Goal: Transaction & Acquisition: Purchase product/service

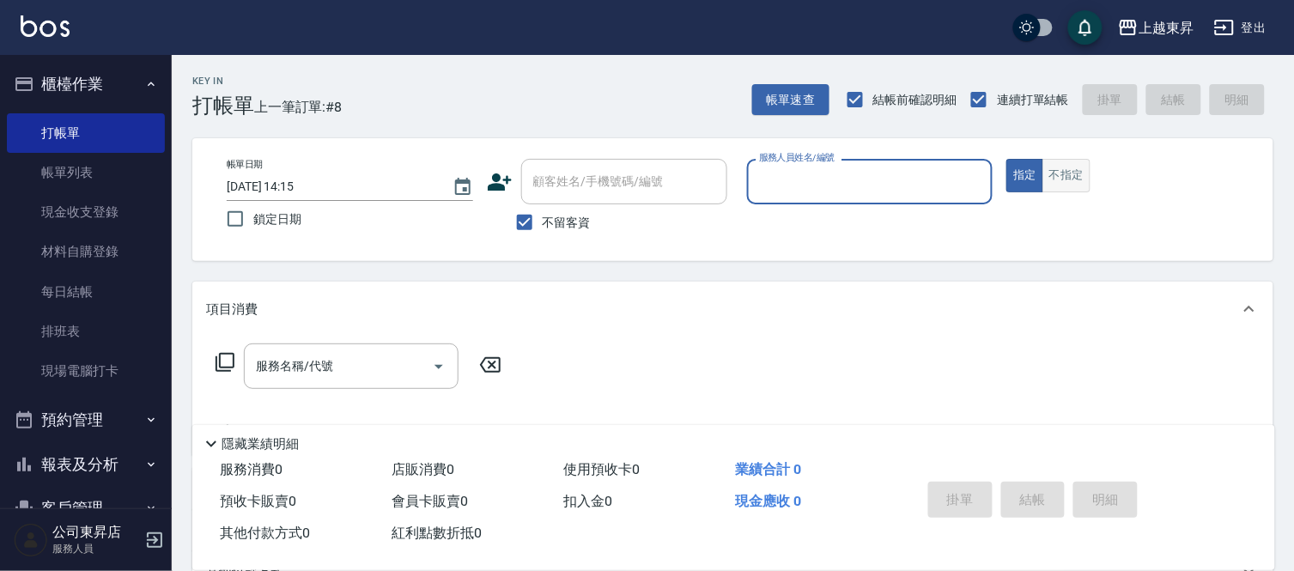
click at [1082, 185] on button "不指定" at bounding box center [1066, 175] width 48 height 33
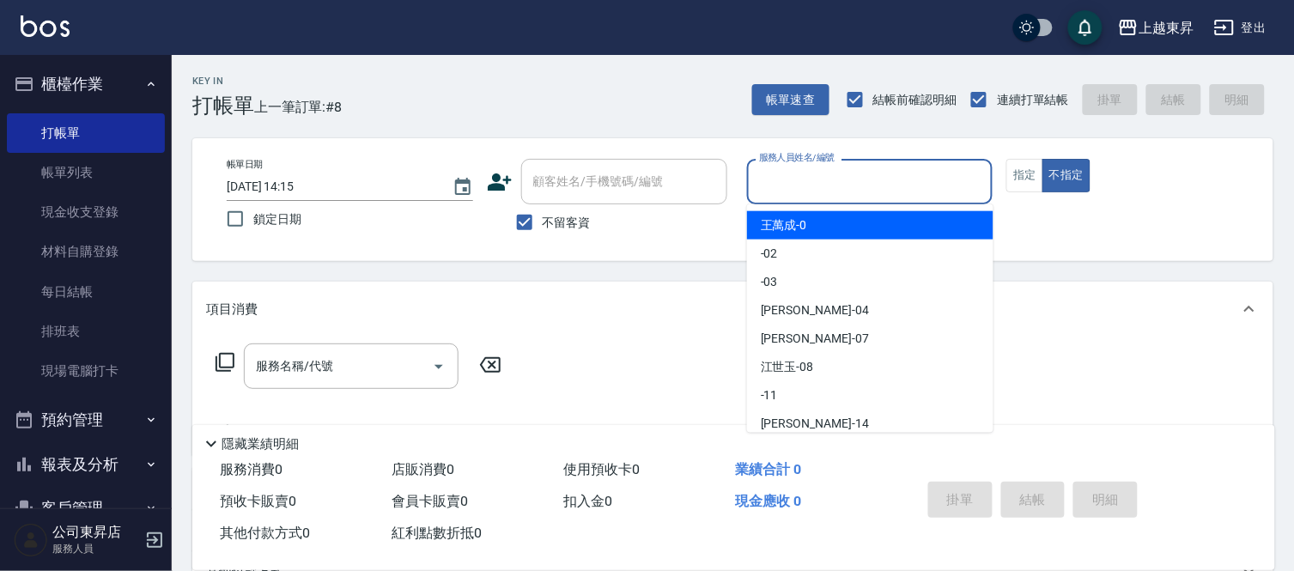
click at [884, 189] on input "服務人員姓名/編號" at bounding box center [870, 182] width 231 height 30
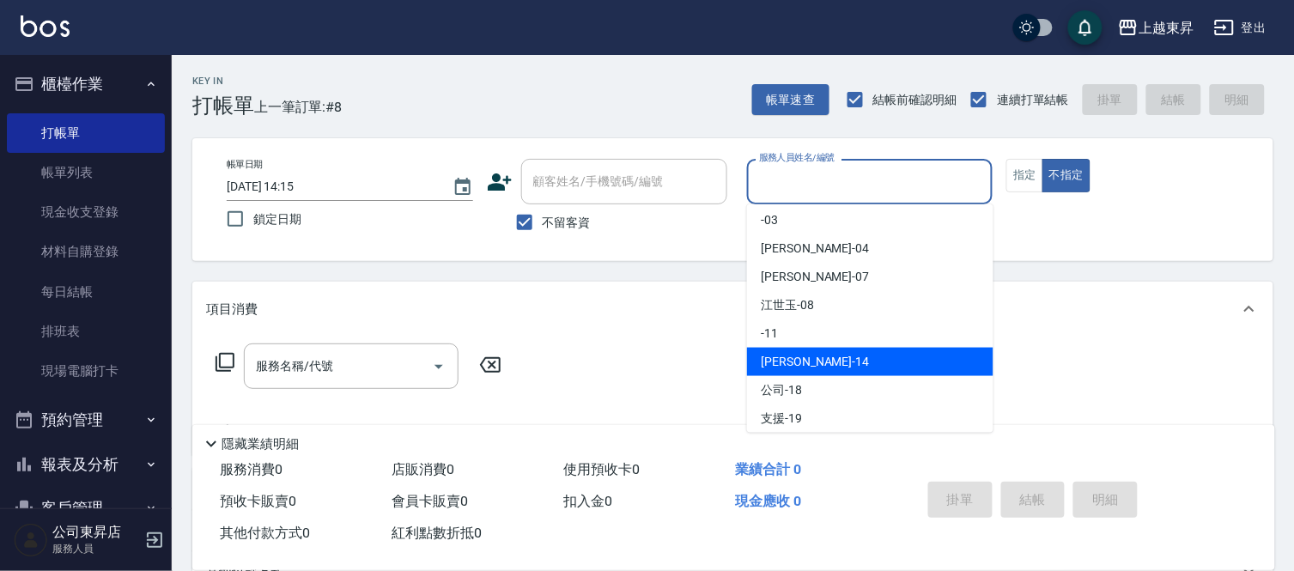
scroll to position [95, 0]
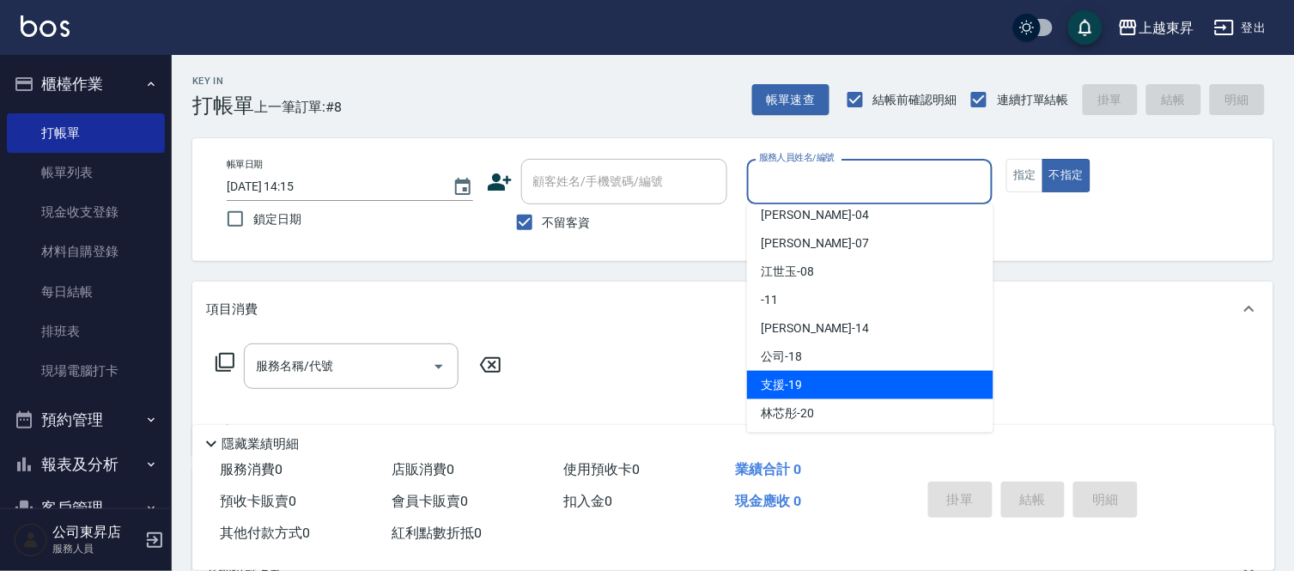
click at [811, 388] on div "支援 -19" at bounding box center [870, 385] width 246 height 28
type input "支援-19"
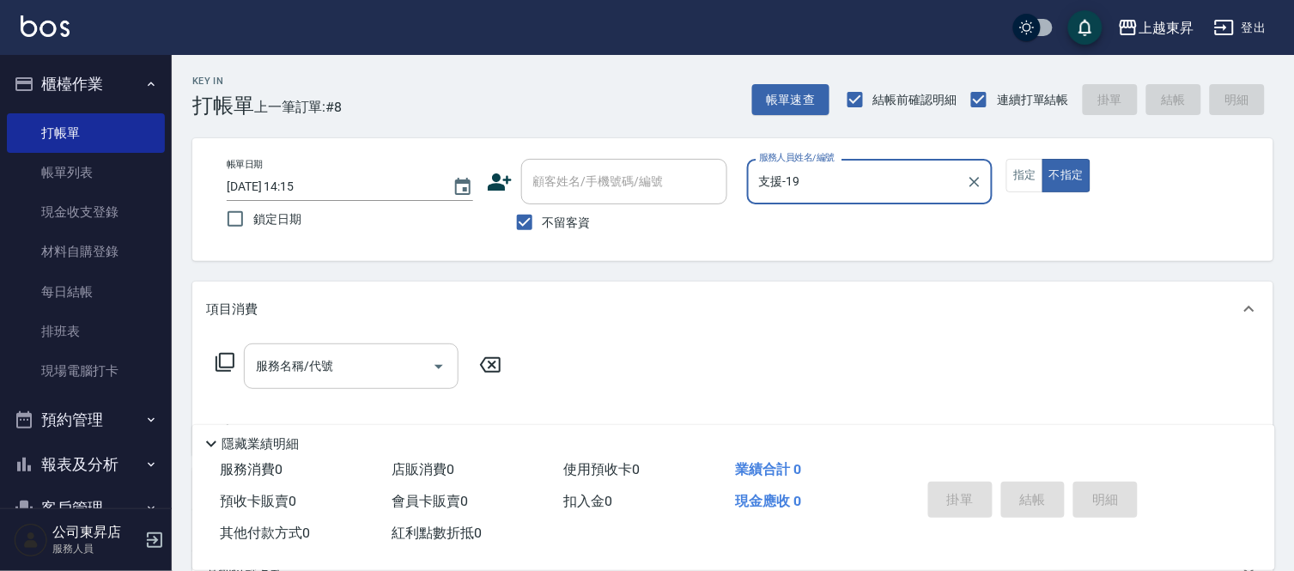
click at [278, 379] on input "服務名稱/代號" at bounding box center [338, 366] width 173 height 30
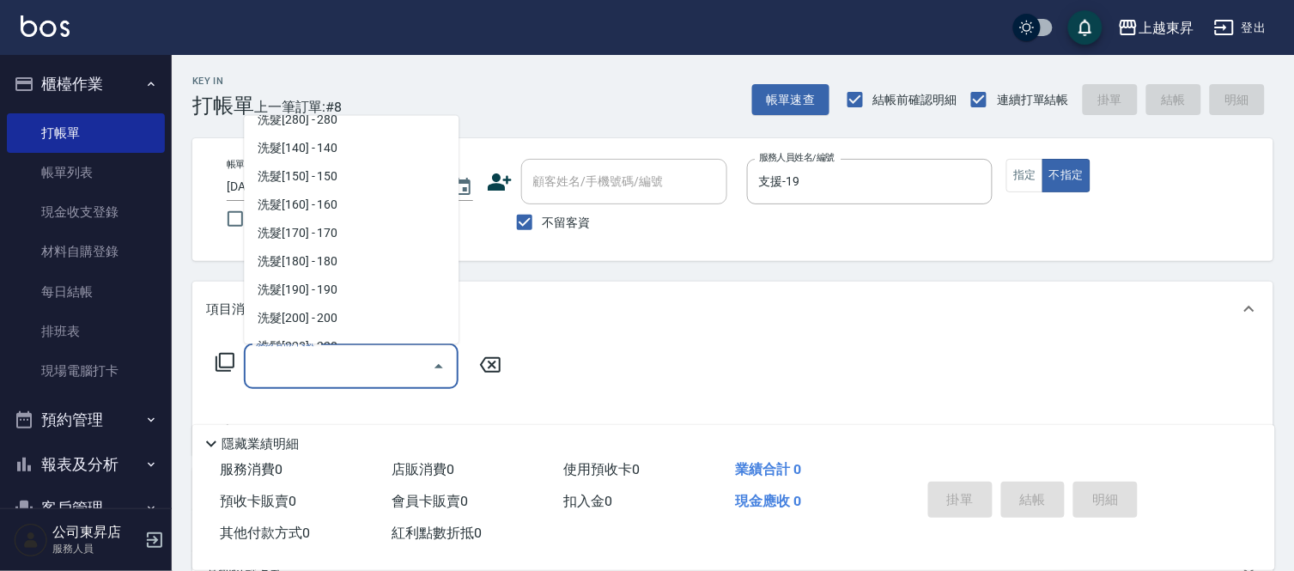
scroll to position [0, 0]
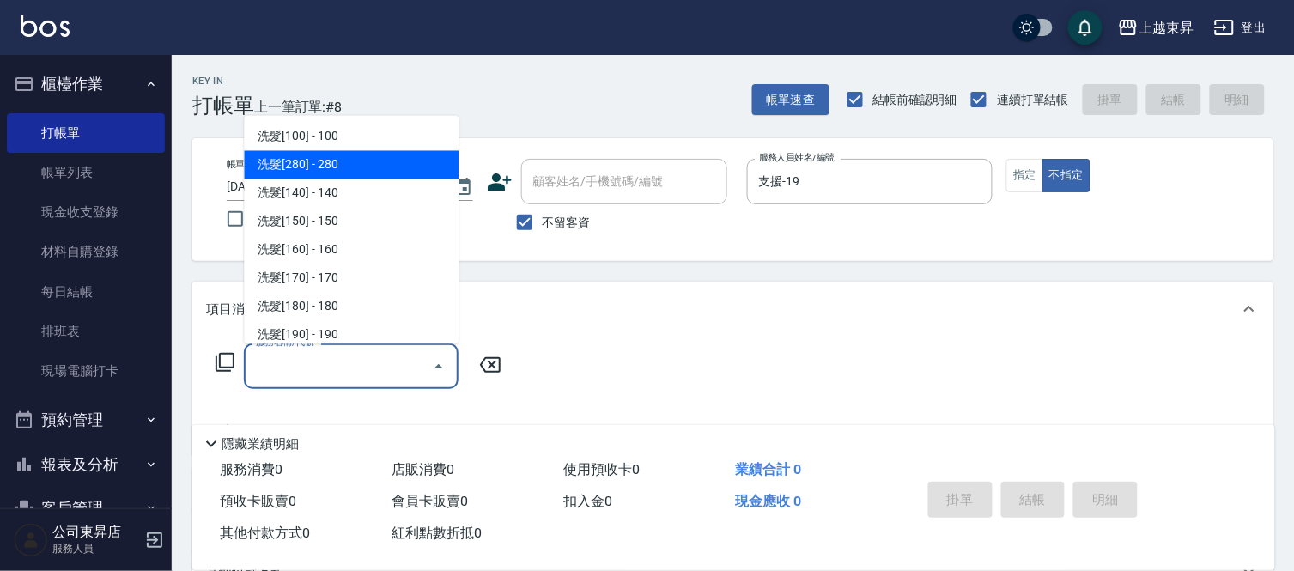
click at [352, 156] on span "洗髮[280] - 280" at bounding box center [351, 165] width 215 height 28
type input "洗髮[280](202)"
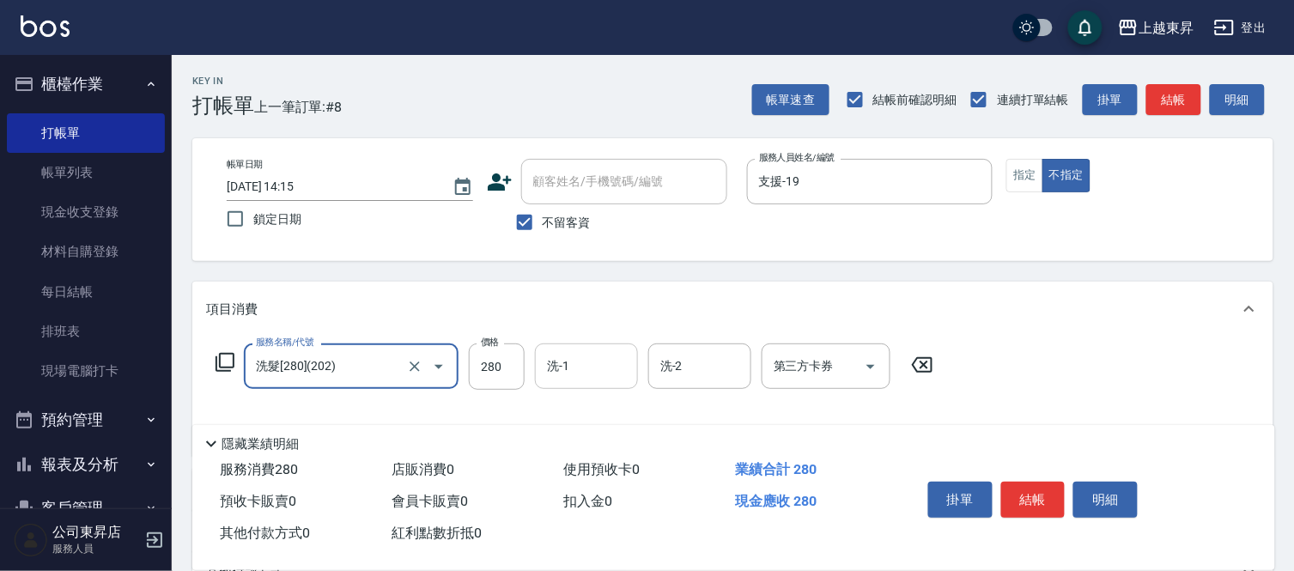
click at [590, 378] on input "洗-1" at bounding box center [586, 366] width 88 height 30
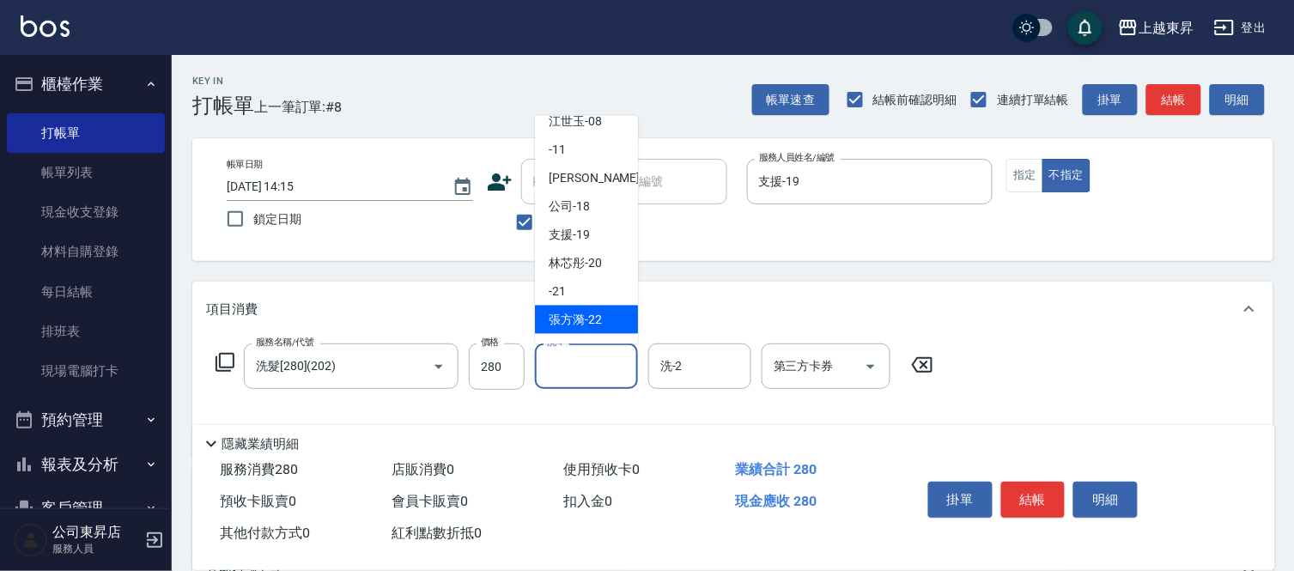
scroll to position [191, 0]
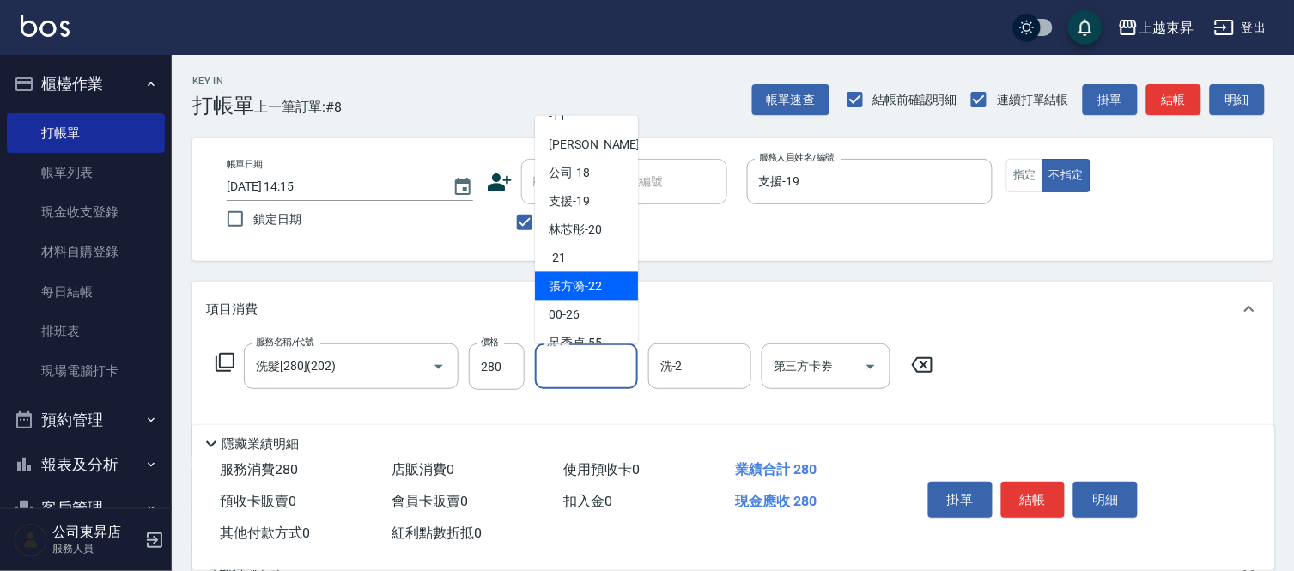
click at [581, 286] on span "張方漪 -22" at bounding box center [574, 286] width 53 height 18
type input "張方漪-22"
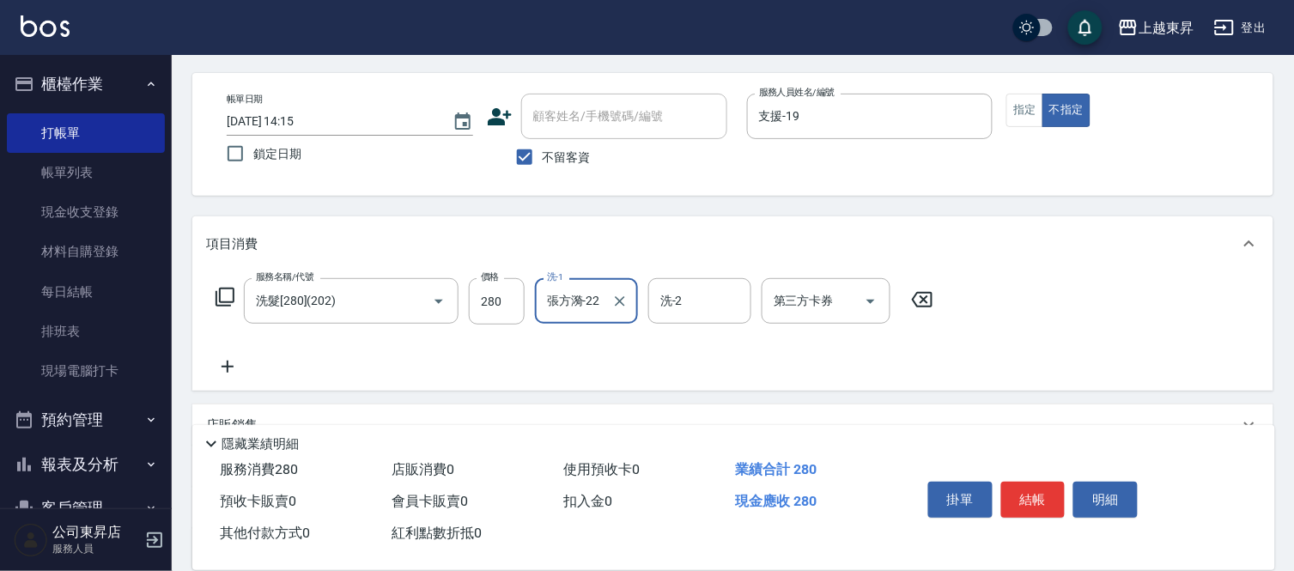
scroll to position [95, 0]
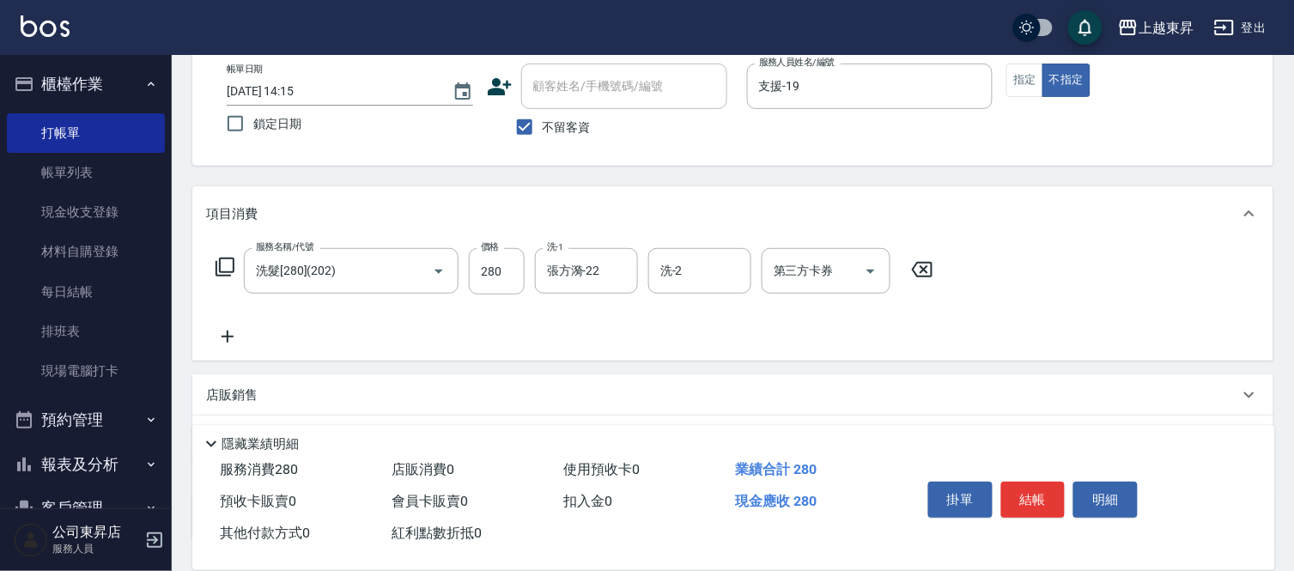
click at [223, 330] on icon at bounding box center [227, 336] width 43 height 21
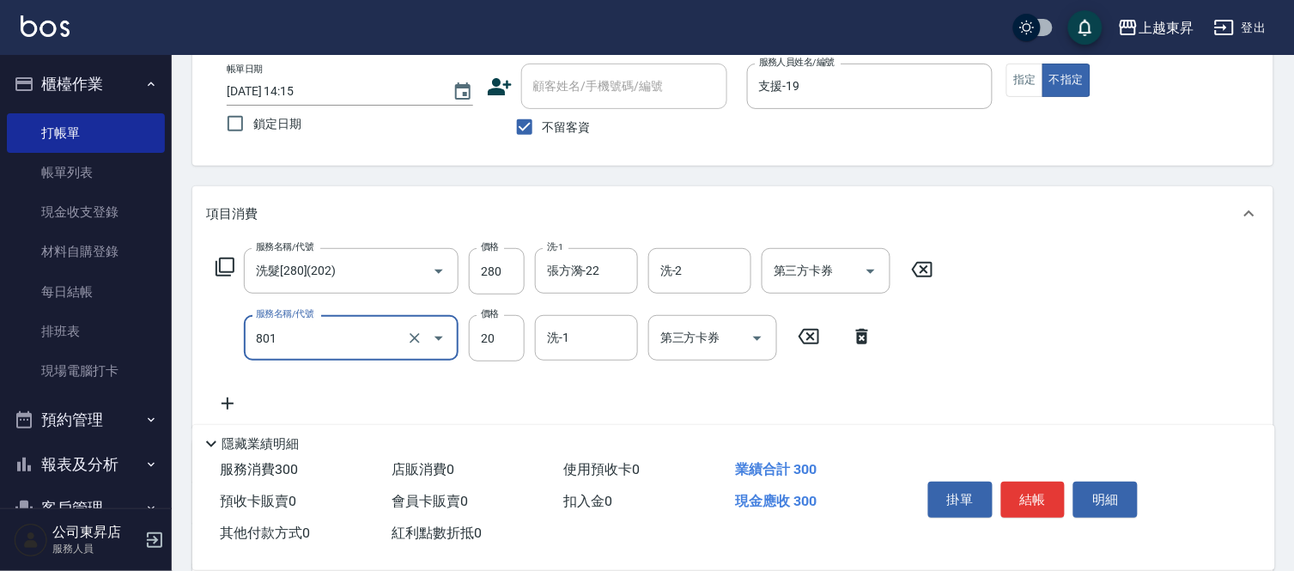
type input "潤絲(801)"
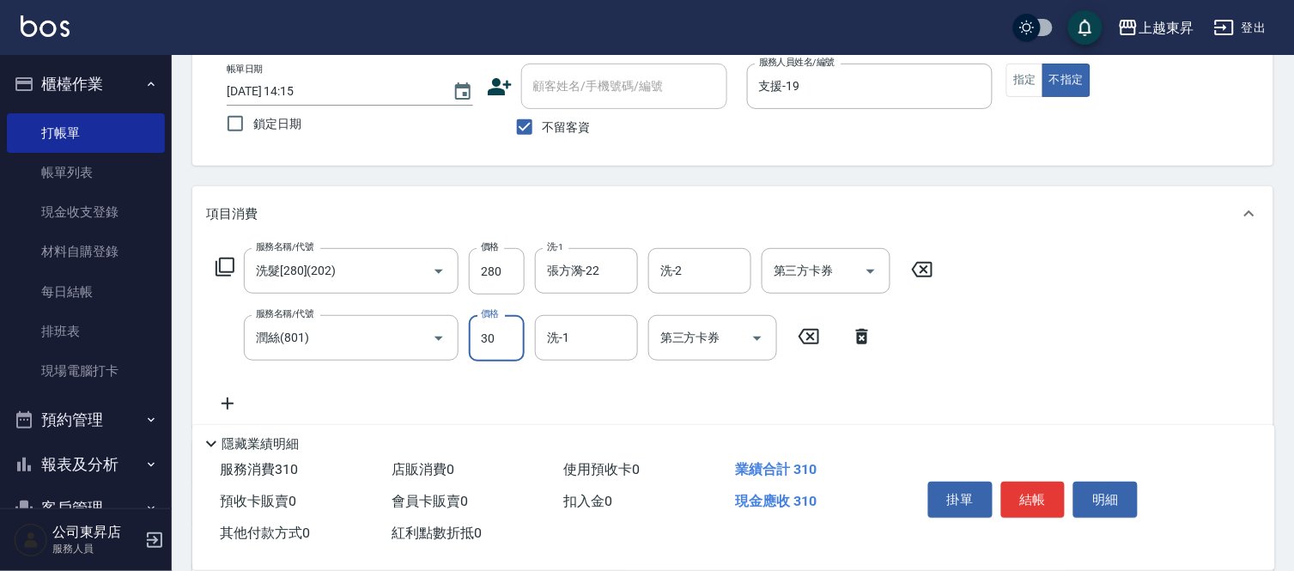
type input "30"
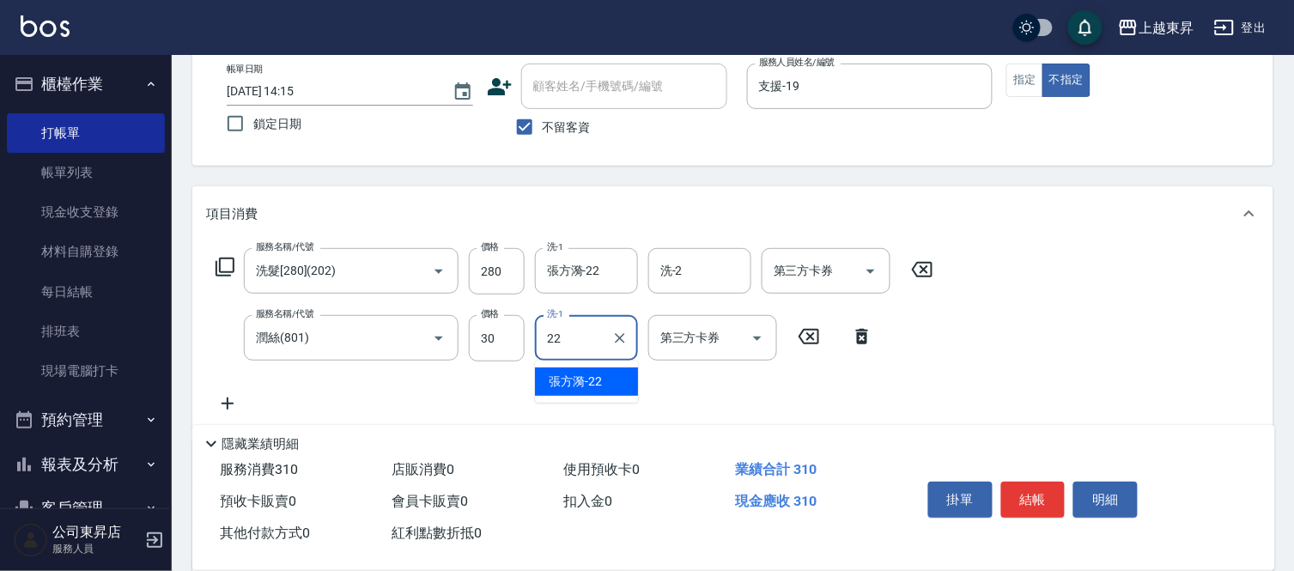
type input "張方漪-22"
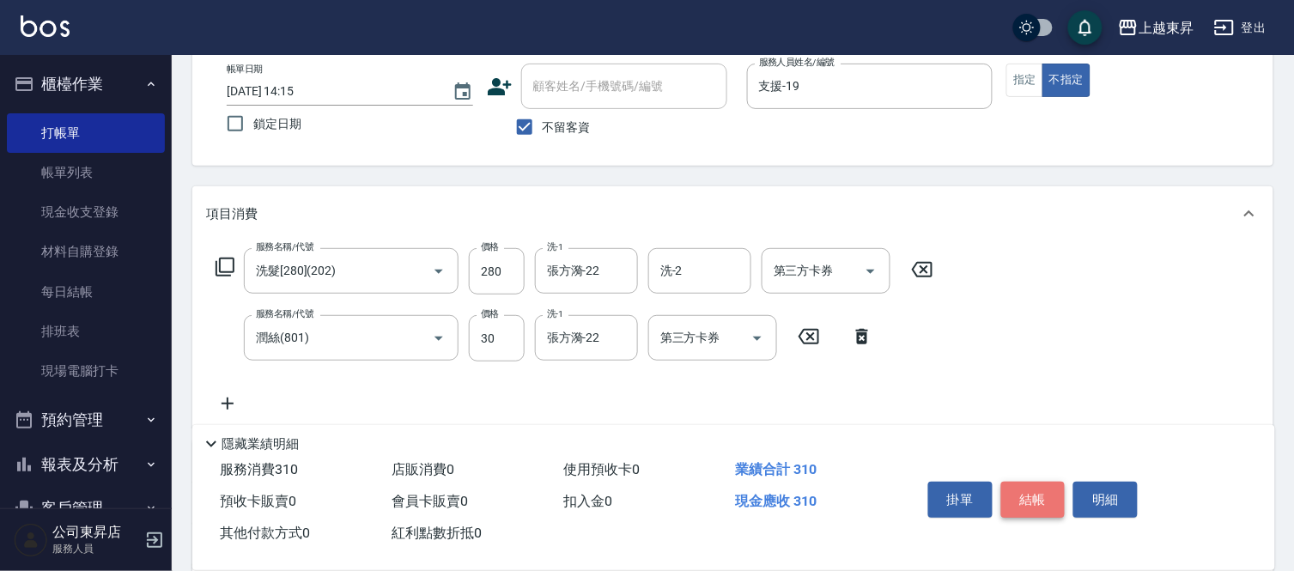
click at [1030, 487] on button "結帳" at bounding box center [1033, 500] width 64 height 36
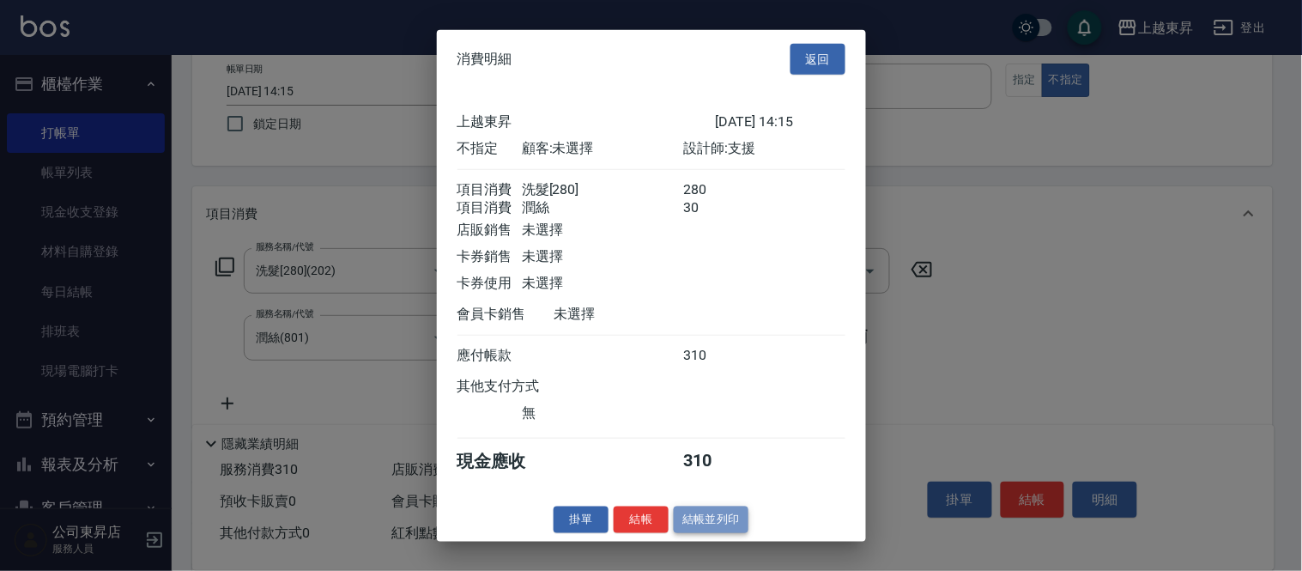
click at [725, 533] on button "結帳並列印" at bounding box center [711, 519] width 75 height 27
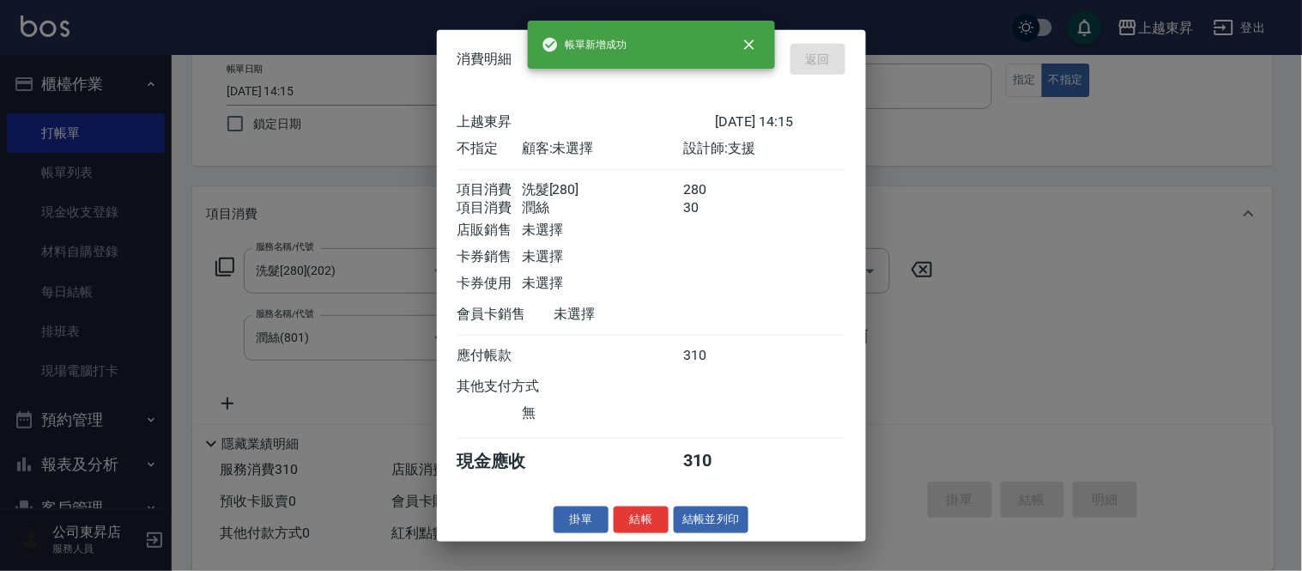
type input "[DATE] 14:59"
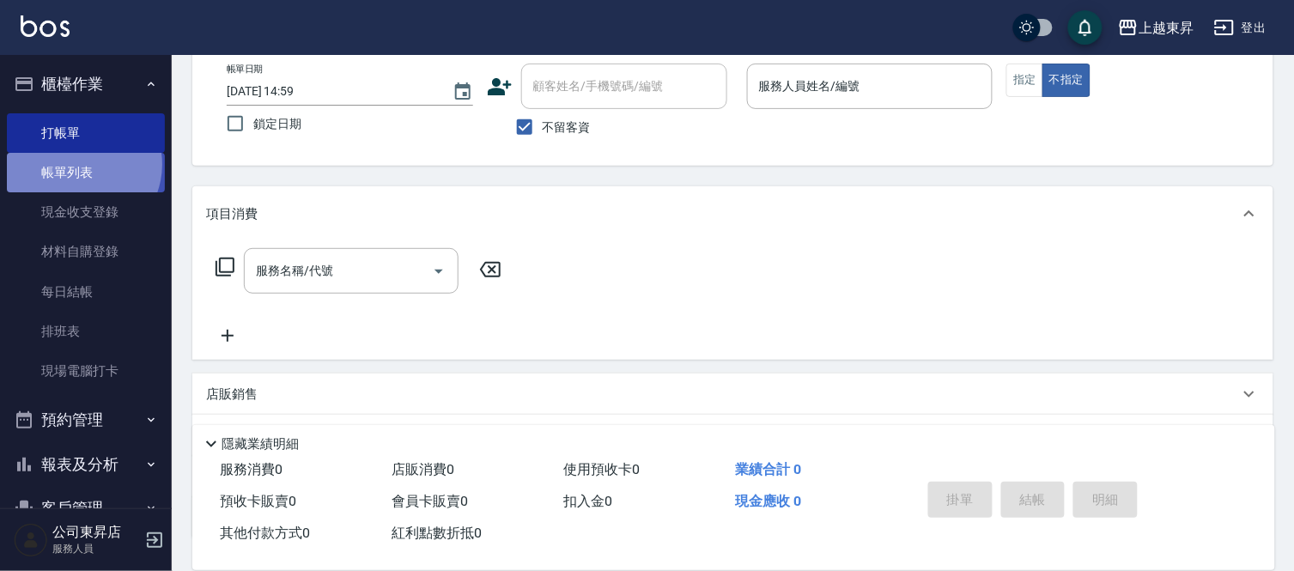
click at [78, 166] on link "帳單列表" at bounding box center [86, 172] width 158 height 39
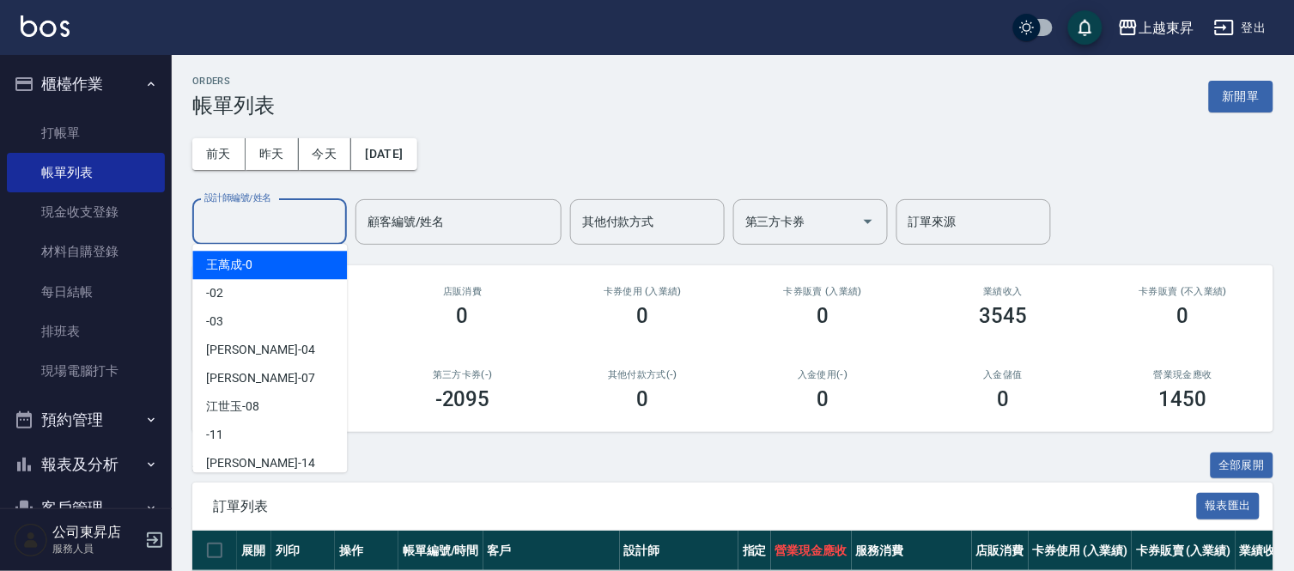
click at [224, 218] on input "設計師編號/姓名" at bounding box center [269, 222] width 139 height 30
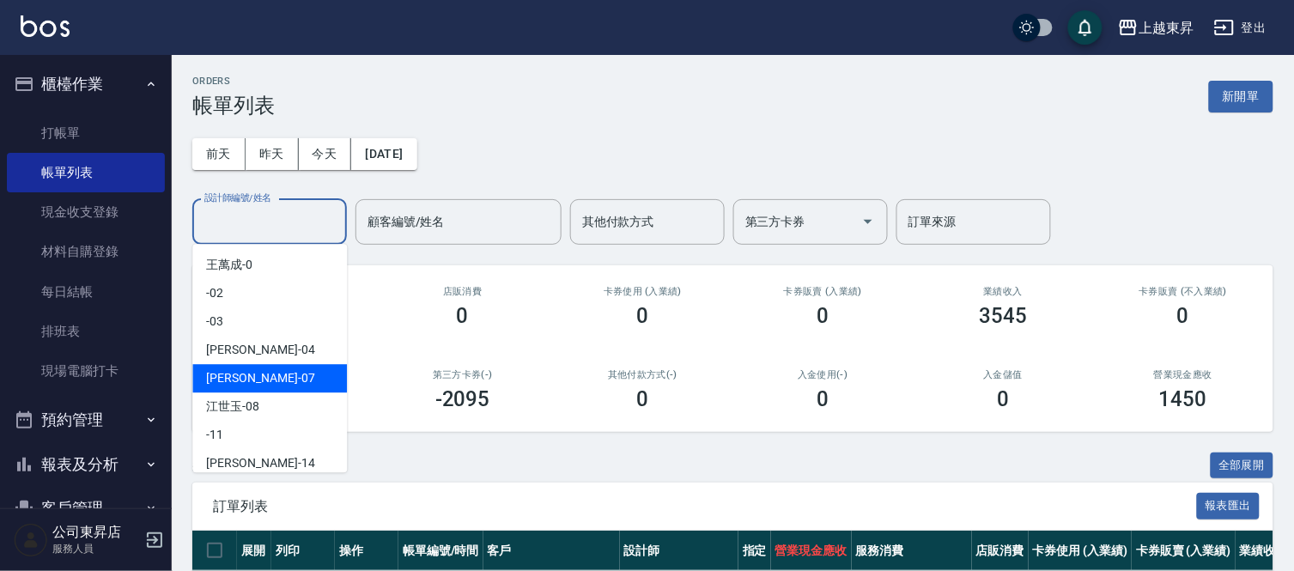
click at [213, 376] on span "[PERSON_NAME] -07" at bounding box center [260, 378] width 108 height 18
type input "[PERSON_NAME]-07"
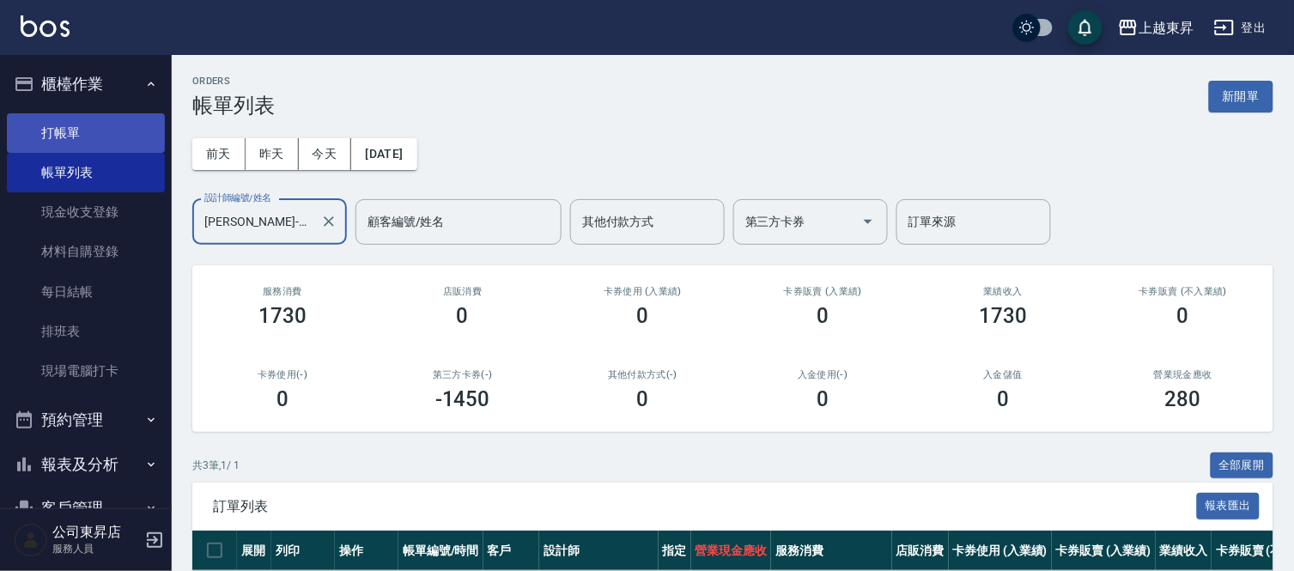
click at [118, 126] on link "打帳單" at bounding box center [86, 132] width 158 height 39
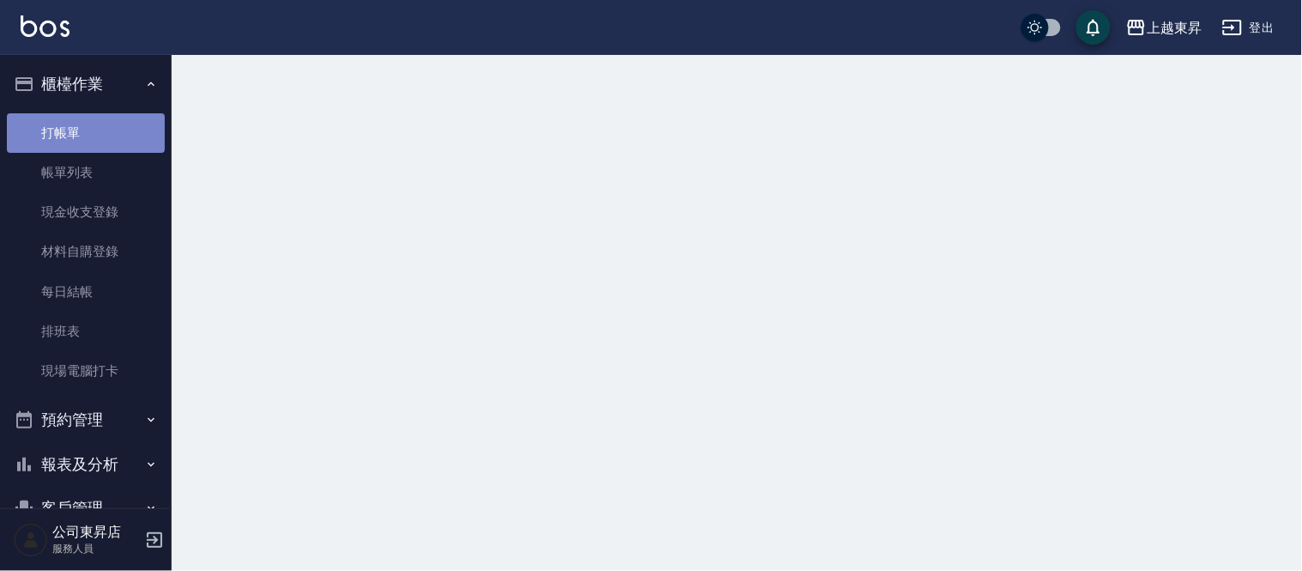
click at [118, 126] on link "打帳單" at bounding box center [86, 132] width 158 height 39
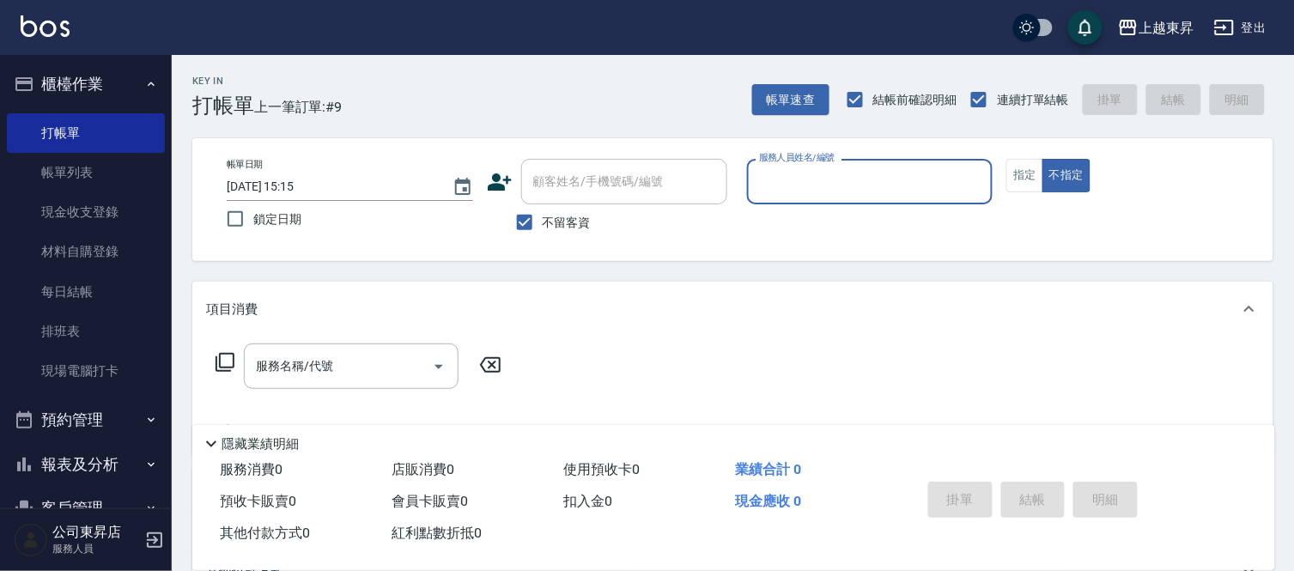
click at [811, 177] on input "服務人員姓名/編號" at bounding box center [870, 182] width 231 height 30
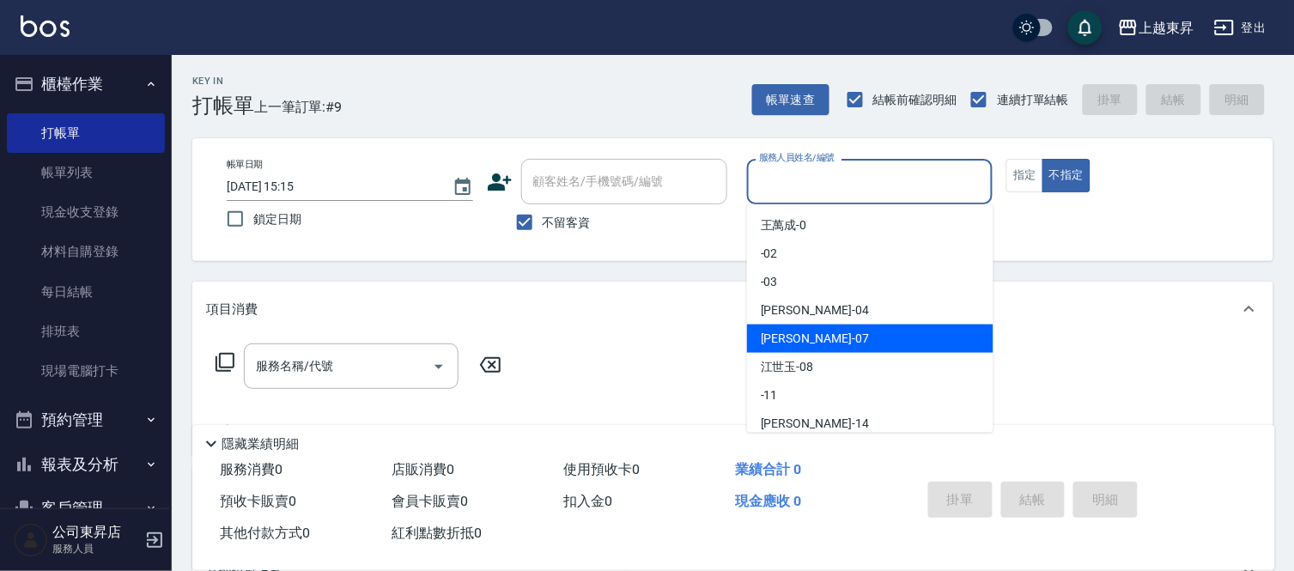
click at [768, 331] on span "[PERSON_NAME] -07" at bounding box center [815, 339] width 108 height 18
type input "[PERSON_NAME]-07"
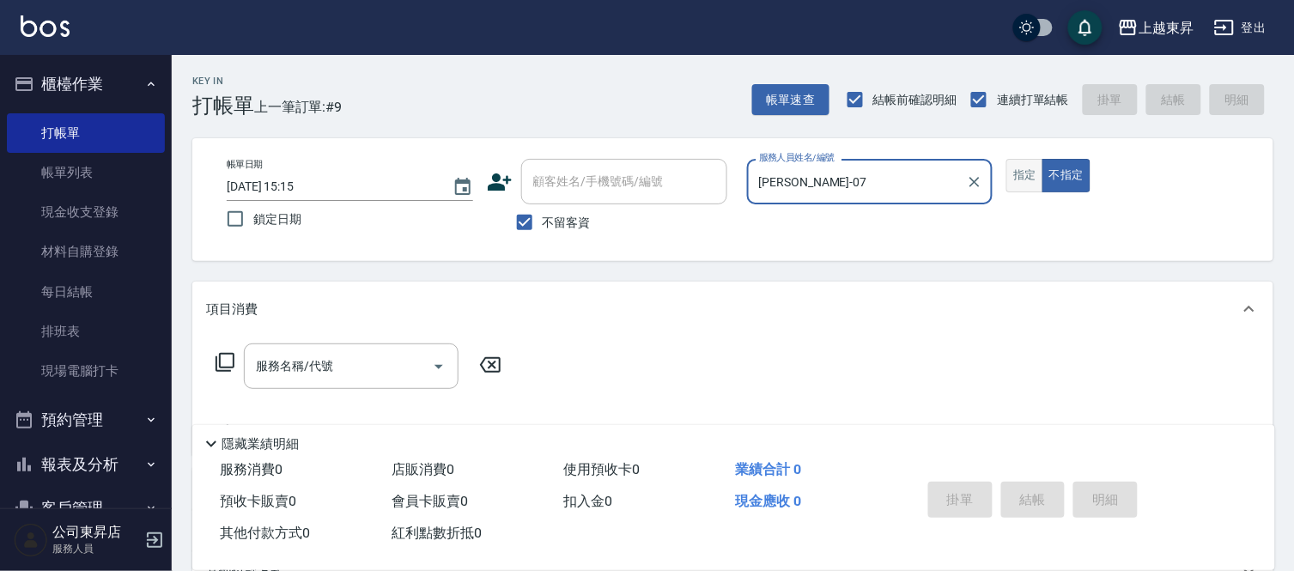
click at [1021, 177] on button "指定" at bounding box center [1024, 175] width 37 height 33
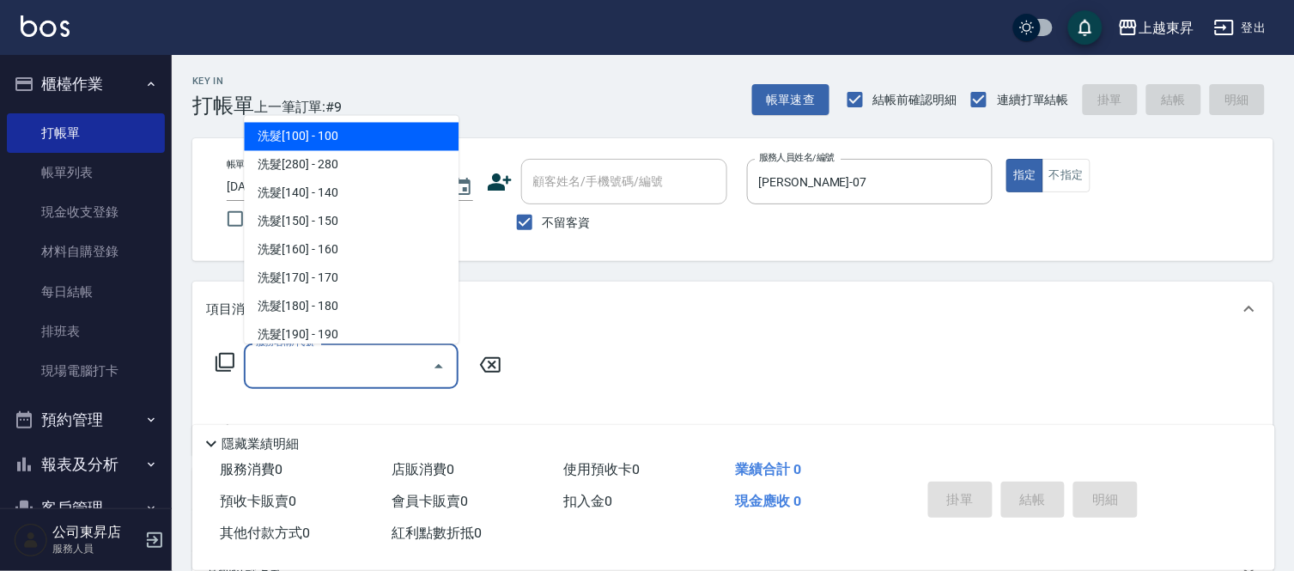
click at [346, 362] on input "服務名稱/代號" at bounding box center [338, 366] width 173 height 30
click at [378, 135] on span "洗髮[100] - 100" at bounding box center [351, 137] width 215 height 28
type input "洗髮[100](201)"
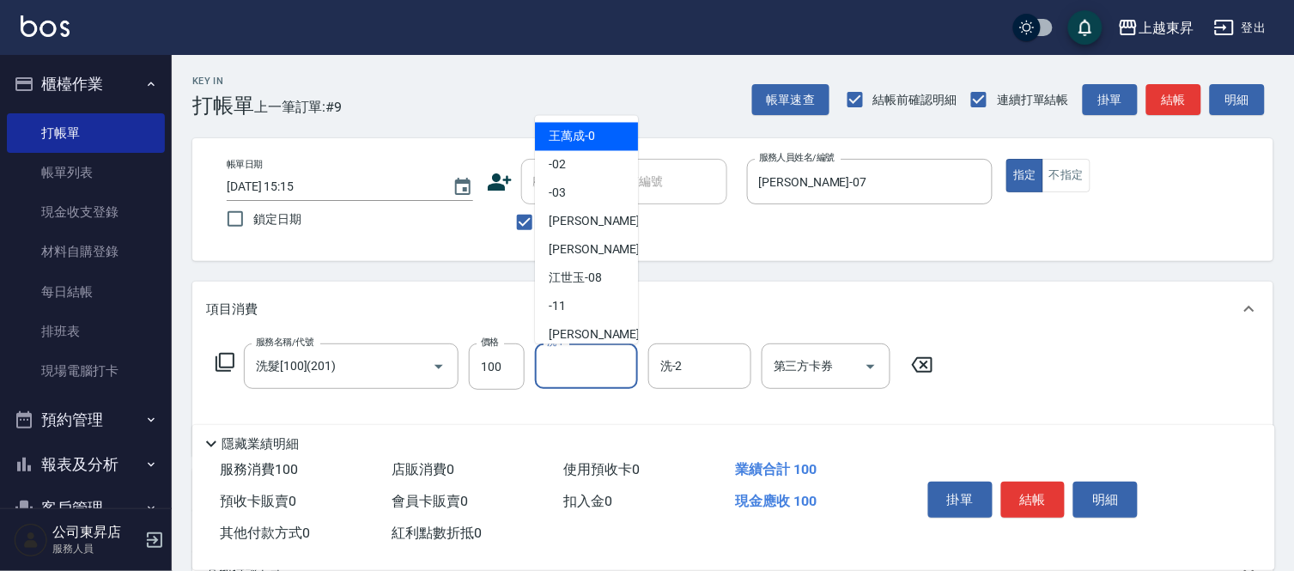
click at [573, 361] on input "洗-1" at bounding box center [586, 366] width 88 height 30
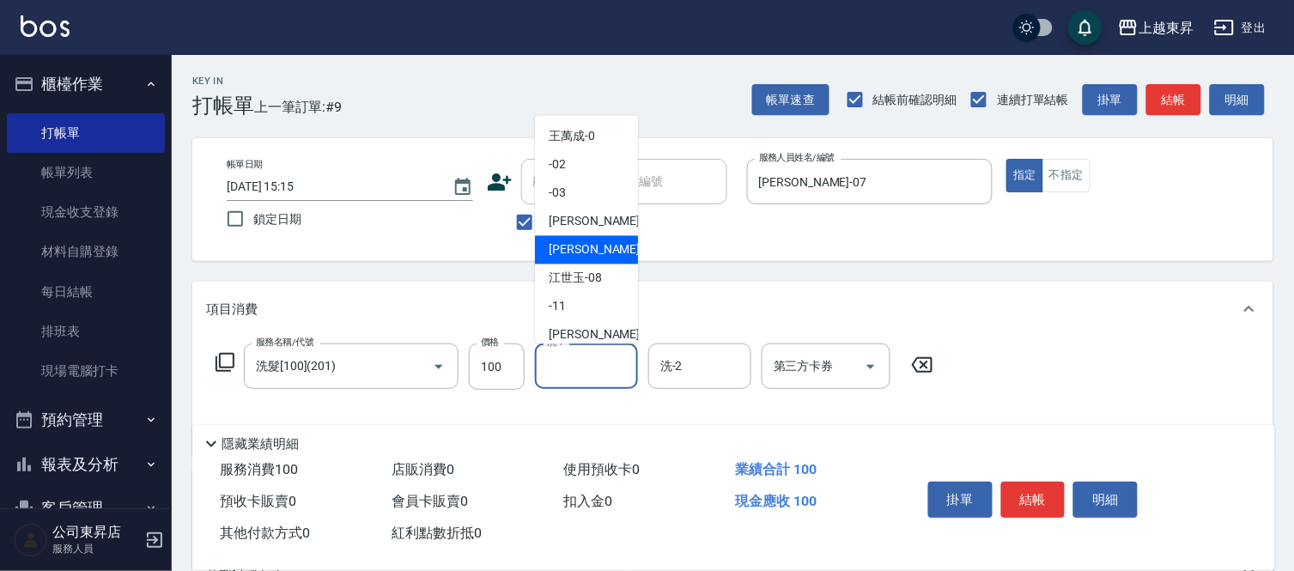
drag, startPoint x: 582, startPoint y: 243, endPoint x: 408, endPoint y: 286, distance: 179.5
click at [570, 245] on span "[PERSON_NAME] -07" at bounding box center [602, 250] width 108 height 18
type input "[PERSON_NAME]-07"
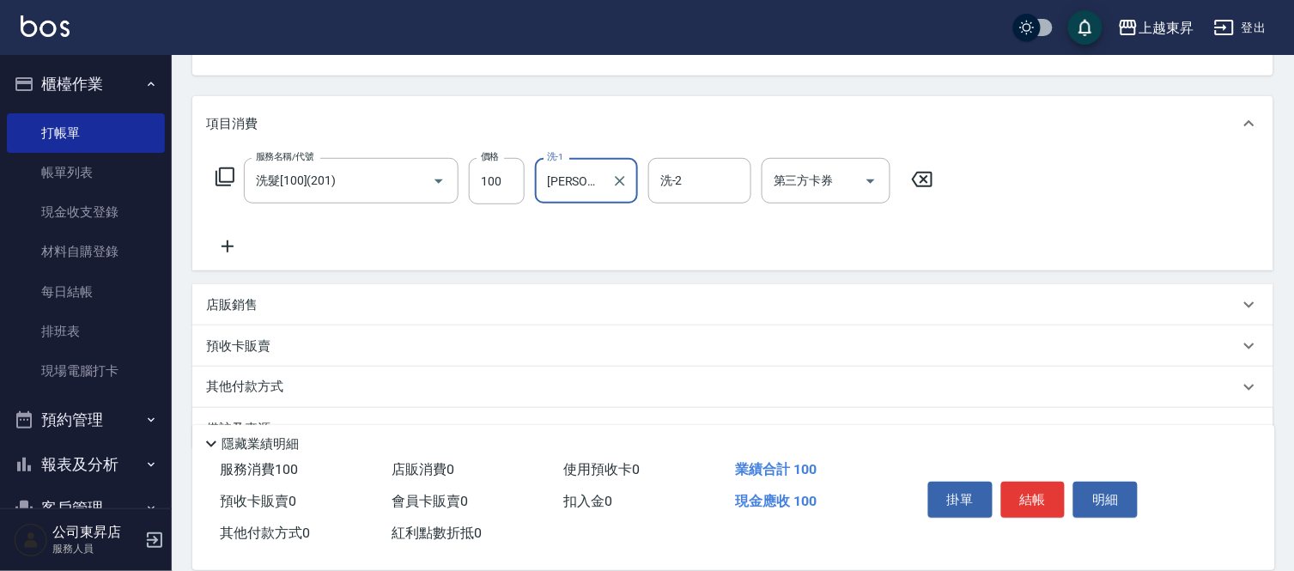
scroll to position [191, 0]
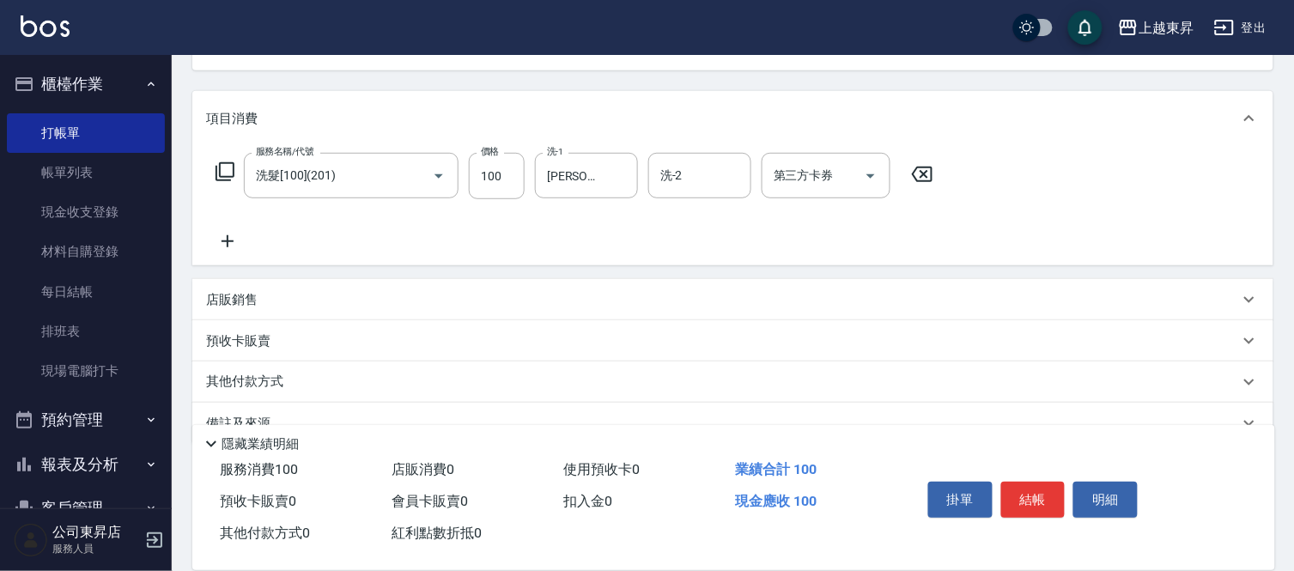
click at [228, 237] on icon at bounding box center [227, 241] width 43 height 21
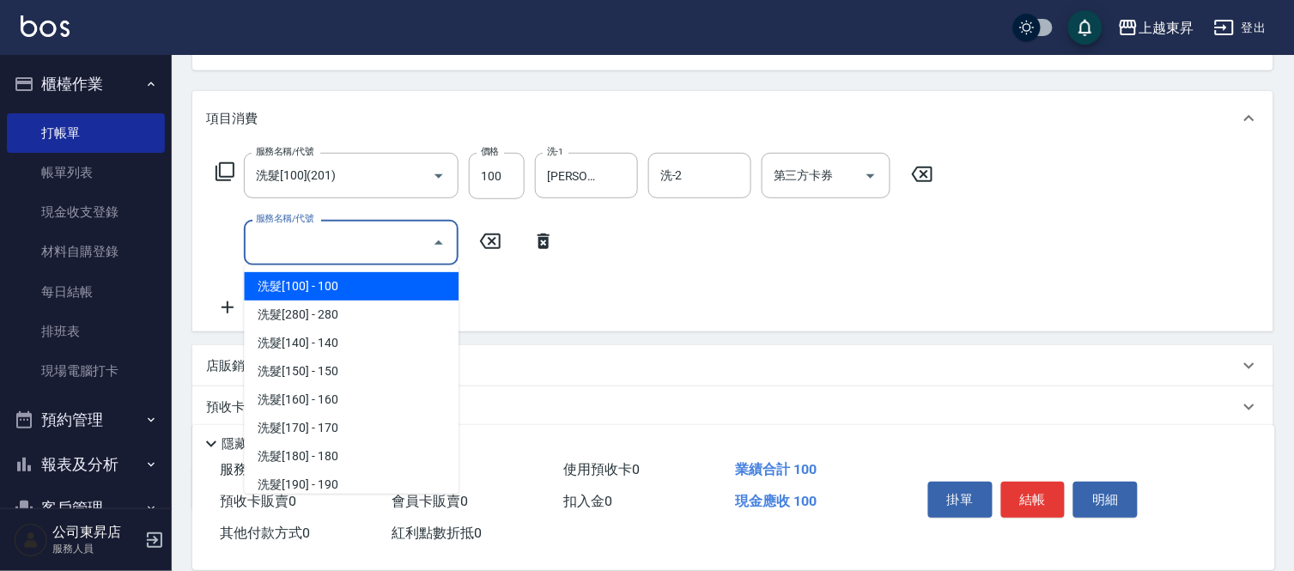
click at [266, 240] on input "服務名稱/代號" at bounding box center [338, 242] width 173 height 30
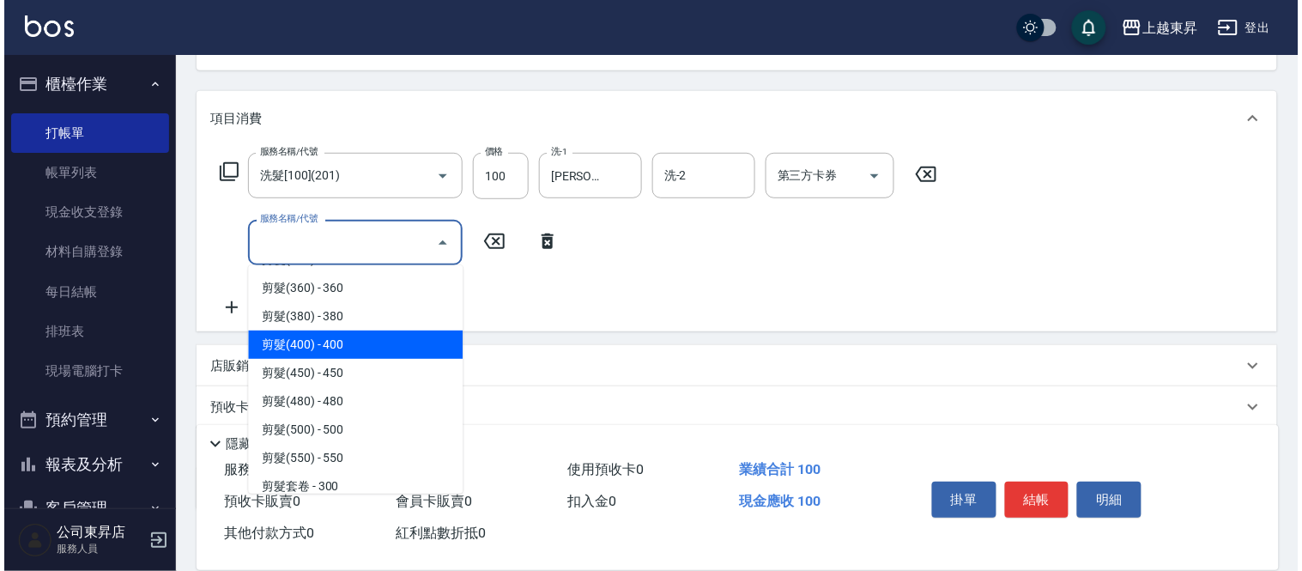
scroll to position [1239, 0]
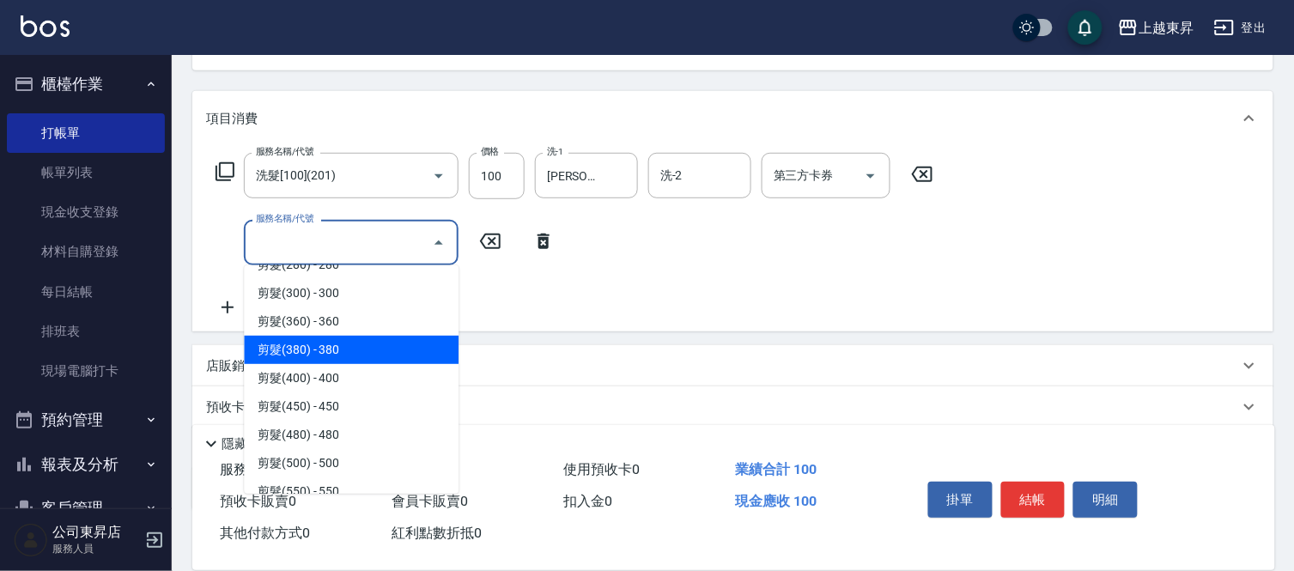
drag, startPoint x: 312, startPoint y: 345, endPoint x: 315, endPoint y: 367, distance: 22.6
click at [310, 345] on span "剪髮(380) - 380" at bounding box center [351, 350] width 215 height 28
type input "剪髮(380)(404)"
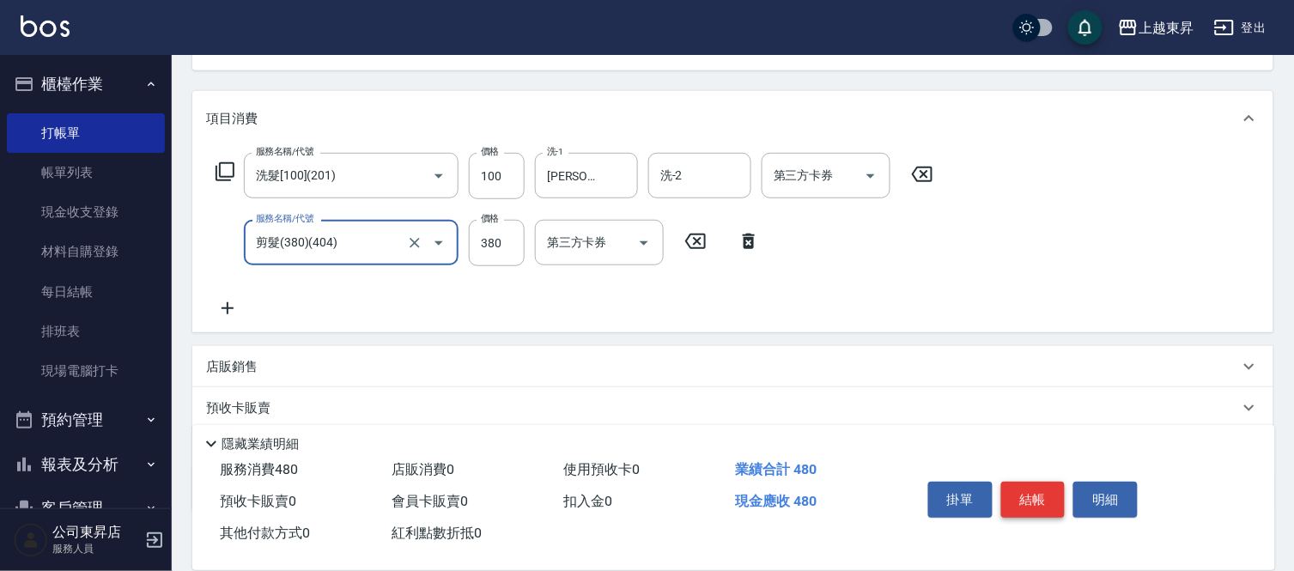
click at [1032, 494] on button "結帳" at bounding box center [1033, 500] width 64 height 36
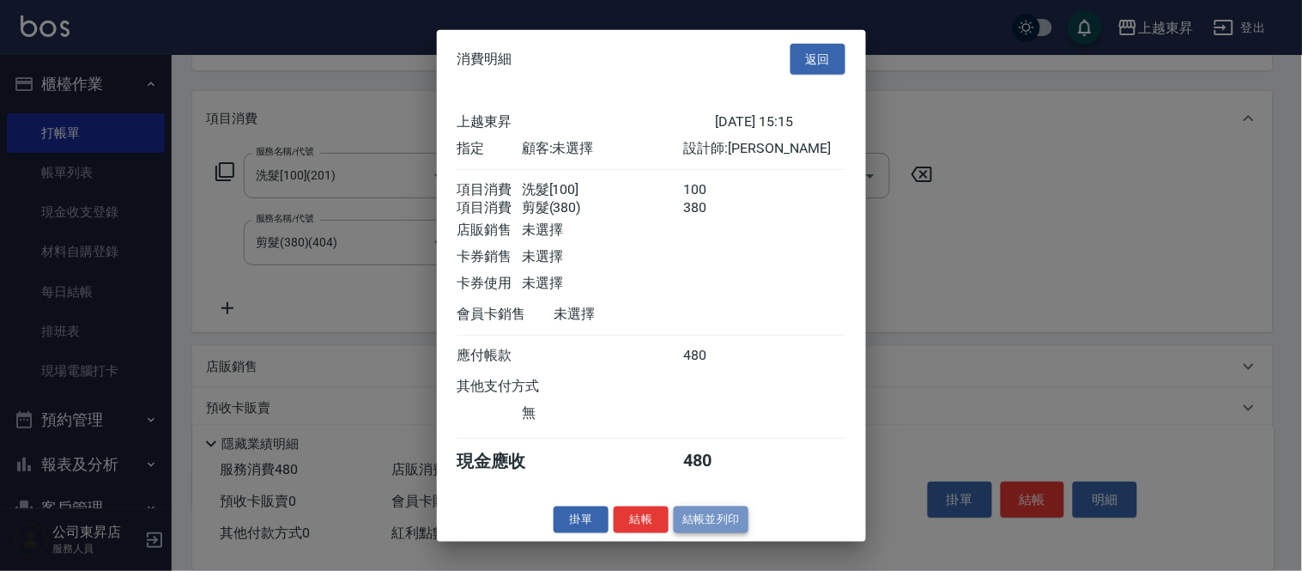
click at [733, 524] on button "結帳並列印" at bounding box center [711, 519] width 75 height 27
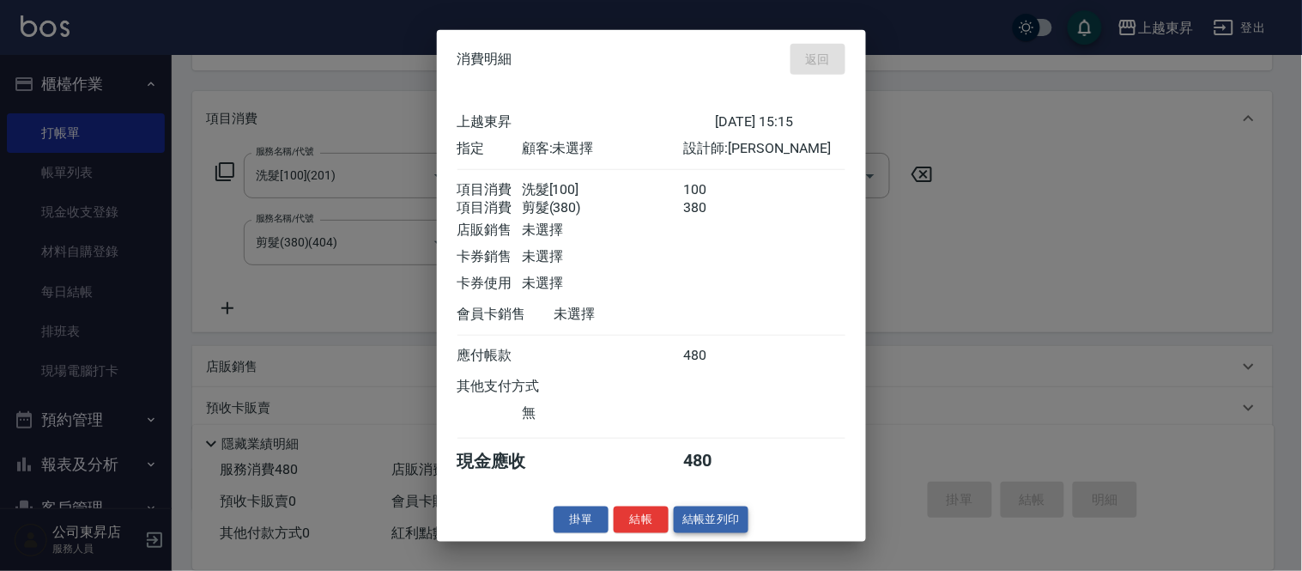
type input "[DATE] 15:16"
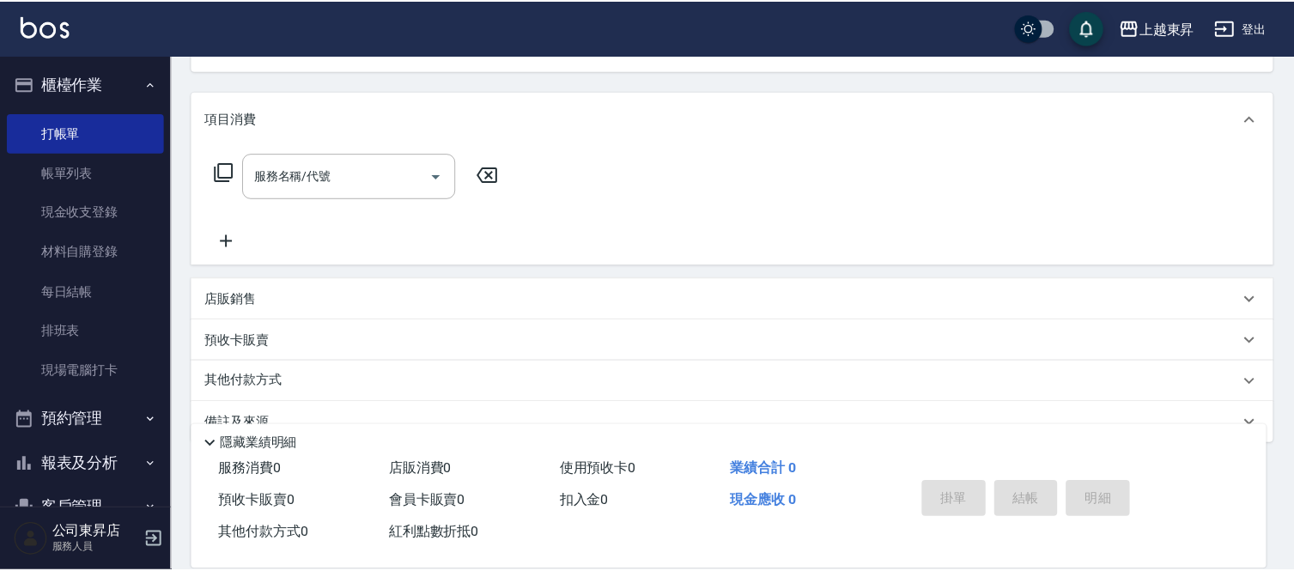
scroll to position [167, 0]
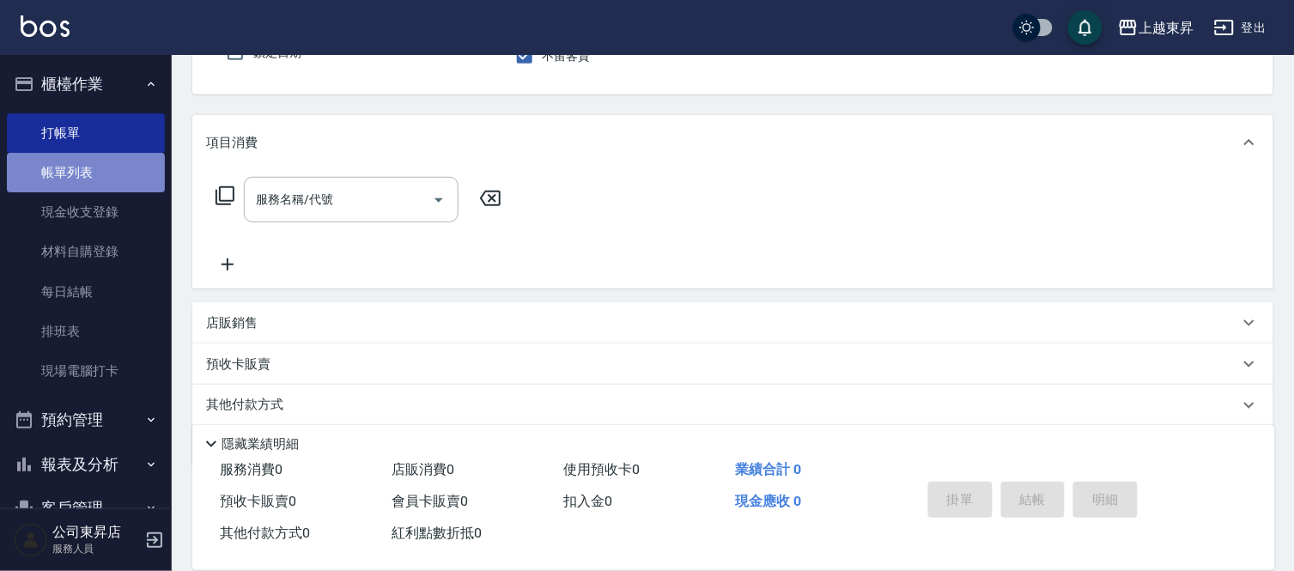
click at [88, 163] on link "帳單列表" at bounding box center [86, 172] width 158 height 39
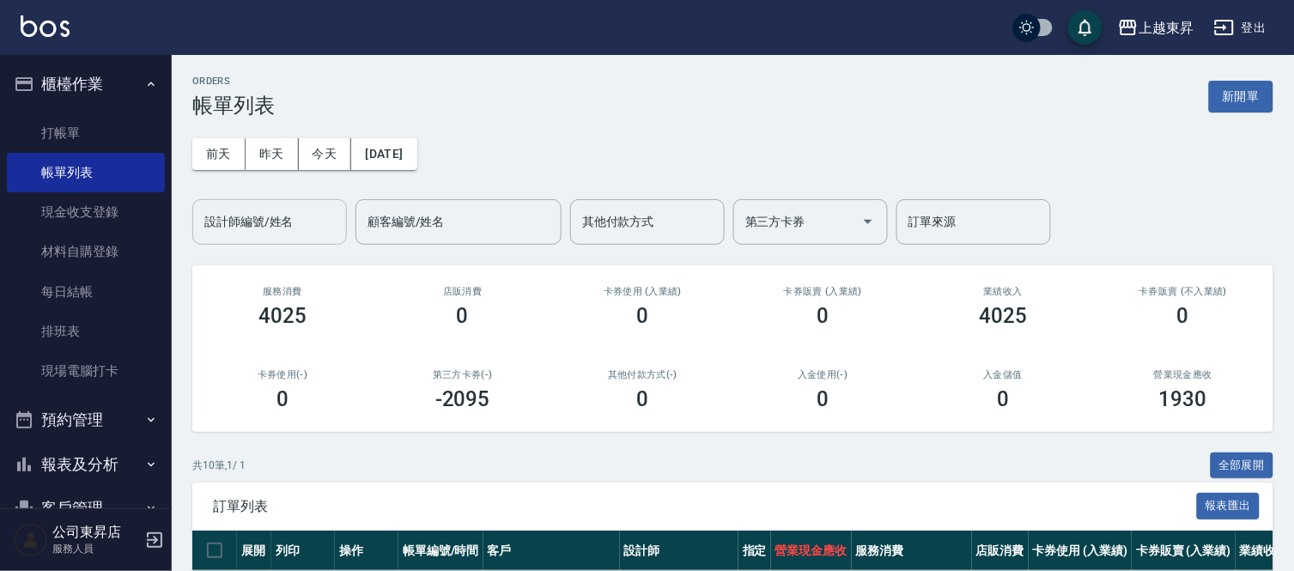
click at [230, 213] on input "設計師編號/姓名" at bounding box center [269, 222] width 139 height 30
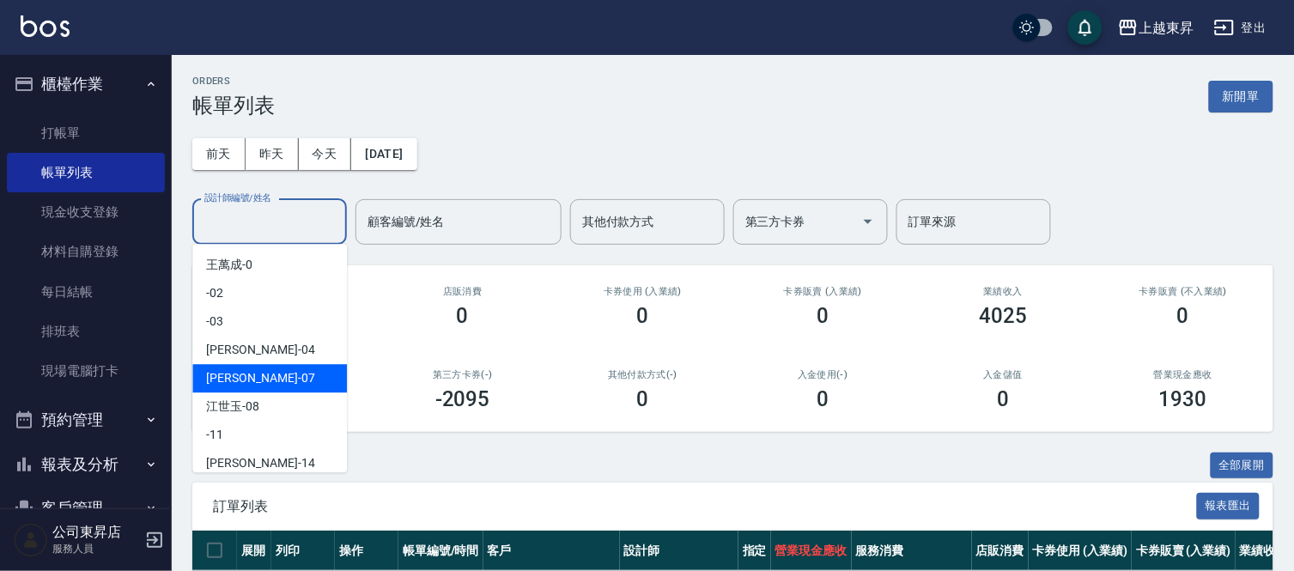
click at [210, 369] on span "[PERSON_NAME] -07" at bounding box center [260, 378] width 108 height 18
type input "[PERSON_NAME]-07"
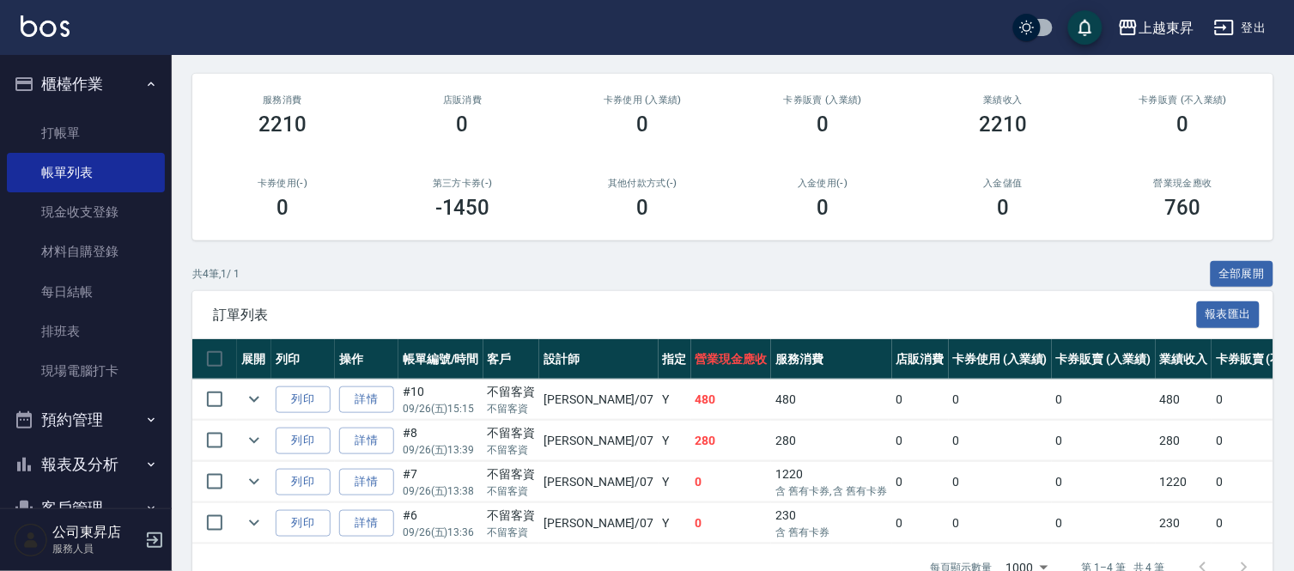
scroll to position [245, 0]
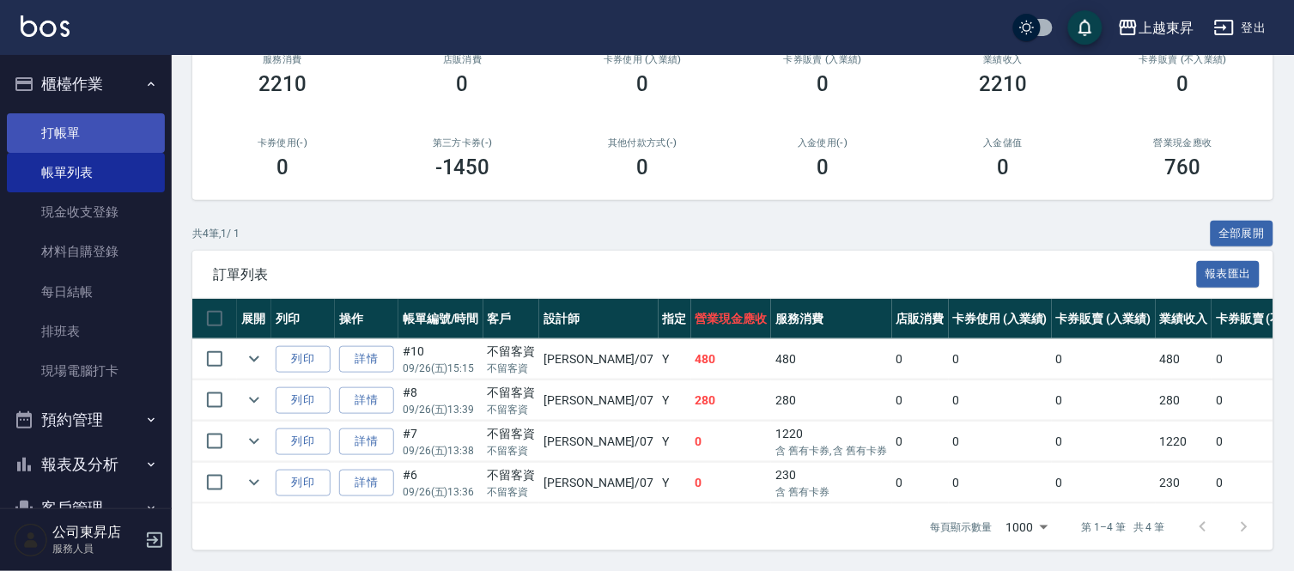
click at [70, 124] on link "打帳單" at bounding box center [86, 132] width 158 height 39
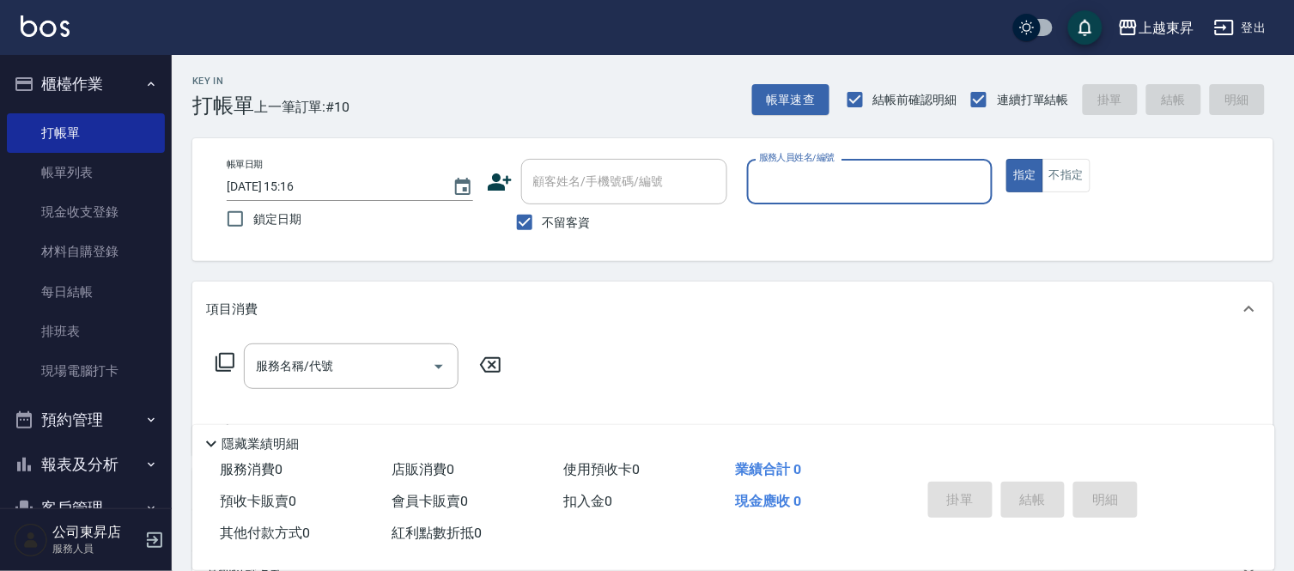
click at [813, 172] on input "服務人員姓名/編號" at bounding box center [870, 182] width 231 height 30
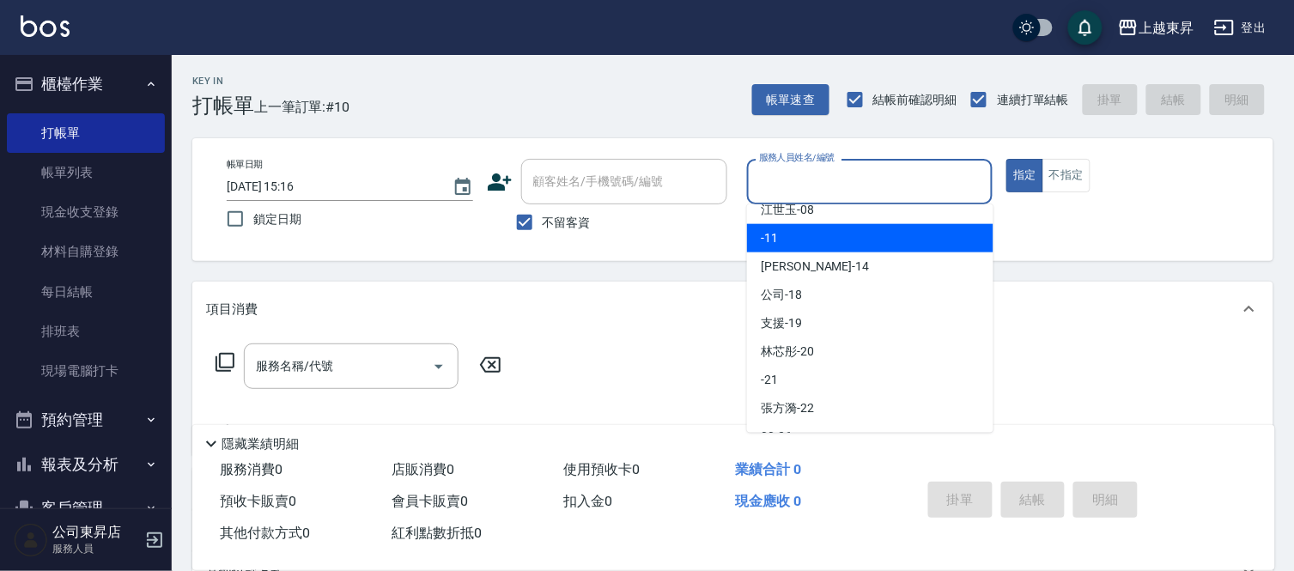
scroll to position [191, 0]
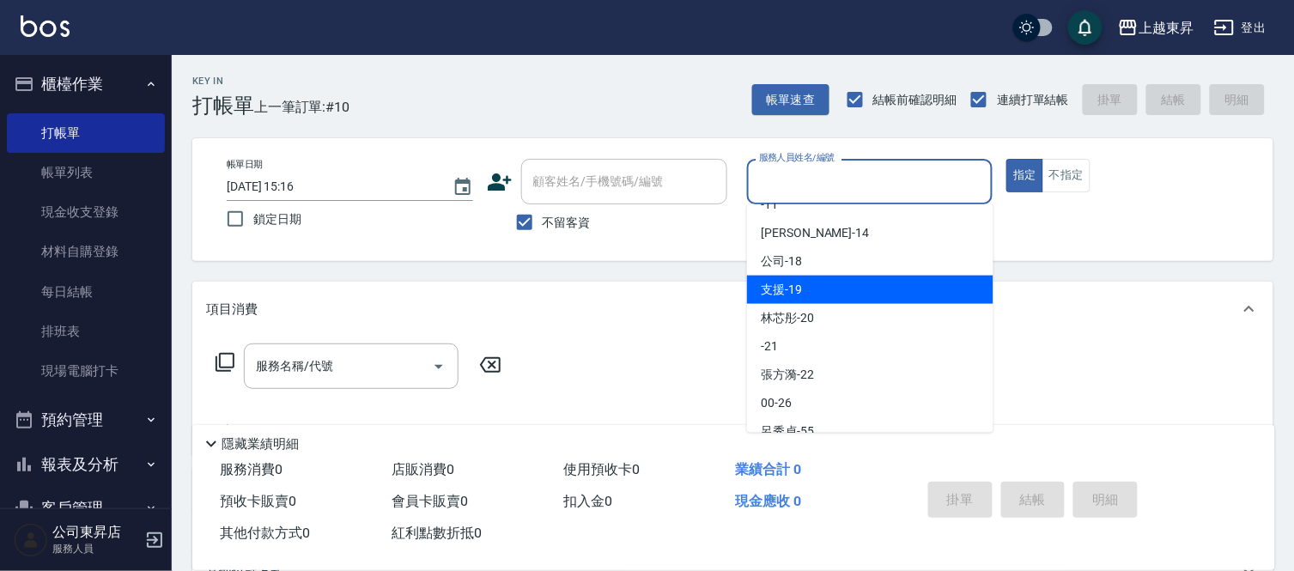
click at [796, 284] on span "支援 -19" at bounding box center [781, 290] width 41 height 18
type input "支援-19"
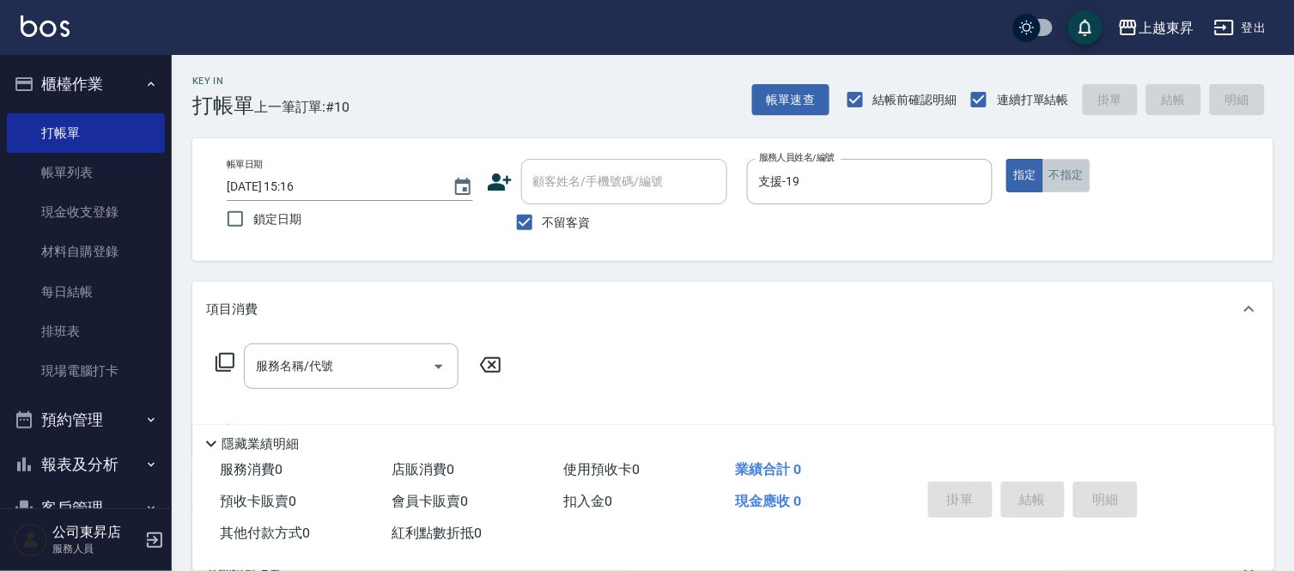
click at [1075, 178] on button "不指定" at bounding box center [1066, 175] width 48 height 33
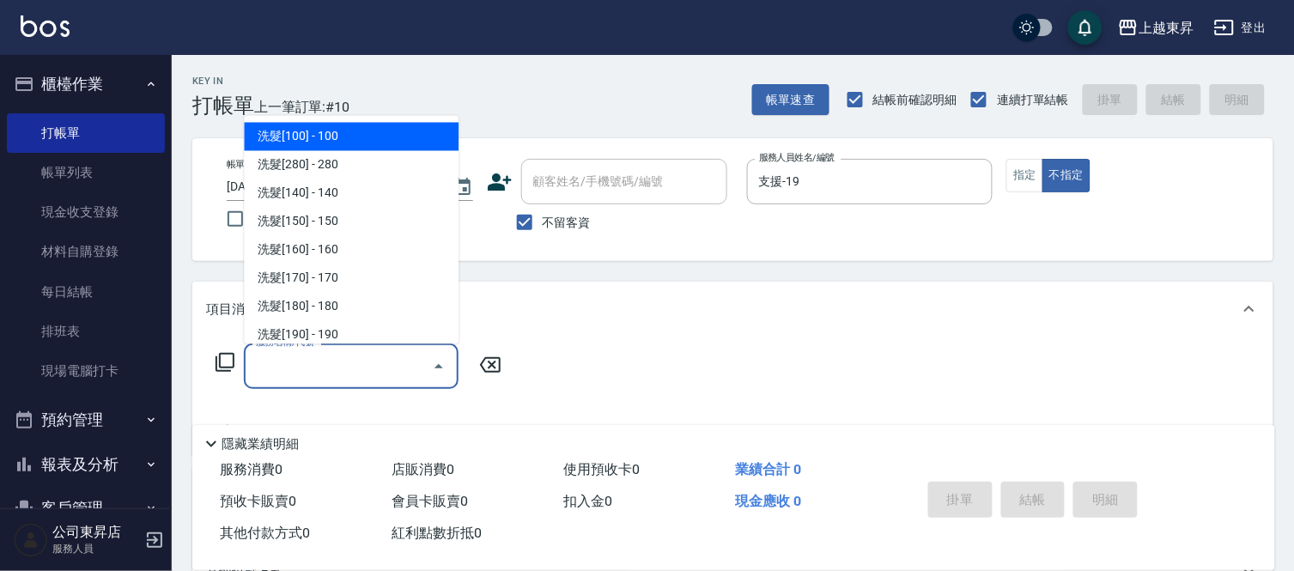
click at [309, 355] on input "服務名稱/代號" at bounding box center [338, 366] width 173 height 30
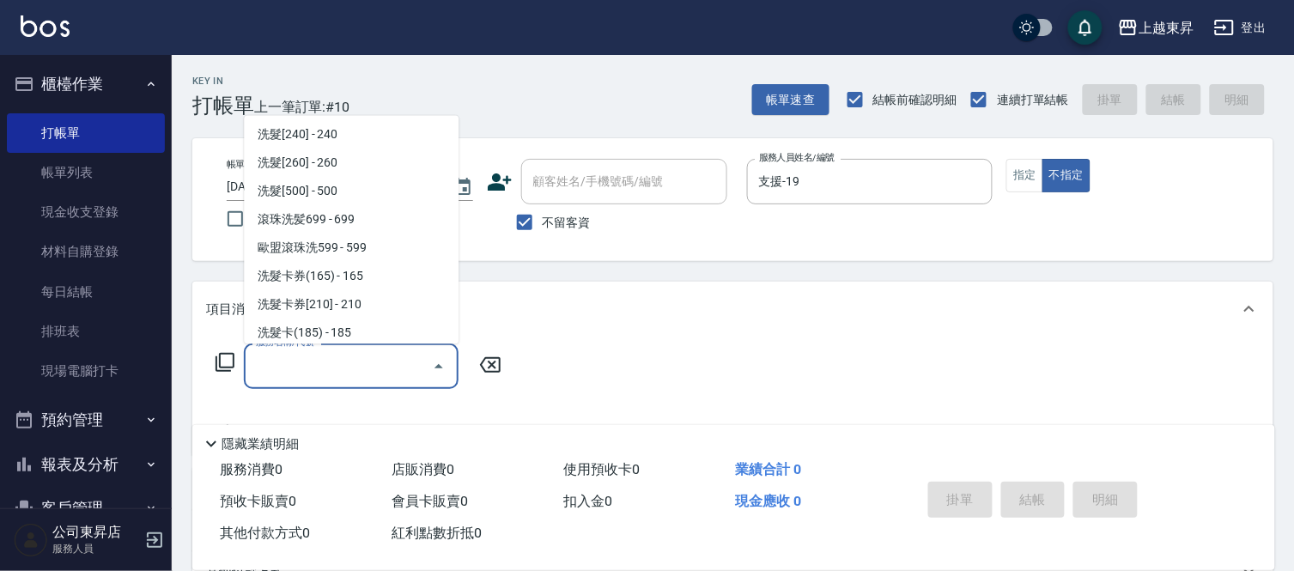
scroll to position [381, 0]
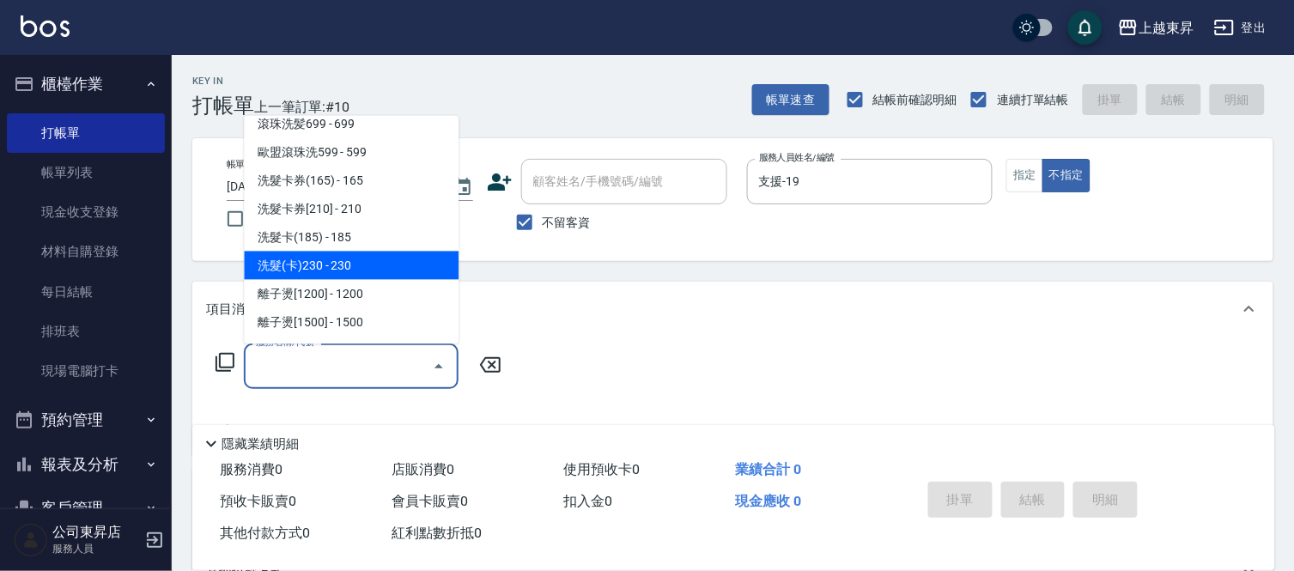
click at [355, 258] on span "洗髮(卡)230 - 230" at bounding box center [351, 266] width 215 height 28
type input "洗髮(卡)230(224)"
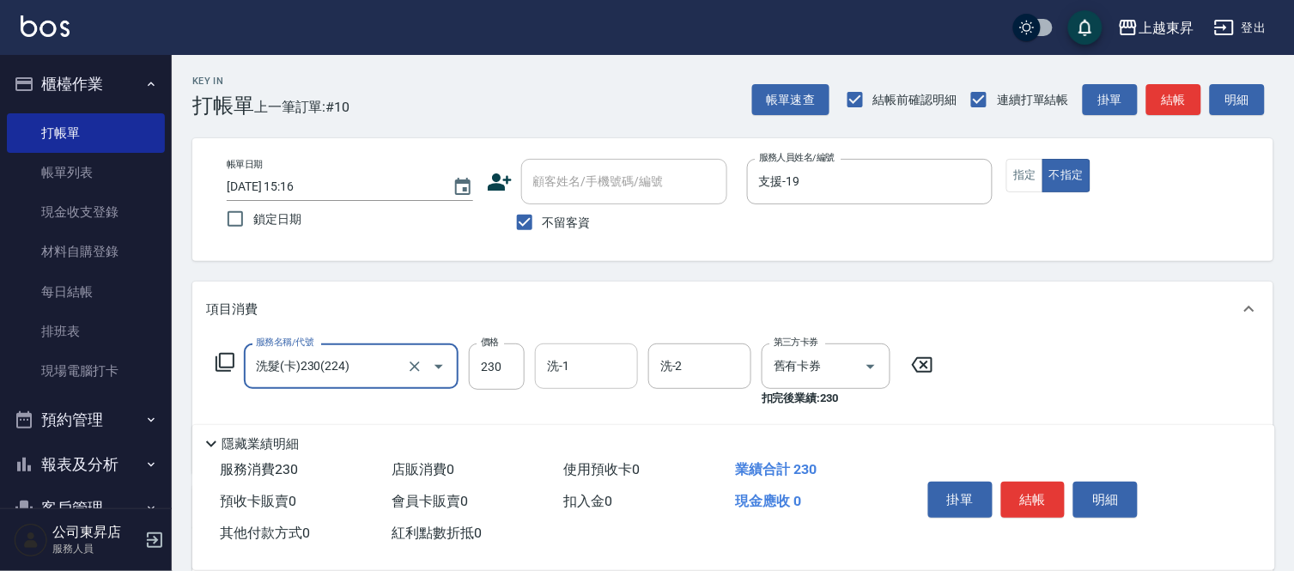
click at [577, 359] on input "洗-1" at bounding box center [586, 366] width 88 height 30
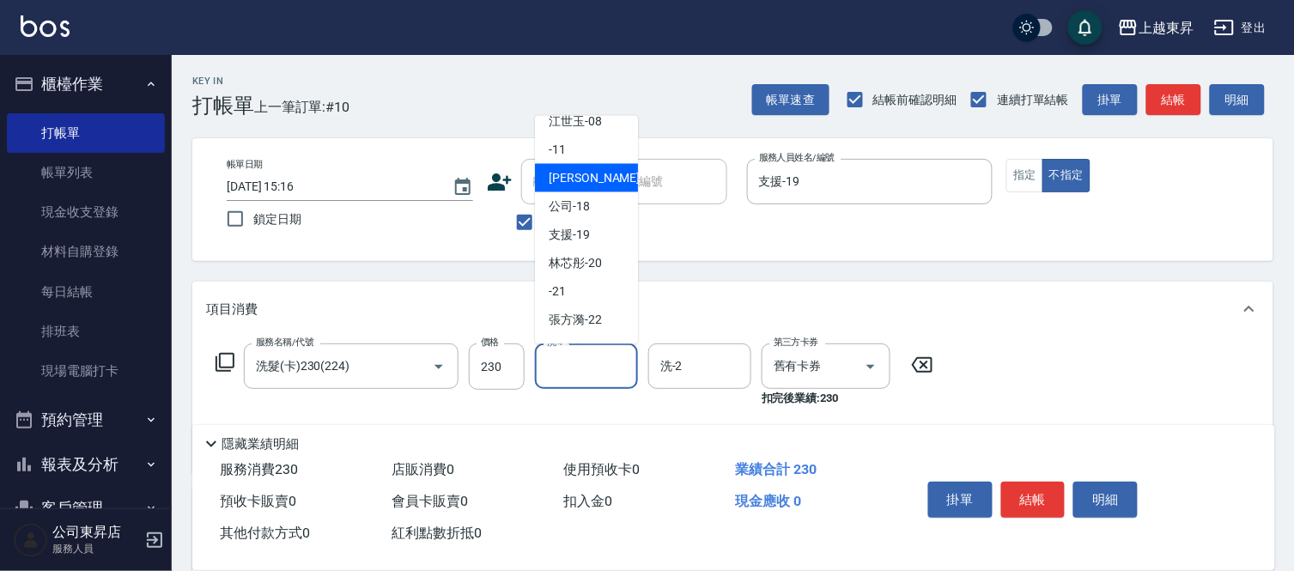
scroll to position [191, 0]
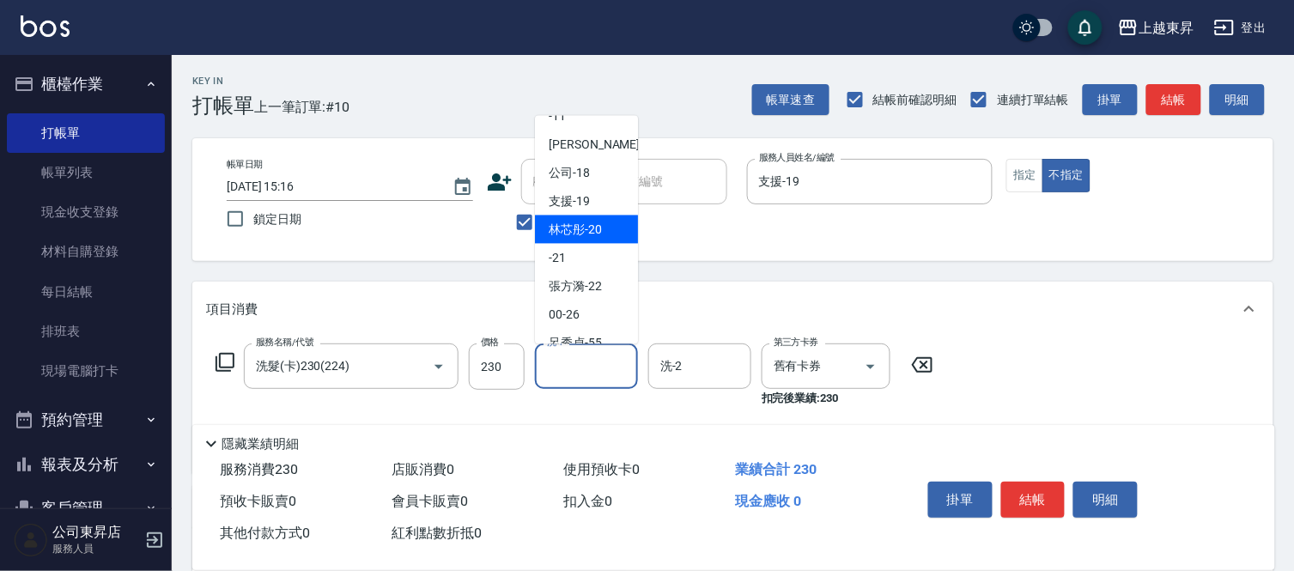
click at [573, 223] on span "林芯彤 -20" at bounding box center [574, 230] width 53 height 18
type input "林芯彤-20"
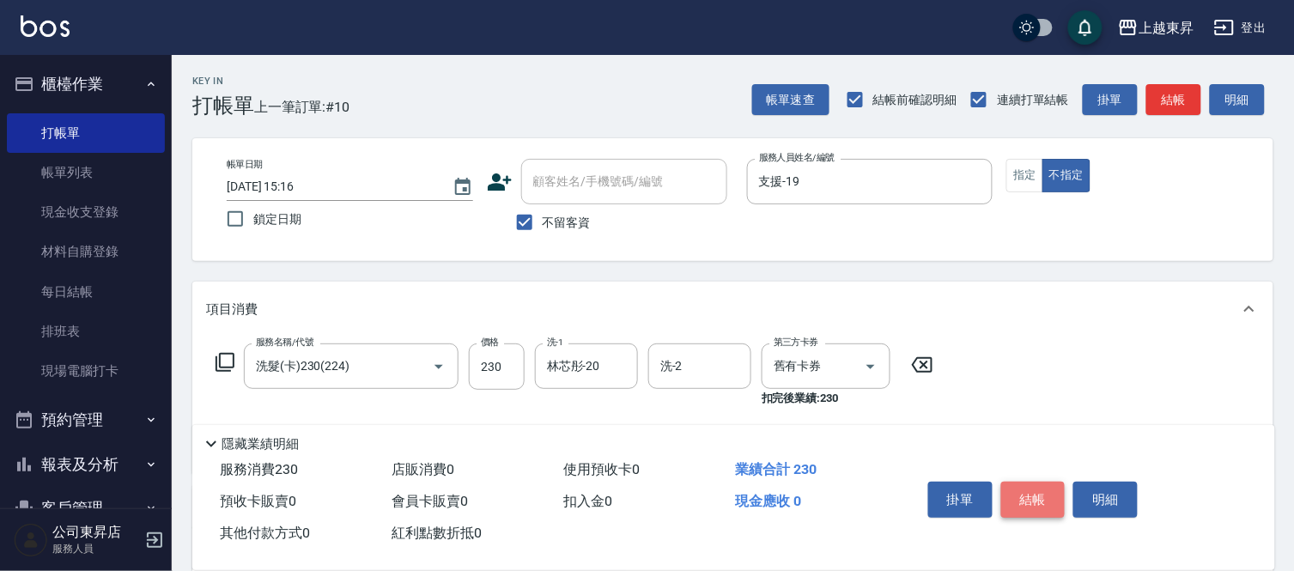
click at [1032, 500] on button "結帳" at bounding box center [1033, 500] width 64 height 36
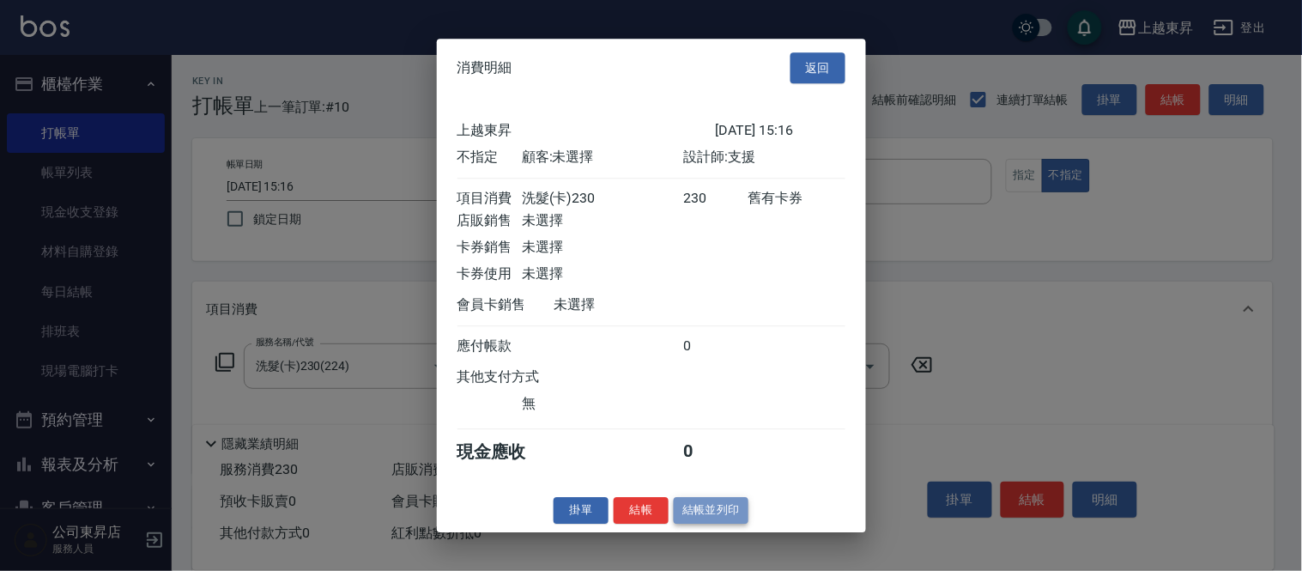
click at [708, 518] on button "結帳並列印" at bounding box center [711, 510] width 75 height 27
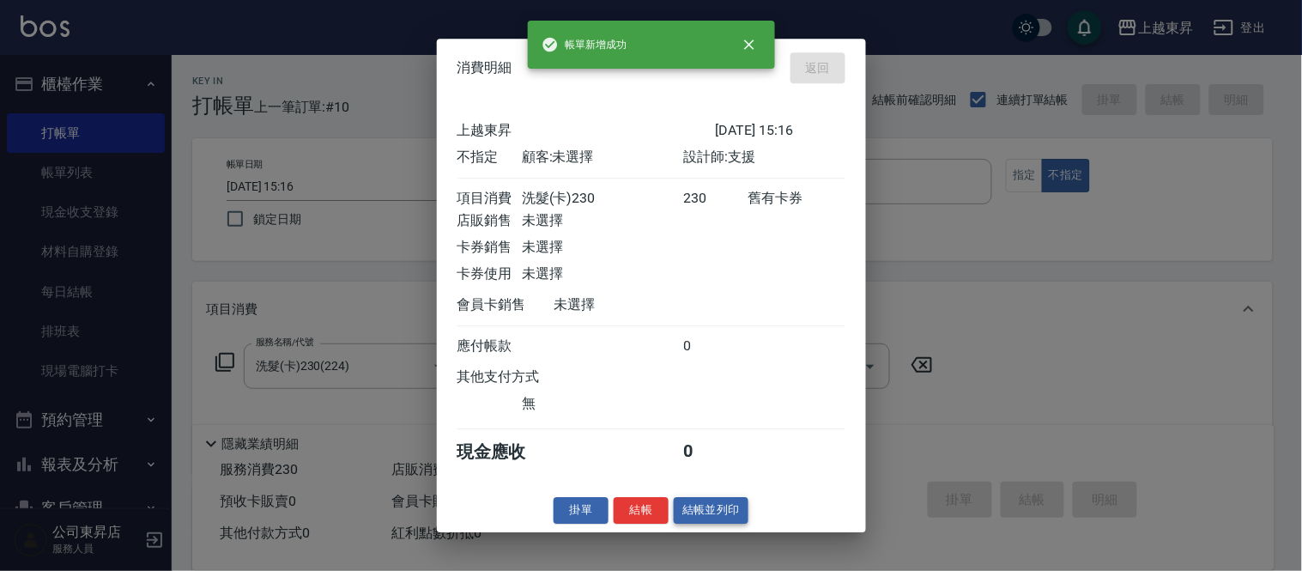
type input "[DATE] 15:38"
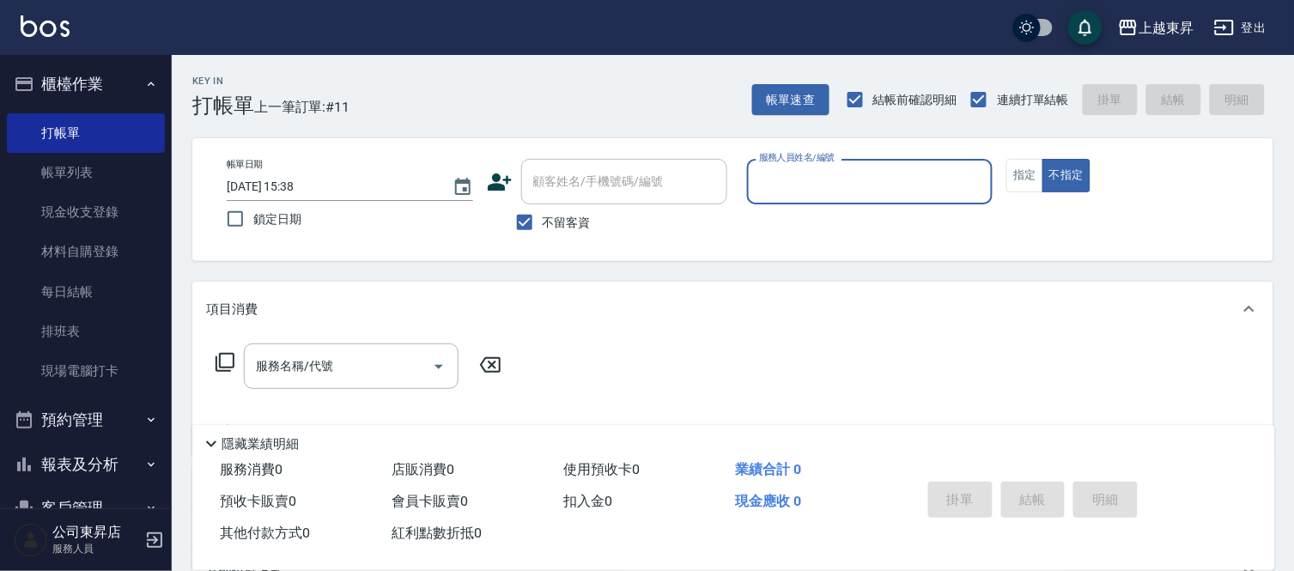
click at [784, 169] on input "服務人員姓名/編號" at bounding box center [870, 182] width 231 height 30
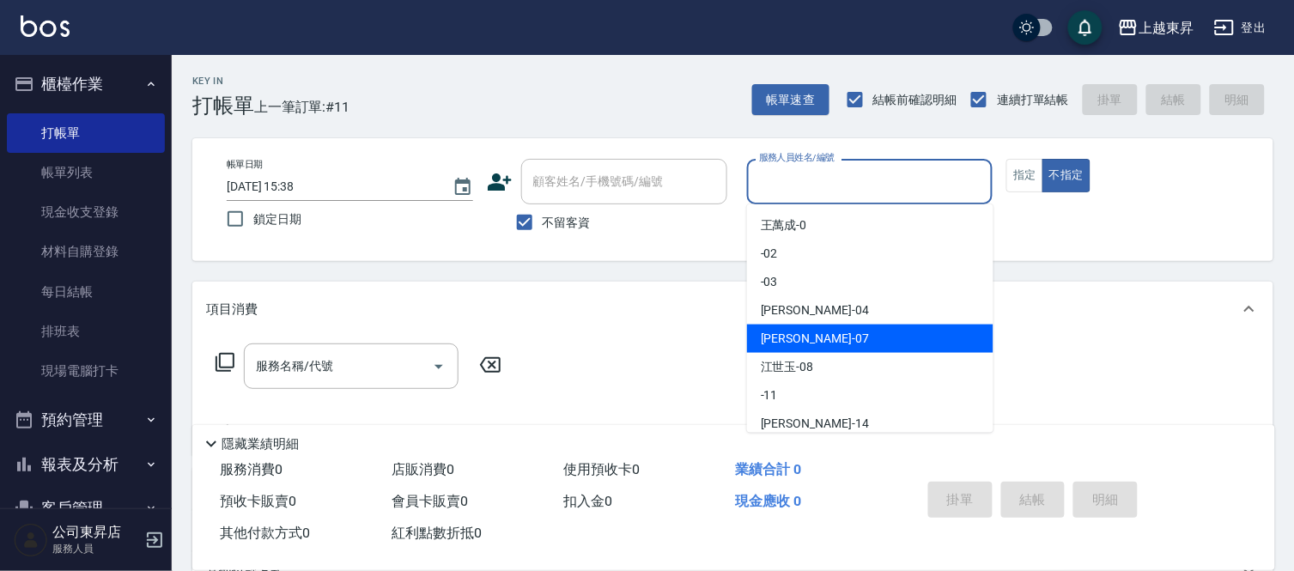
click at [776, 337] on span "[PERSON_NAME] -07" at bounding box center [815, 339] width 108 height 18
type input "[PERSON_NAME]-07"
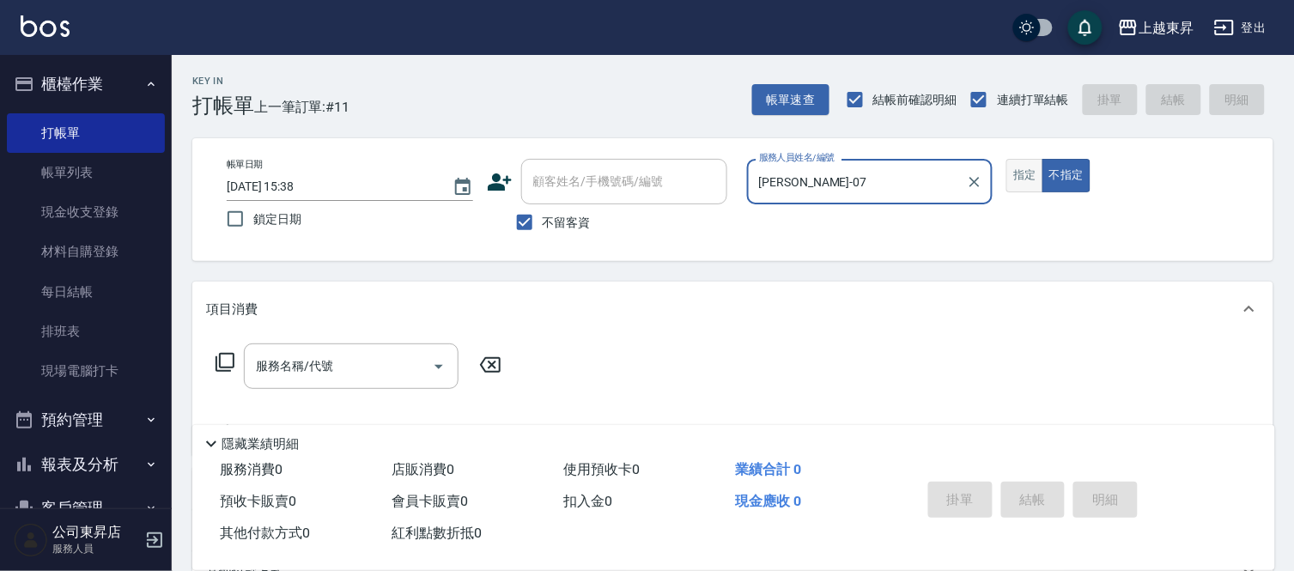
click at [1026, 173] on button "指定" at bounding box center [1024, 175] width 37 height 33
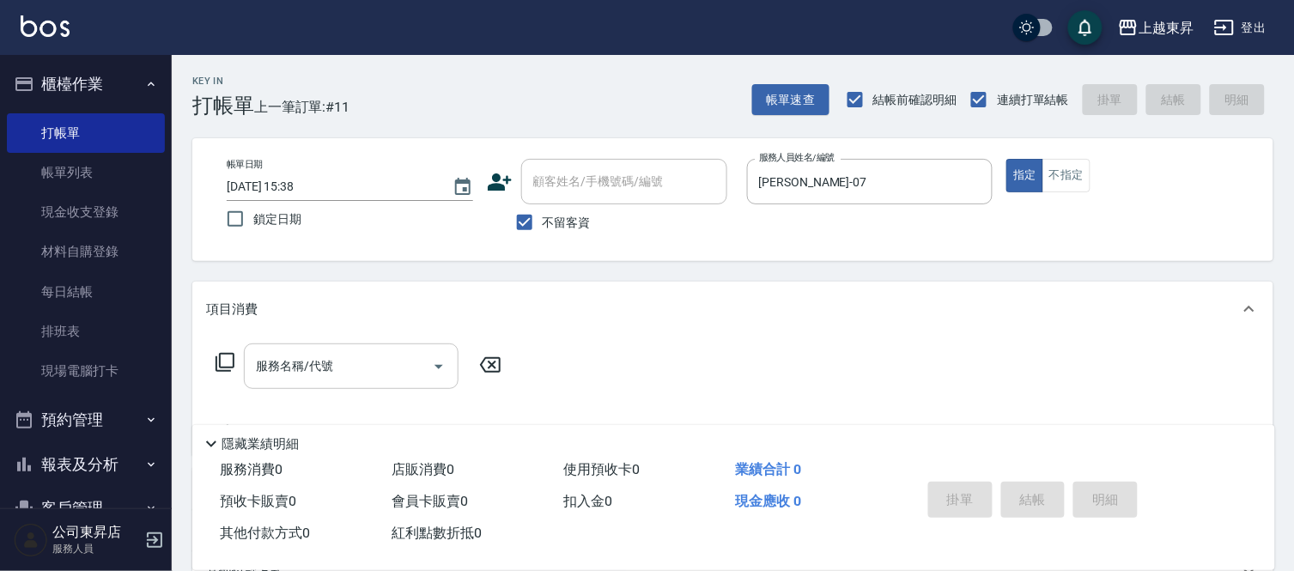
click at [321, 359] on input "服務名稱/代號" at bounding box center [338, 366] width 173 height 30
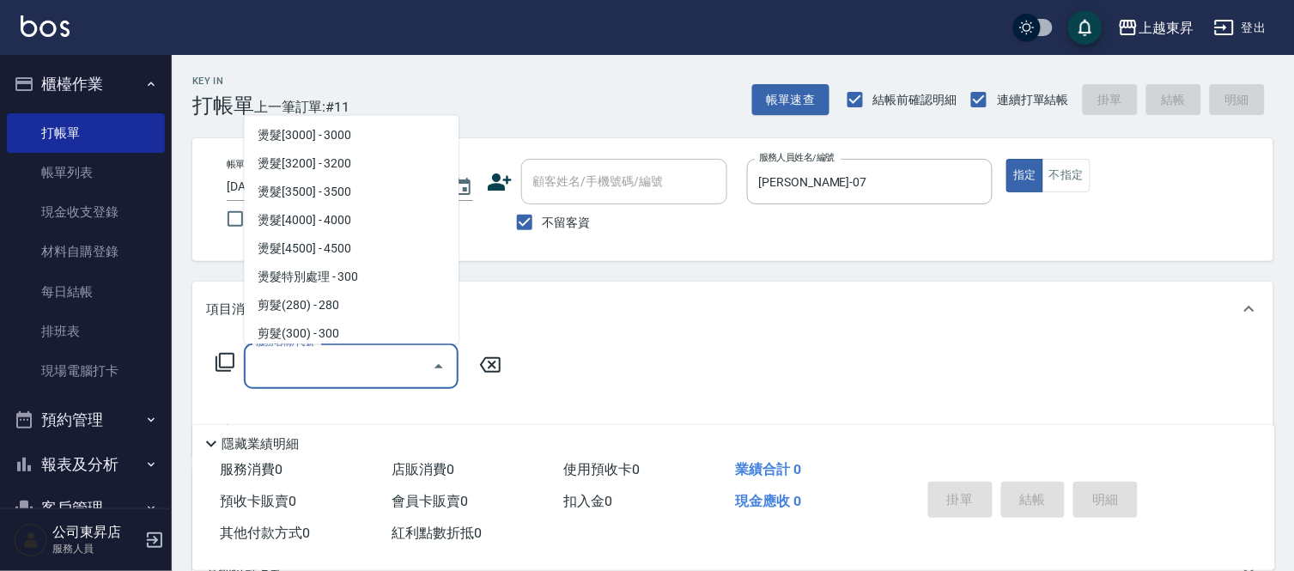
scroll to position [1144, 0]
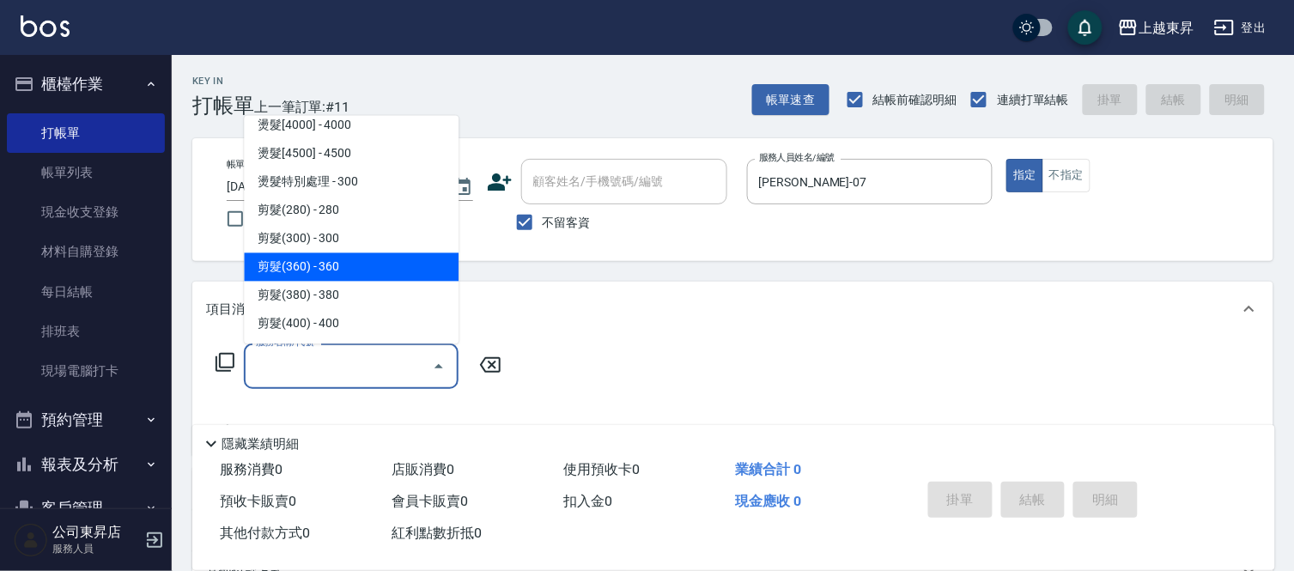
click at [362, 259] on span "剪髮(360) - 360" at bounding box center [351, 267] width 215 height 28
type input "剪髮(360)(403)"
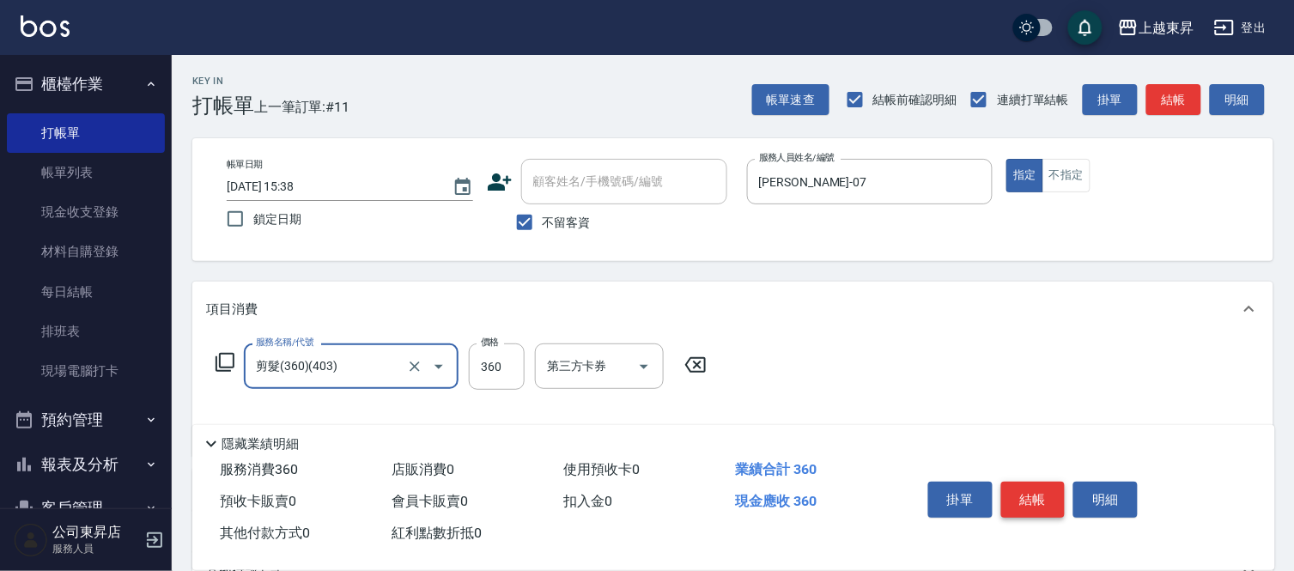
click at [1033, 491] on button "結帳" at bounding box center [1033, 500] width 64 height 36
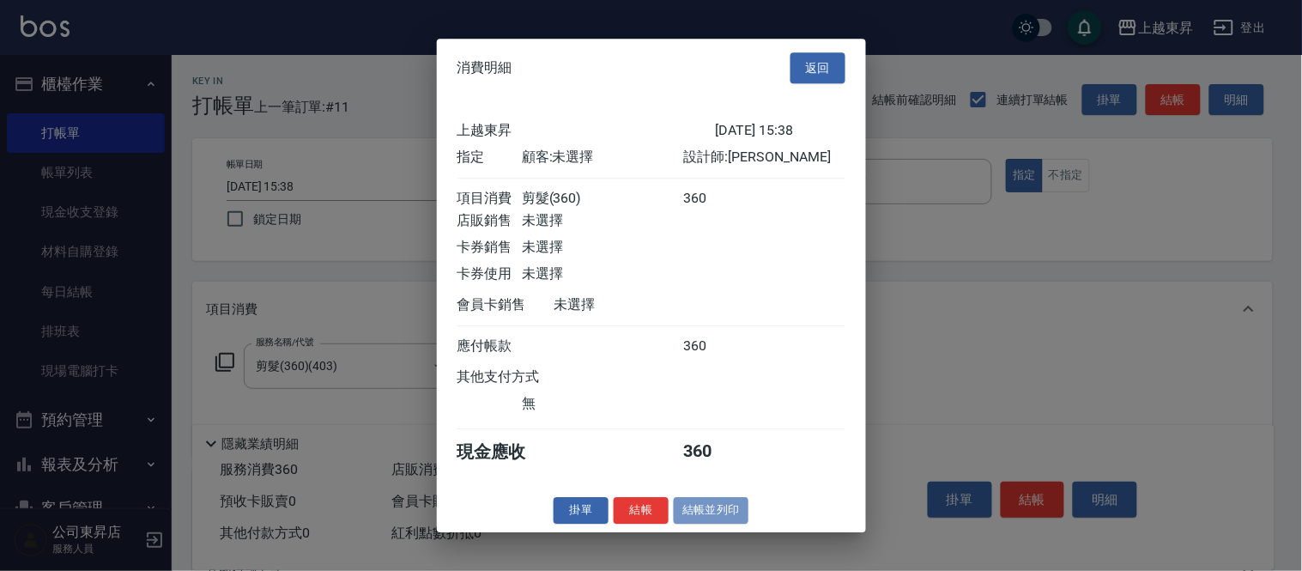
click at [728, 515] on button "結帳並列印" at bounding box center [711, 510] width 75 height 27
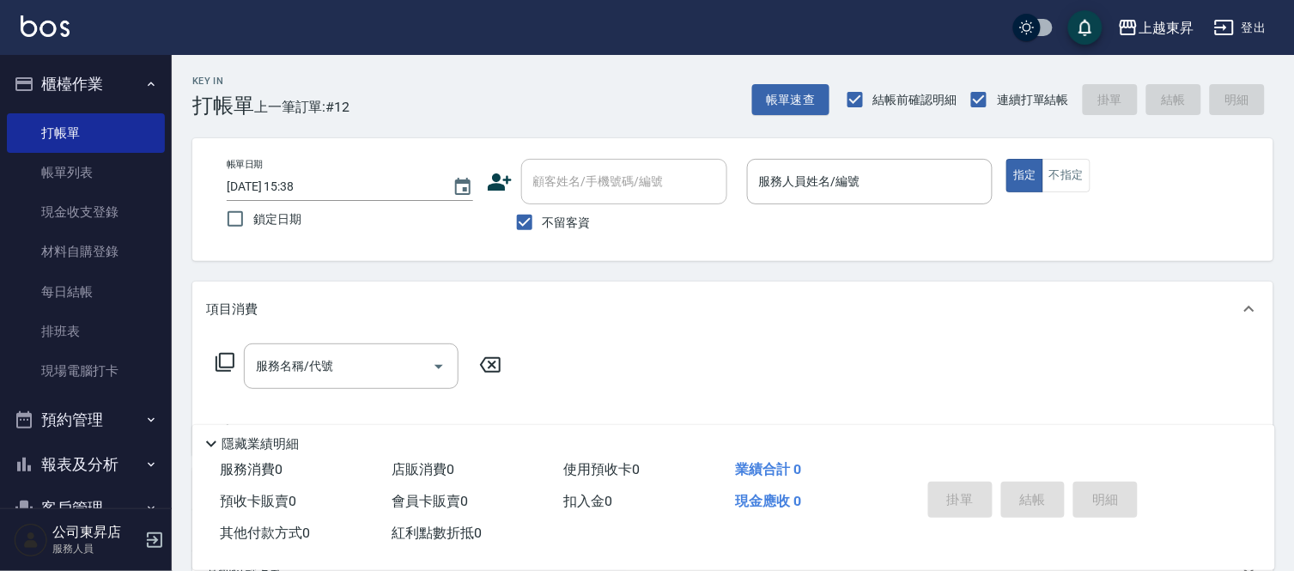
drag, startPoint x: 0, startPoint y: 96, endPoint x: 837, endPoint y: 369, distance: 880.3
click at [837, 369] on div "服務名稱/代號 服務名稱/代號" at bounding box center [732, 395] width 1081 height 118
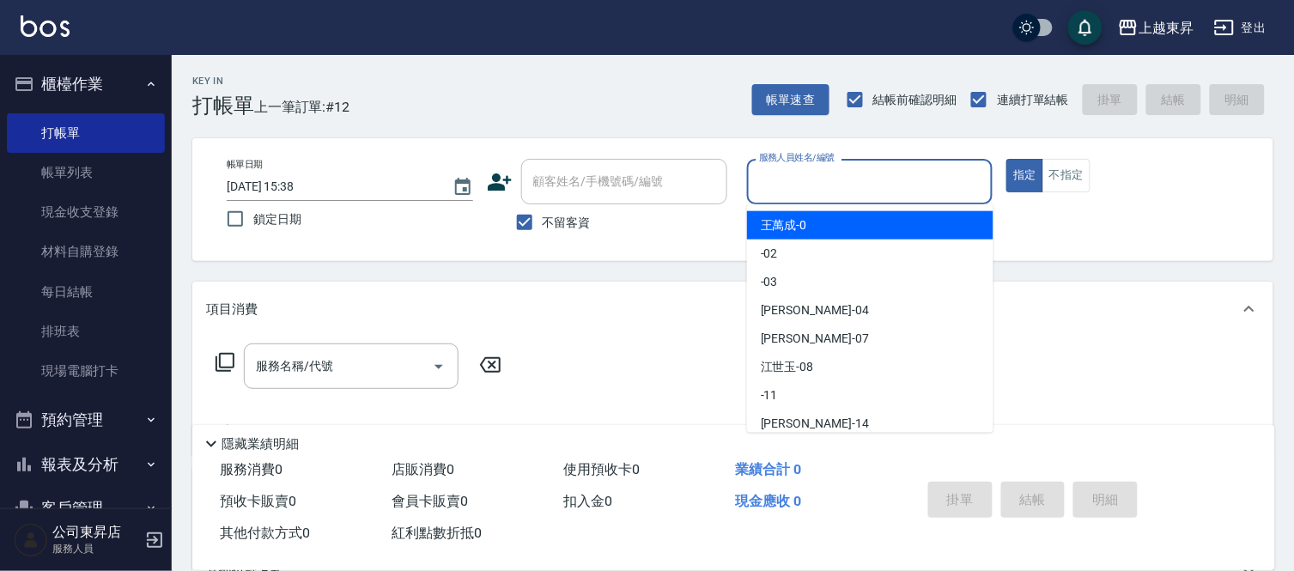
click at [810, 172] on input "服務人員姓名/編號" at bounding box center [870, 182] width 231 height 30
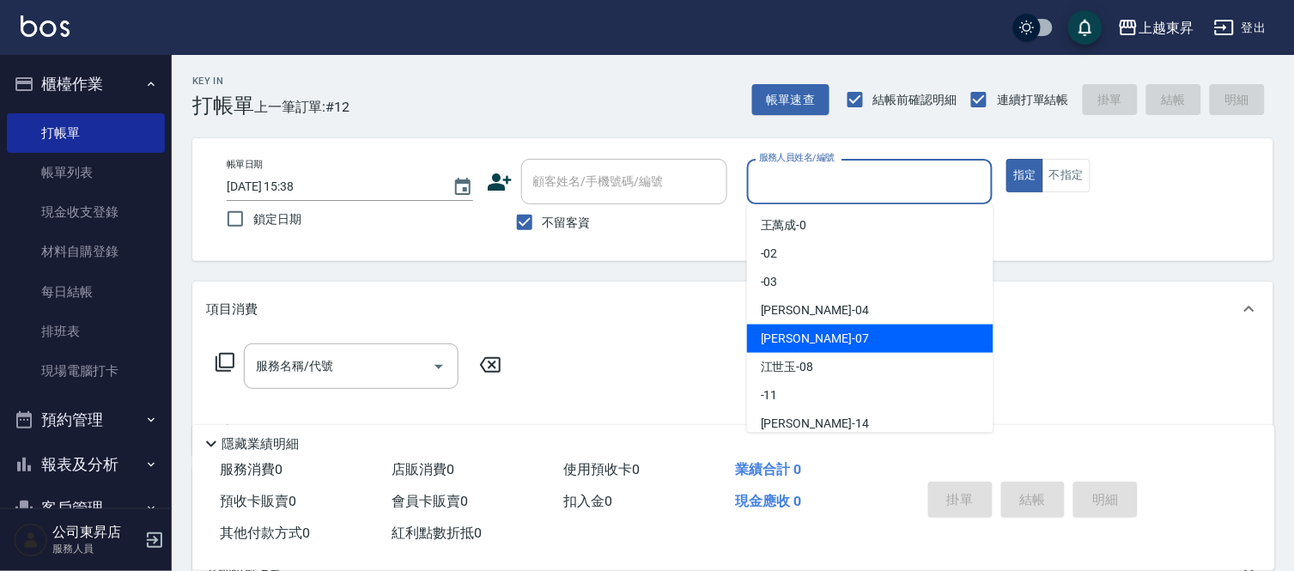
drag, startPoint x: 787, startPoint y: 335, endPoint x: 1010, endPoint y: 217, distance: 252.3
click at [788, 335] on span "[PERSON_NAME] -07" at bounding box center [815, 339] width 108 height 18
type input "[PERSON_NAME]-07"
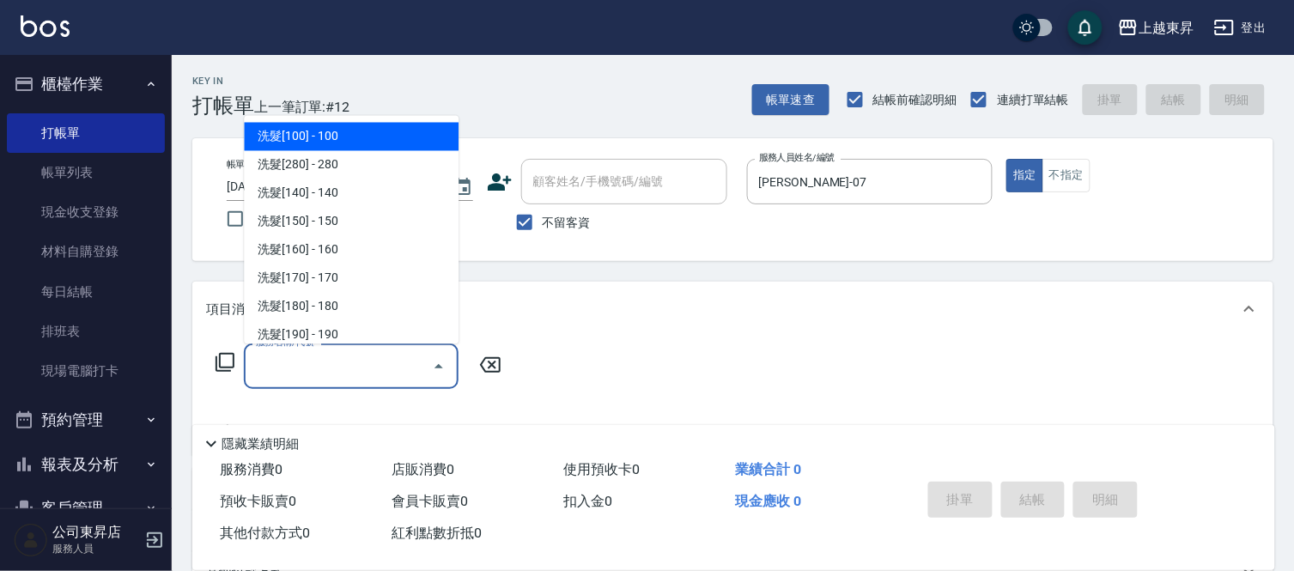
click at [326, 363] on input "服務名稱/代號" at bounding box center [338, 366] width 173 height 30
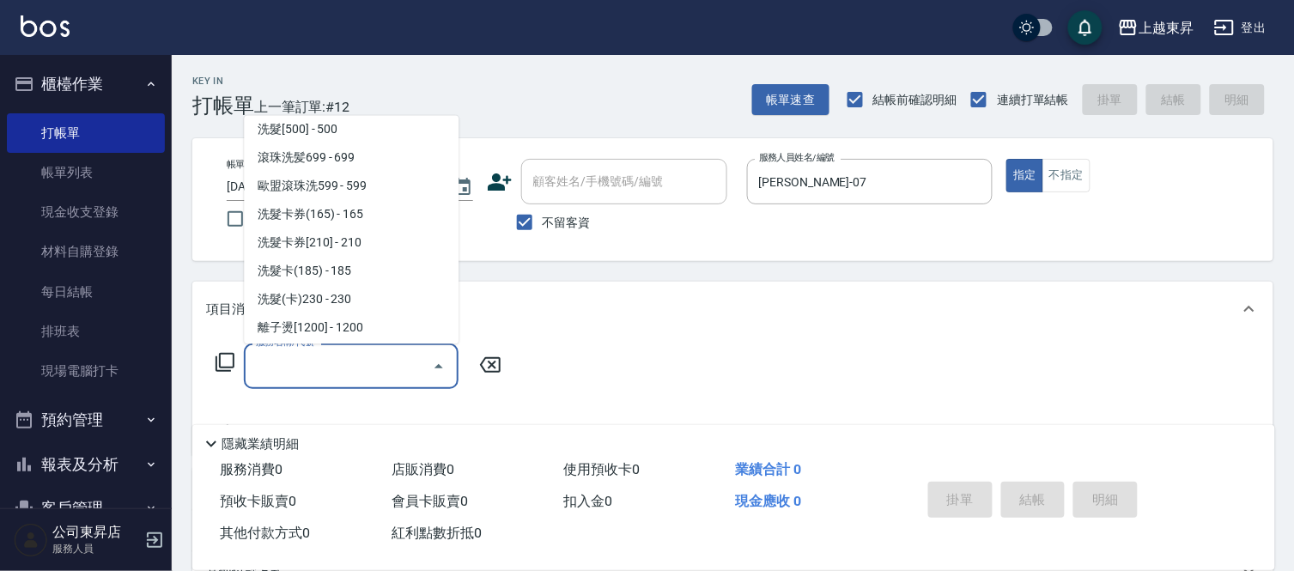
scroll to position [381, 0]
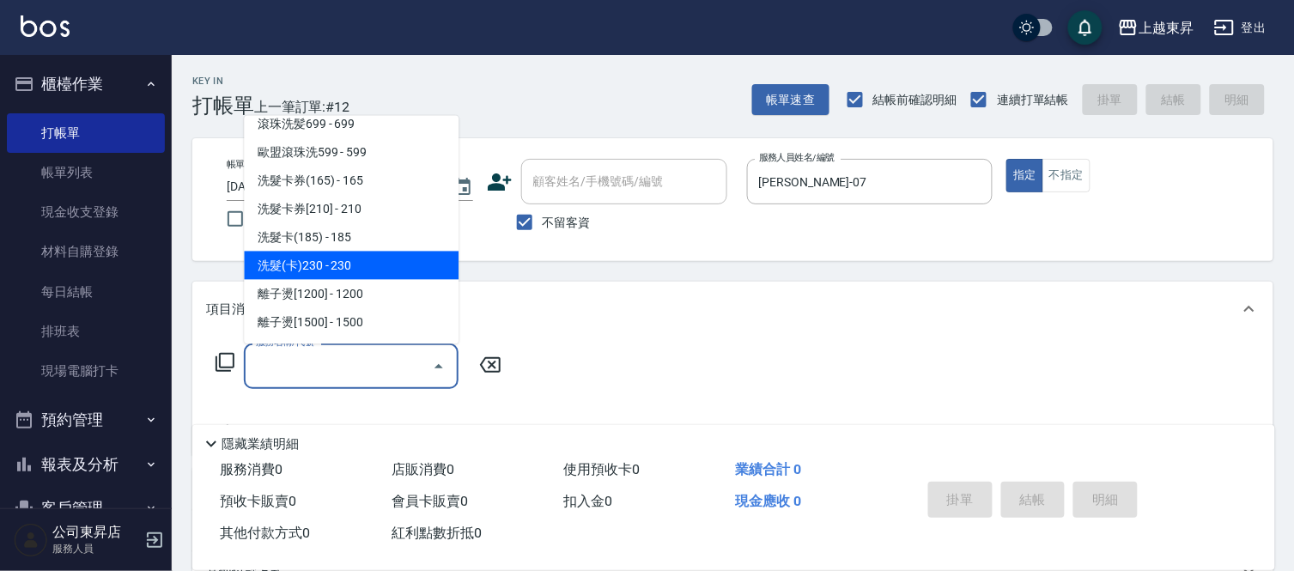
drag, startPoint x: 367, startPoint y: 253, endPoint x: 513, endPoint y: 326, distance: 163.1
click at [367, 254] on span "洗髮(卡)230 - 230" at bounding box center [351, 266] width 215 height 28
type input "洗髮(卡)230(224)"
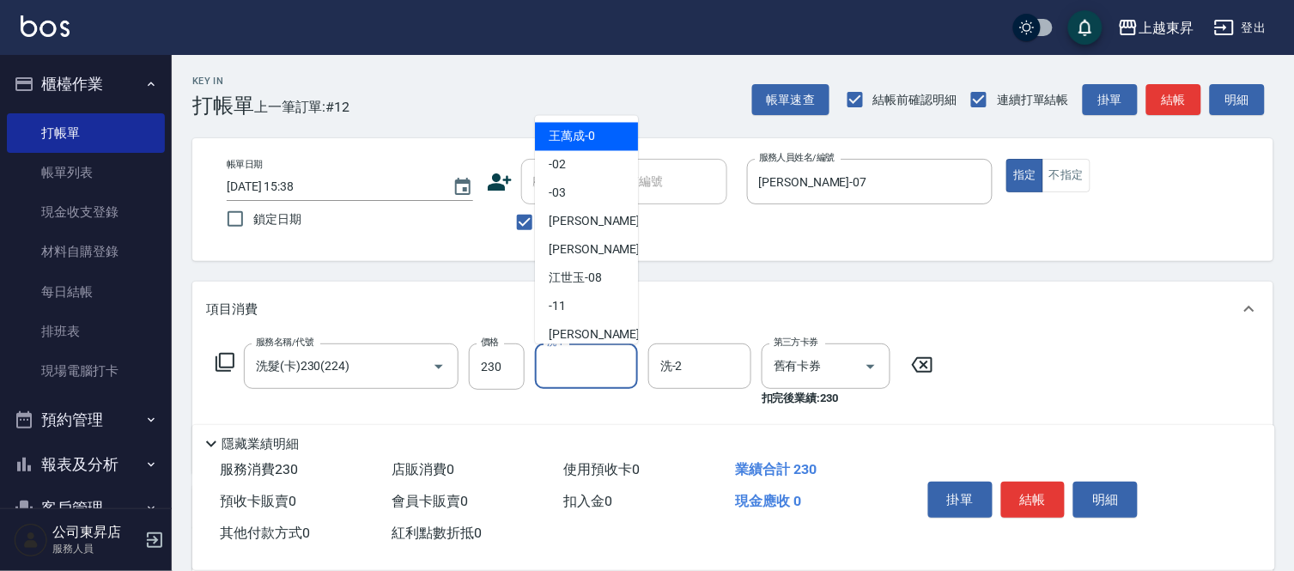
click at [573, 371] on input "洗-1" at bounding box center [586, 366] width 88 height 30
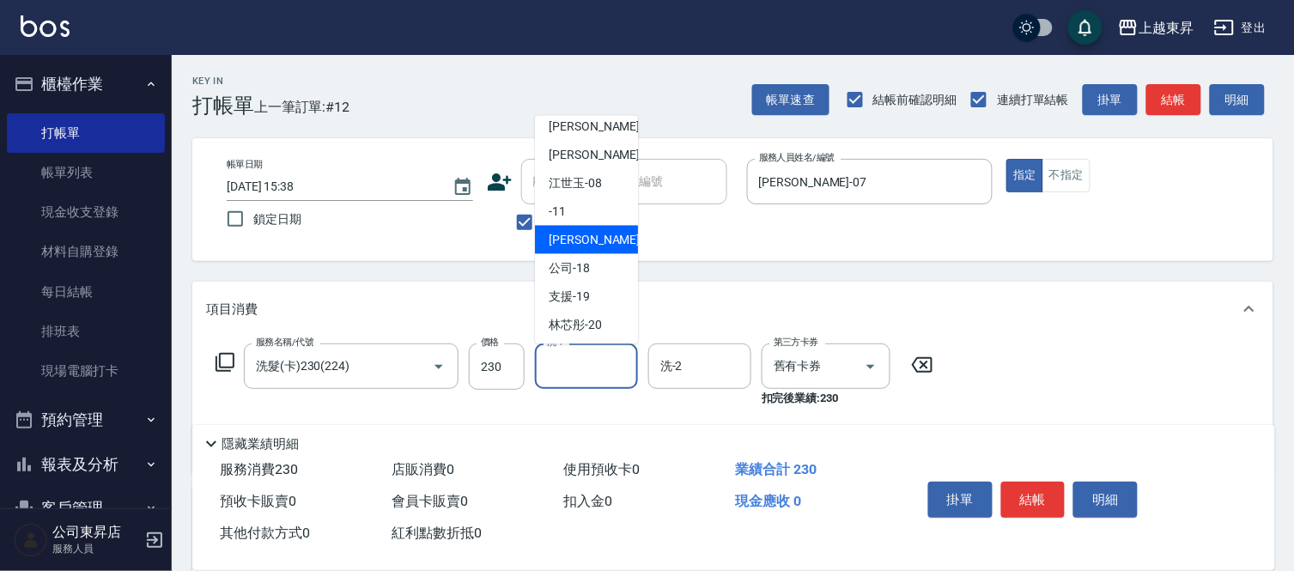
scroll to position [191, 0]
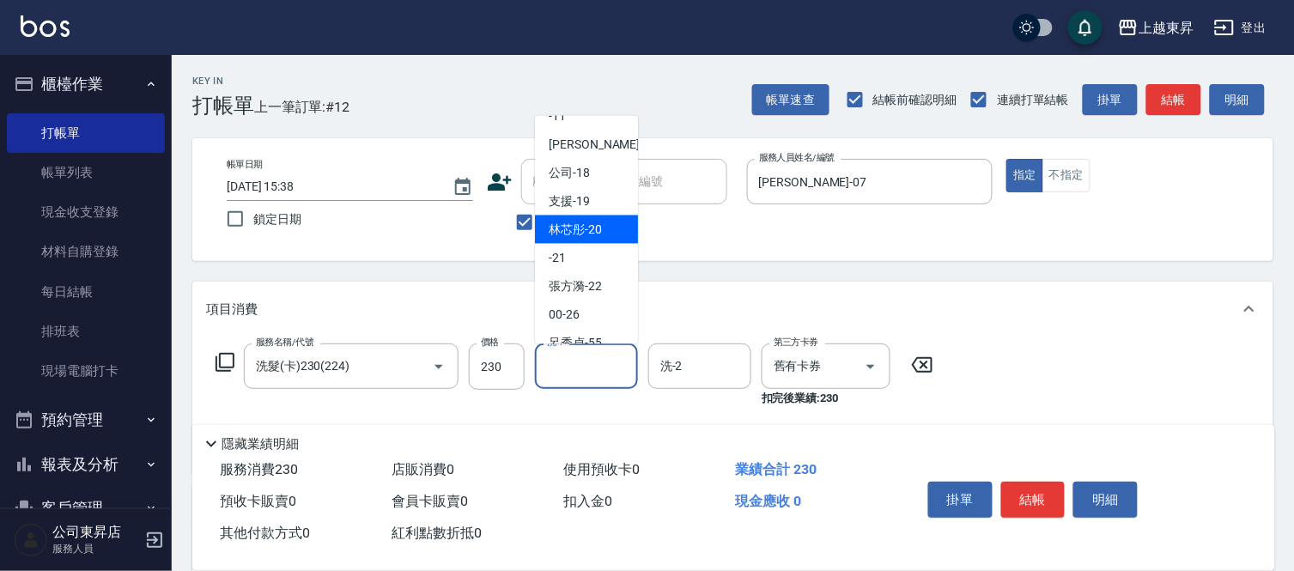
click at [595, 223] on span "林芯彤 -20" at bounding box center [574, 230] width 53 height 18
type input "林芯彤-20"
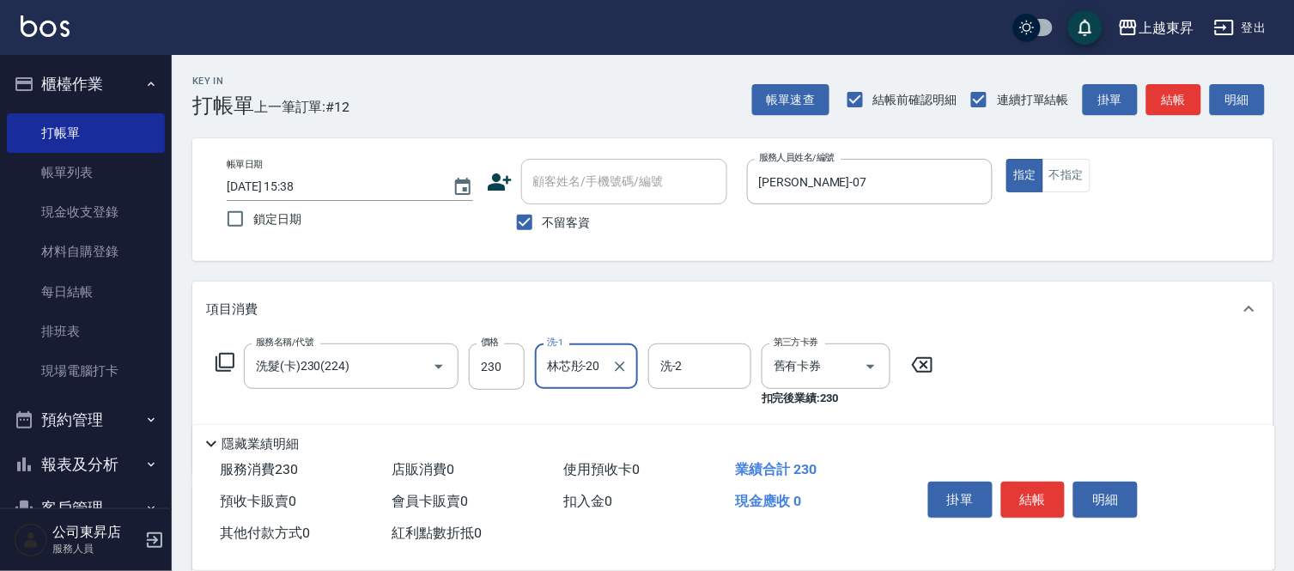
scroll to position [95, 0]
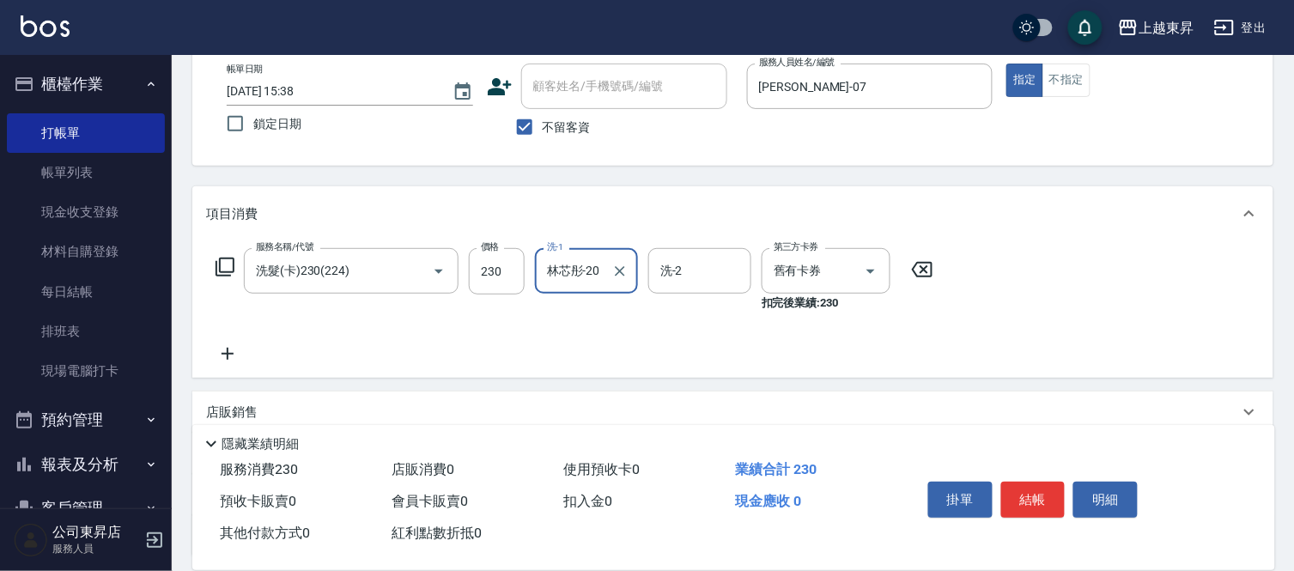
click at [228, 354] on icon at bounding box center [227, 354] width 12 height 12
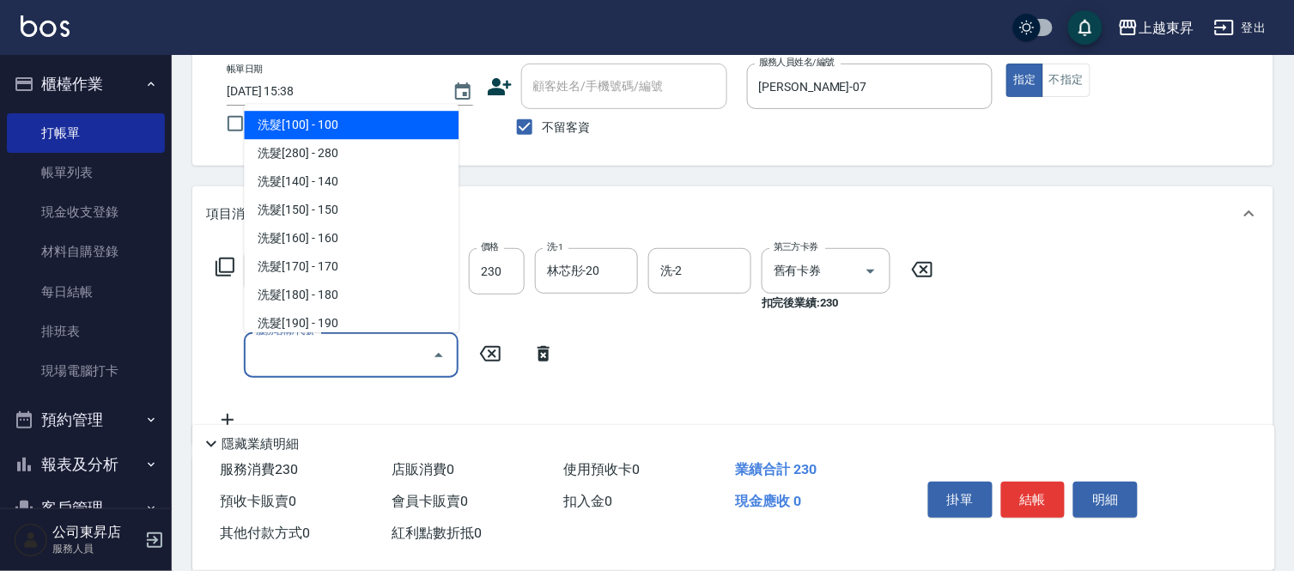
click at [282, 346] on input "服務名稱/代號" at bounding box center [338, 355] width 173 height 30
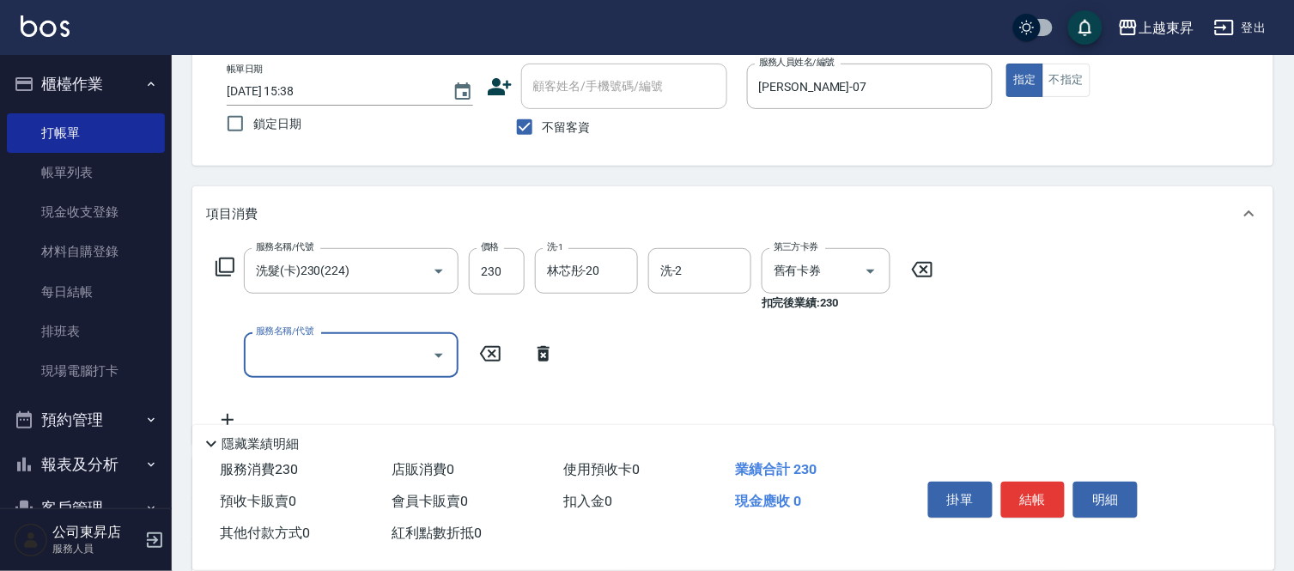
click at [282, 346] on input "服務名稱/代號" at bounding box center [338, 355] width 173 height 30
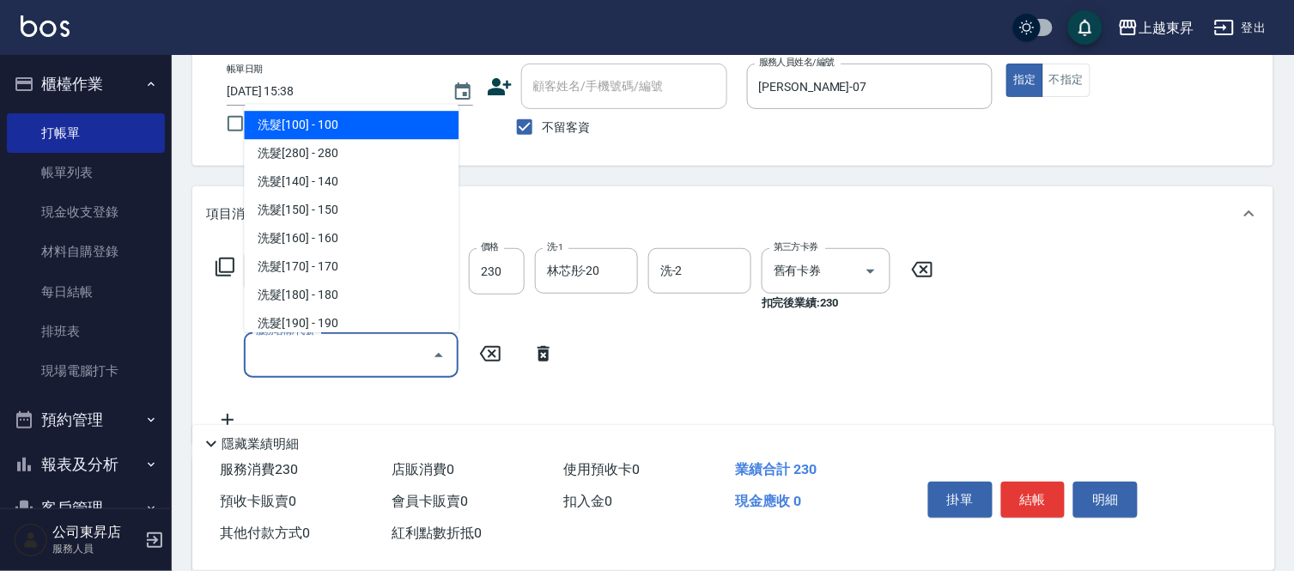
click at [282, 346] on input "服務名稱/代號" at bounding box center [338, 355] width 173 height 30
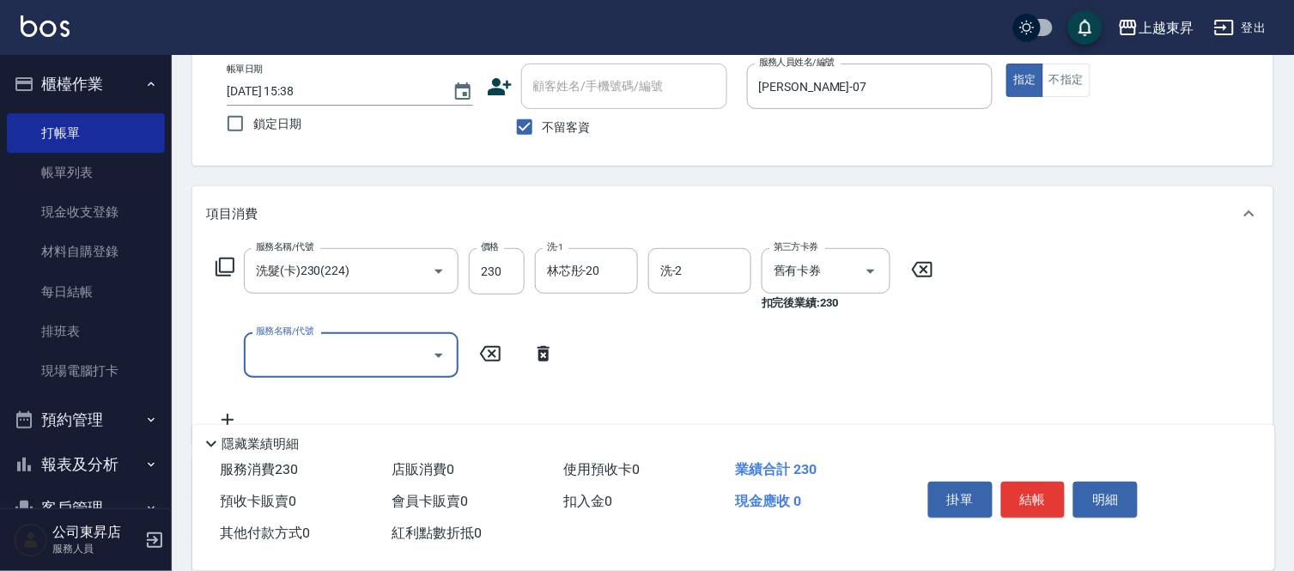
click at [282, 346] on input "服務名稱/代號" at bounding box center [338, 355] width 173 height 30
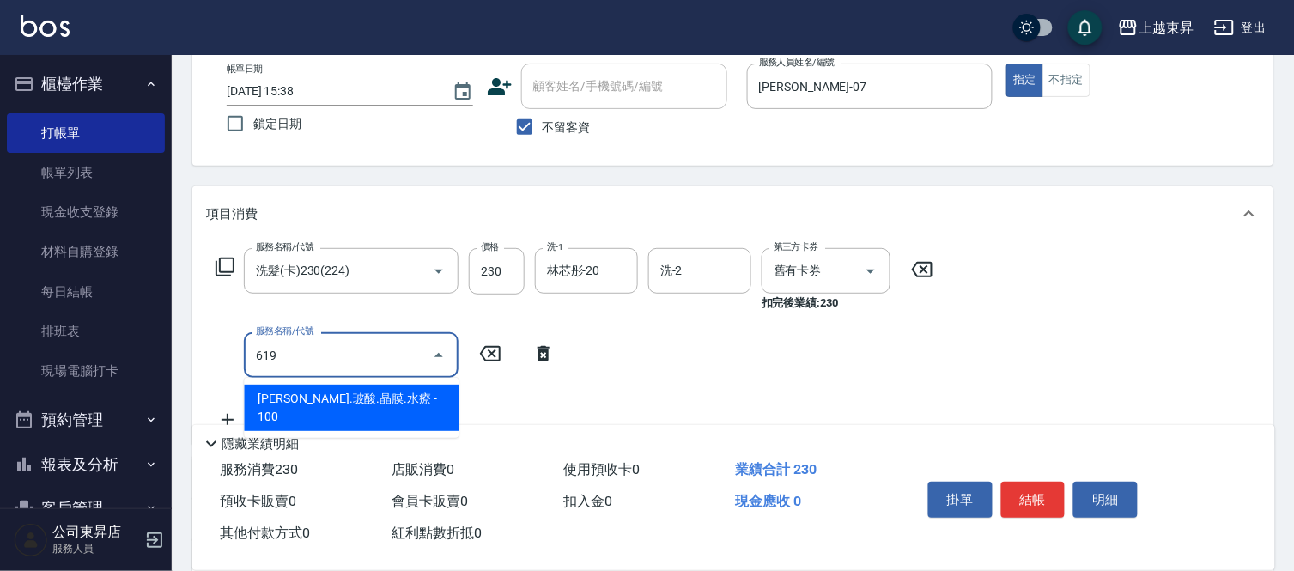
drag, startPoint x: 421, startPoint y: 400, endPoint x: 443, endPoint y: 395, distance: 22.1
click at [421, 399] on span "[PERSON_NAME].玻酸.晶膜.水療 - 100" at bounding box center [351, 408] width 215 height 46
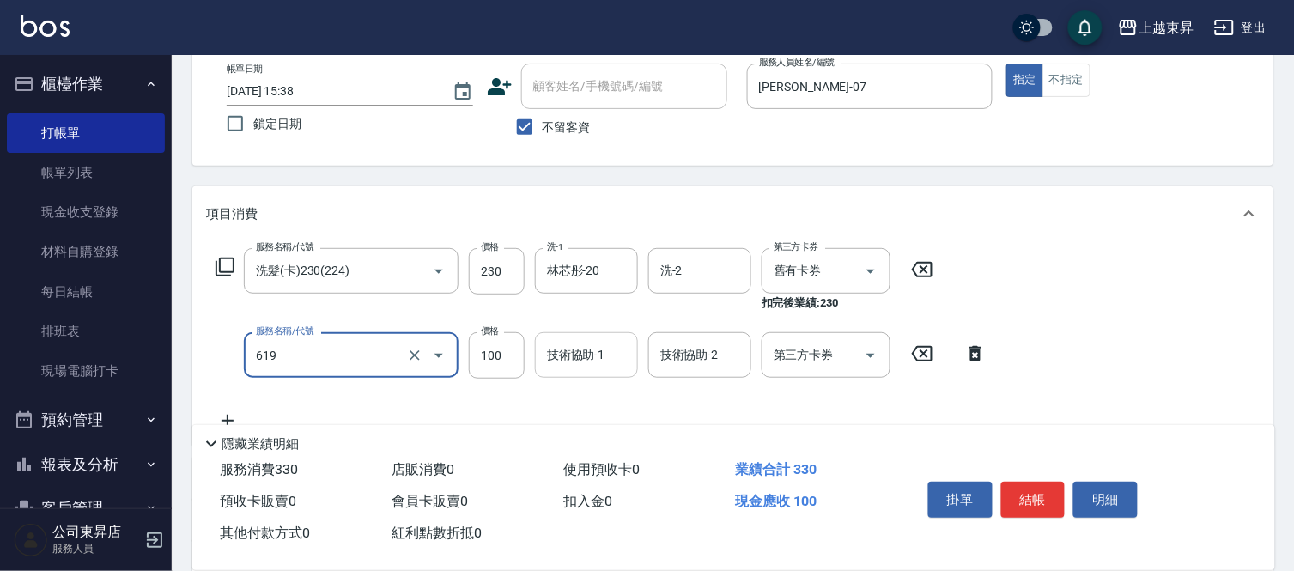
type input "煥彩.玻酸.晶膜.水療(619)"
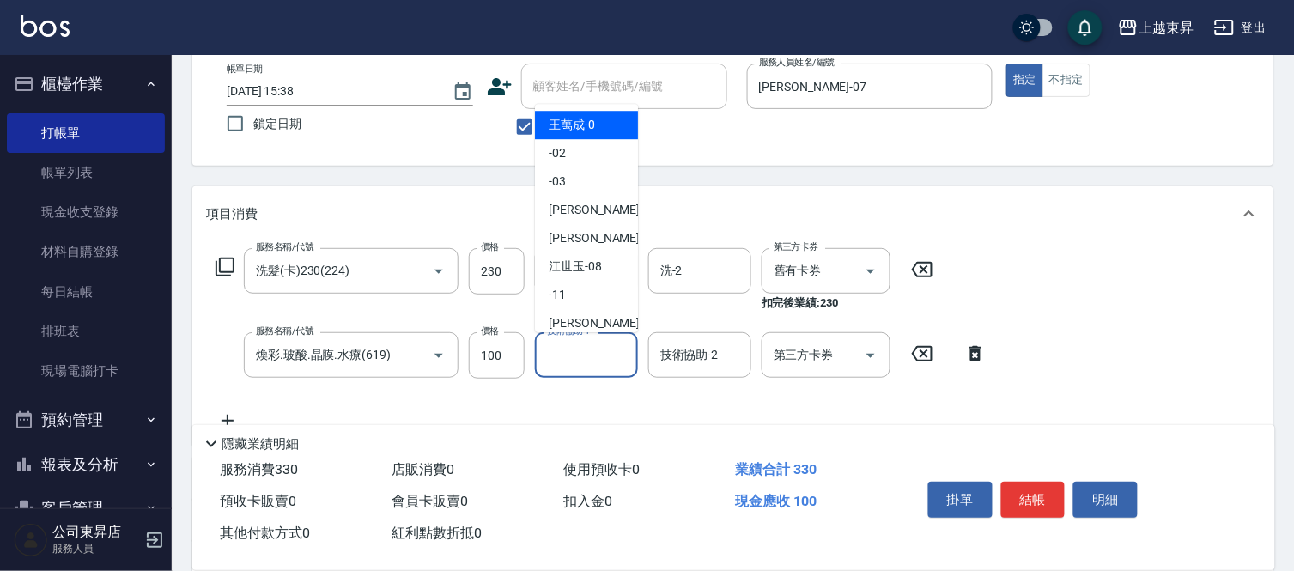
click at [587, 355] on input "技術協助-1" at bounding box center [586, 355] width 88 height 30
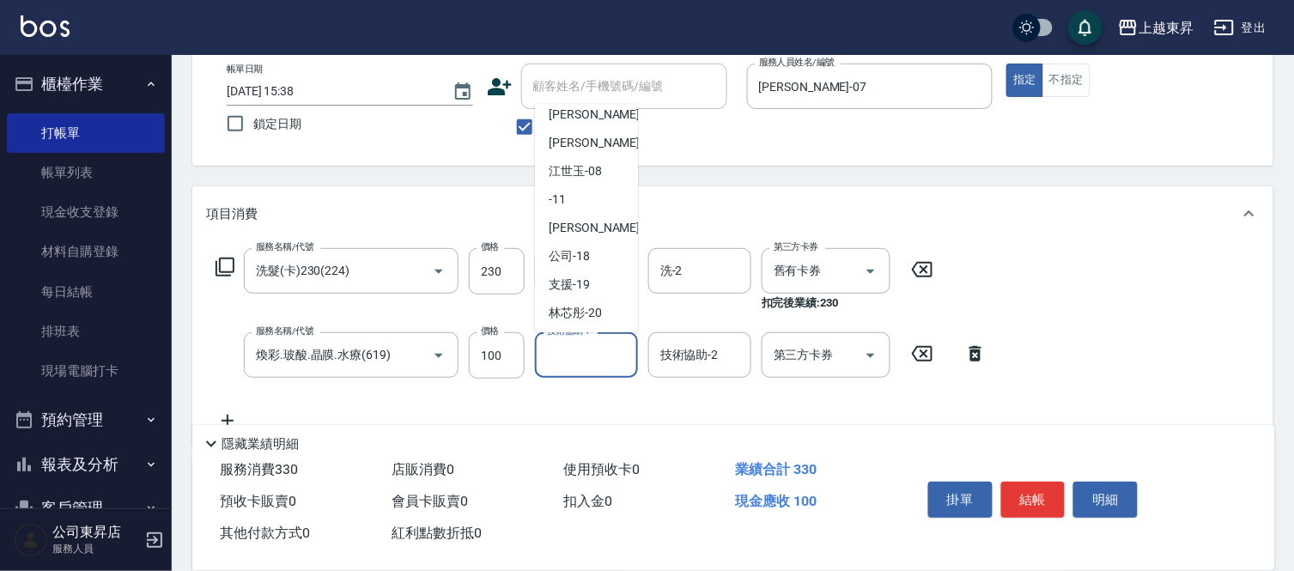
scroll to position [191, 0]
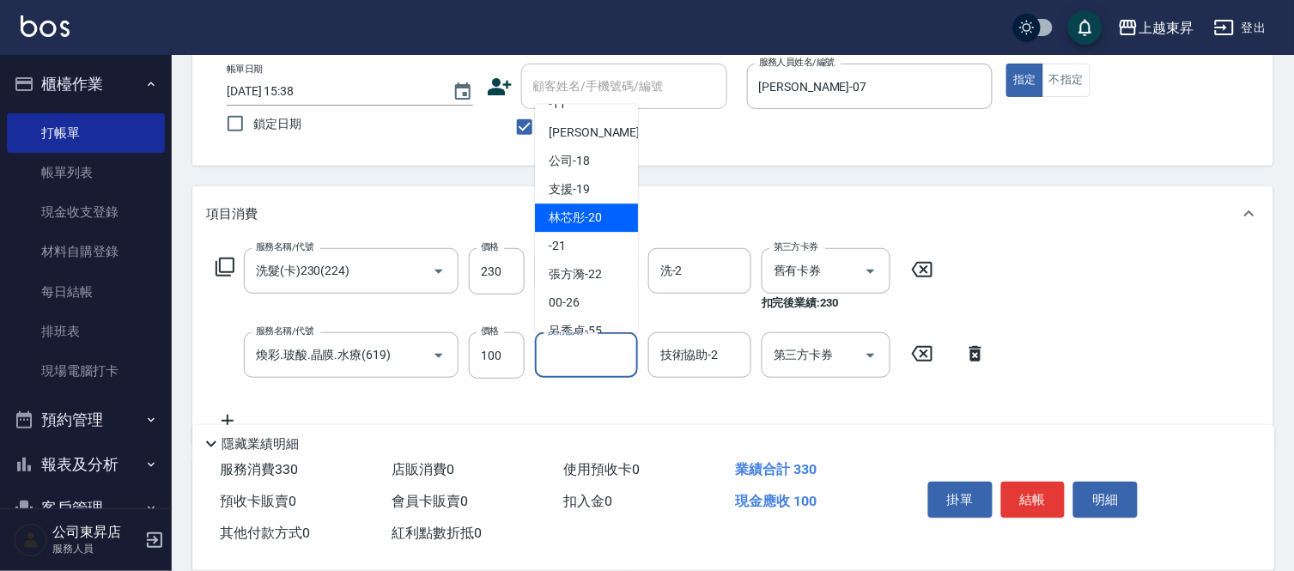
click at [585, 209] on span "林芯彤 -20" at bounding box center [574, 218] width 53 height 18
type input "林芯彤-20"
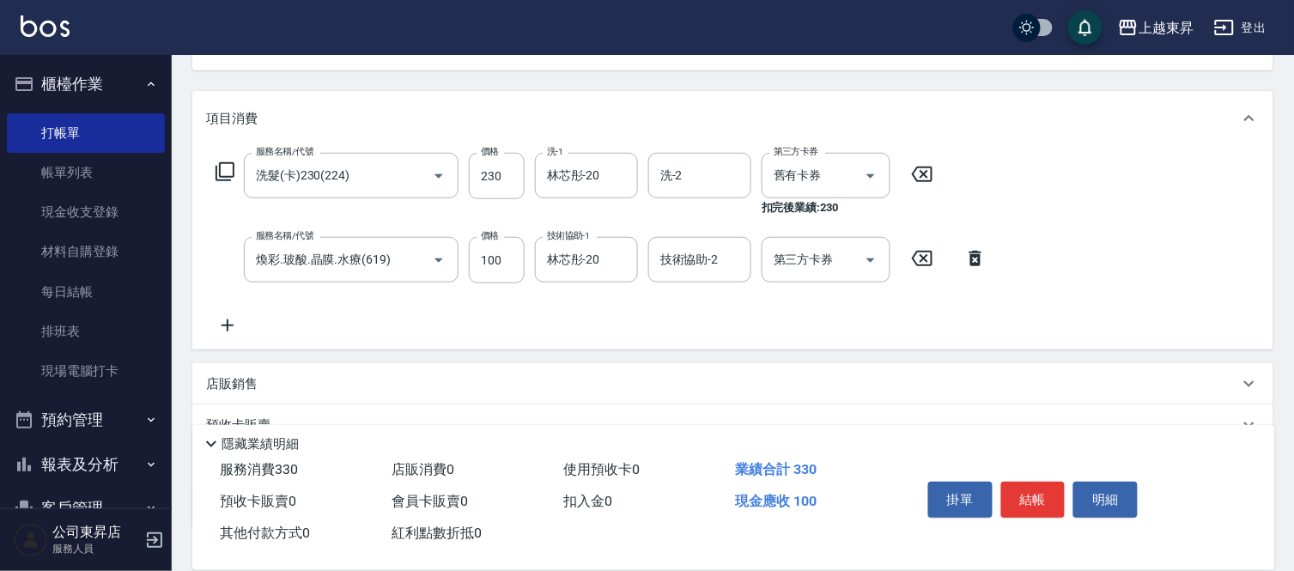
click at [227, 323] on icon at bounding box center [227, 325] width 12 height 12
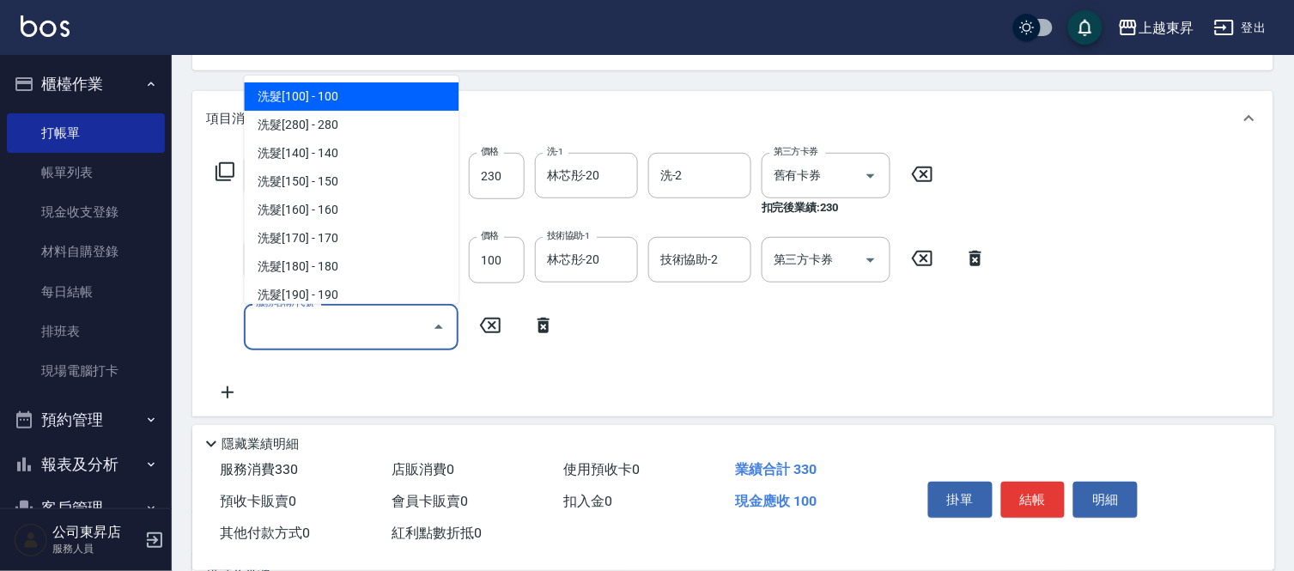
click at [272, 324] on input "服務名稱/代號" at bounding box center [338, 327] width 173 height 30
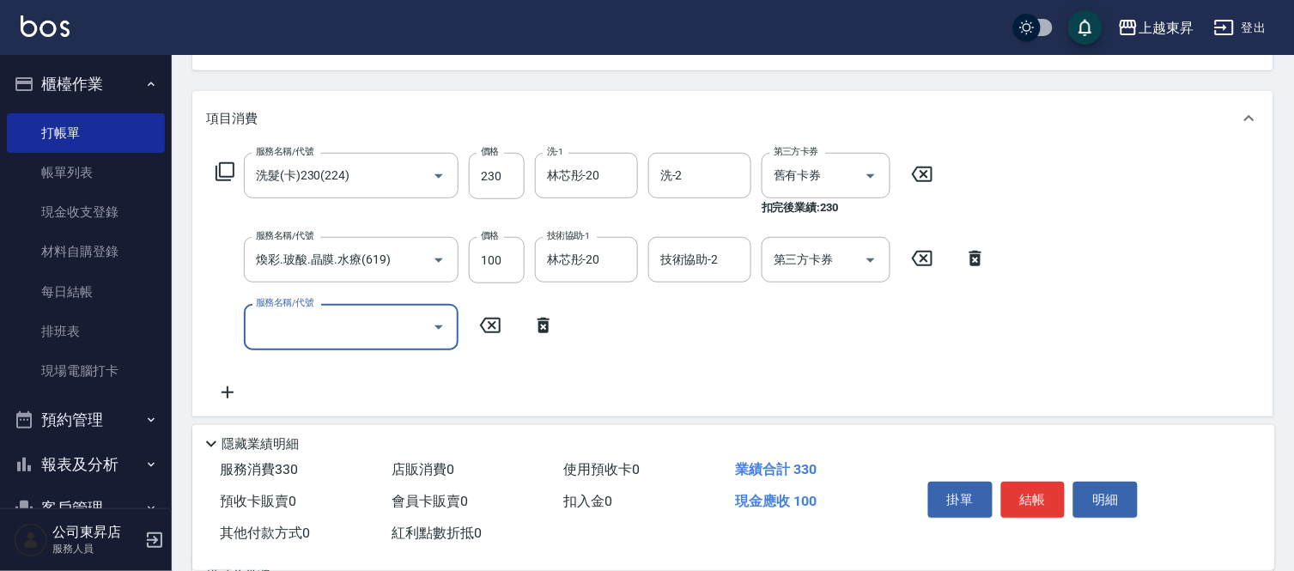
click at [272, 324] on input "服務名稱/代號" at bounding box center [338, 327] width 173 height 30
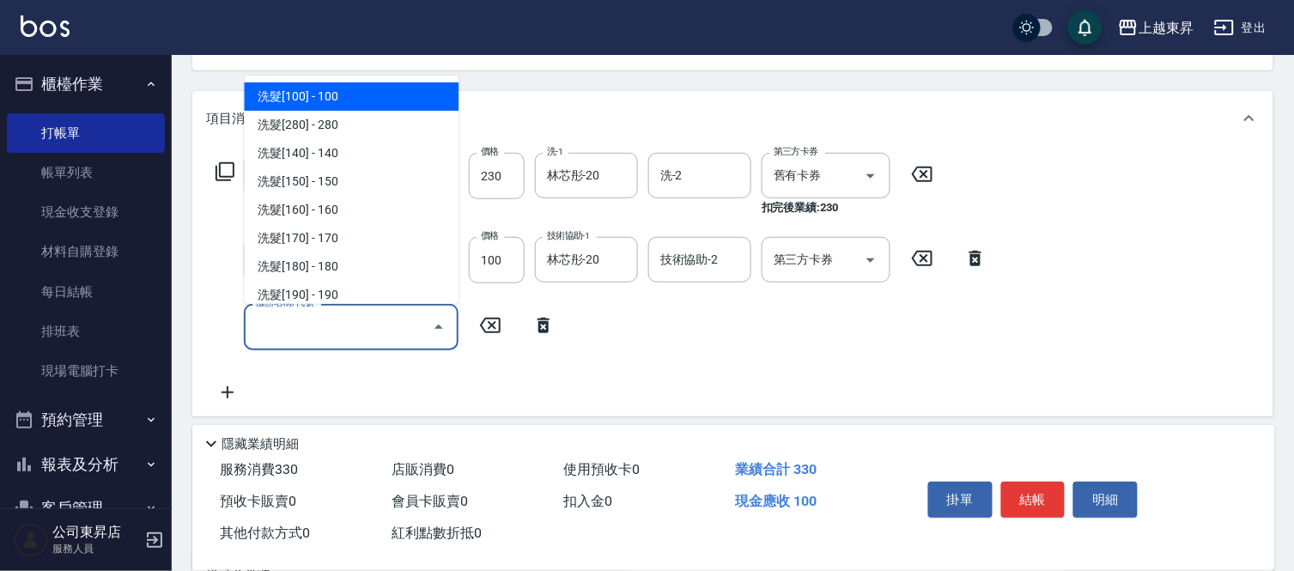
click at [272, 324] on input "服務名稱/代號" at bounding box center [338, 327] width 173 height 30
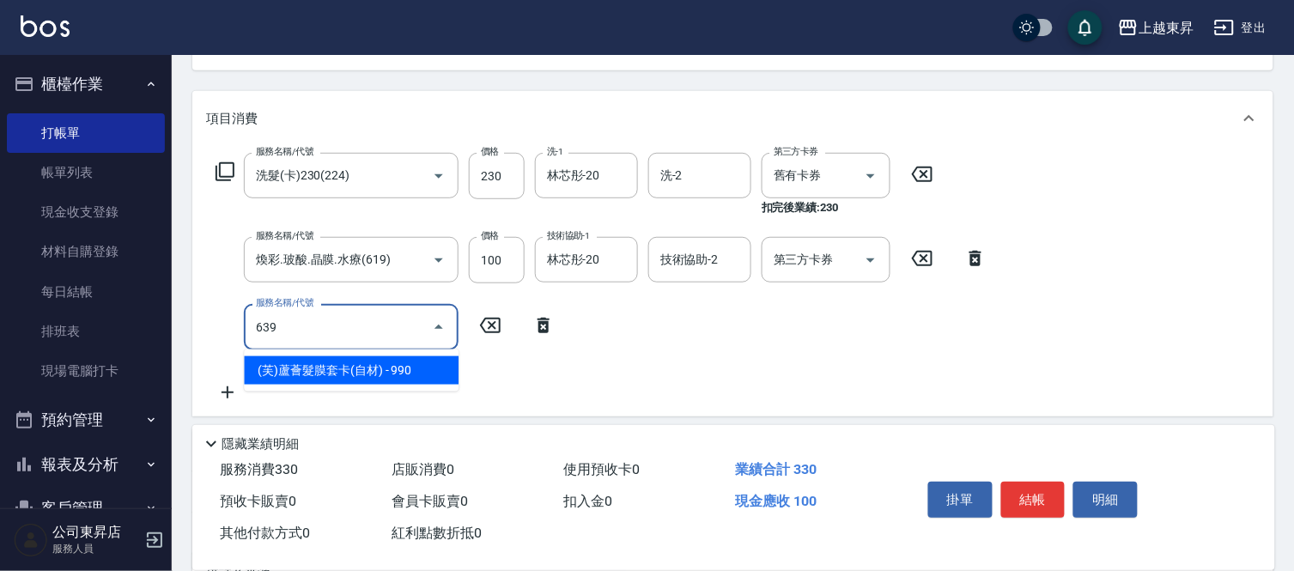
click at [409, 367] on span "(芙)蘆薈髮膜套卡(自材) - 990" at bounding box center [351, 370] width 215 height 28
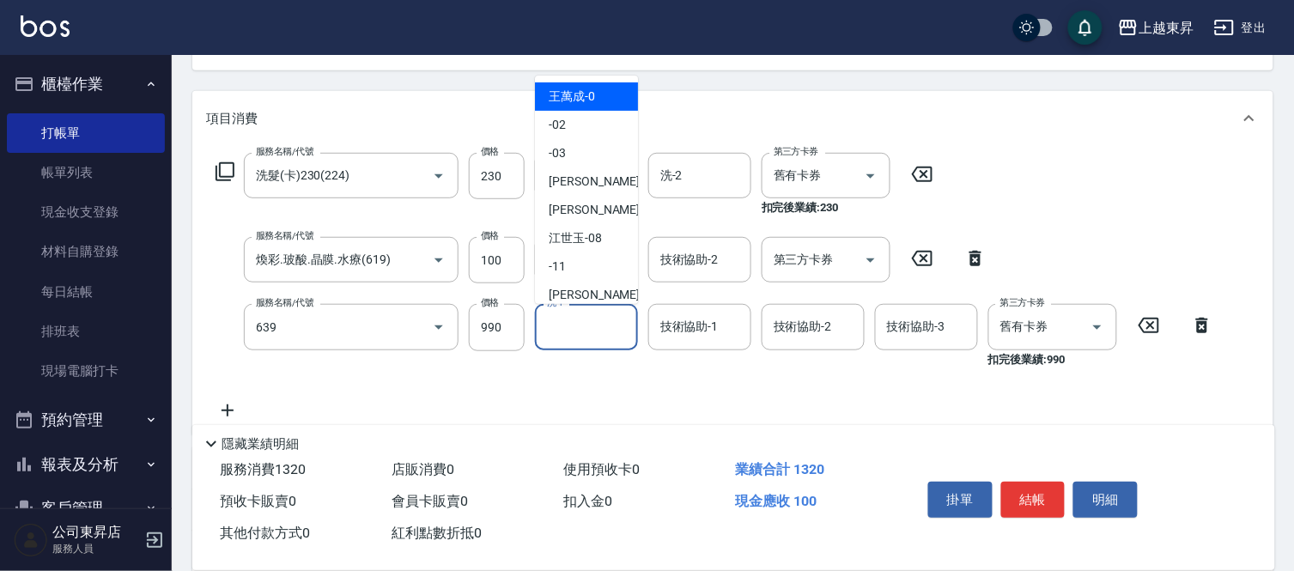
type input "(芙)蘆薈髮膜套卡(自材)(639)"
click at [565, 324] on input "洗-1" at bounding box center [586, 327] width 88 height 30
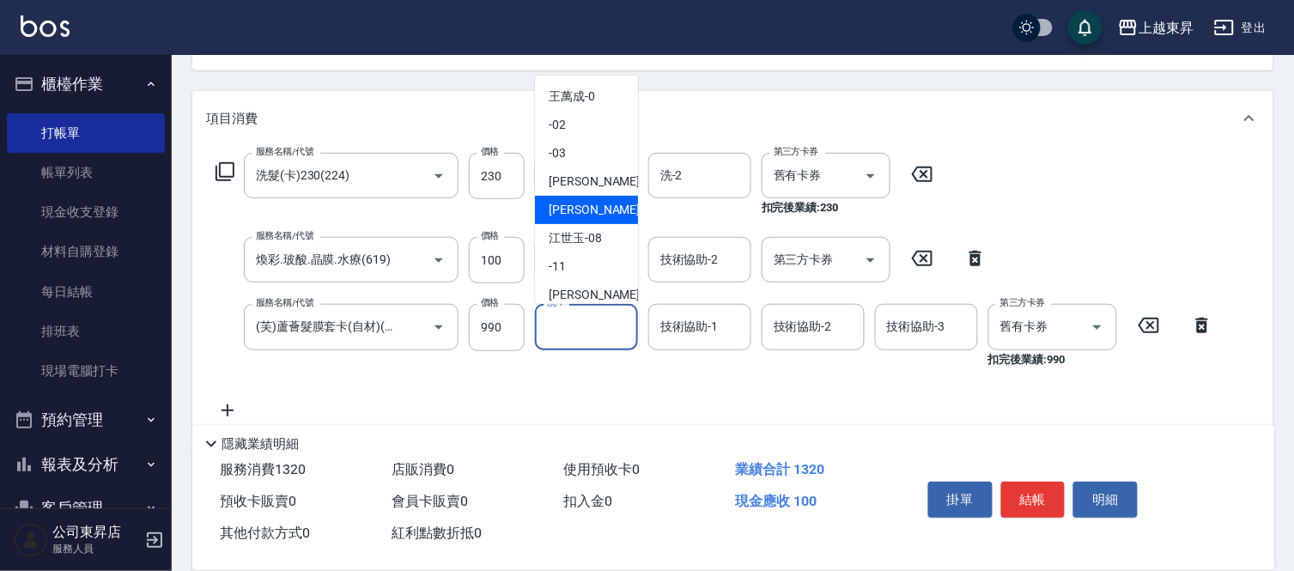
drag, startPoint x: 578, startPoint y: 207, endPoint x: 619, endPoint y: 278, distance: 82.3
click at [585, 218] on span "[PERSON_NAME] -07" at bounding box center [602, 210] width 108 height 18
type input "[PERSON_NAME]-07"
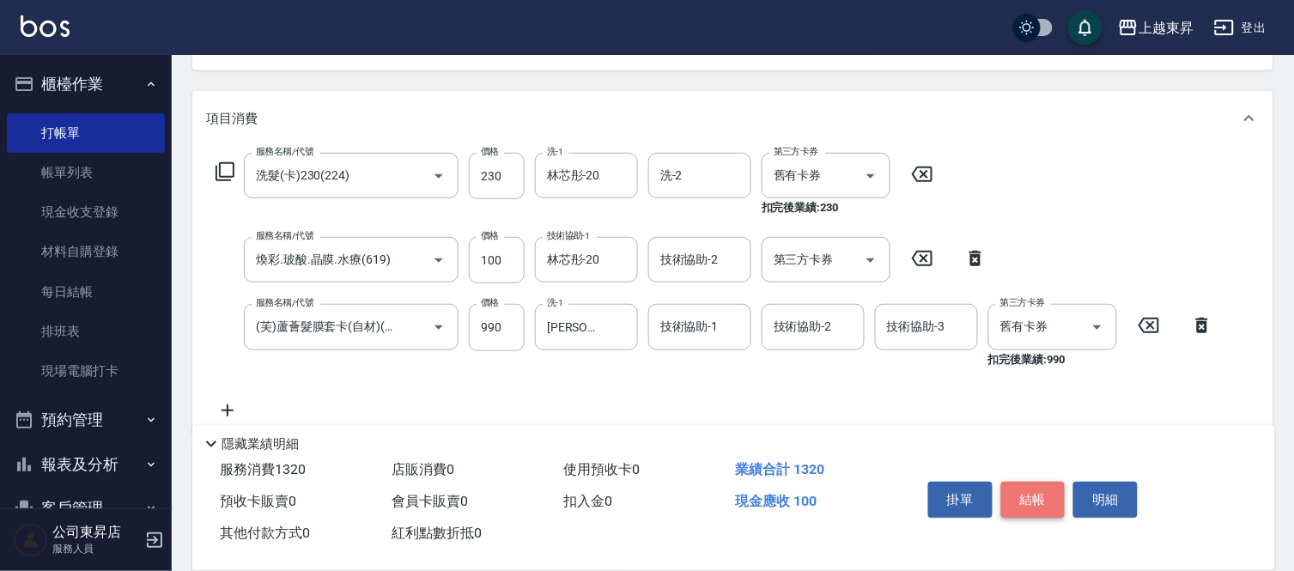
click at [1033, 492] on button "結帳" at bounding box center [1033, 500] width 64 height 36
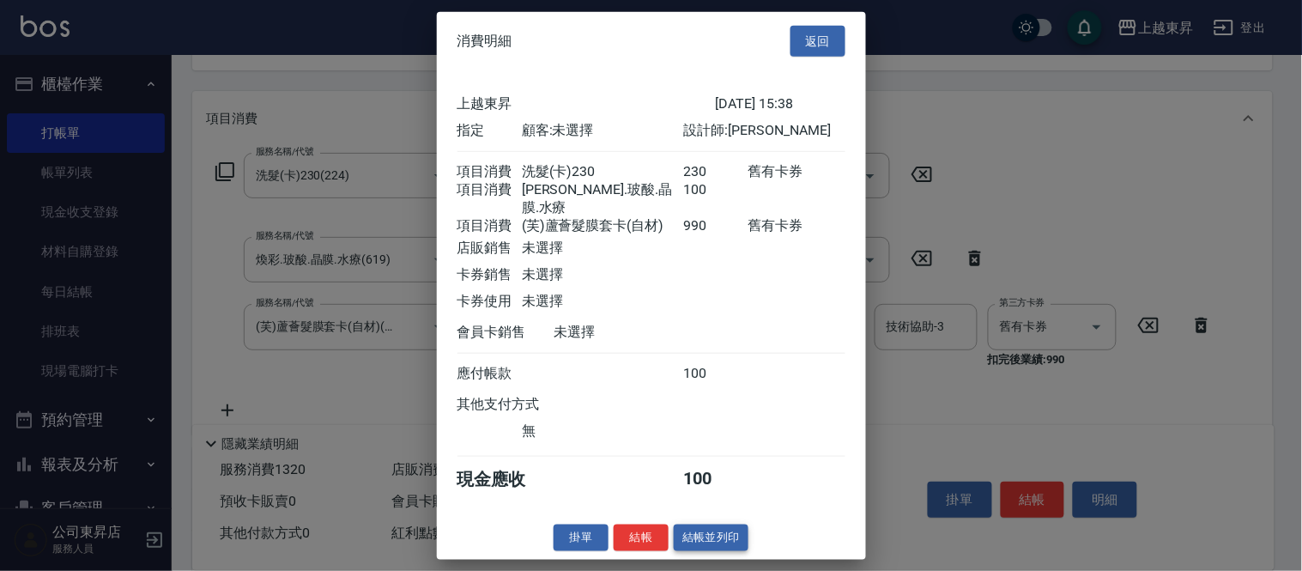
click at [706, 535] on button "結帳並列印" at bounding box center [711, 537] width 75 height 27
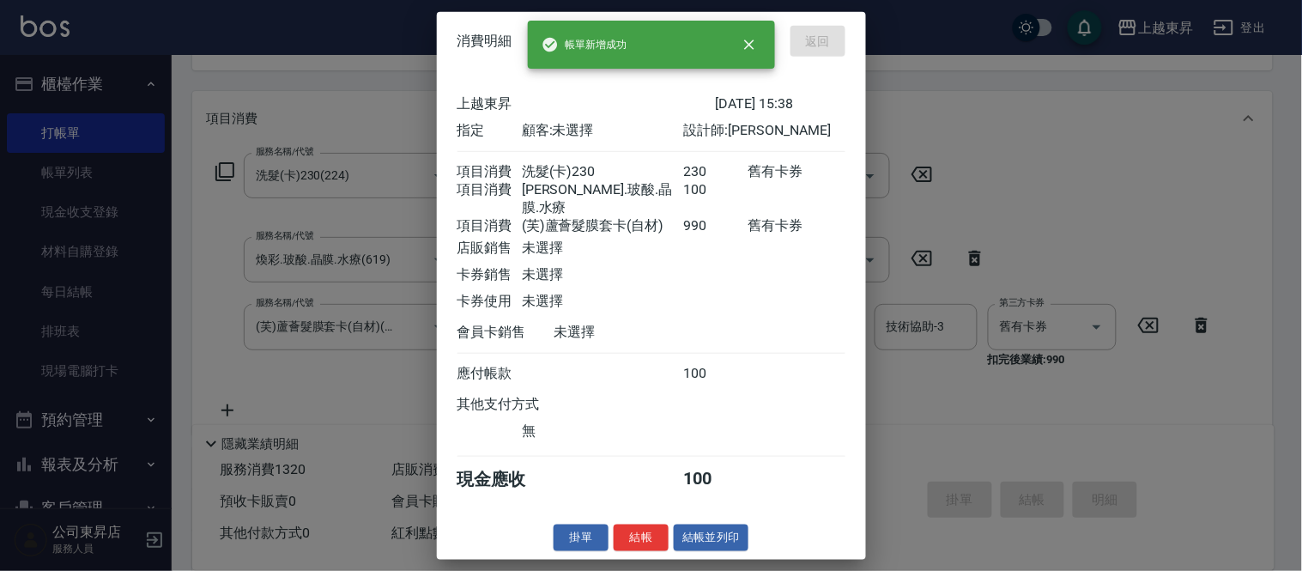
type input "[DATE] 15:42"
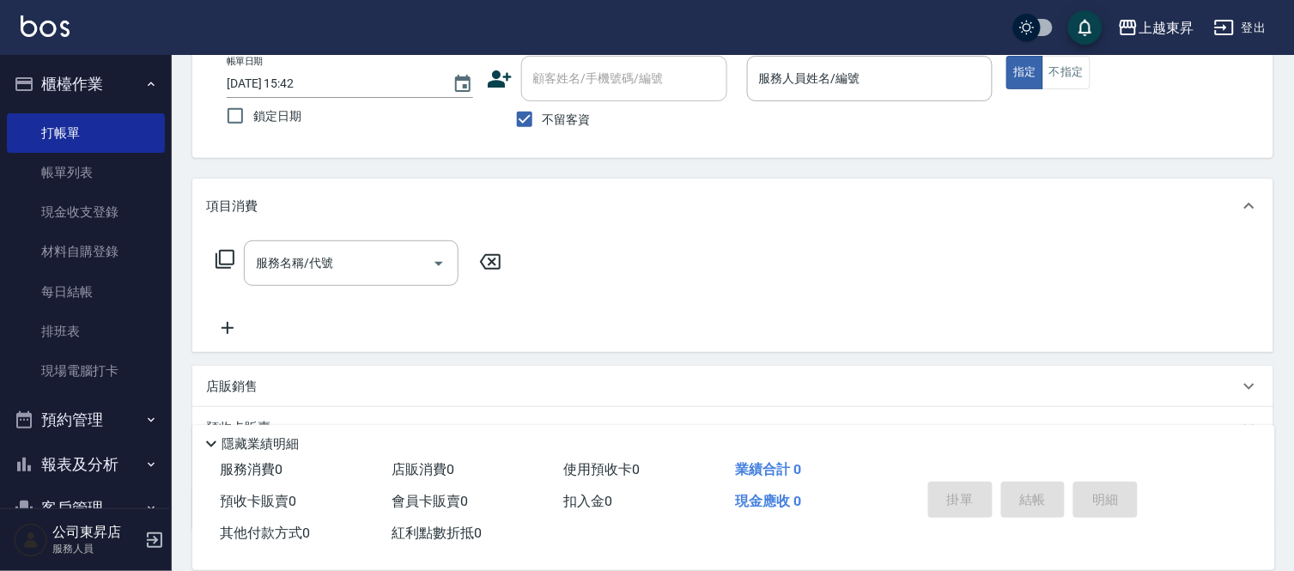
scroll to position [0, 0]
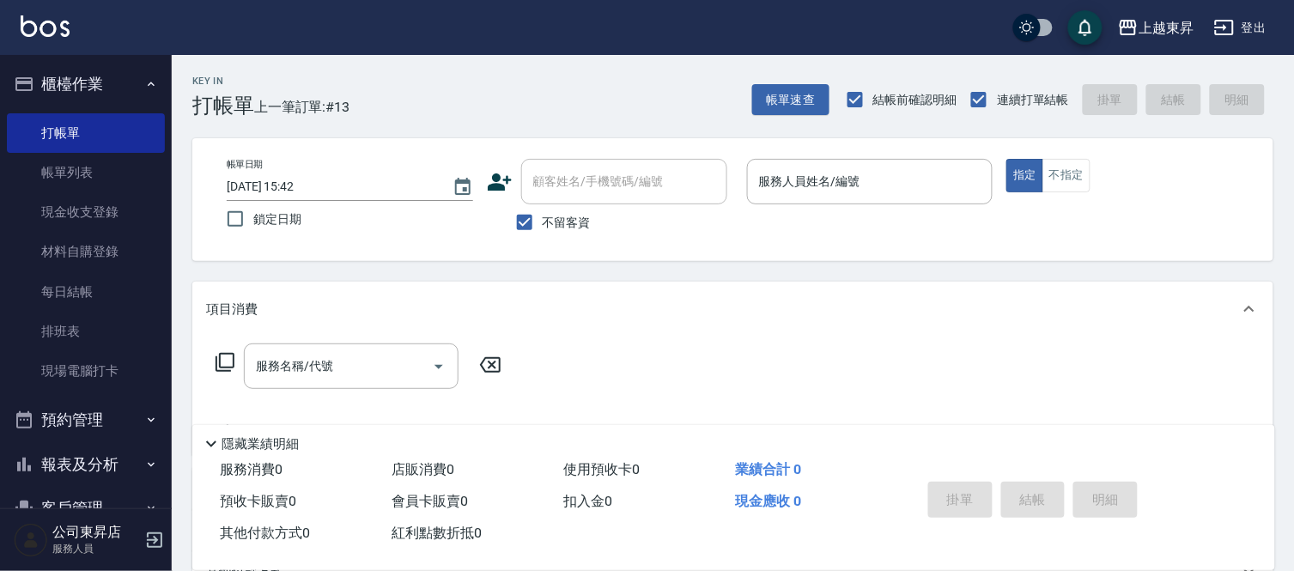
click at [826, 175] on div "服務人員姓名/編號 服務人員姓名/編號" at bounding box center [870, 181] width 246 height 45
click at [834, 172] on input "服務人員姓名/編號" at bounding box center [870, 182] width 231 height 30
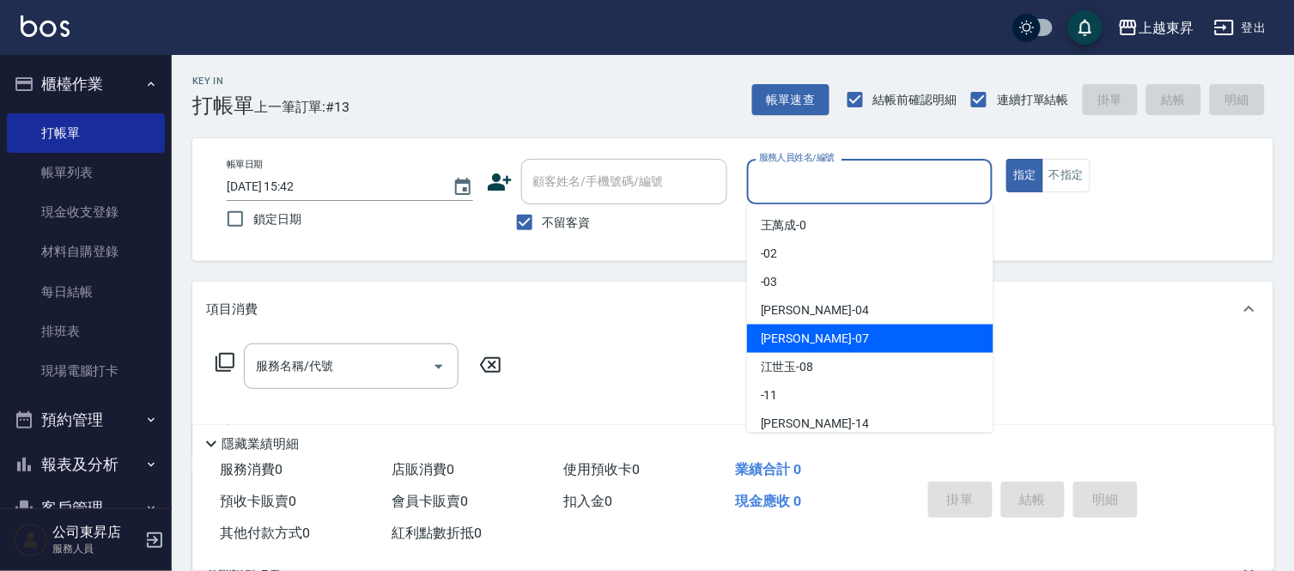
drag, startPoint x: 781, startPoint y: 338, endPoint x: 906, endPoint y: 296, distance: 132.2
click at [783, 337] on span "[PERSON_NAME] -07" at bounding box center [815, 339] width 108 height 18
type input "[PERSON_NAME]-07"
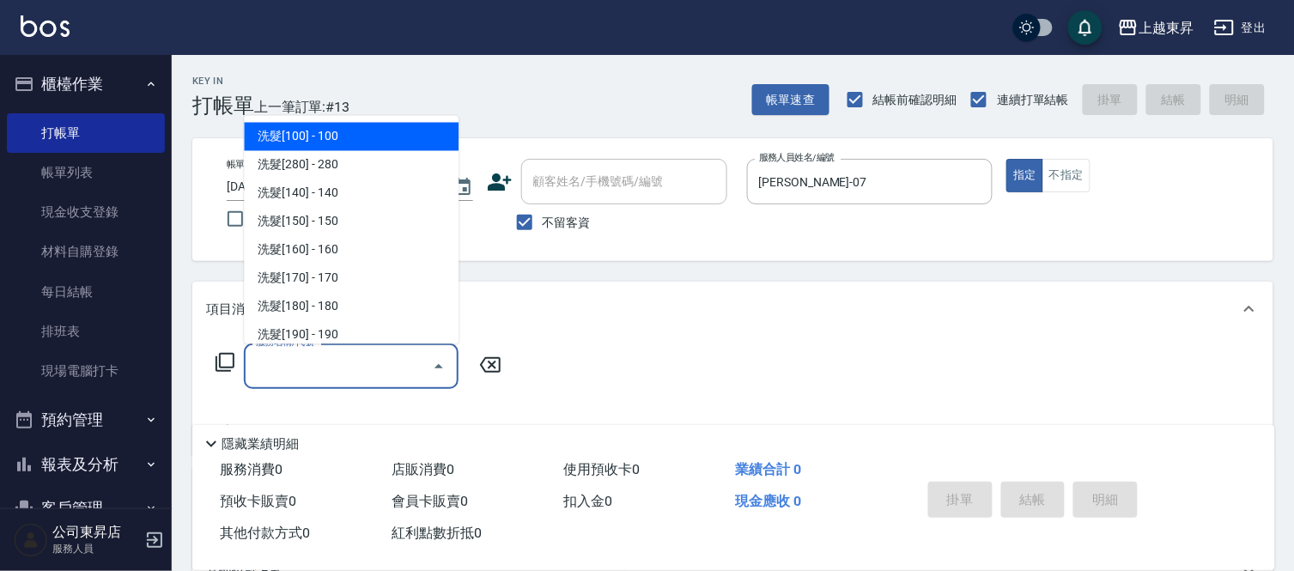
click at [350, 357] on input "服務名稱/代號" at bounding box center [338, 366] width 173 height 30
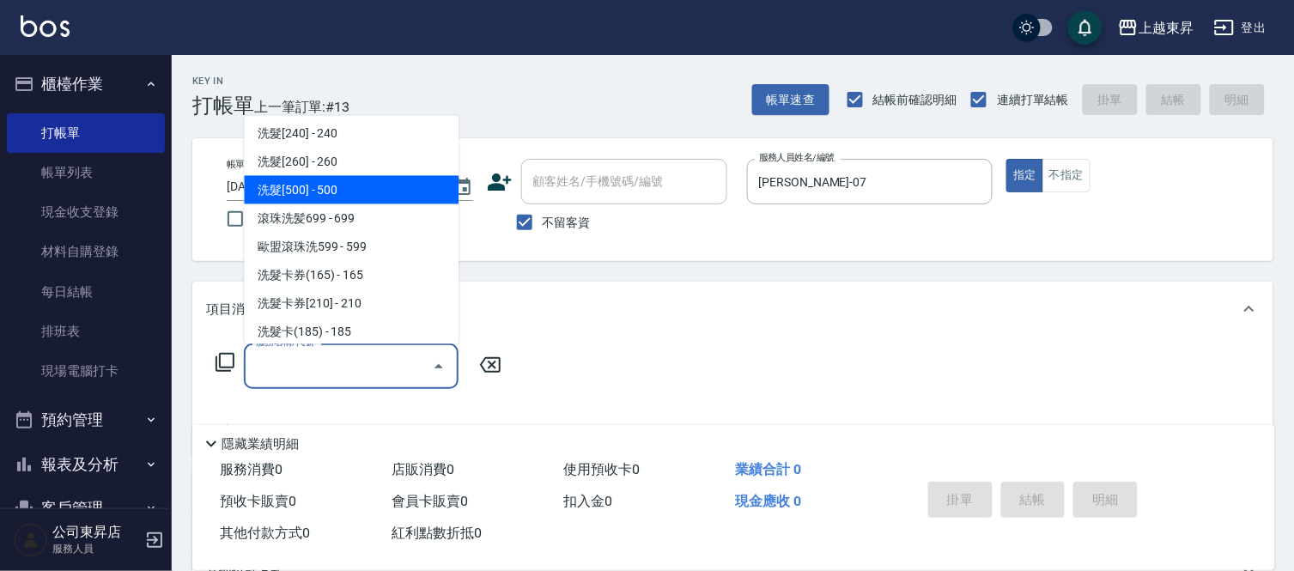
scroll to position [476, 0]
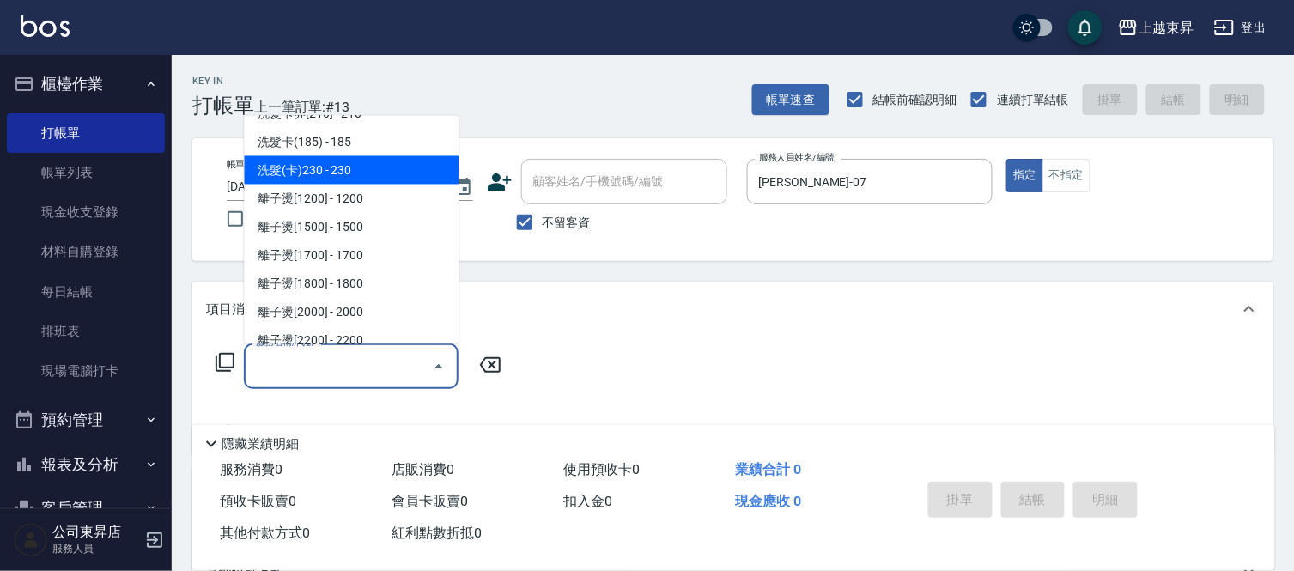
drag, startPoint x: 373, startPoint y: 167, endPoint x: 441, endPoint y: 243, distance: 101.5
click at [375, 172] on span "洗髮(卡)230 - 230" at bounding box center [351, 170] width 215 height 28
type input "洗髮(卡)230(224)"
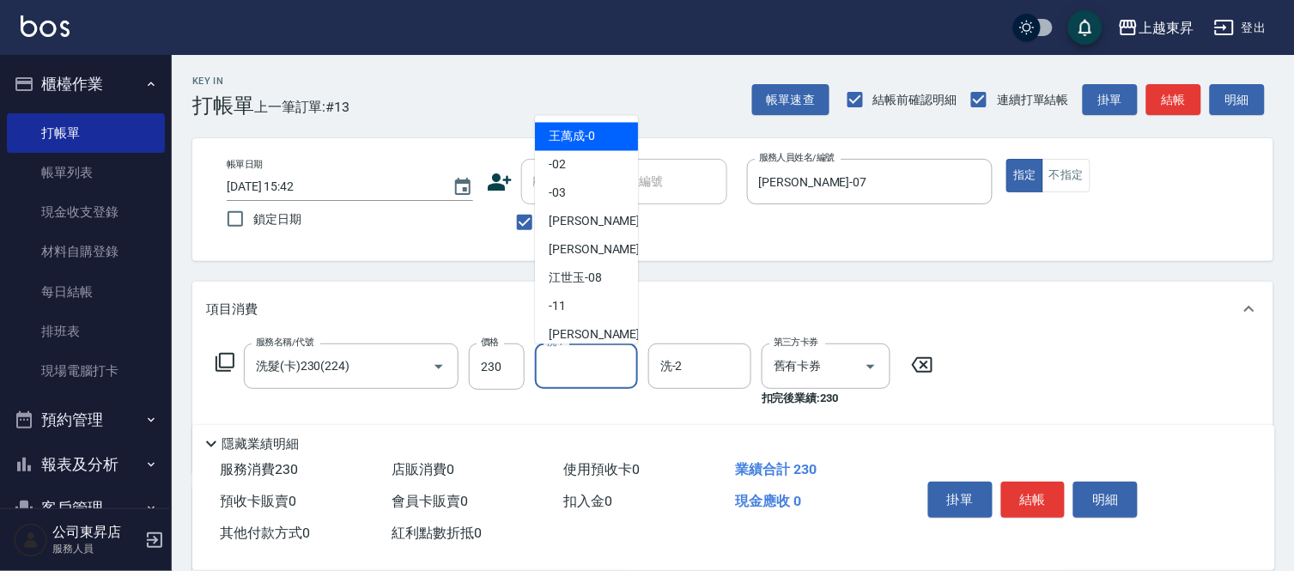
drag, startPoint x: 573, startPoint y: 361, endPoint x: 547, endPoint y: 322, distance: 46.4
click at [572, 361] on input "洗-1" at bounding box center [586, 366] width 88 height 30
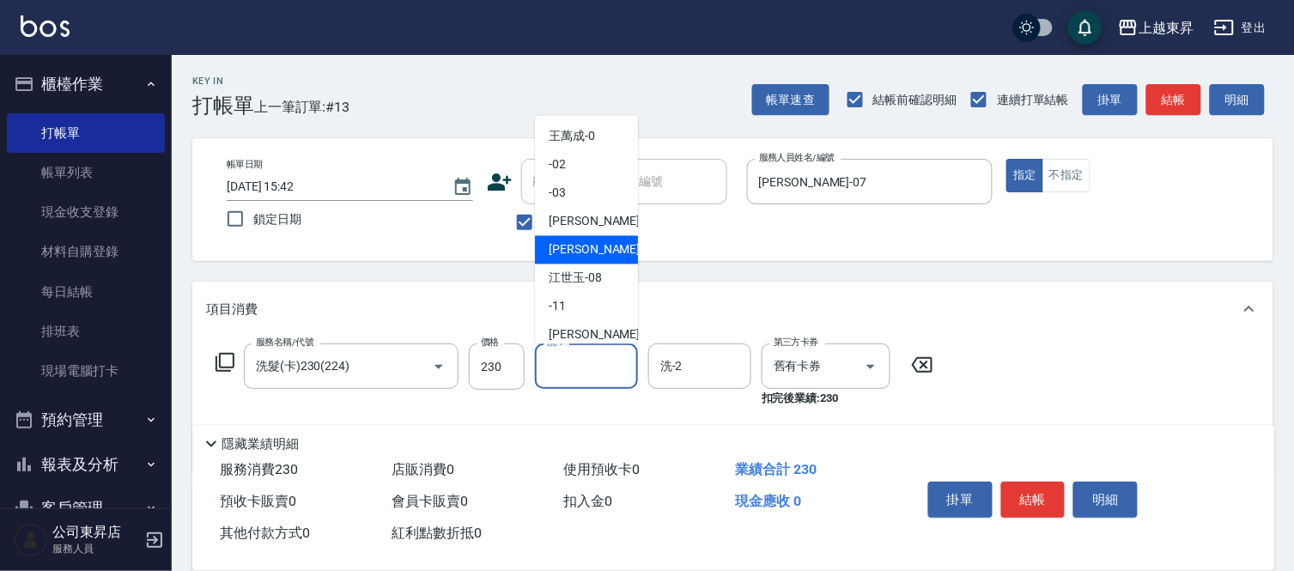
click at [561, 238] on div "[PERSON_NAME] -07" at bounding box center [586, 250] width 103 height 28
type input "[PERSON_NAME]-07"
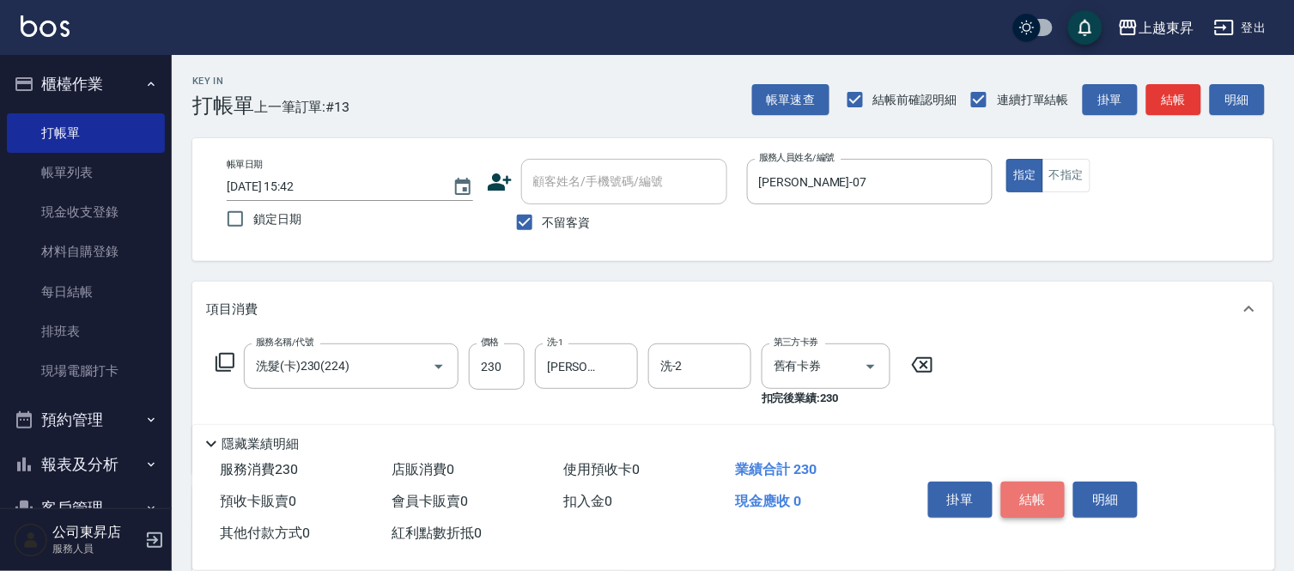
click at [1033, 494] on button "結帳" at bounding box center [1033, 500] width 64 height 36
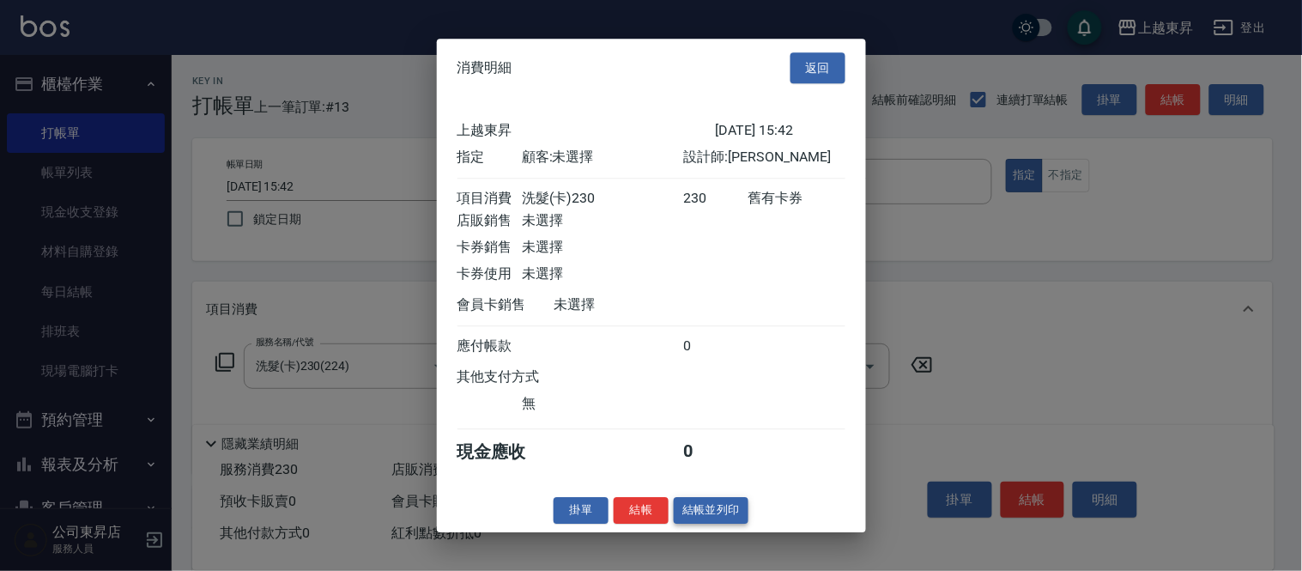
click at [706, 520] on button "結帳並列印" at bounding box center [711, 510] width 75 height 27
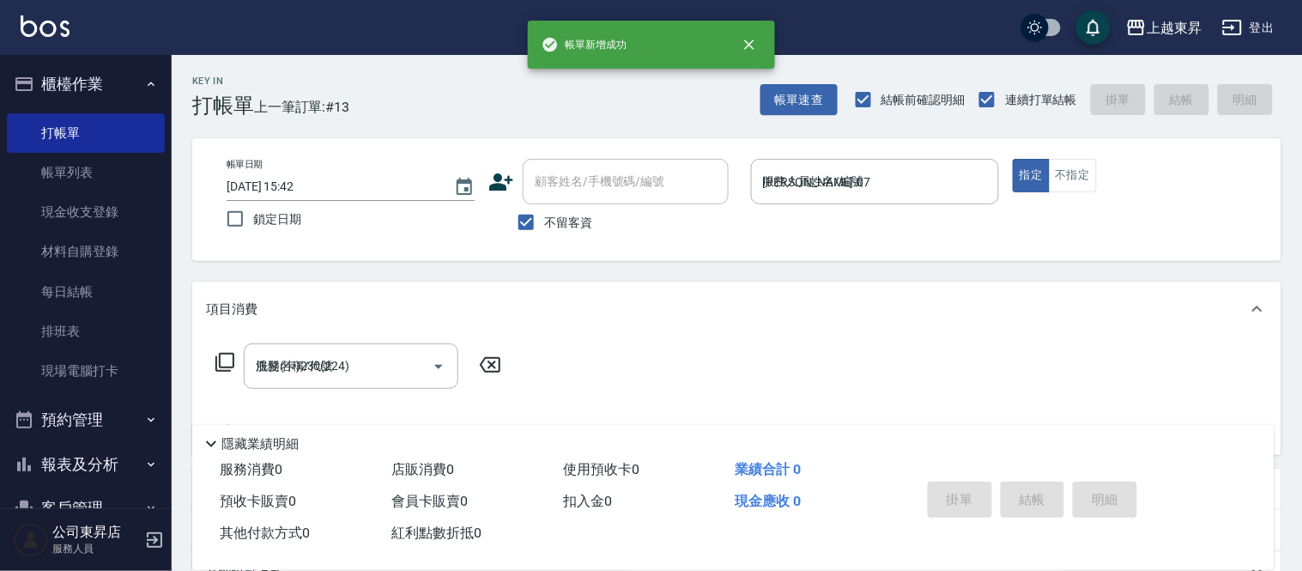
type input "[DATE] 15:43"
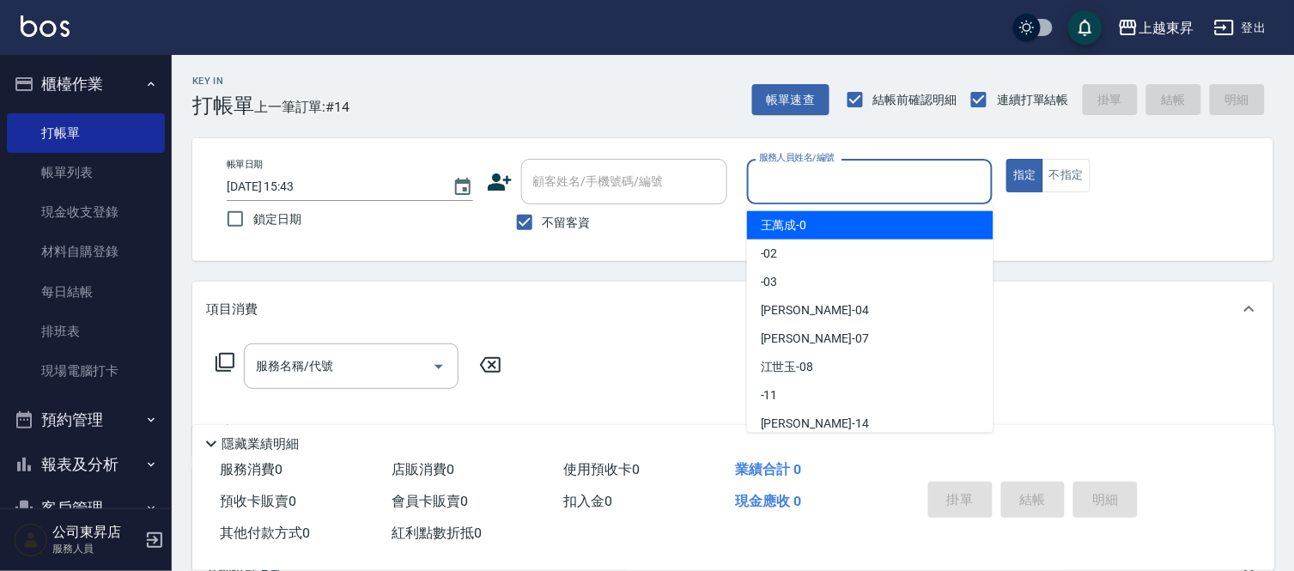
click at [781, 179] on input "服務人員姓名/編號" at bounding box center [870, 182] width 231 height 30
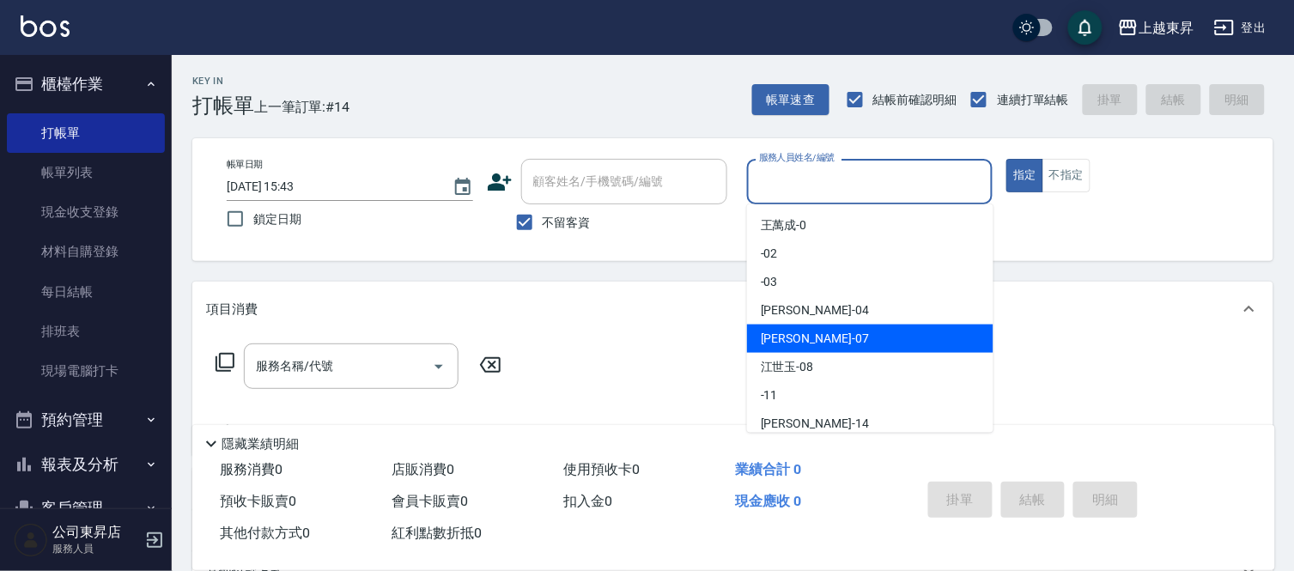
drag, startPoint x: 776, startPoint y: 338, endPoint x: 968, endPoint y: 273, distance: 203.0
click at [774, 340] on span "[PERSON_NAME] -07" at bounding box center [815, 339] width 108 height 18
type input "[PERSON_NAME]-07"
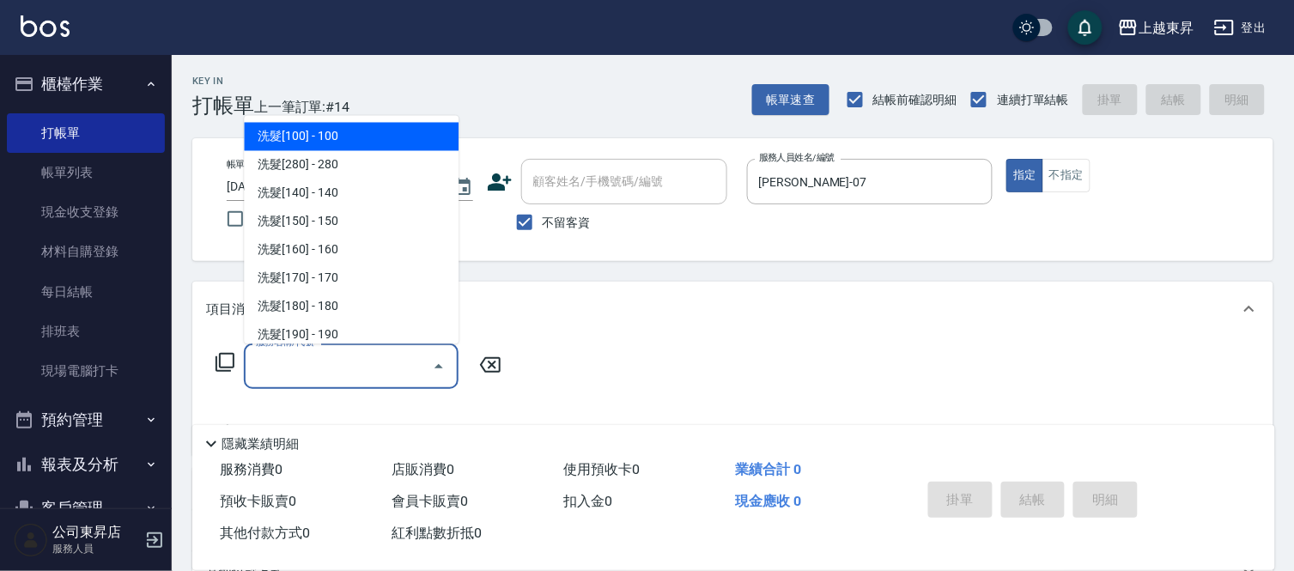
click at [301, 369] on input "服務名稱/代號" at bounding box center [338, 366] width 173 height 30
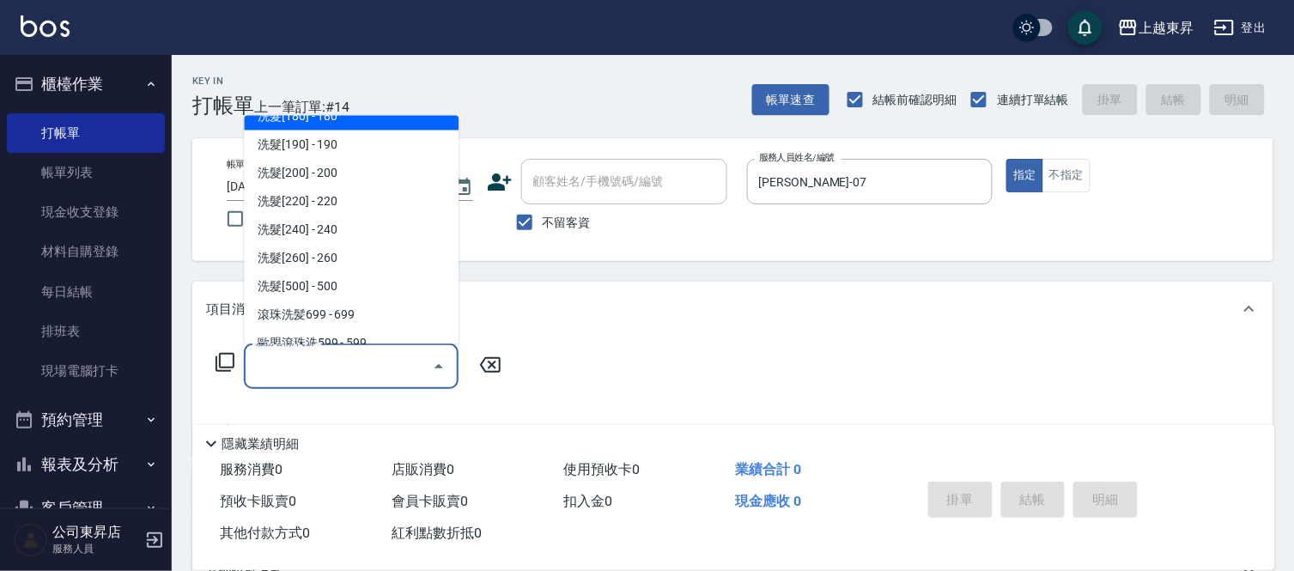
scroll to position [286, 0]
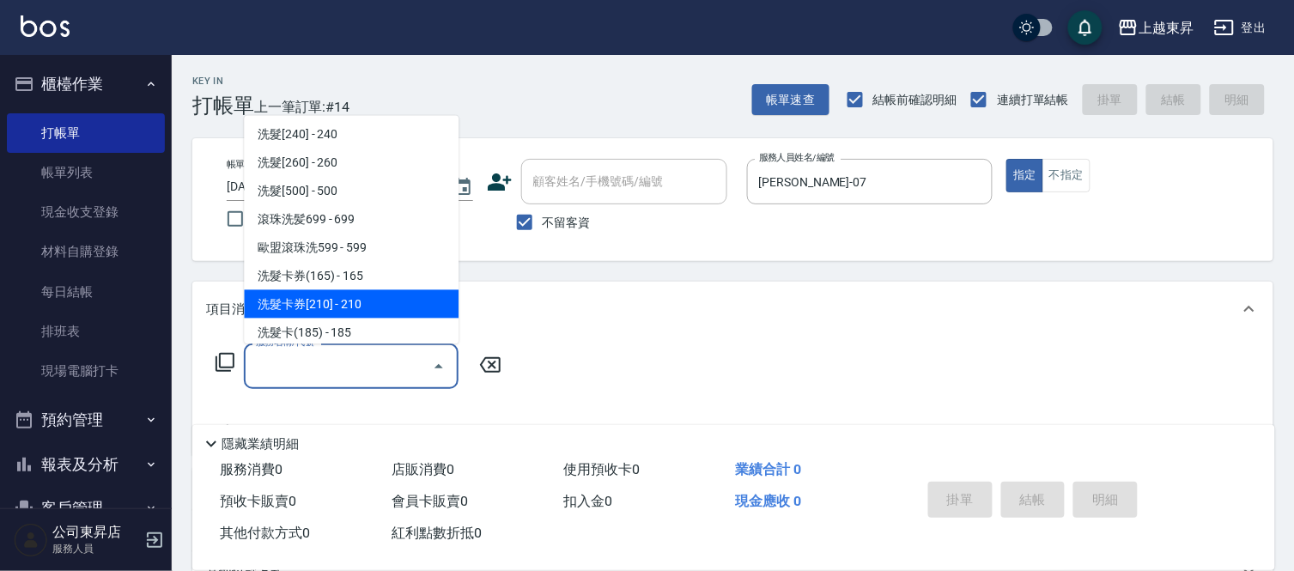
click at [342, 295] on span "洗髮卡券[210] - 210" at bounding box center [351, 304] width 215 height 28
type input "洗髮卡券[210](222)"
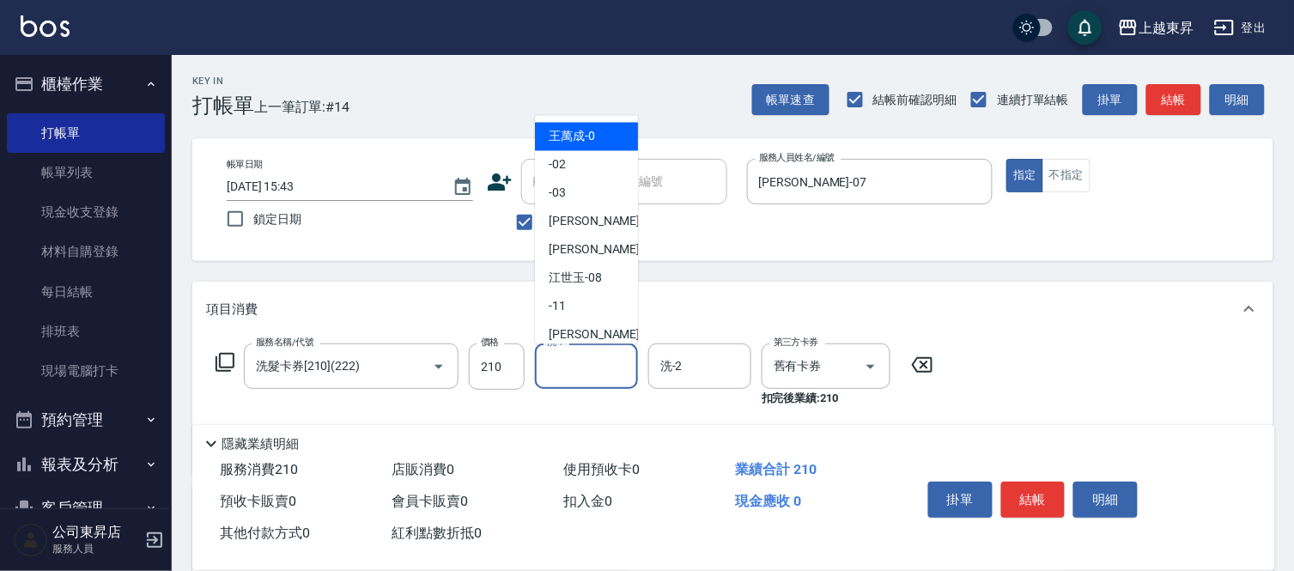
click at [554, 362] on input "洗-1" at bounding box center [586, 366] width 88 height 30
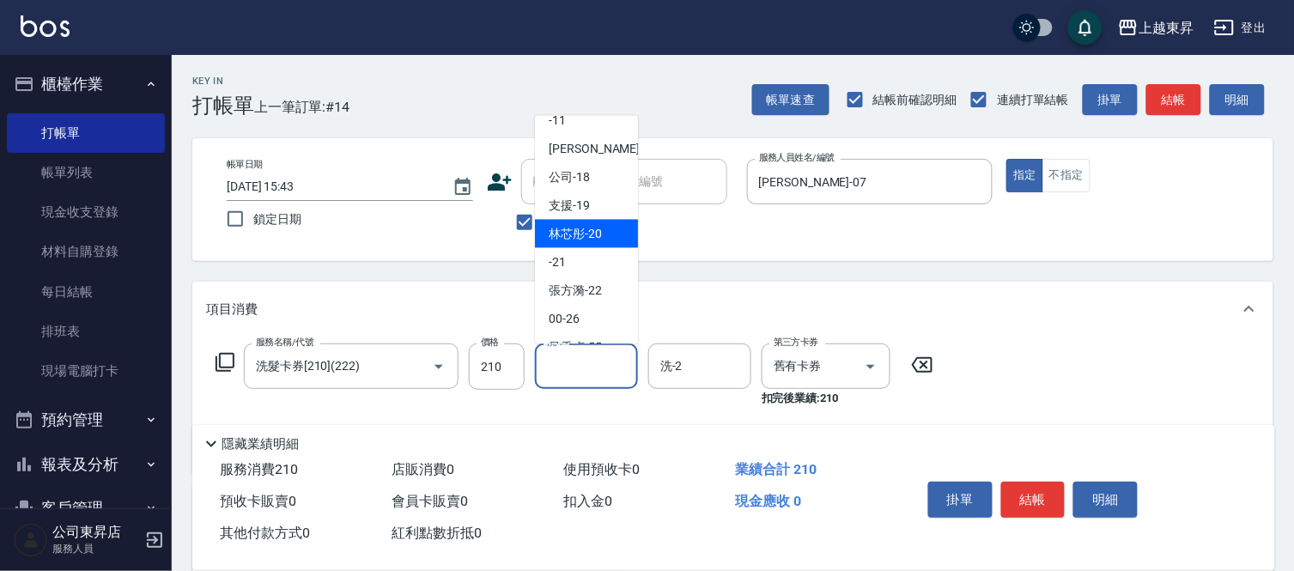
scroll to position [191, 0]
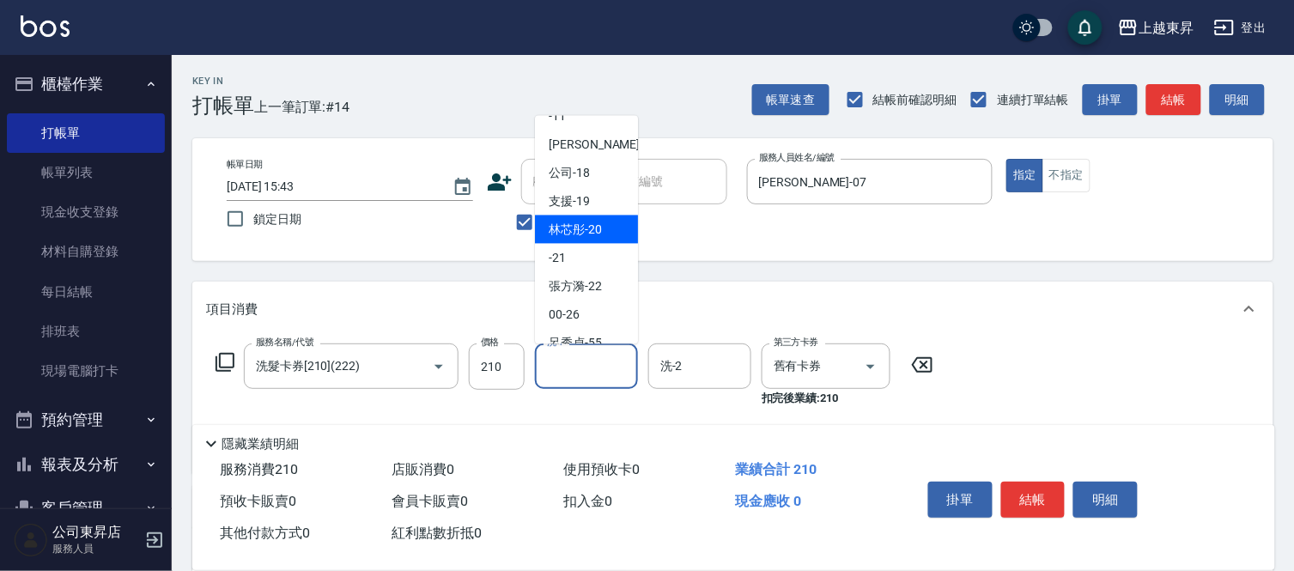
drag, startPoint x: 592, startPoint y: 220, endPoint x: 572, endPoint y: 286, distance: 69.2
click at [592, 225] on span "林芯彤 -20" at bounding box center [574, 230] width 53 height 18
type input "林芯彤-20"
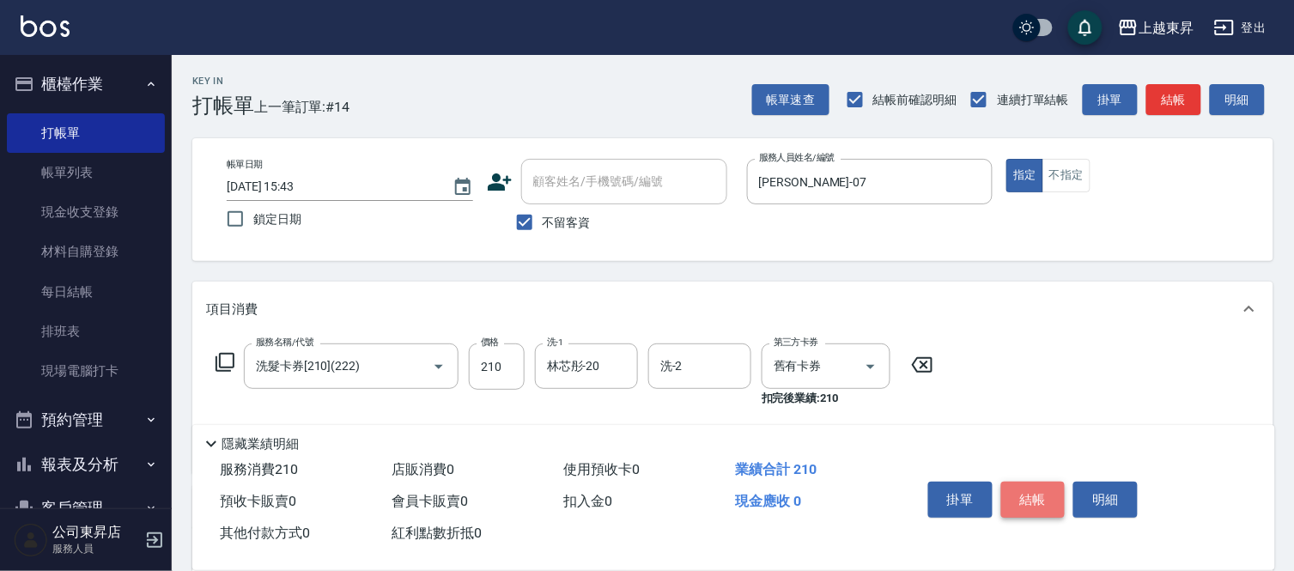
click at [1036, 487] on button "結帳" at bounding box center [1033, 500] width 64 height 36
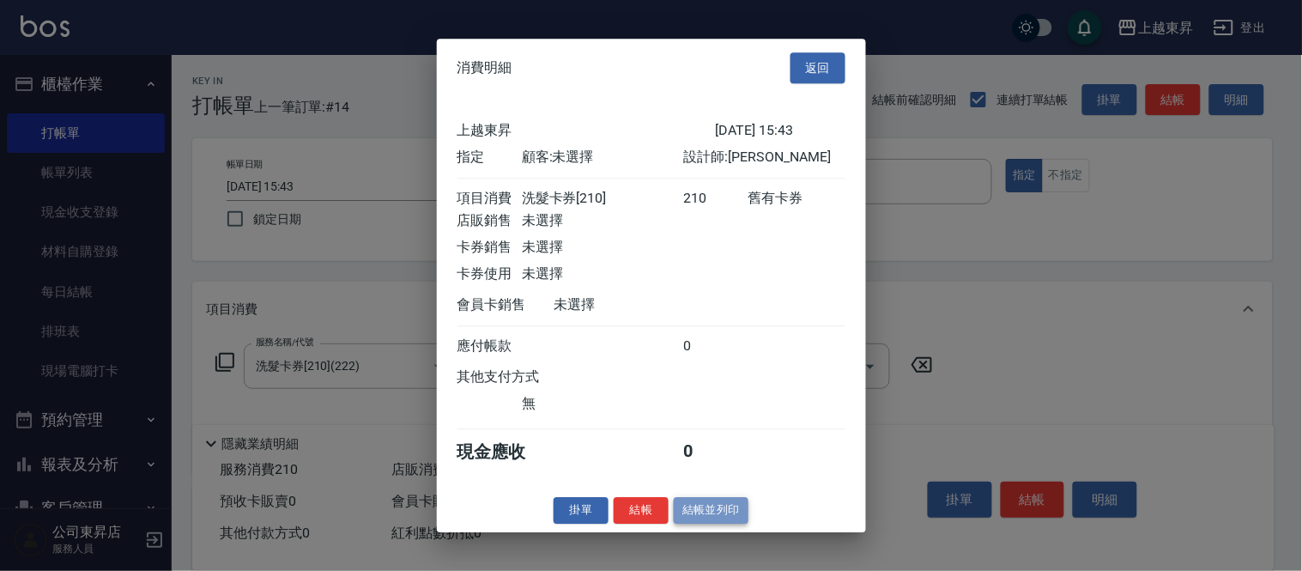
click at [704, 513] on button "結帳並列印" at bounding box center [711, 510] width 75 height 27
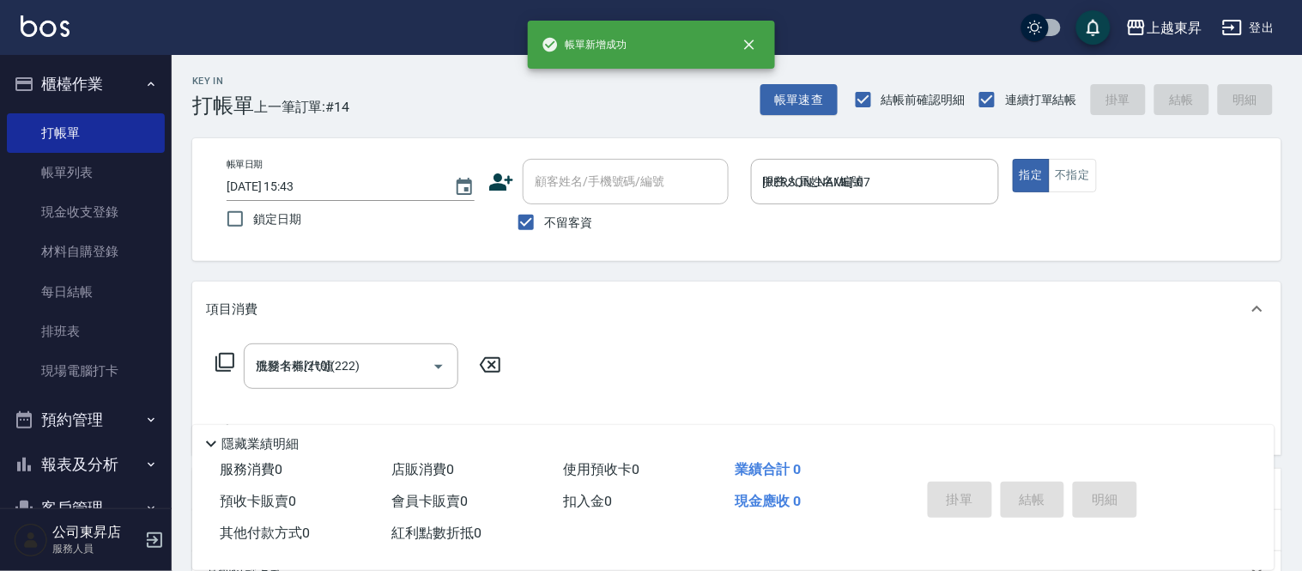
type input "[DATE] 15:44"
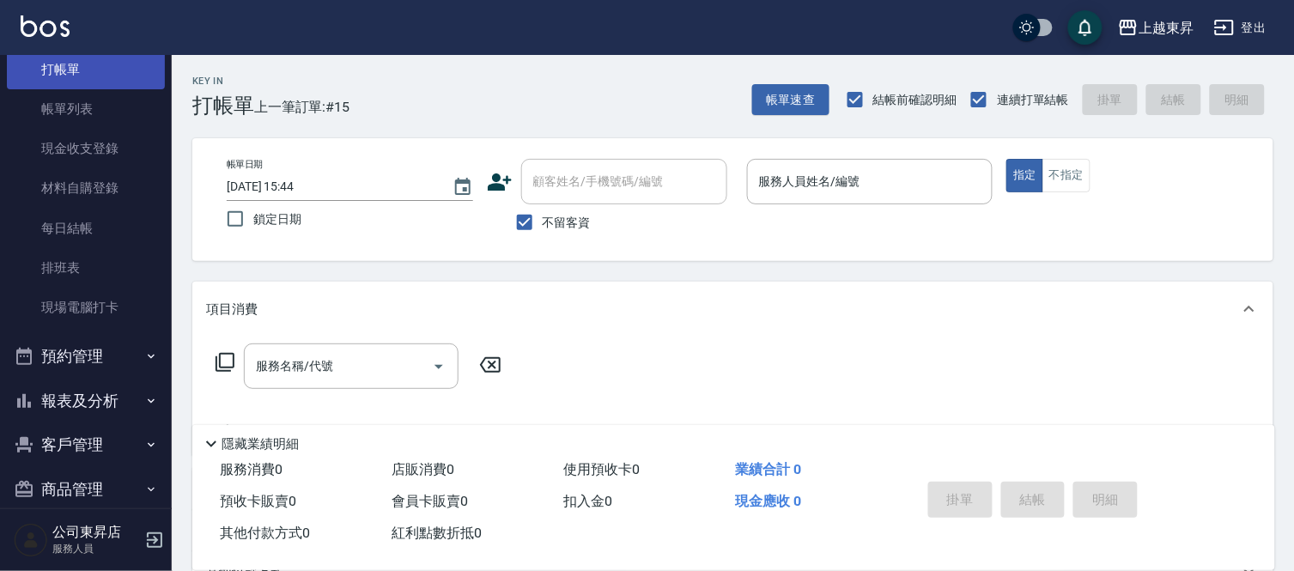
scroll to position [0, 0]
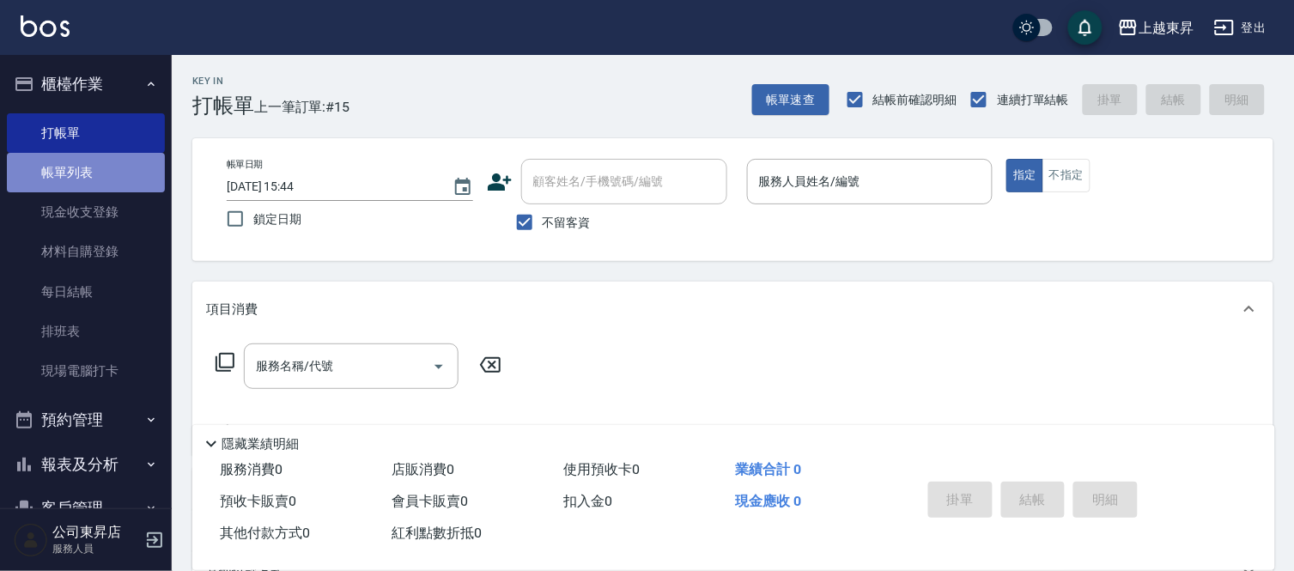
click at [105, 172] on link "帳單列表" at bounding box center [86, 172] width 158 height 39
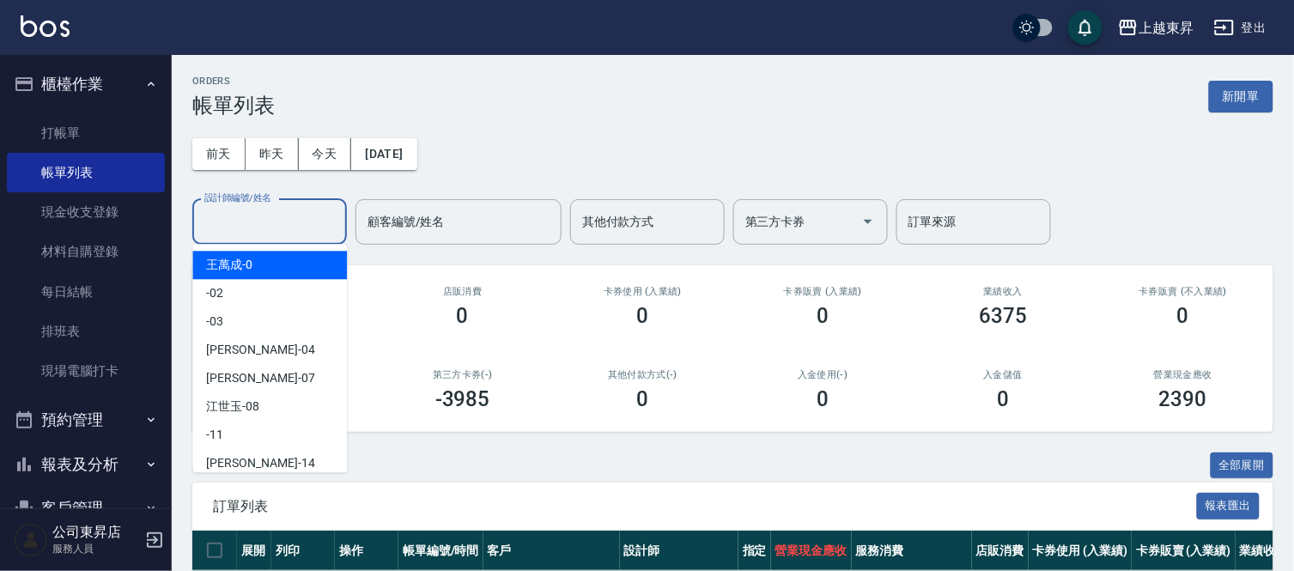
click at [229, 212] on input "設計師編號/姓名" at bounding box center [269, 222] width 139 height 30
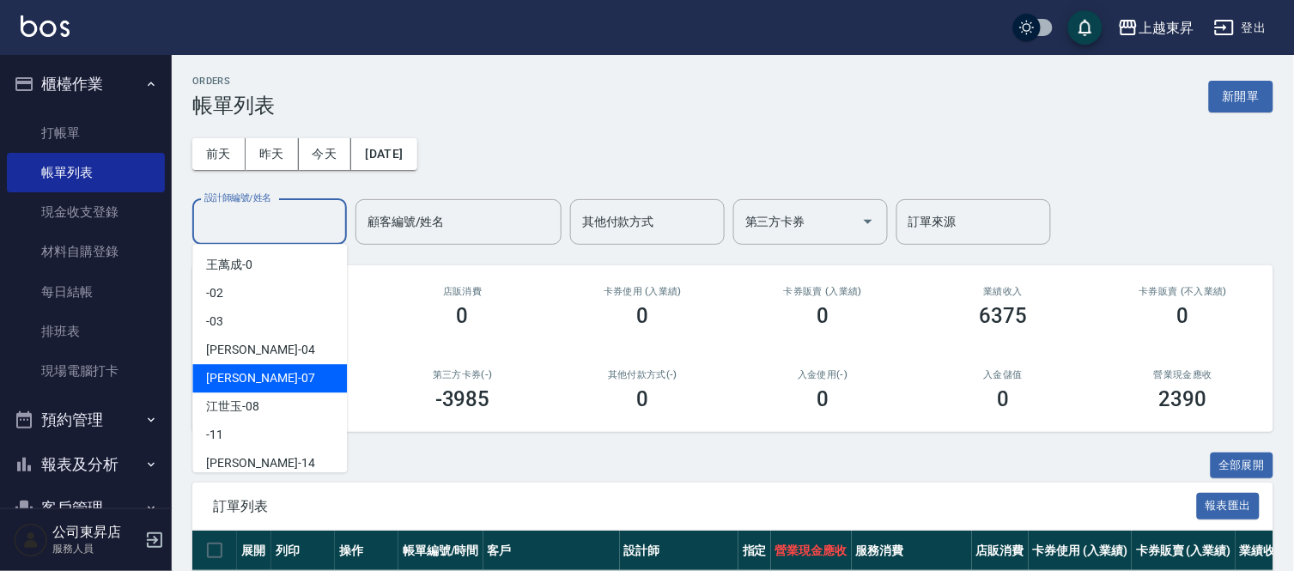
click at [215, 378] on span "[PERSON_NAME] -07" at bounding box center [260, 378] width 108 height 18
type input "[PERSON_NAME]-07"
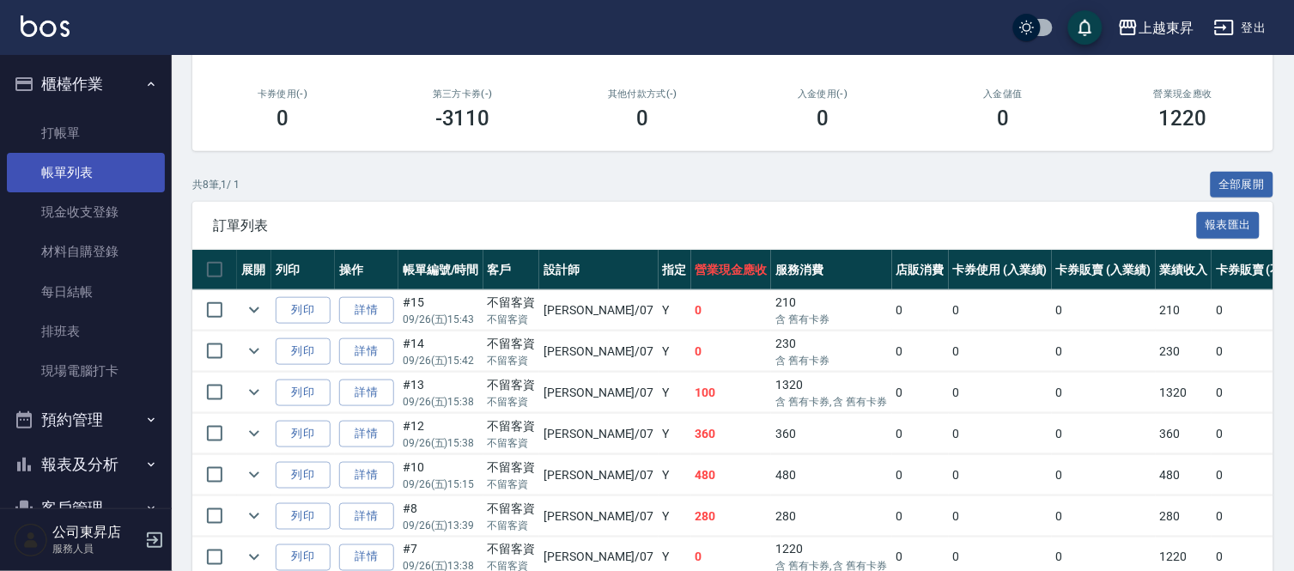
scroll to position [191, 0]
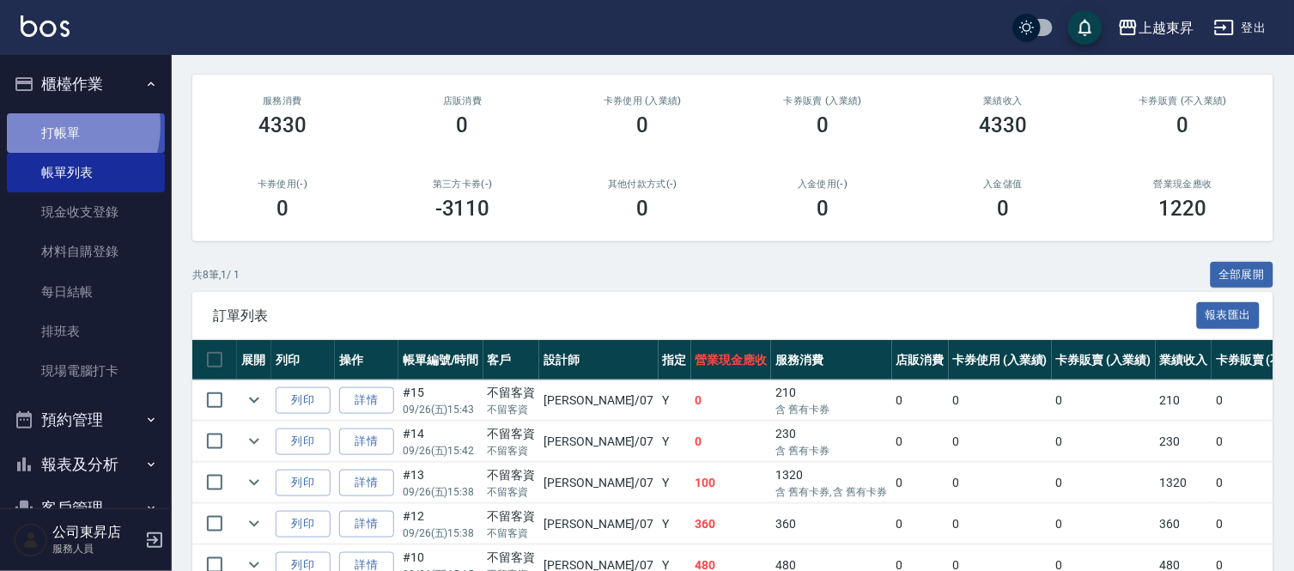
click at [55, 125] on link "打帳單" at bounding box center [86, 132] width 158 height 39
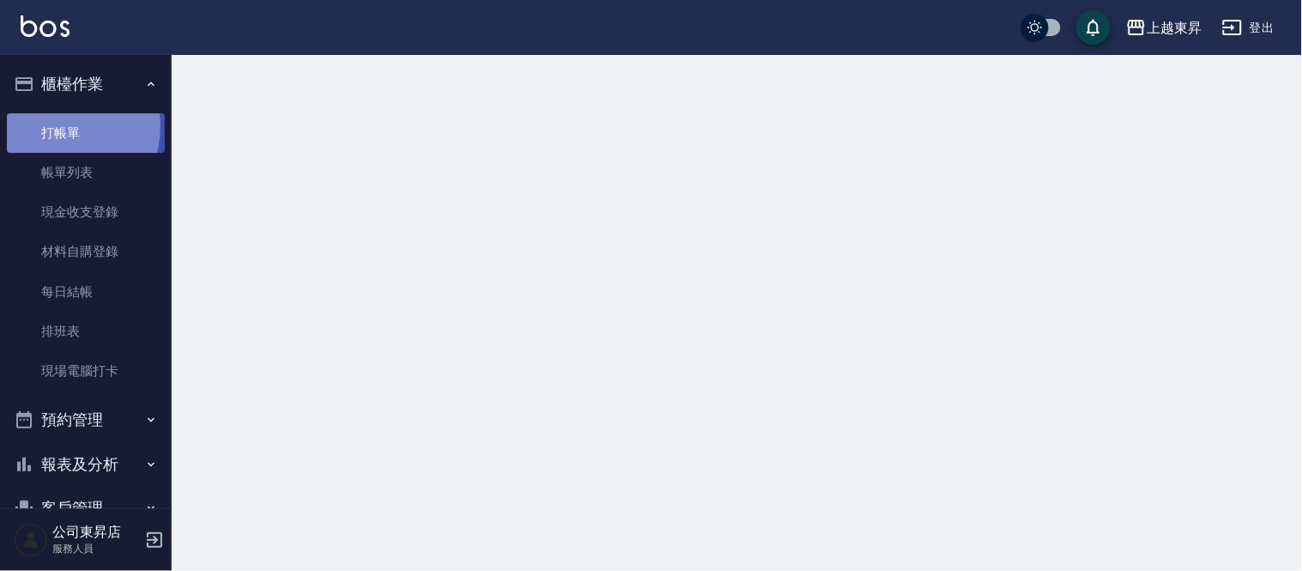
click at [55, 125] on link "打帳單" at bounding box center [86, 132] width 158 height 39
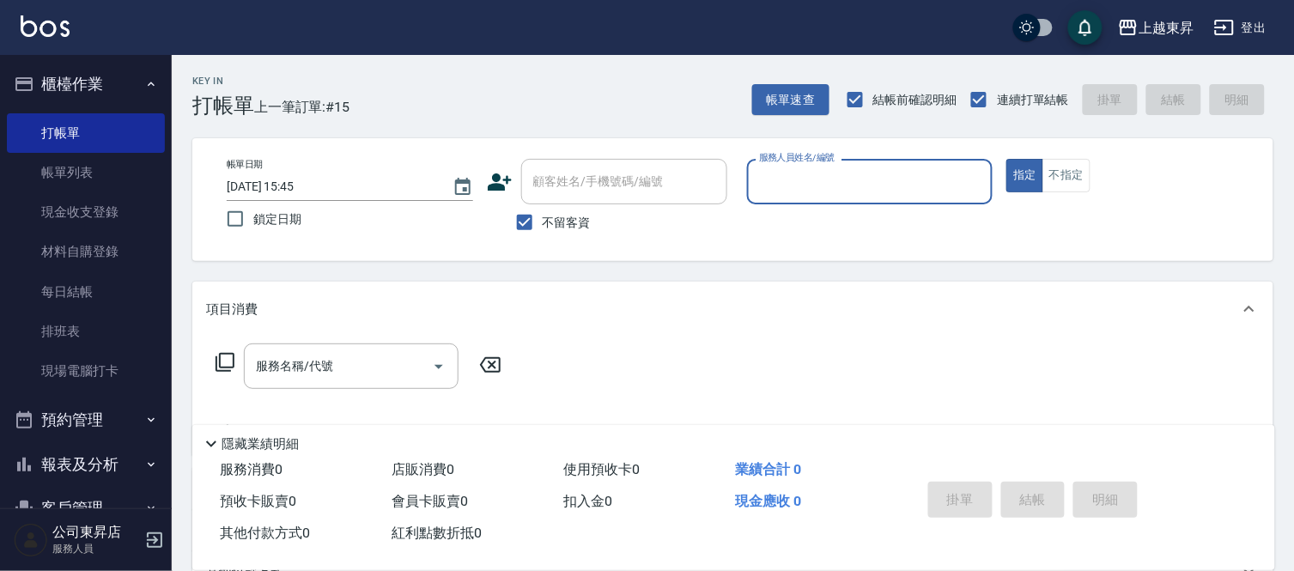
drag, startPoint x: 529, startPoint y: 221, endPoint x: 563, endPoint y: 202, distance: 39.2
click at [529, 221] on input "不留客資" at bounding box center [524, 222] width 36 height 36
checkbox input "false"
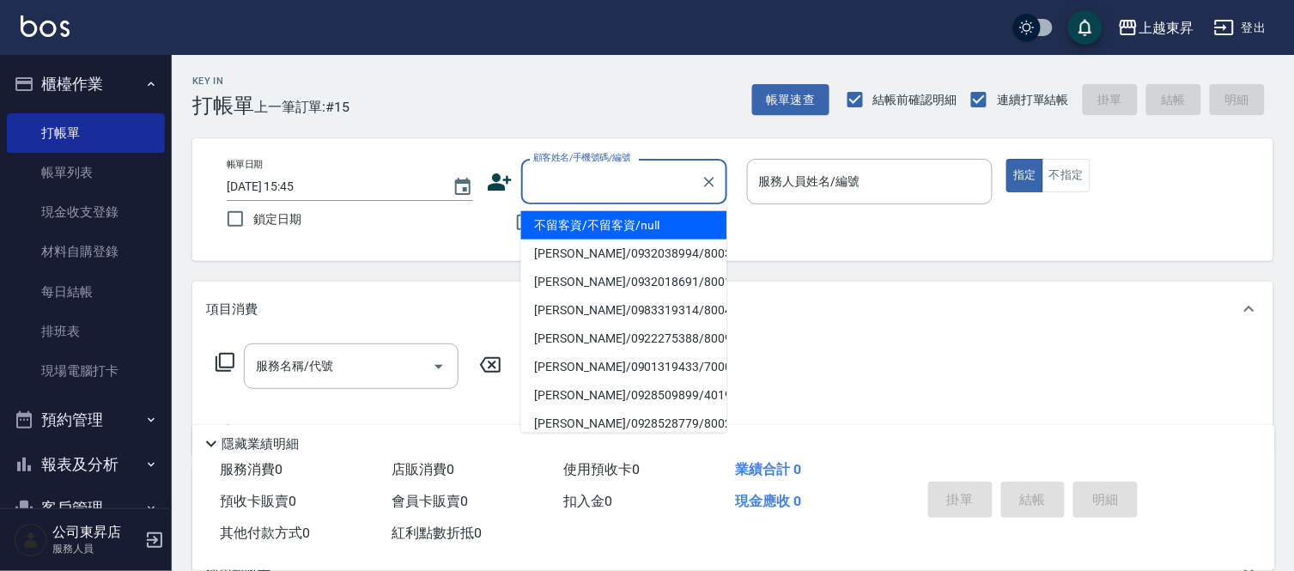
click at [601, 174] on div "顧客姓名/手機號碼/編號 顧客姓名/手機號碼/編號" at bounding box center [624, 181] width 206 height 45
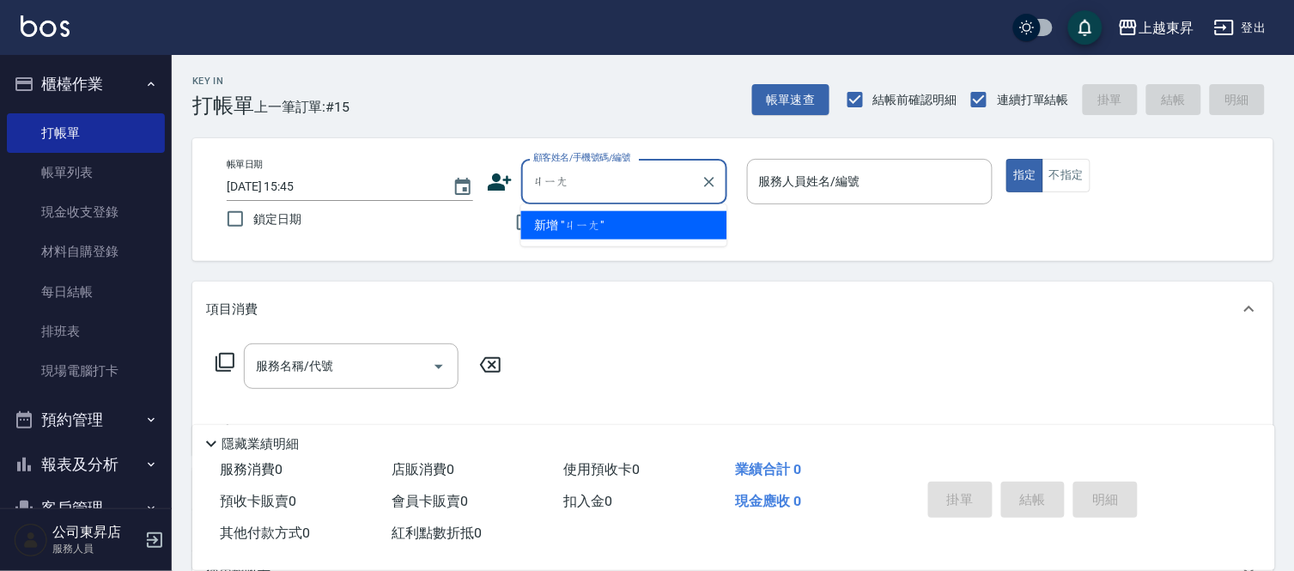
type input "將"
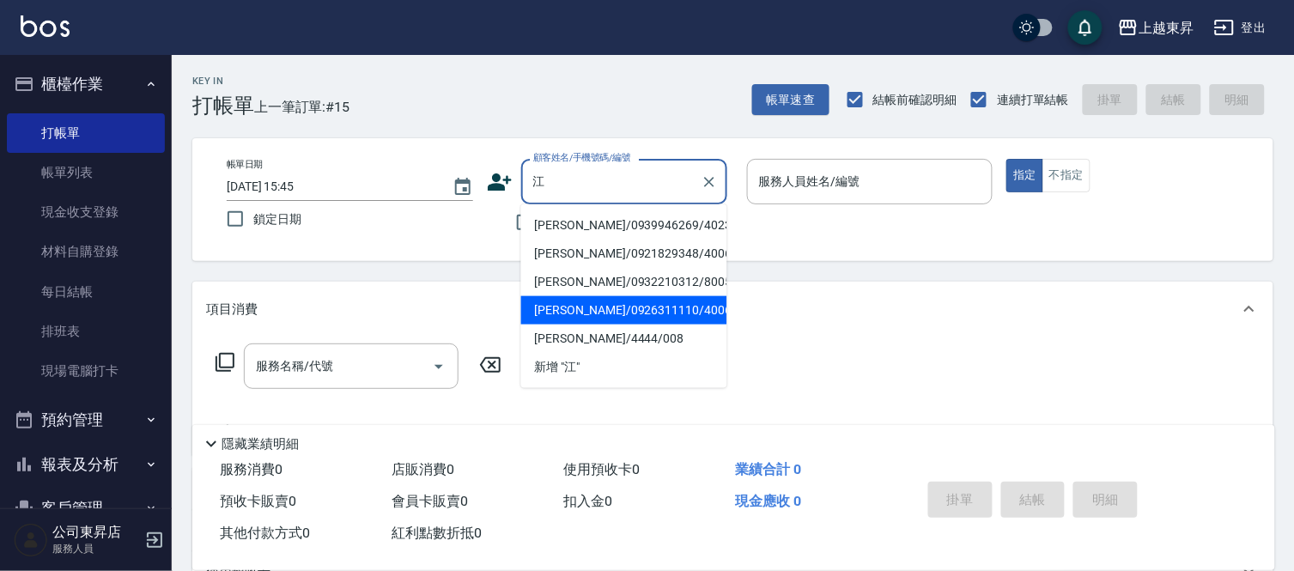
click at [687, 321] on li "[PERSON_NAME]/0926311110/40064" at bounding box center [624, 310] width 206 height 28
type input "[PERSON_NAME]/0926311110/40064"
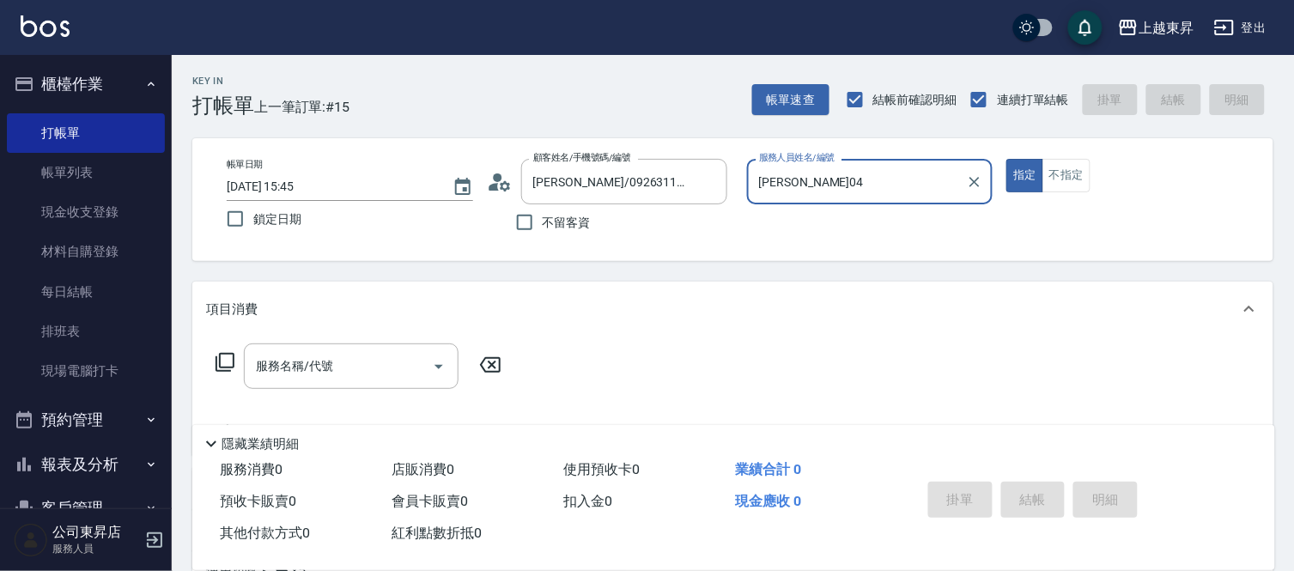
type input "[PERSON_NAME]04"
click at [227, 366] on icon at bounding box center [225, 362] width 21 height 21
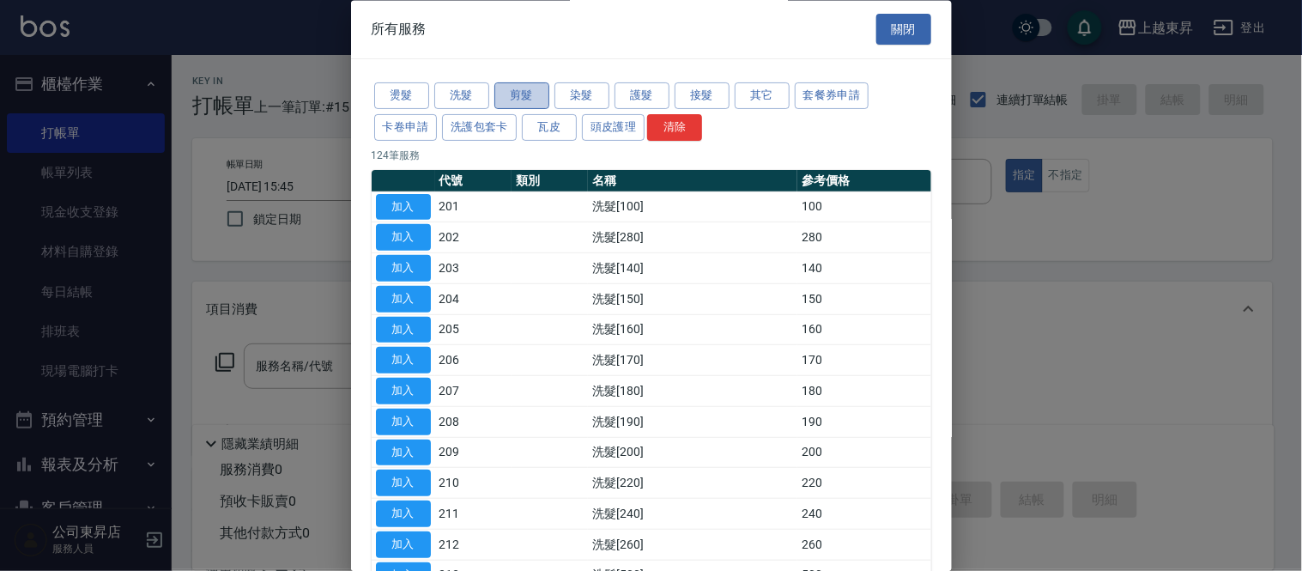
click at [526, 95] on button "剪髮" at bounding box center [521, 96] width 55 height 27
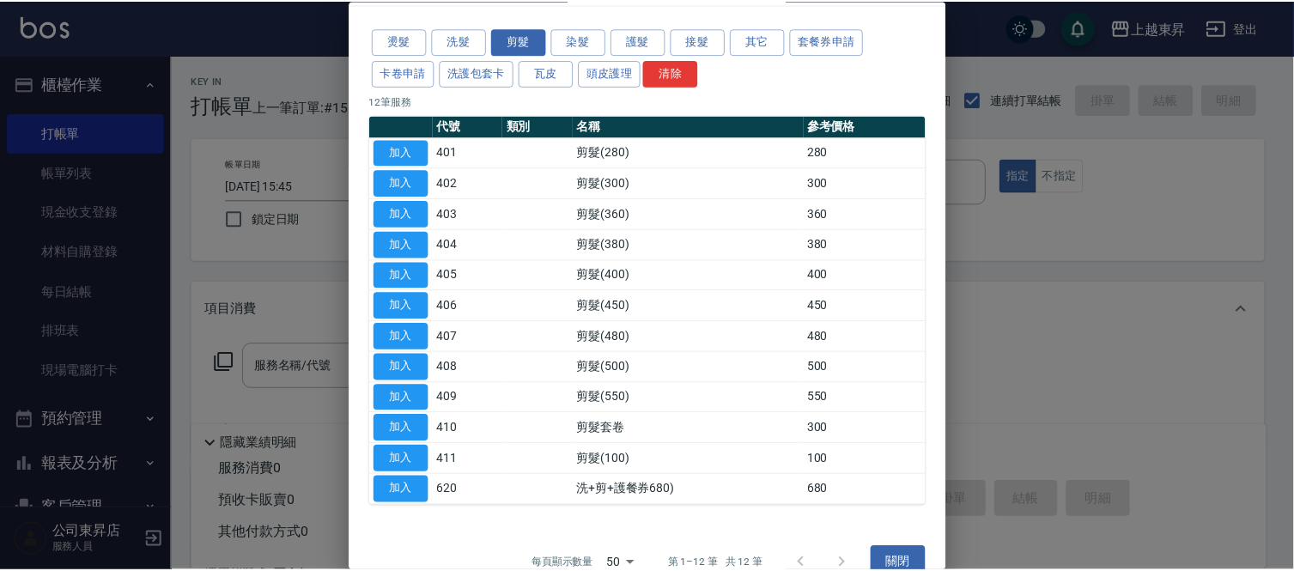
scroll to position [84, 0]
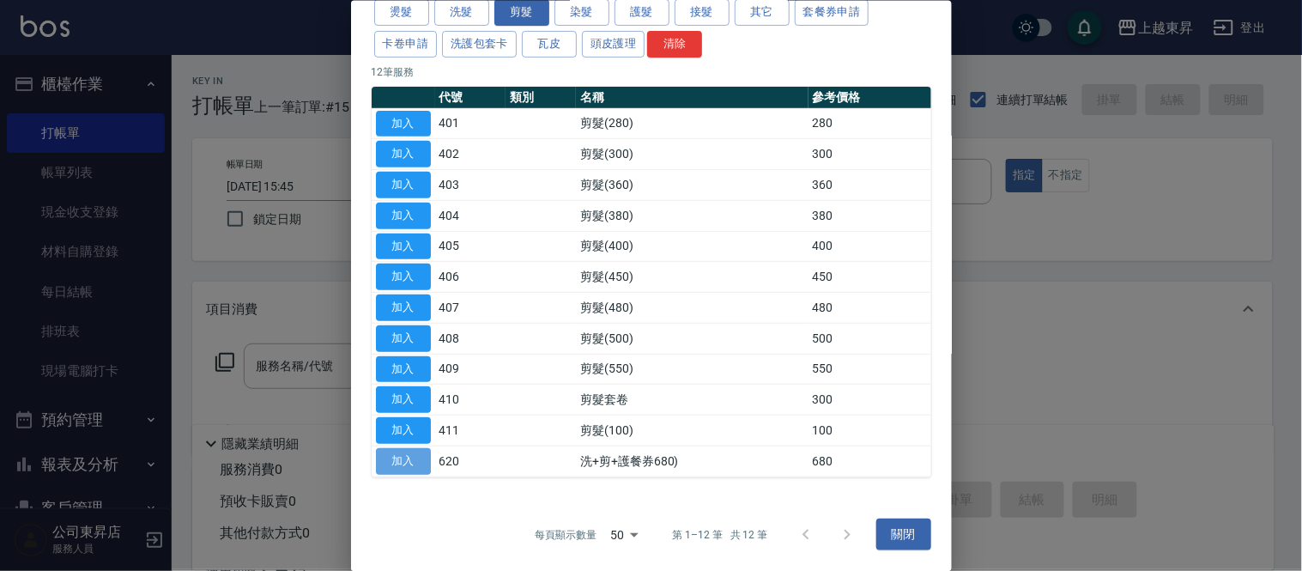
click at [398, 464] on button "加入" at bounding box center [403, 460] width 55 height 27
type input "洗+剪+護餐券680)(620)"
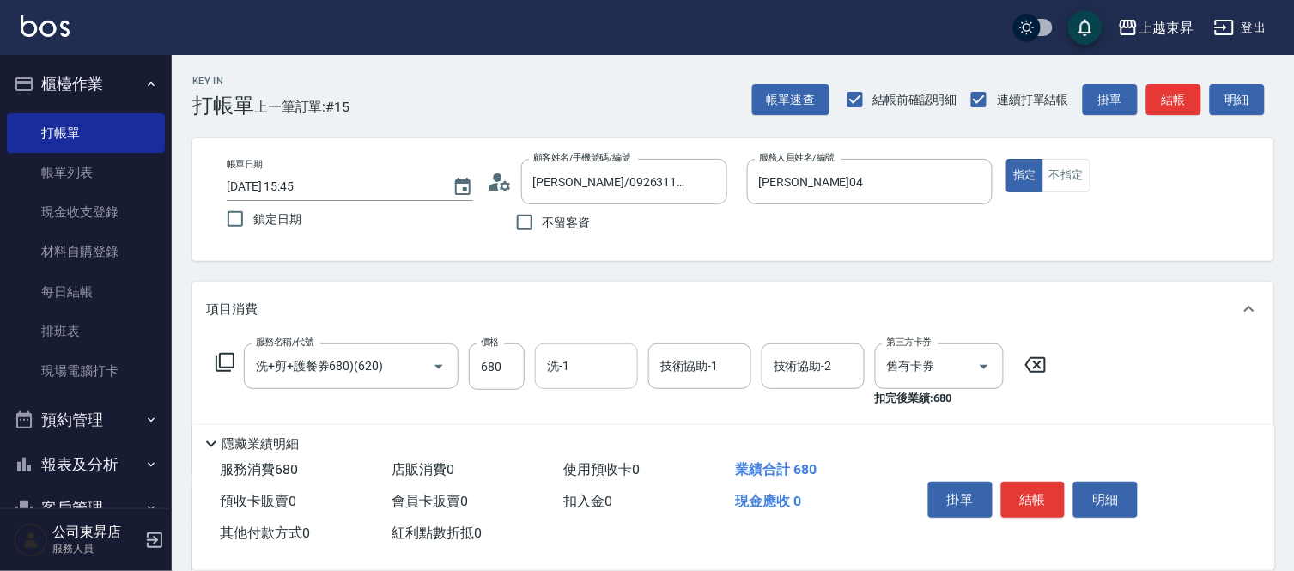
click at [572, 383] on div "洗-1" at bounding box center [586, 365] width 103 height 45
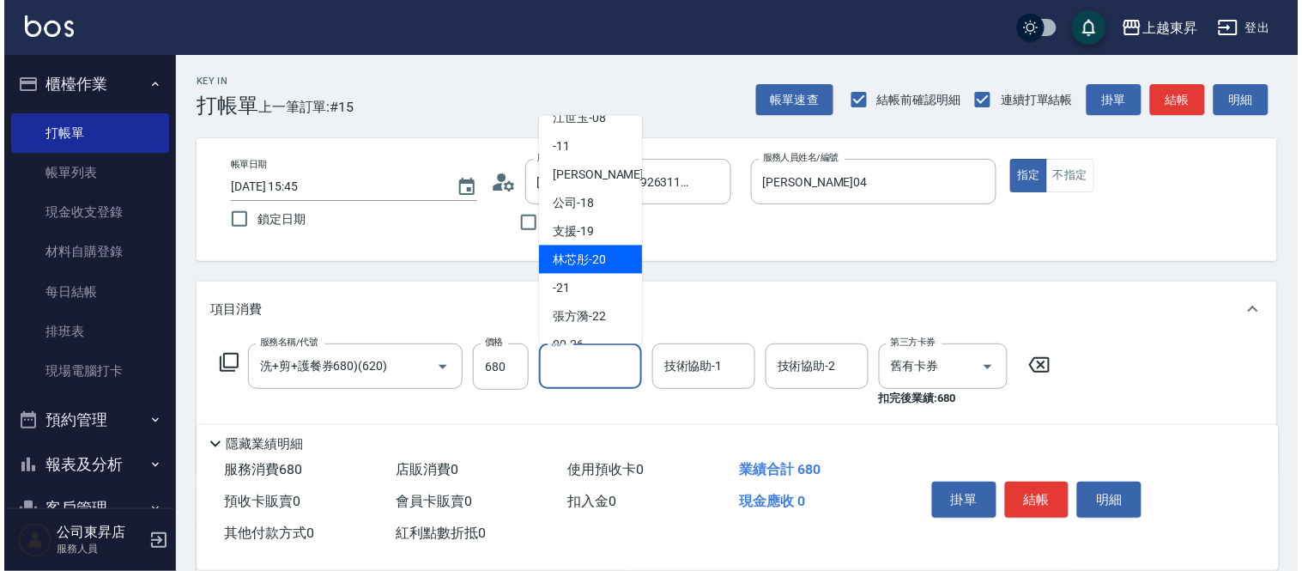
scroll to position [266, 0]
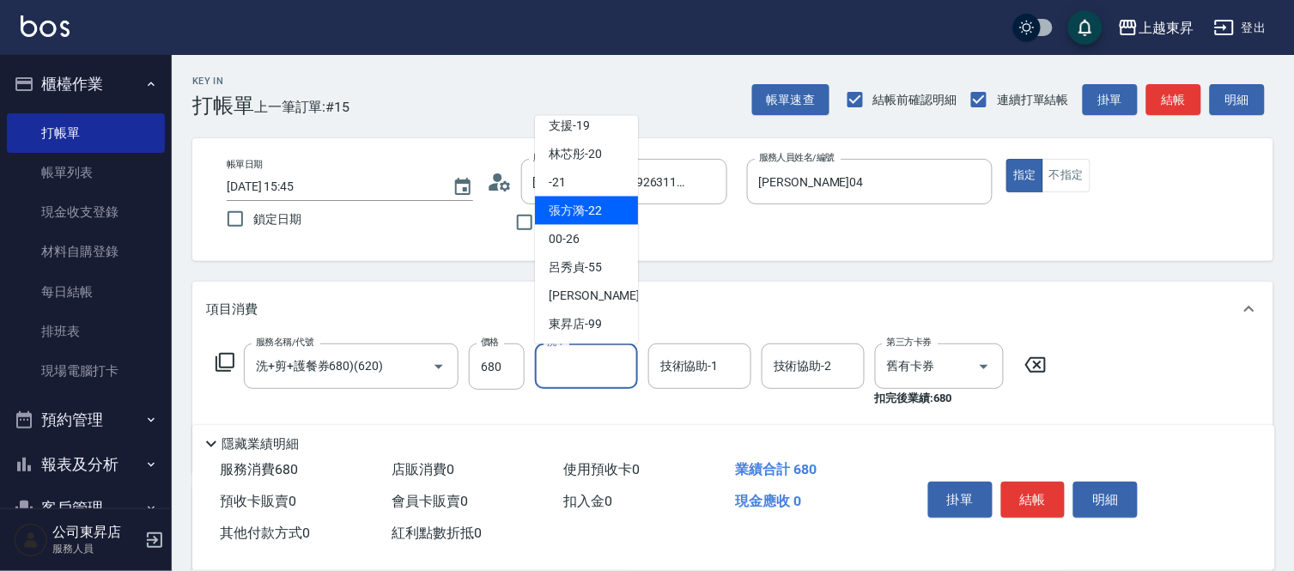
click at [586, 211] on span "張方漪 -22" at bounding box center [574, 211] width 53 height 18
type input "張方漪-22"
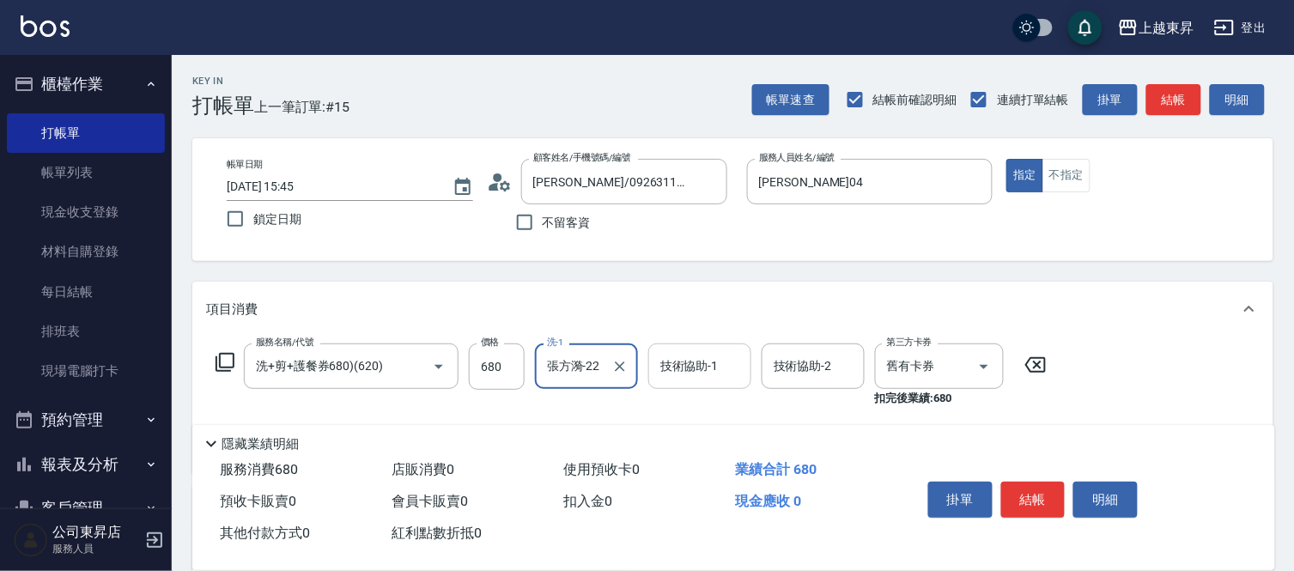
click at [698, 374] on input "技術協助-1" at bounding box center [700, 366] width 88 height 30
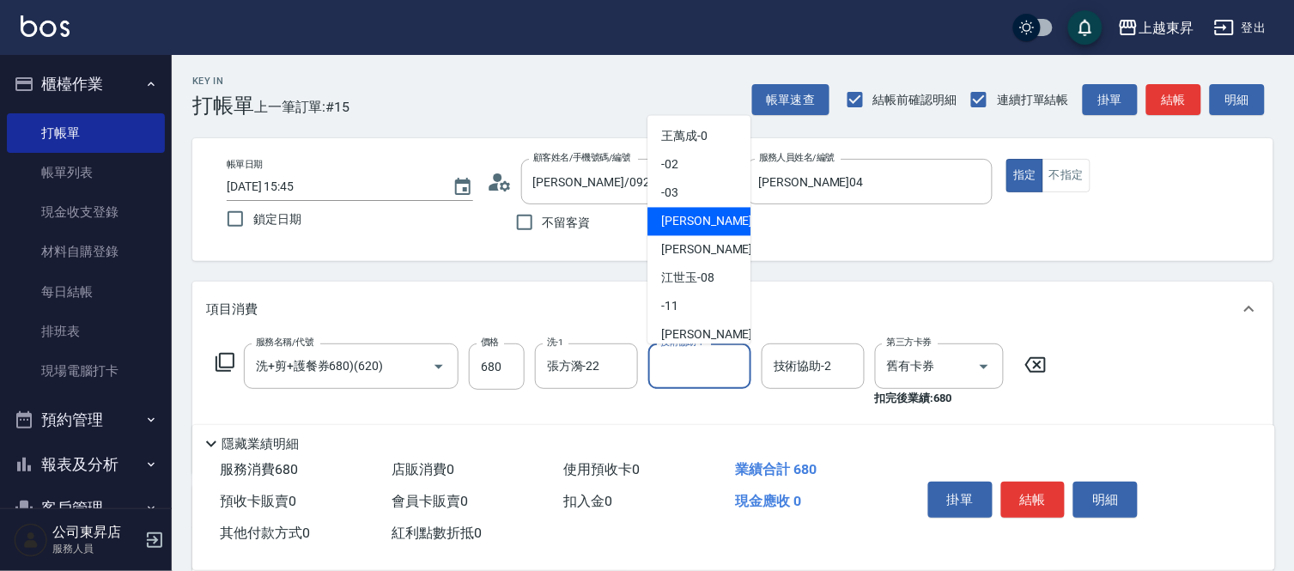
click at [696, 221] on span "[PERSON_NAME]04" at bounding box center [715, 222] width 108 height 18
type input "[PERSON_NAME]04"
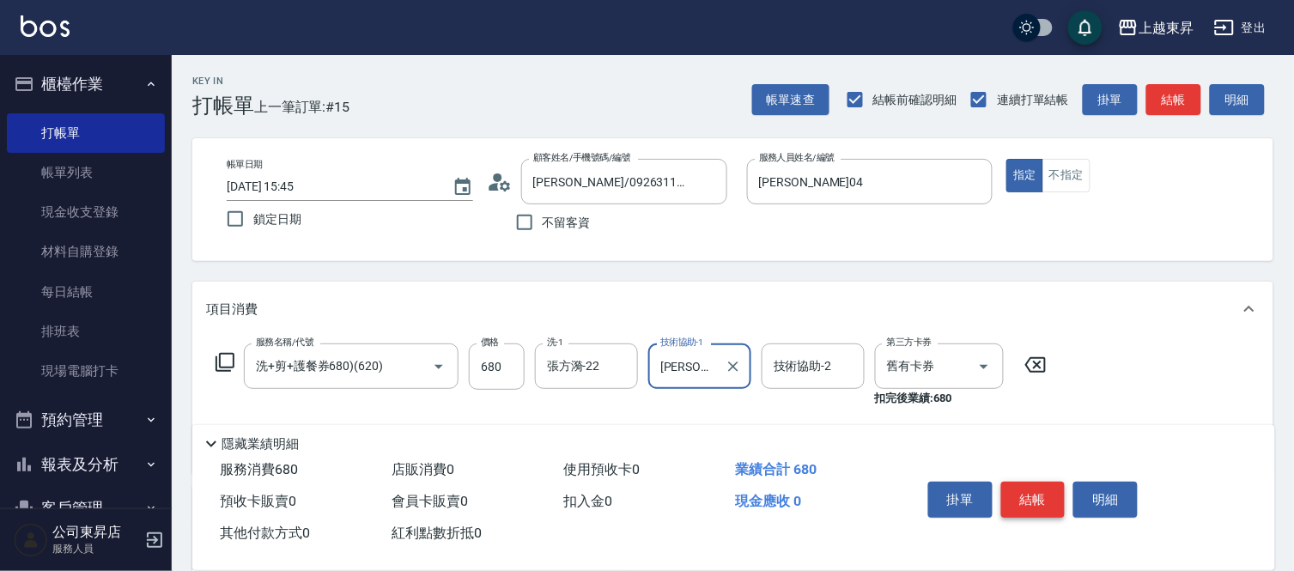
click at [1043, 493] on button "結帳" at bounding box center [1033, 500] width 64 height 36
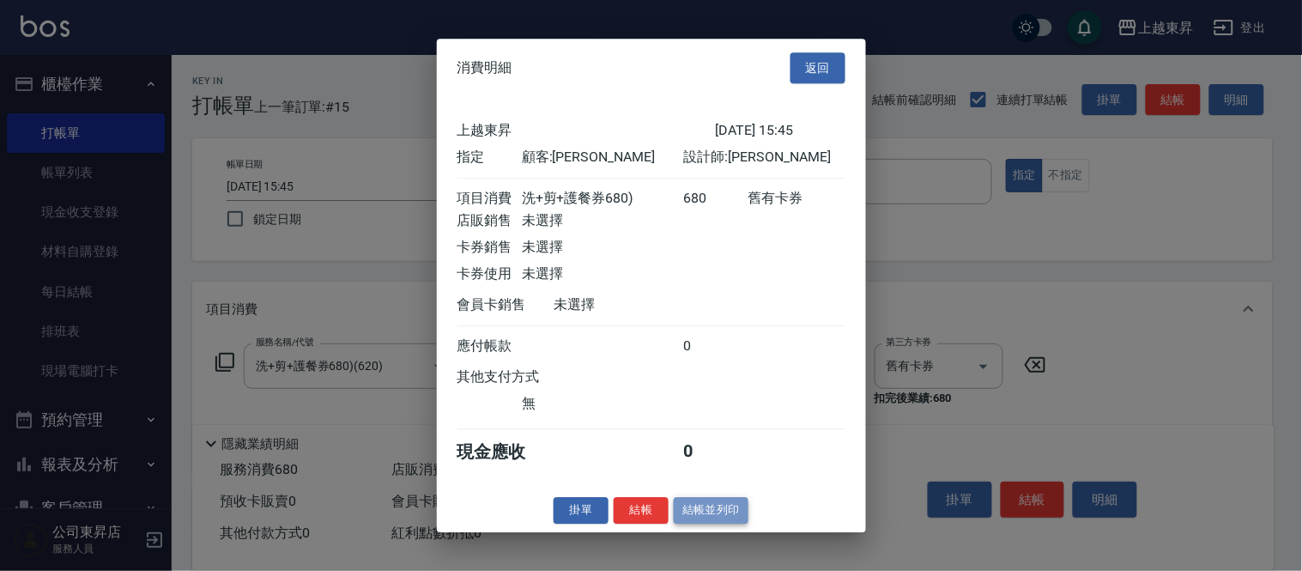
click at [719, 524] on button "結帳並列印" at bounding box center [711, 510] width 75 height 27
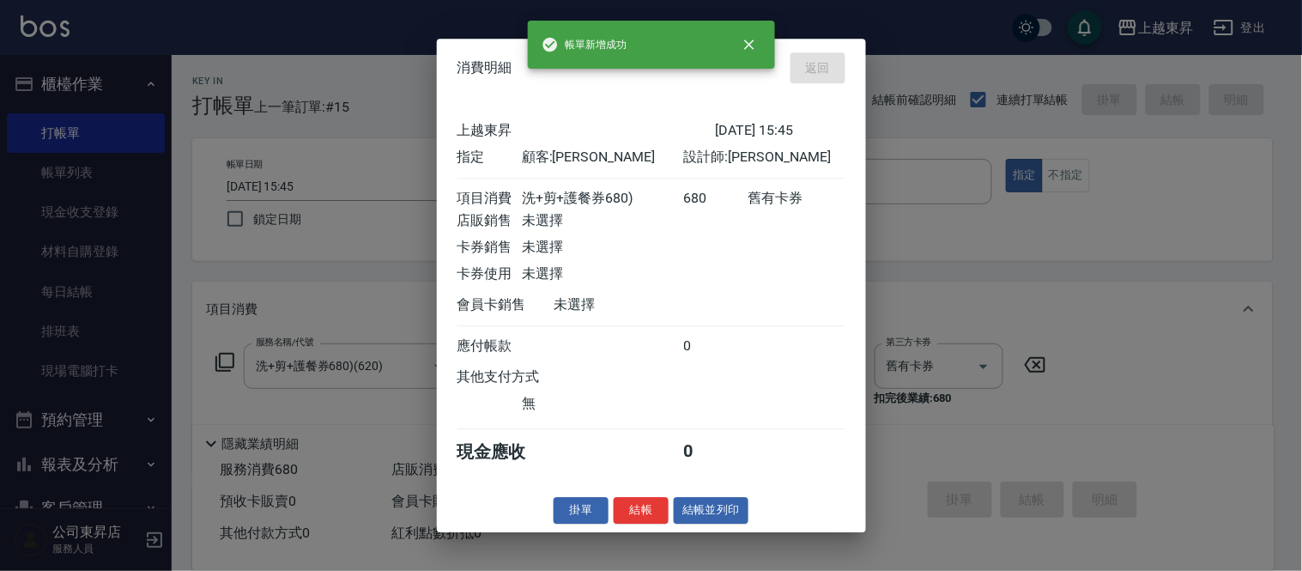
type input "[DATE] 15:48"
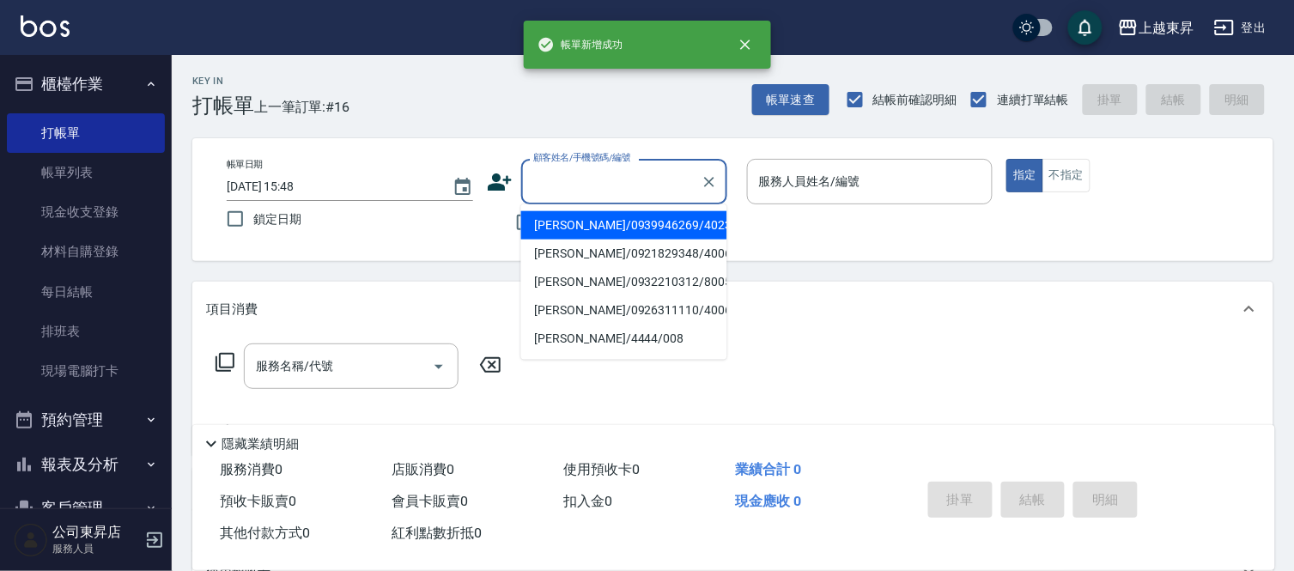
click at [602, 180] on input "顧客姓名/手機號碼/編號" at bounding box center [611, 182] width 165 height 30
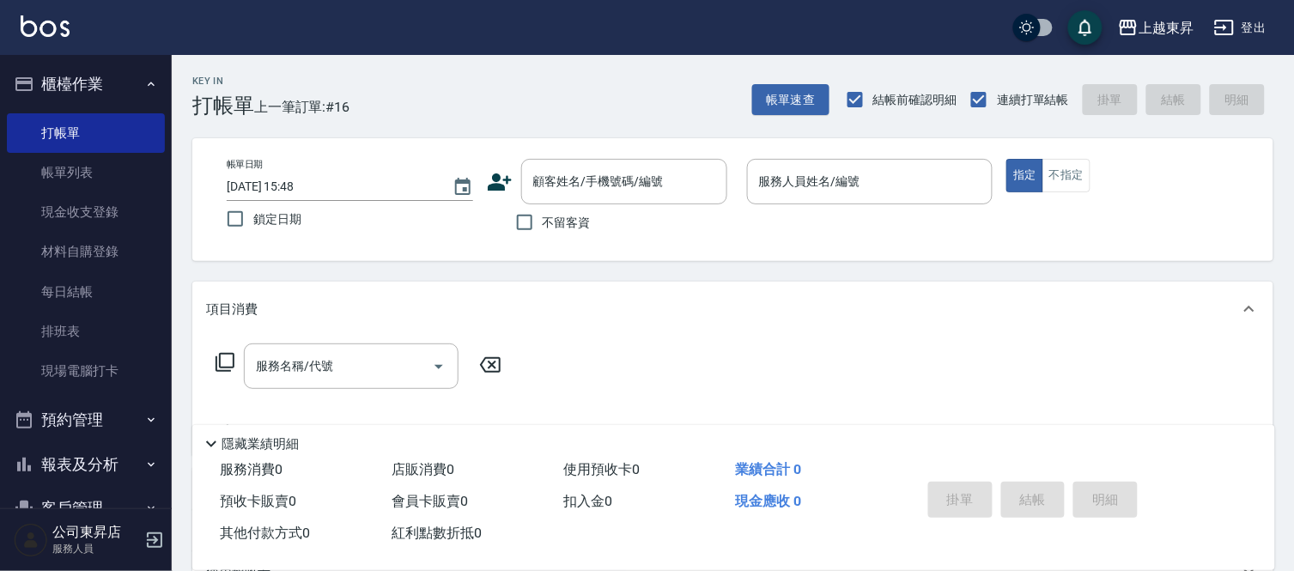
drag, startPoint x: 845, startPoint y: 336, endPoint x: 602, endPoint y: 224, distance: 267.7
click at [841, 336] on div "服務名稱/代號 服務名稱/代號" at bounding box center [732, 395] width 1081 height 118
click at [562, 187] on input "顧客姓名/手機號碼/編號" at bounding box center [611, 182] width 165 height 30
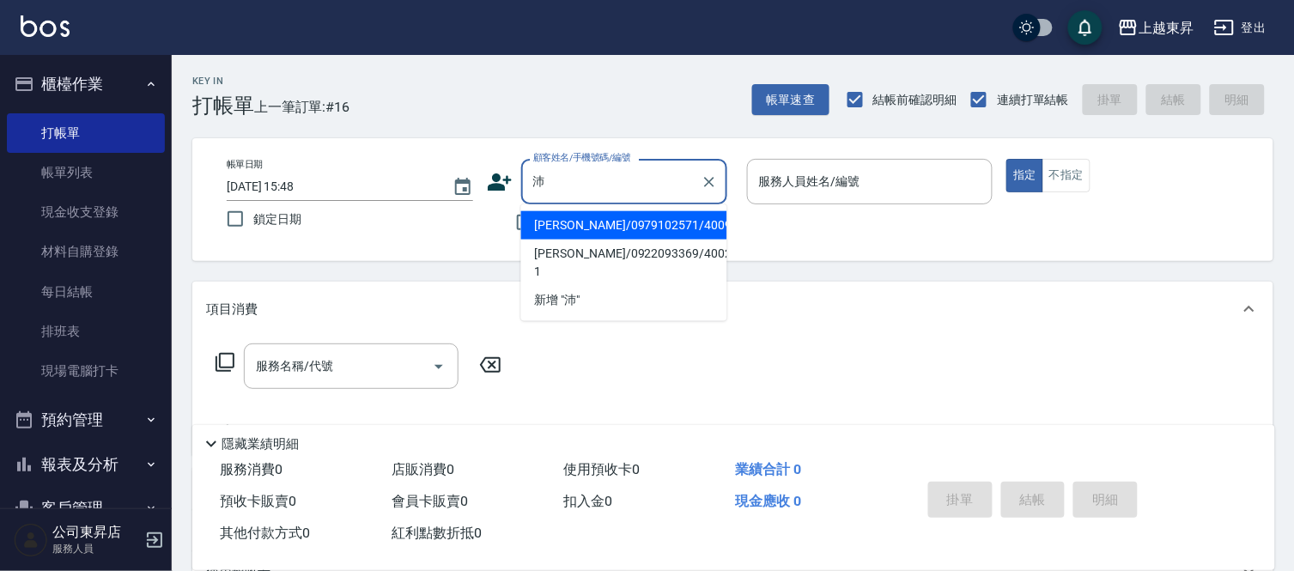
click at [573, 217] on li "[PERSON_NAME]/0979102571/40092" at bounding box center [624, 225] width 206 height 28
type input "[PERSON_NAME]/0979102571/40092"
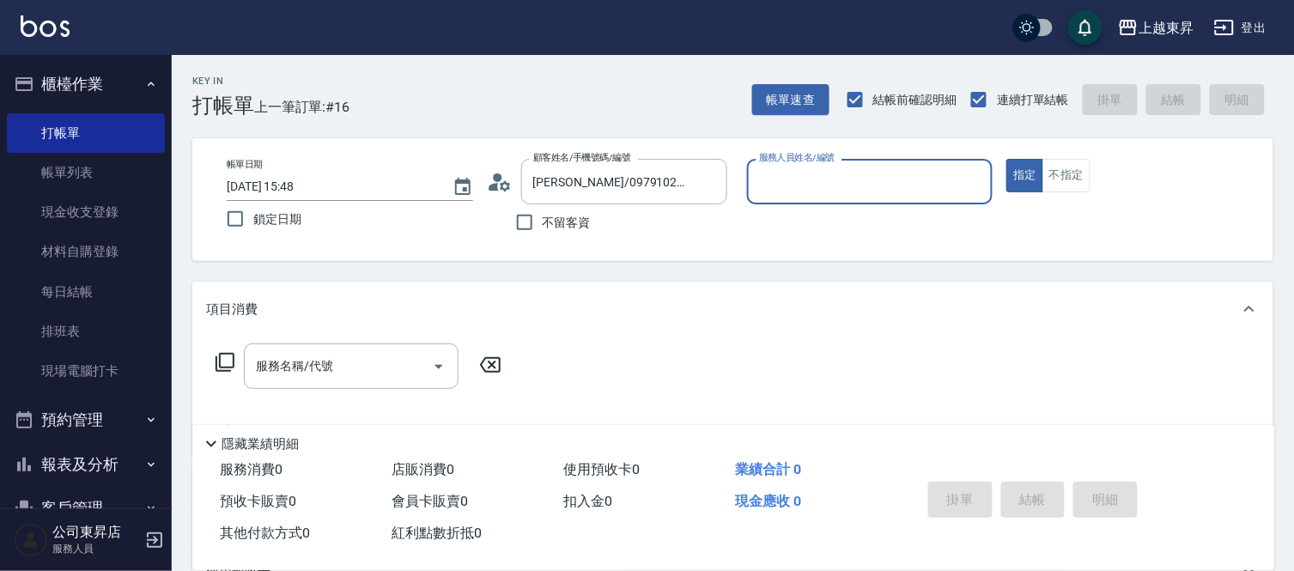
type input "[PERSON_NAME]04"
click at [224, 361] on icon at bounding box center [225, 362] width 21 height 21
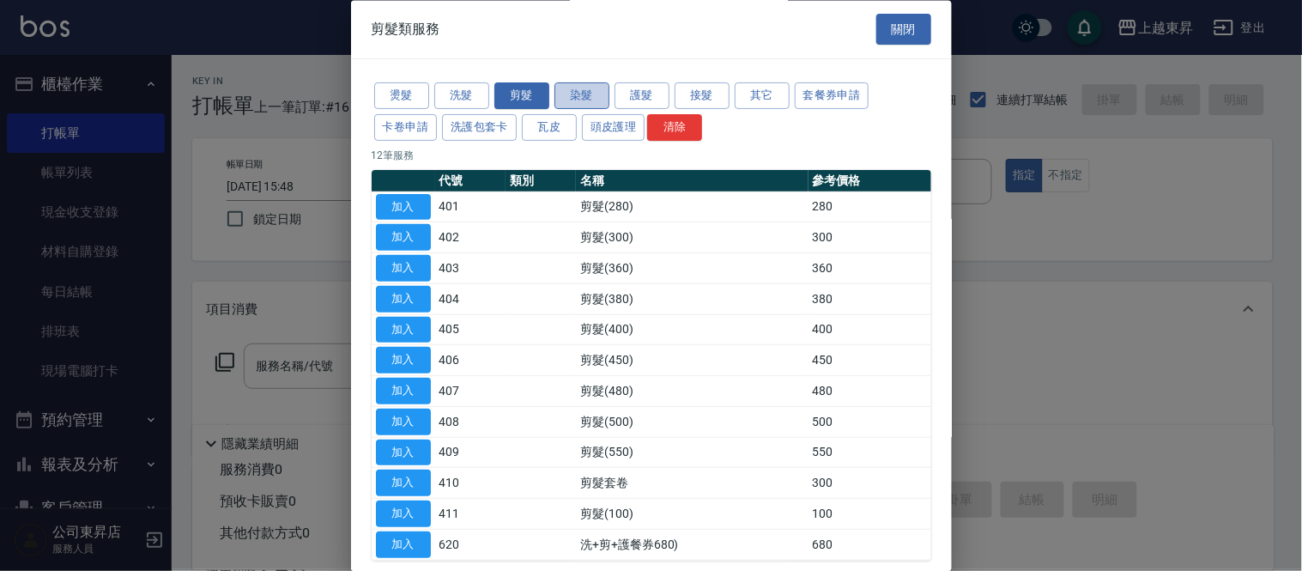
click at [593, 96] on button "染髮" at bounding box center [582, 96] width 55 height 27
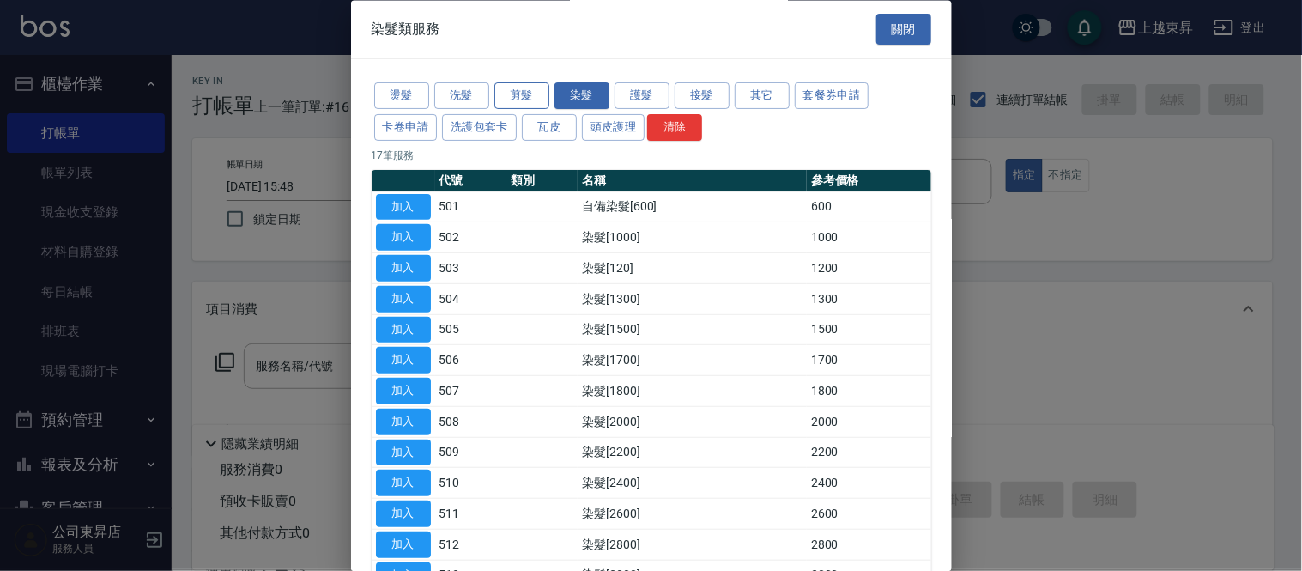
click at [498, 104] on button "剪髮" at bounding box center [521, 96] width 55 height 27
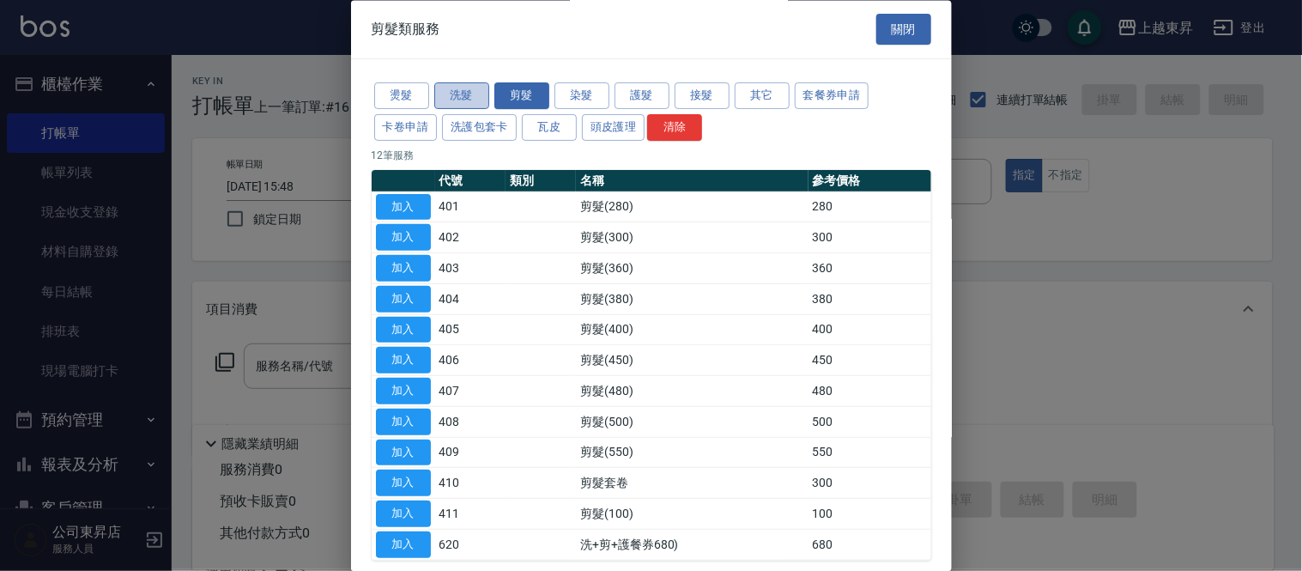
click at [474, 106] on button "洗髮" at bounding box center [461, 96] width 55 height 27
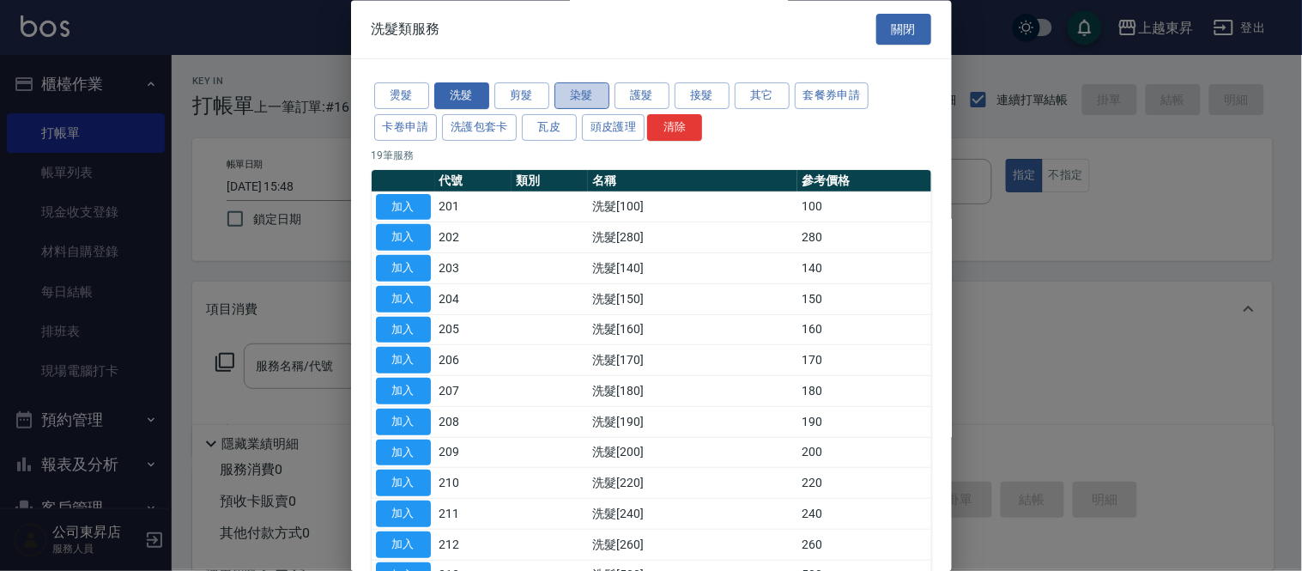
click at [594, 94] on button "染髮" at bounding box center [582, 96] width 55 height 27
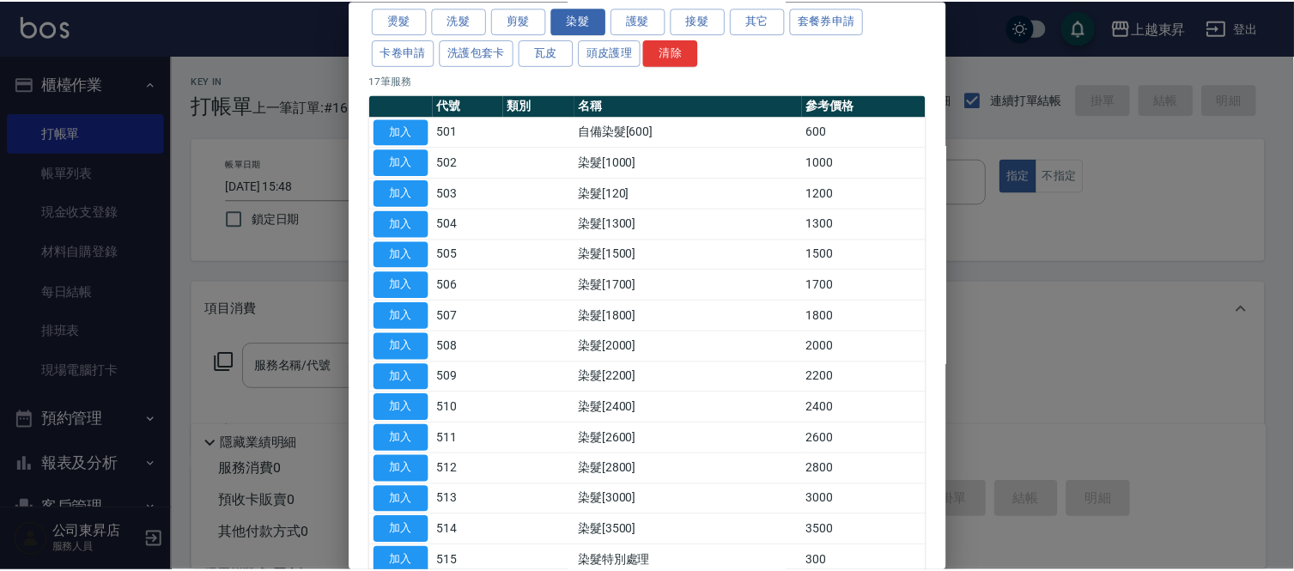
scroll to position [238, 0]
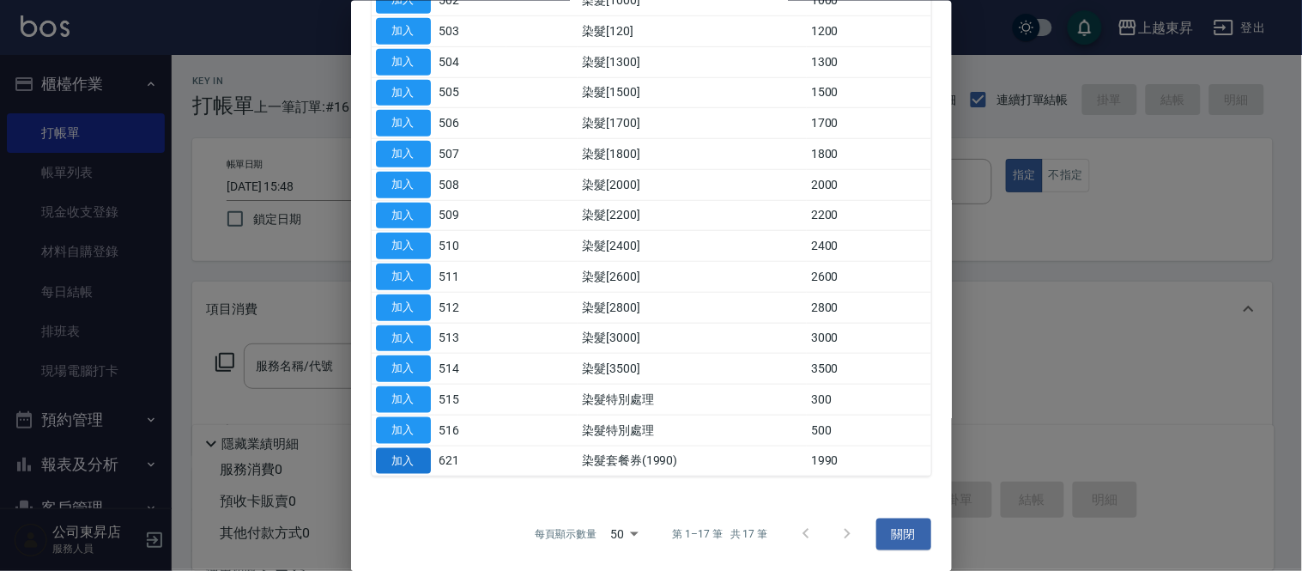
click at [404, 466] on button "加入" at bounding box center [403, 460] width 55 height 27
type input "染髮套餐券(1990)(621)"
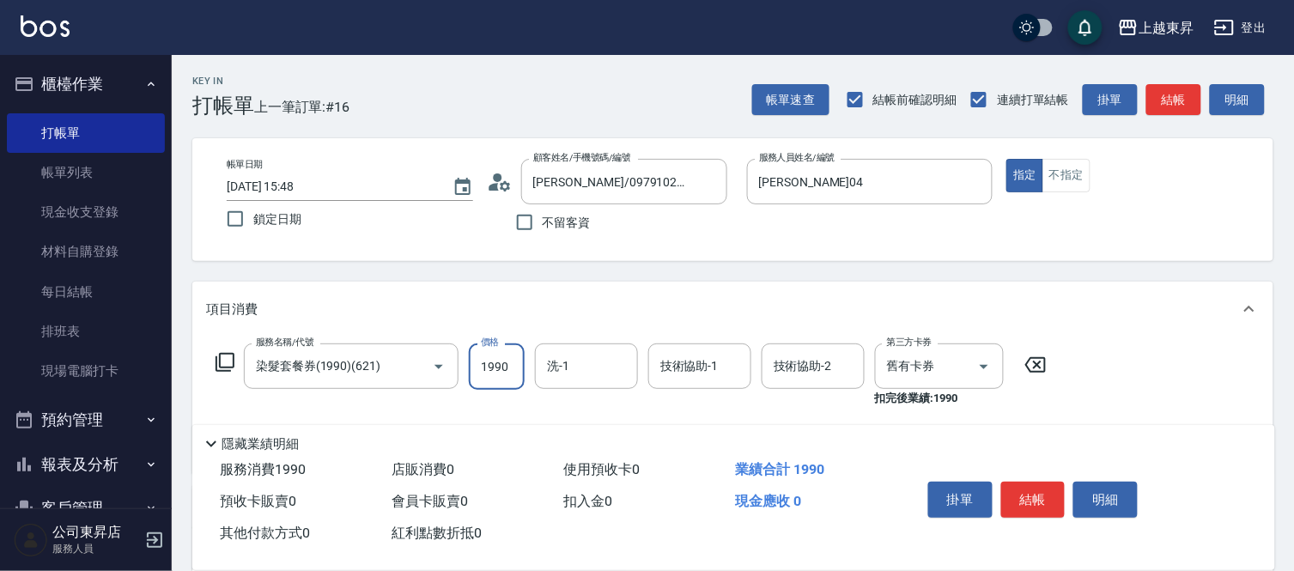
click at [504, 357] on input "1990" at bounding box center [497, 366] width 56 height 46
type input "1000"
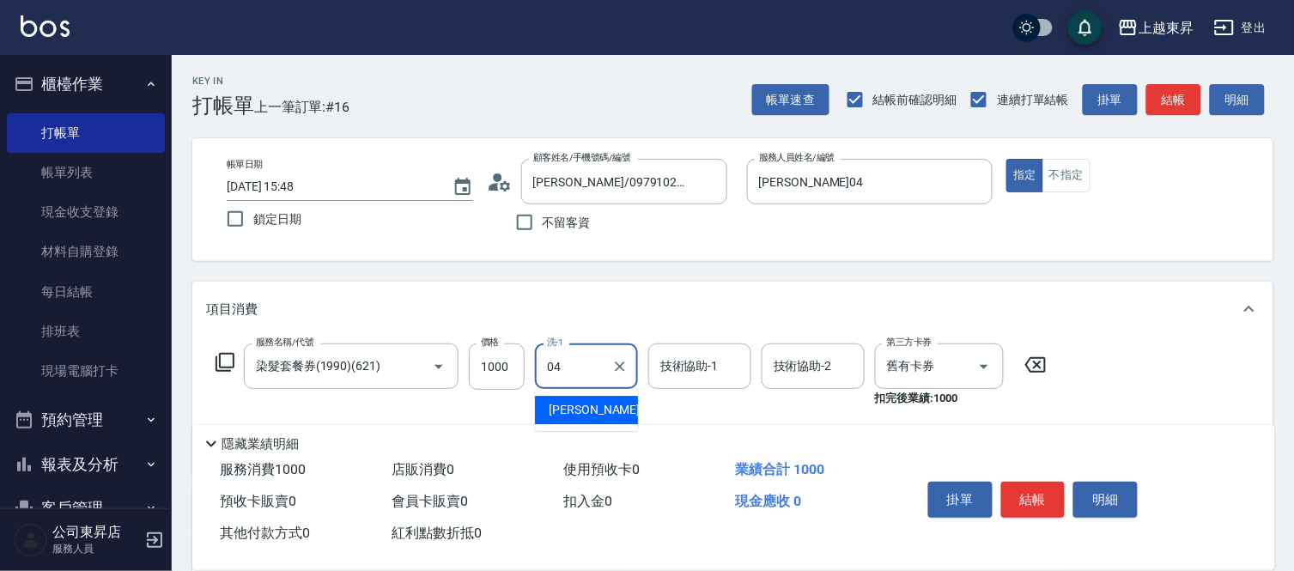
type input "[PERSON_NAME]04"
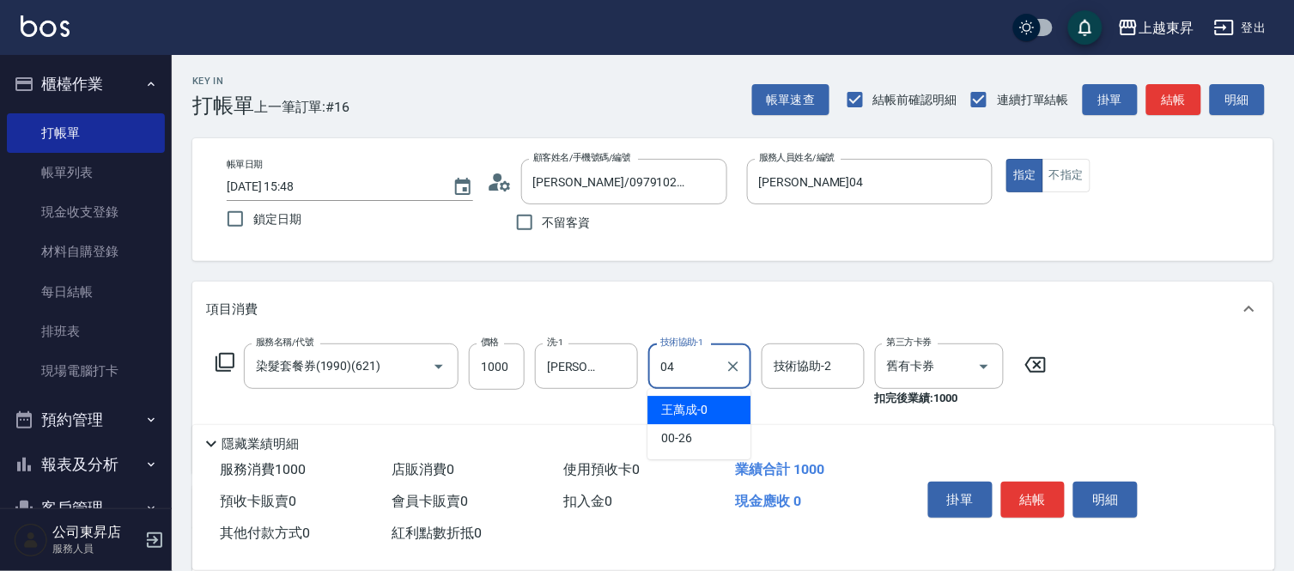
type input "[PERSON_NAME]04"
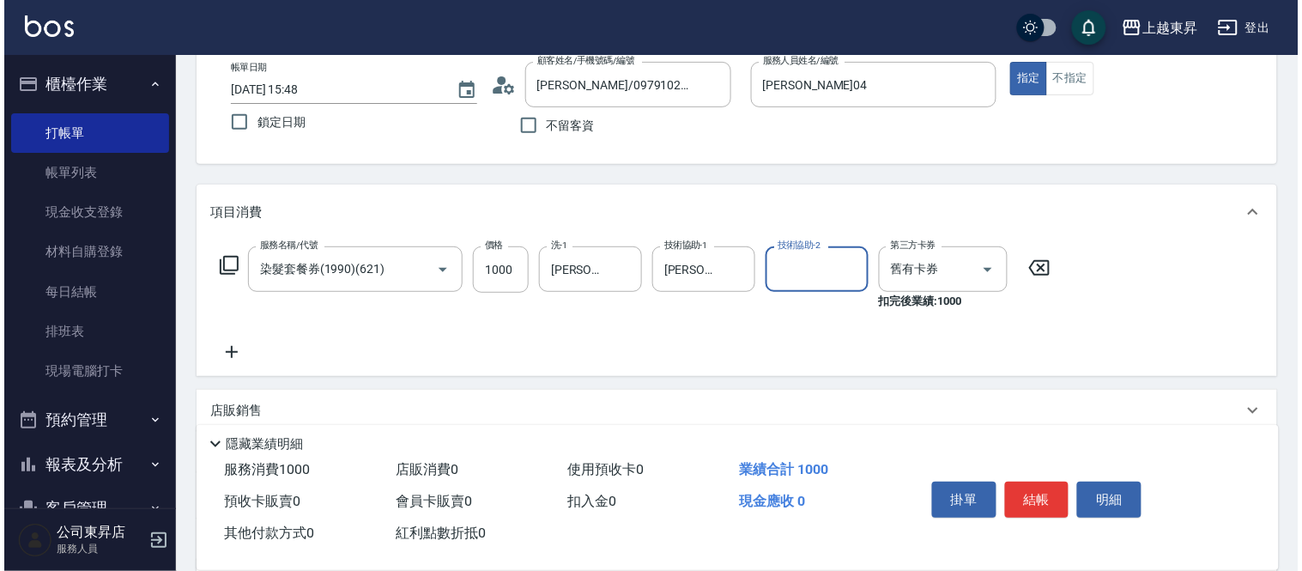
scroll to position [191, 0]
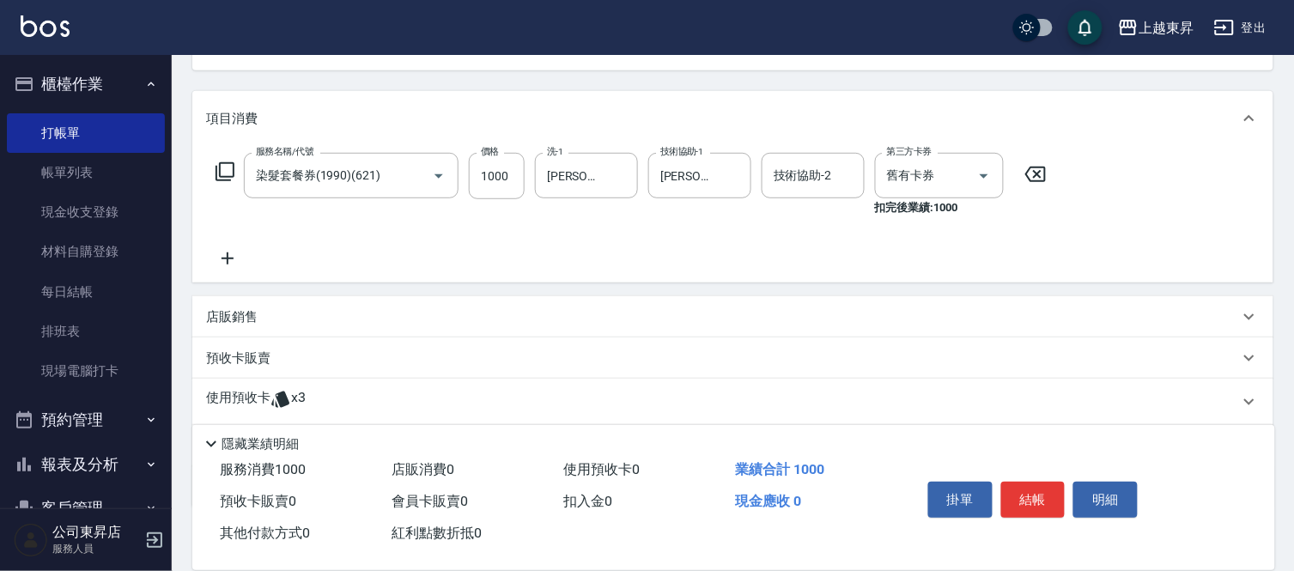
click at [228, 254] on icon at bounding box center [227, 258] width 43 height 21
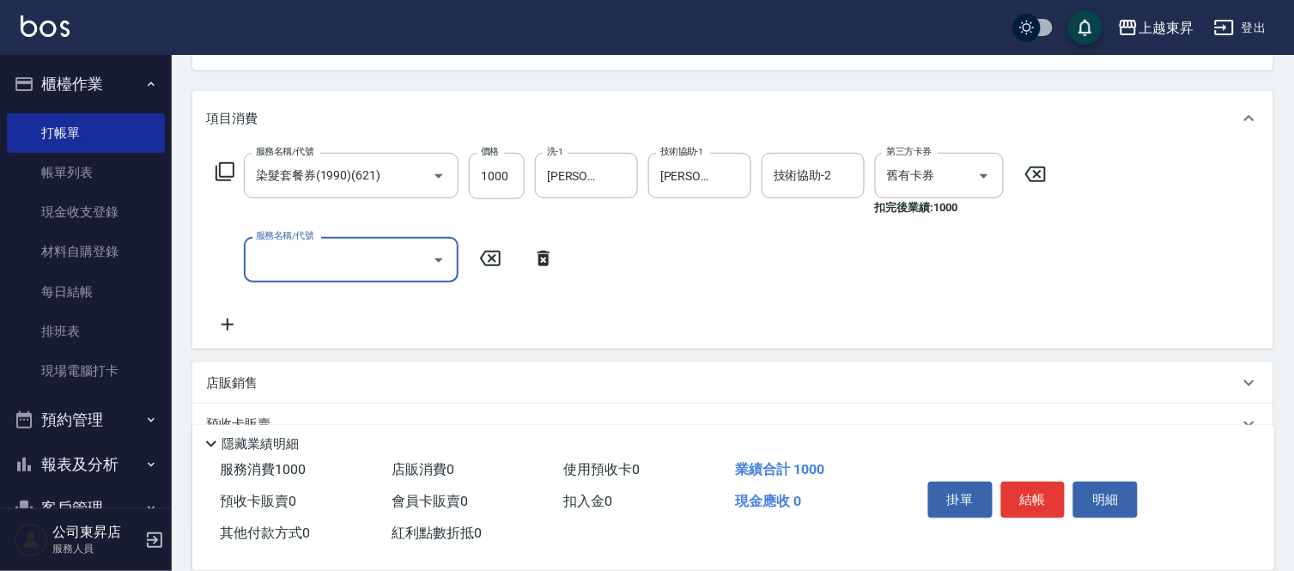
click at [229, 173] on icon at bounding box center [225, 171] width 21 height 21
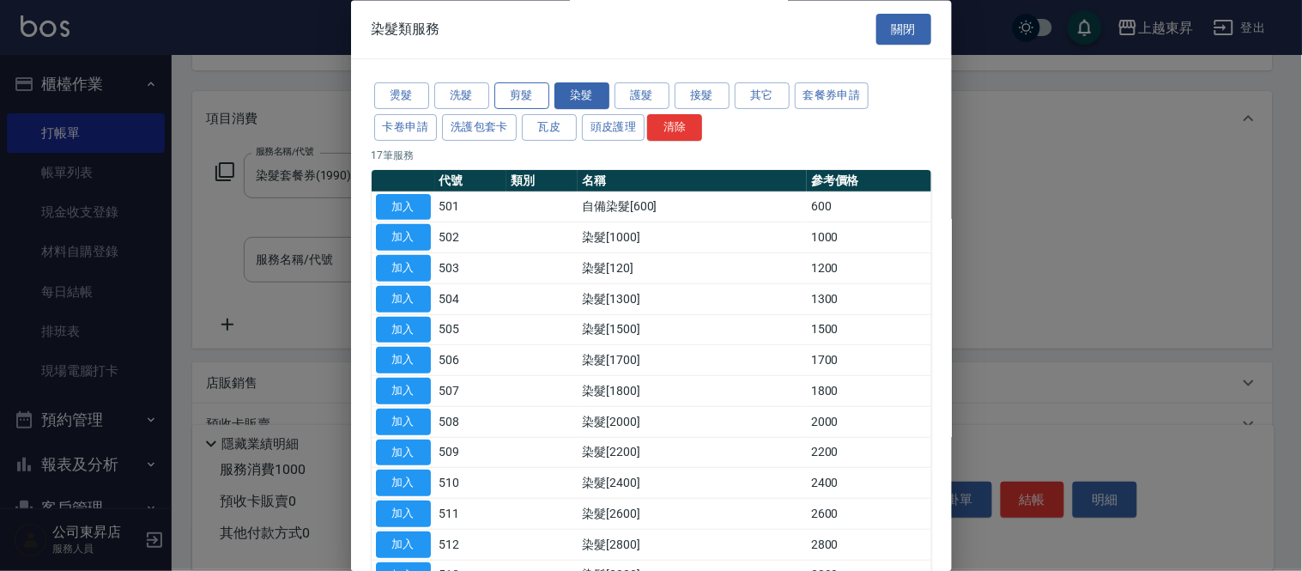
click at [516, 89] on button "剪髮" at bounding box center [521, 96] width 55 height 27
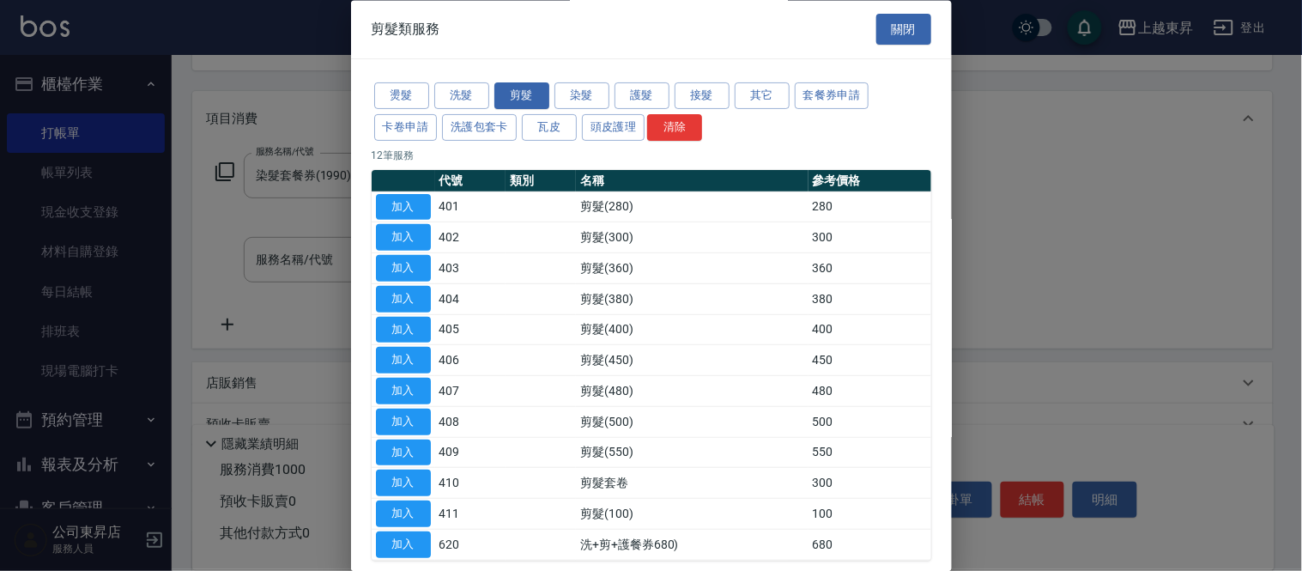
scroll to position [84, 0]
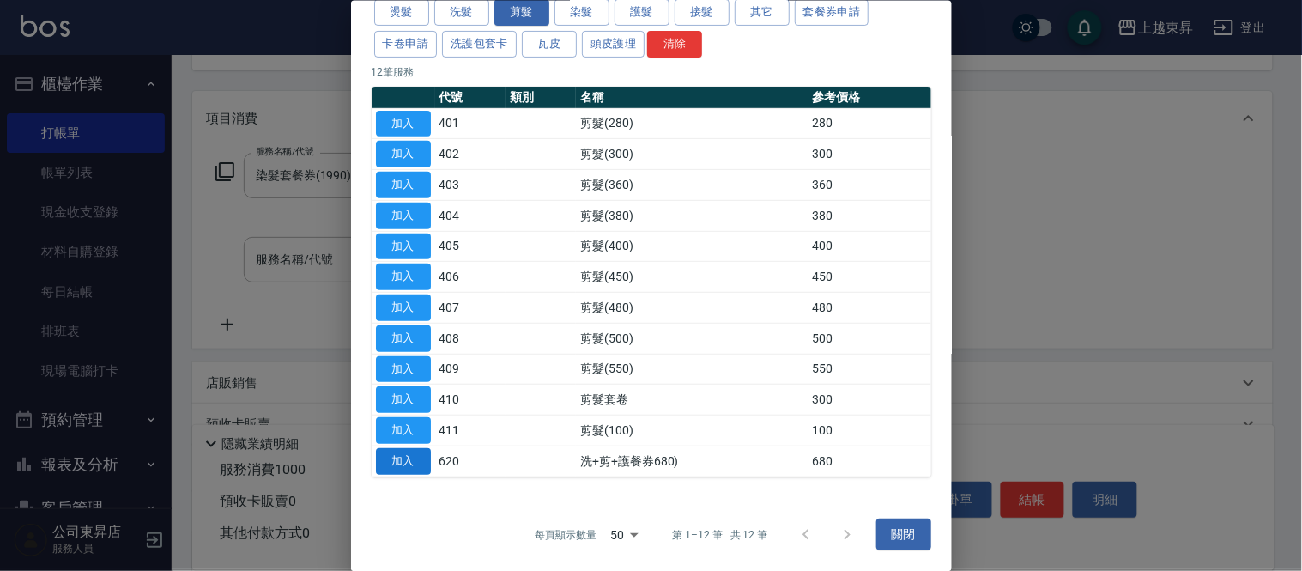
click at [405, 460] on button "加入" at bounding box center [403, 460] width 55 height 27
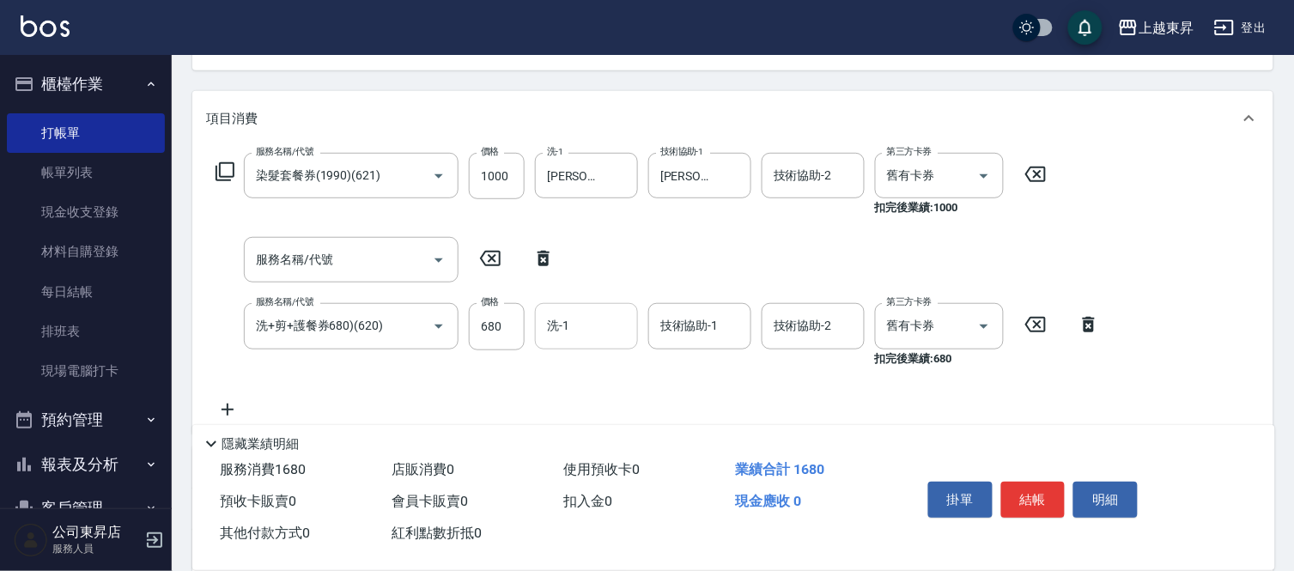
click at [549, 336] on input "洗-1" at bounding box center [586, 326] width 88 height 30
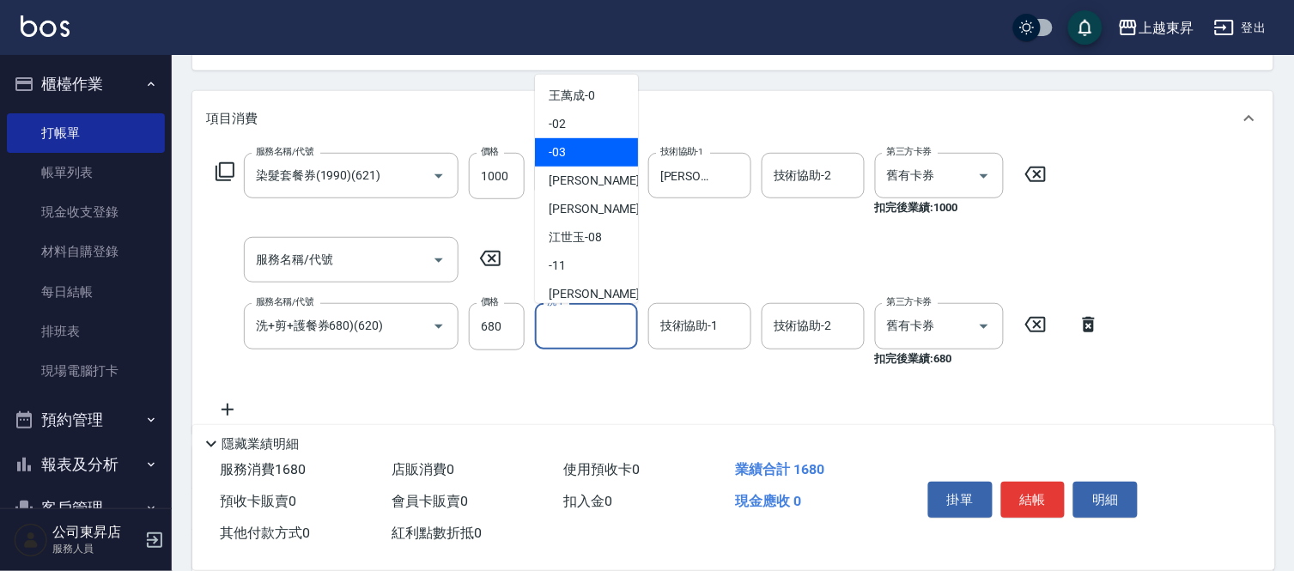
drag, startPoint x: 556, startPoint y: 161, endPoint x: 561, endPoint y: 172, distance: 11.5
click at [556, 164] on div "-03" at bounding box center [586, 152] width 103 height 28
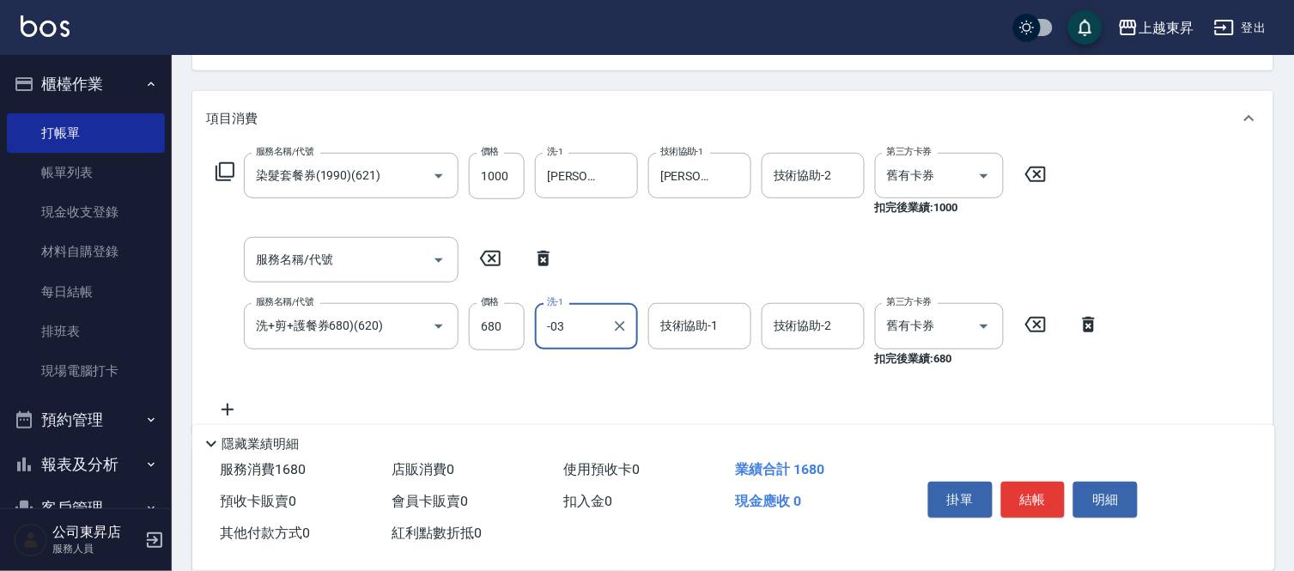
click at [580, 321] on input "-03" at bounding box center [573, 326] width 62 height 30
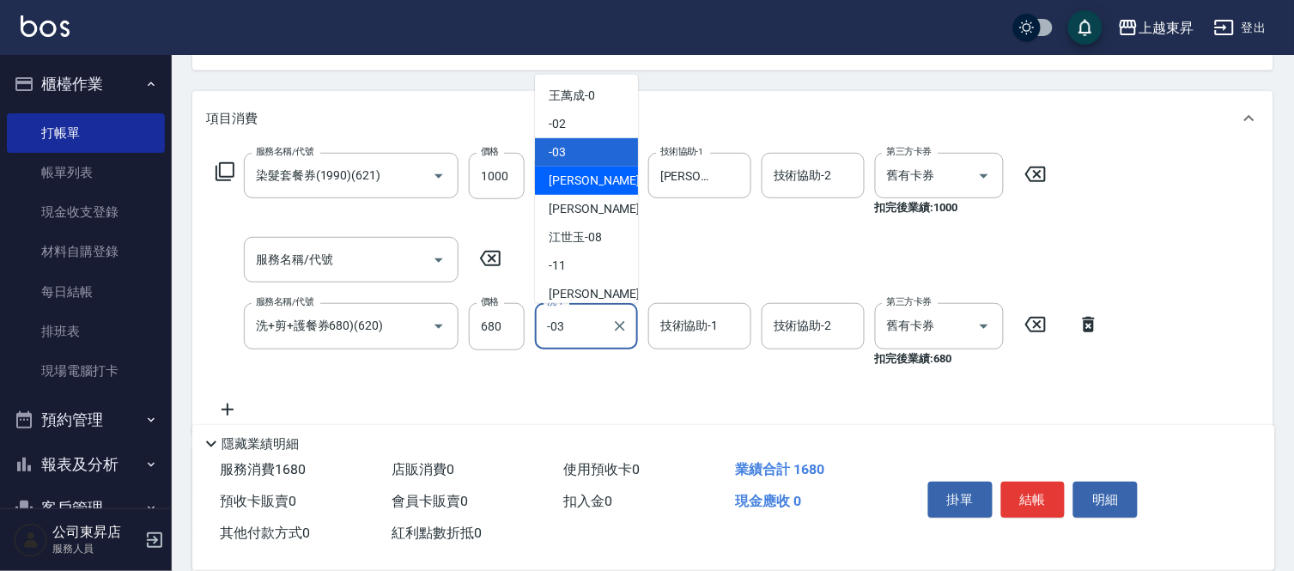
click at [571, 181] on span "[PERSON_NAME]04" at bounding box center [602, 181] width 108 height 18
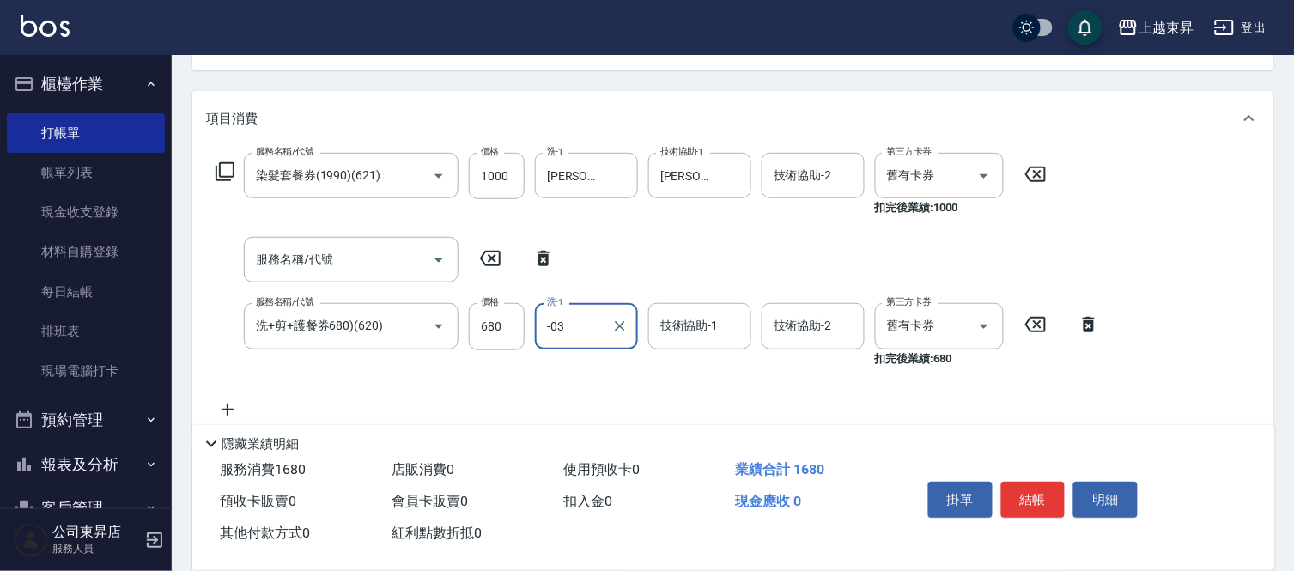
type input "[PERSON_NAME]04"
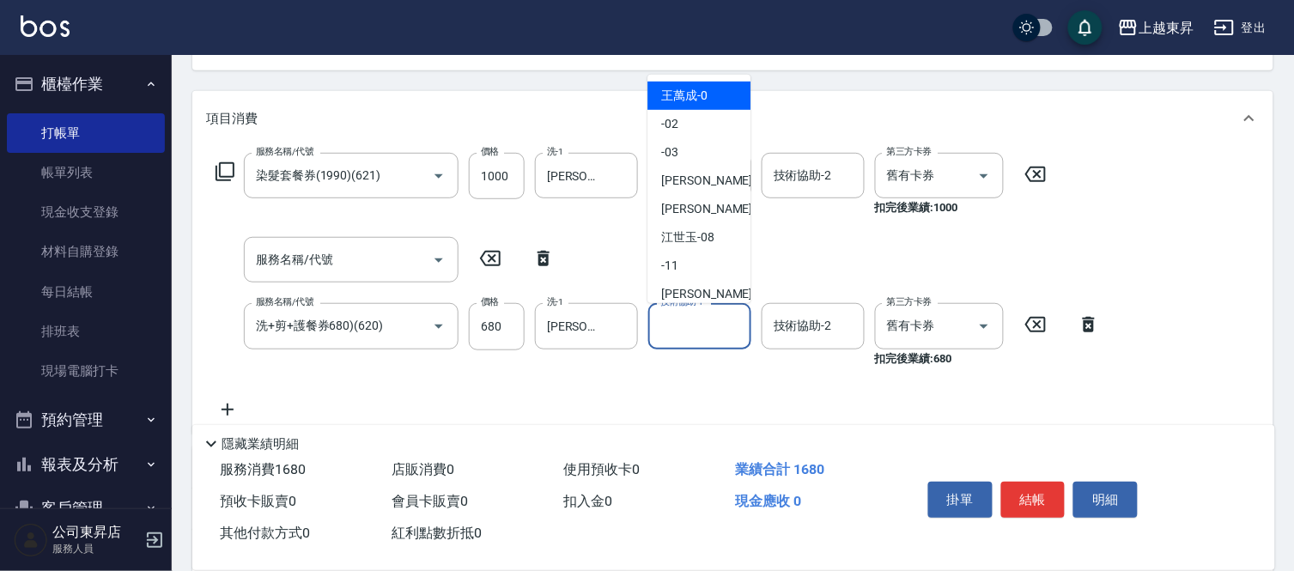
click at [676, 333] on input "技術協助-1" at bounding box center [700, 326] width 88 height 30
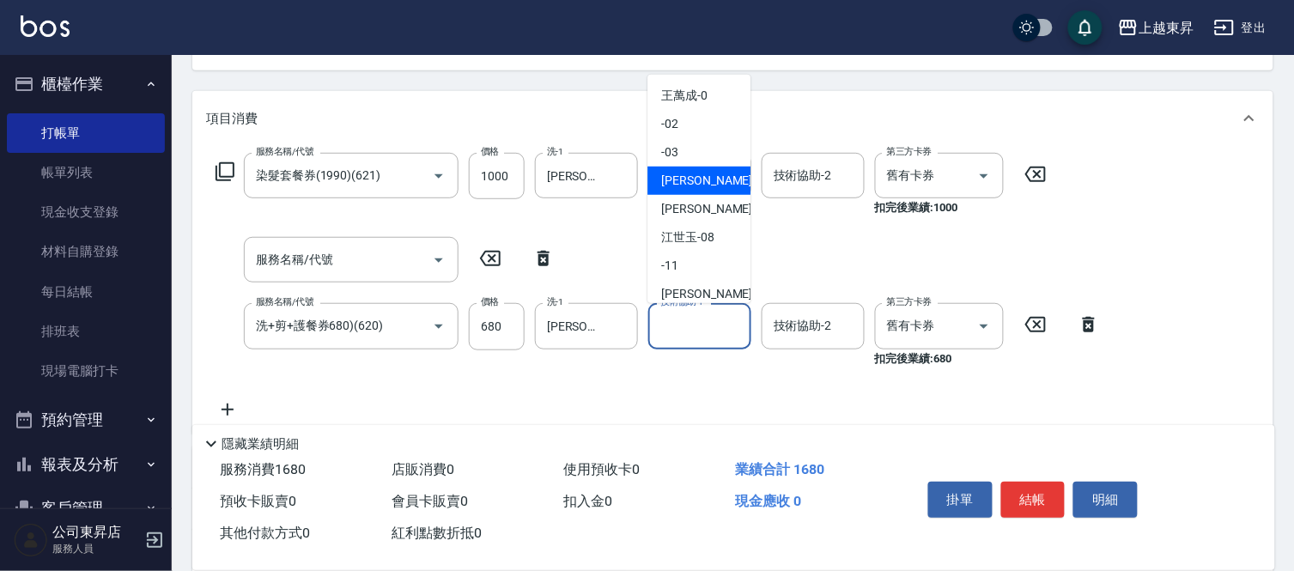
click at [672, 185] on span "[PERSON_NAME]04" at bounding box center [715, 181] width 108 height 18
type input "[PERSON_NAME]04"
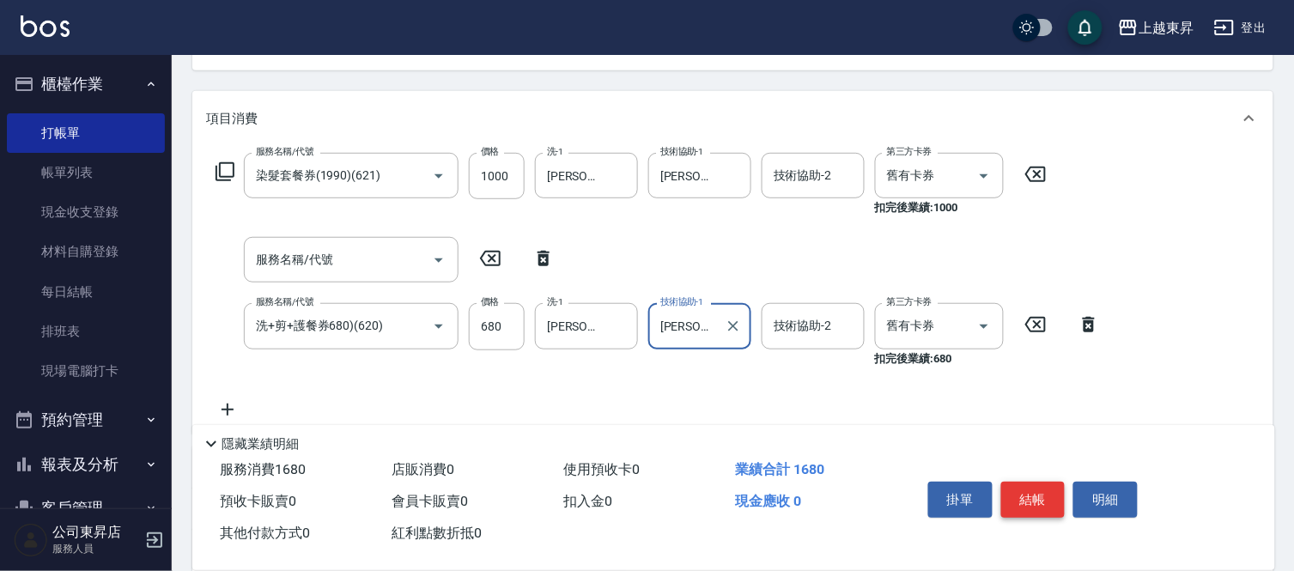
click at [1013, 494] on button "結帳" at bounding box center [1033, 500] width 64 height 36
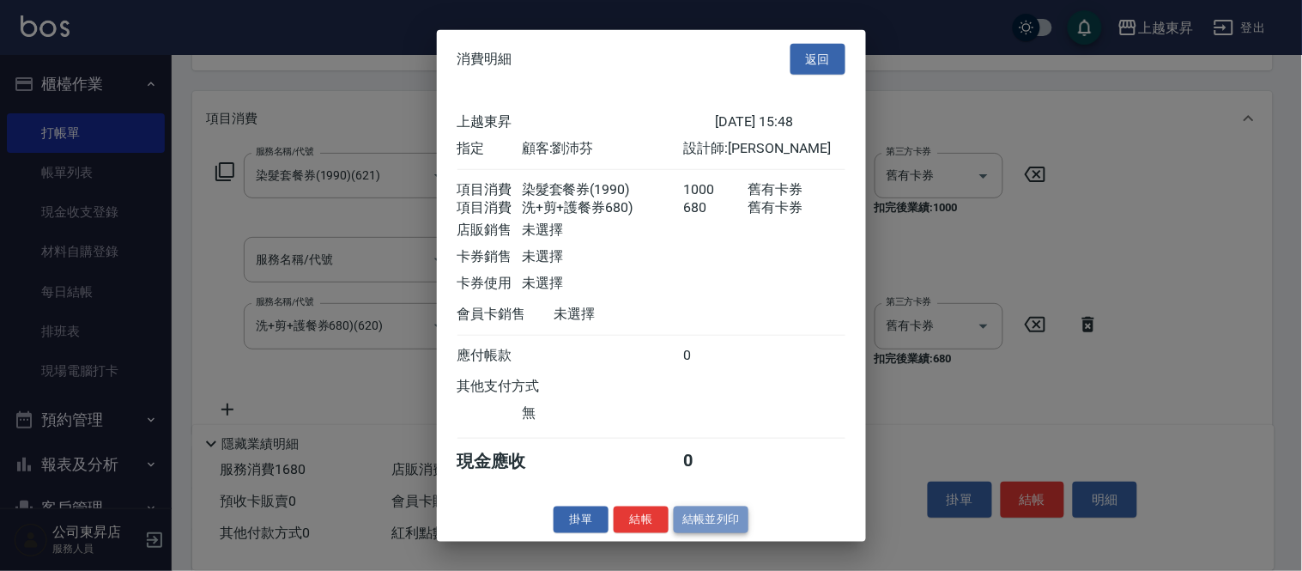
click at [694, 533] on button "結帳並列印" at bounding box center [711, 519] width 75 height 27
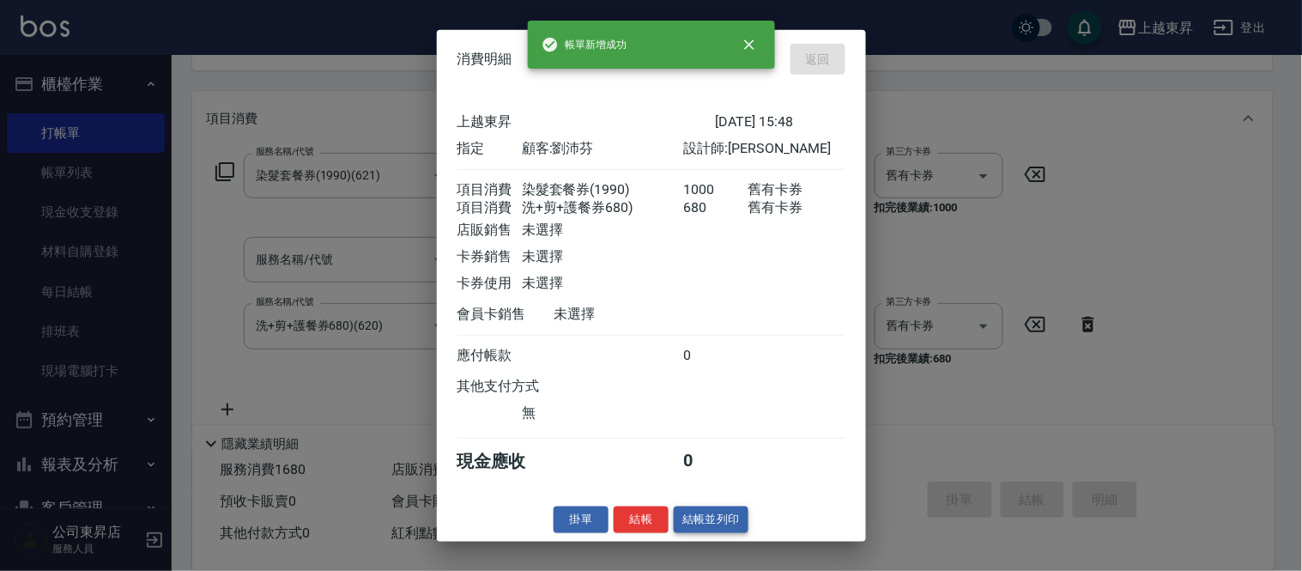
type input "[DATE] 15:49"
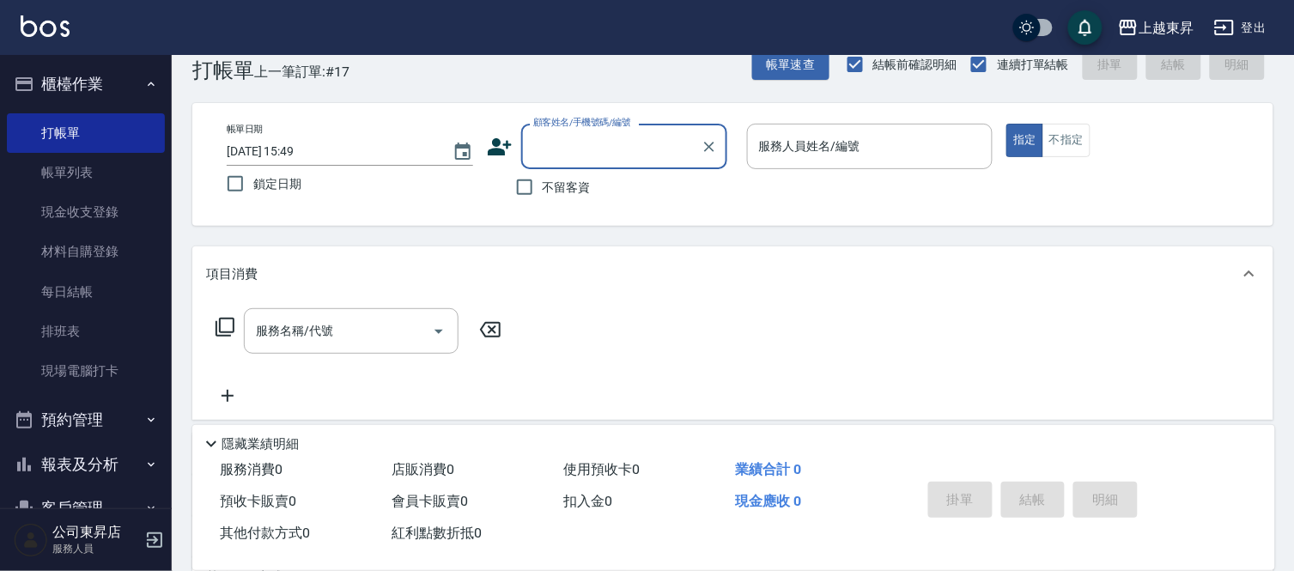
scroll to position [0, 0]
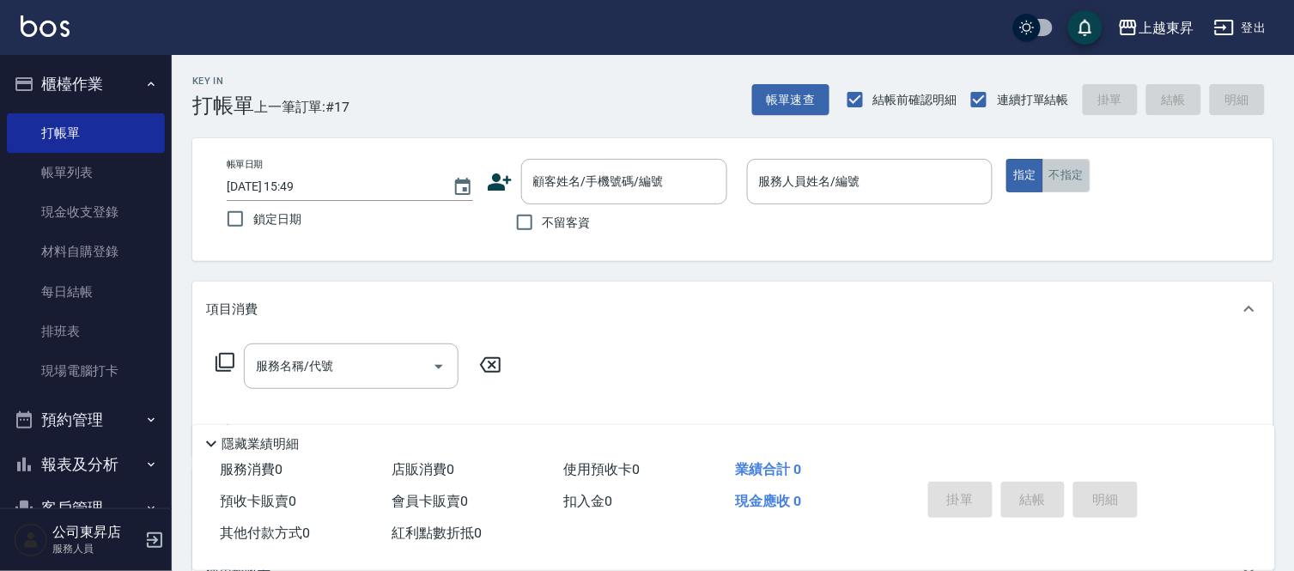
click at [1085, 187] on button "不指定" at bounding box center [1066, 175] width 48 height 33
drag, startPoint x: 547, startPoint y: 215, endPoint x: 682, endPoint y: 232, distance: 136.7
click at [561, 220] on span "不留客資" at bounding box center [566, 223] width 48 height 18
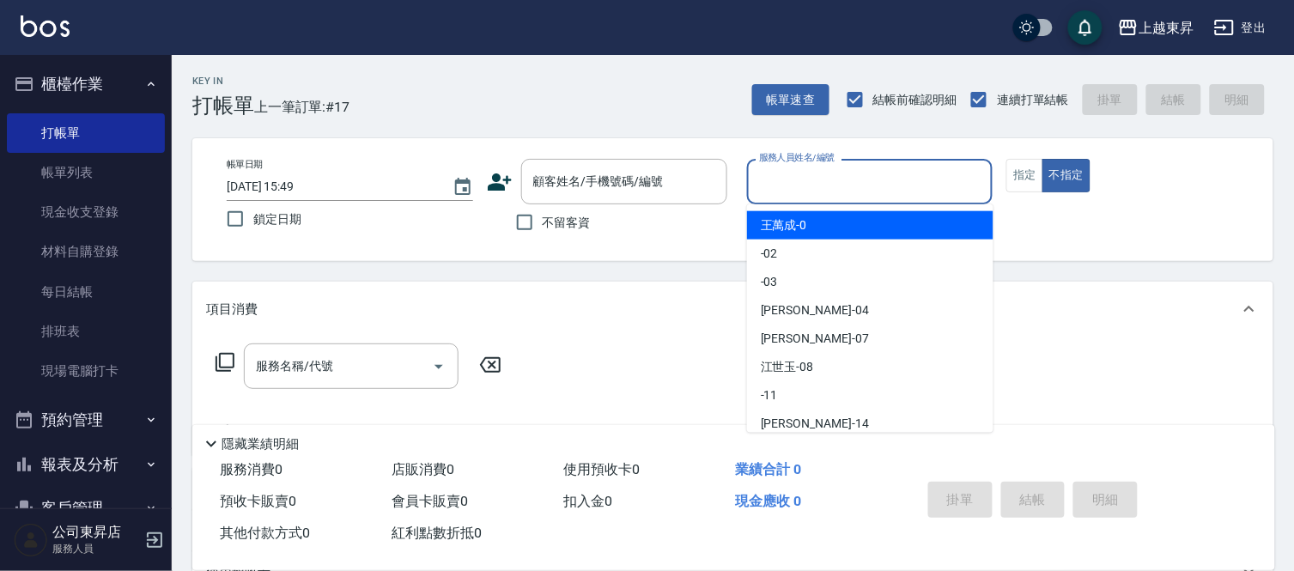
click at [838, 183] on input "服務人員姓名/編號" at bounding box center [870, 182] width 231 height 30
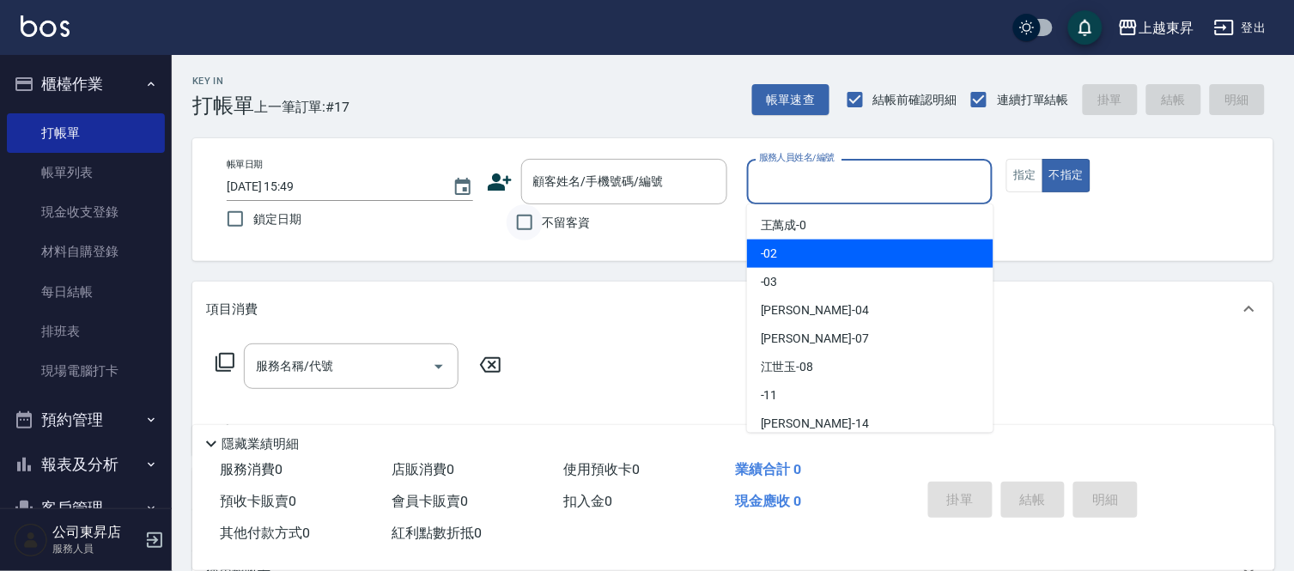
click at [526, 219] on input "不留客資" at bounding box center [524, 222] width 36 height 36
checkbox input "true"
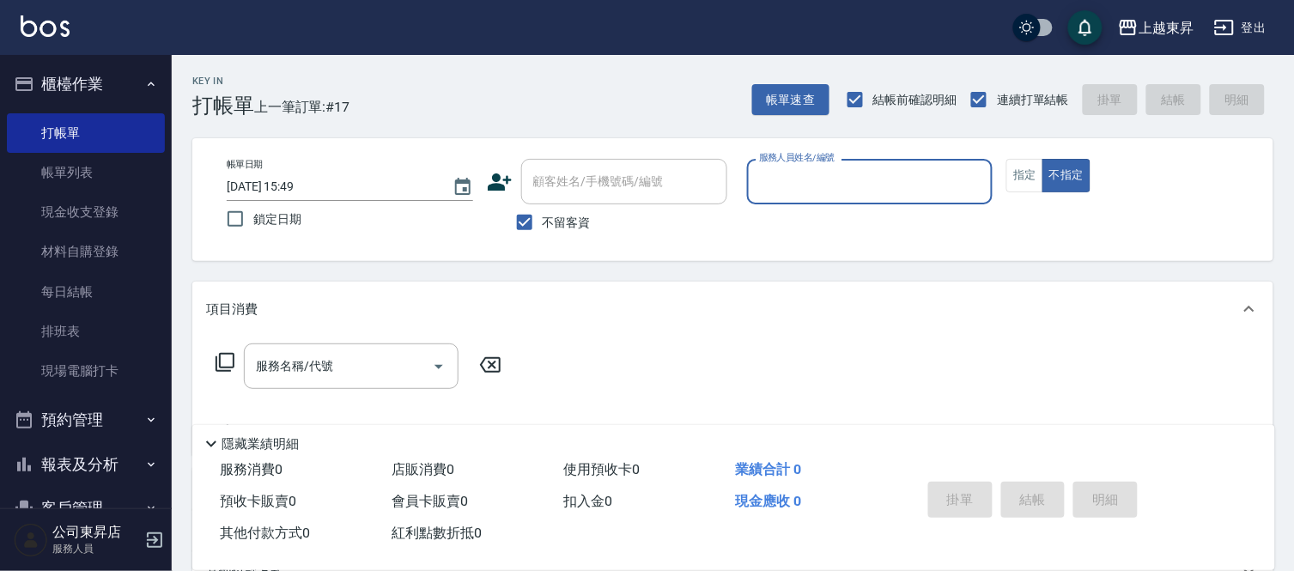
click at [811, 174] on input "服務人員姓名/編號" at bounding box center [870, 182] width 231 height 30
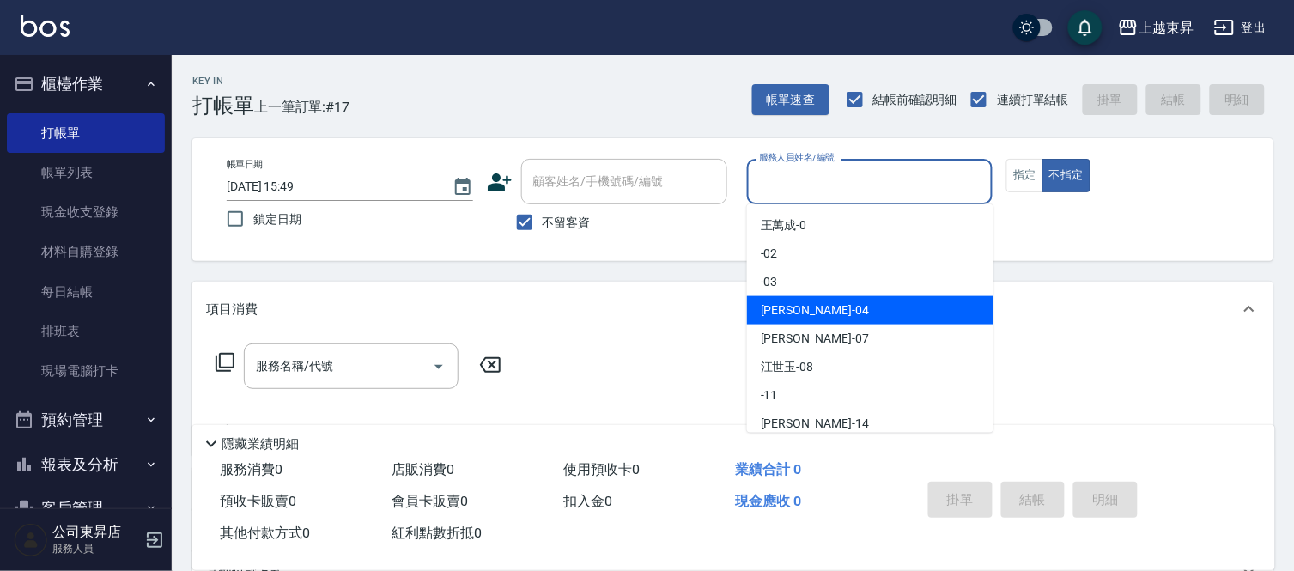
click at [831, 310] on div "[PERSON_NAME]04" at bounding box center [870, 310] width 246 height 28
type input "[PERSON_NAME]04"
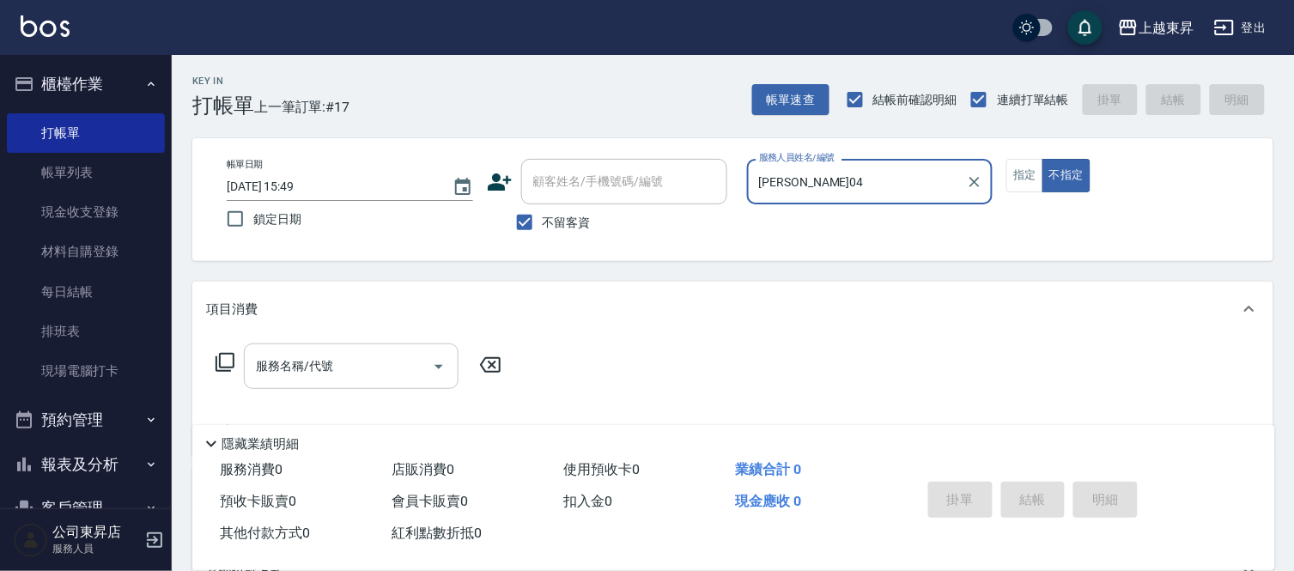
click at [289, 359] on input "服務名稱/代號" at bounding box center [338, 366] width 173 height 30
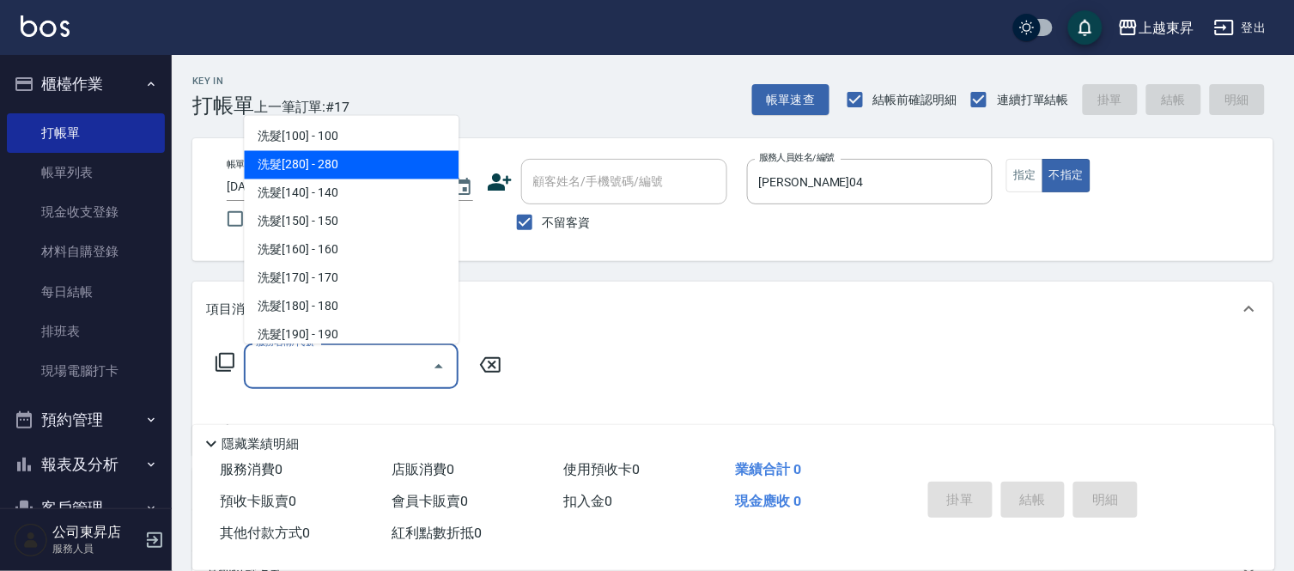
click at [382, 173] on span "洗髮[280] - 280" at bounding box center [351, 165] width 215 height 28
type input "洗髮[280](202)"
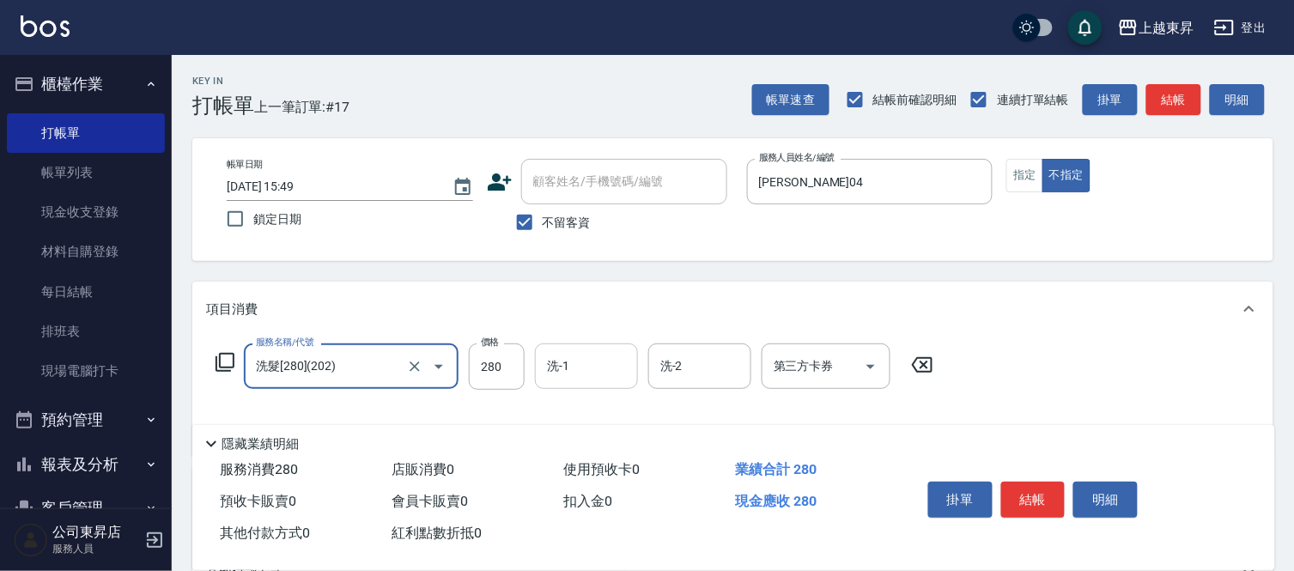
click at [588, 357] on input "洗-1" at bounding box center [586, 366] width 88 height 30
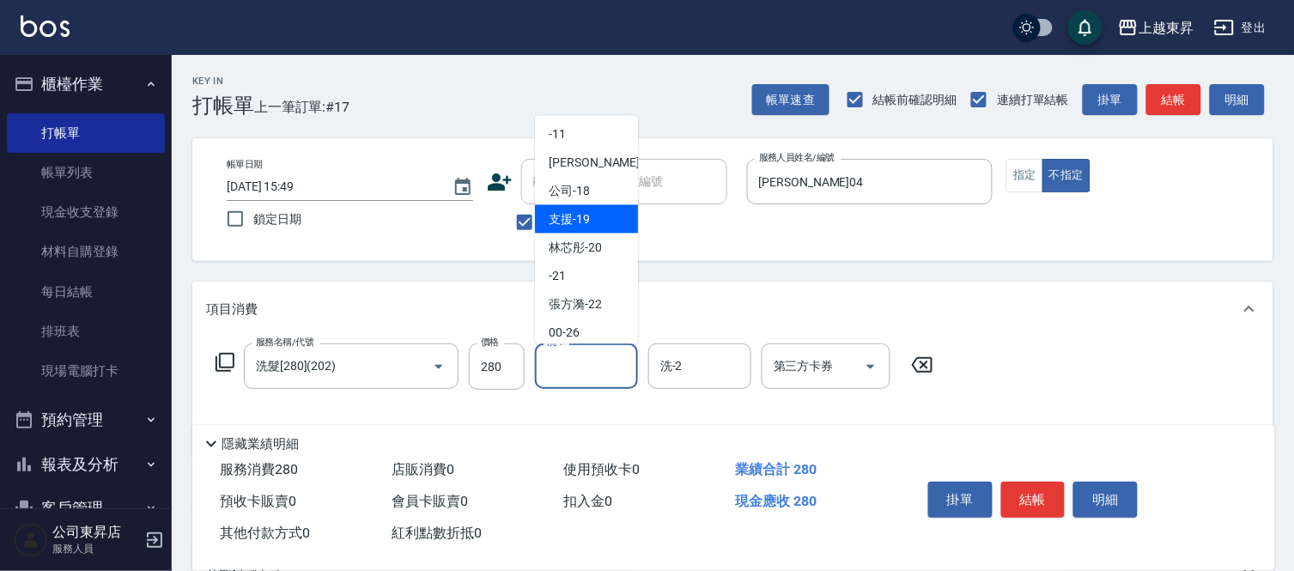
scroll to position [266, 0]
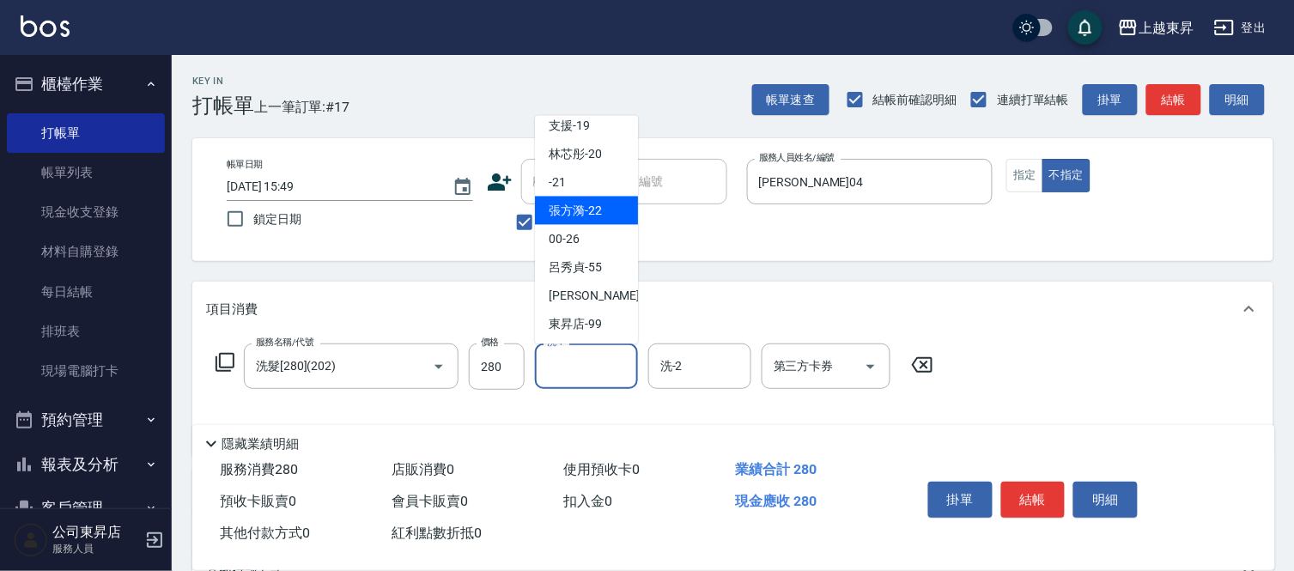
click at [579, 210] on span "張方漪 -22" at bounding box center [574, 211] width 53 height 18
type input "張方漪-22"
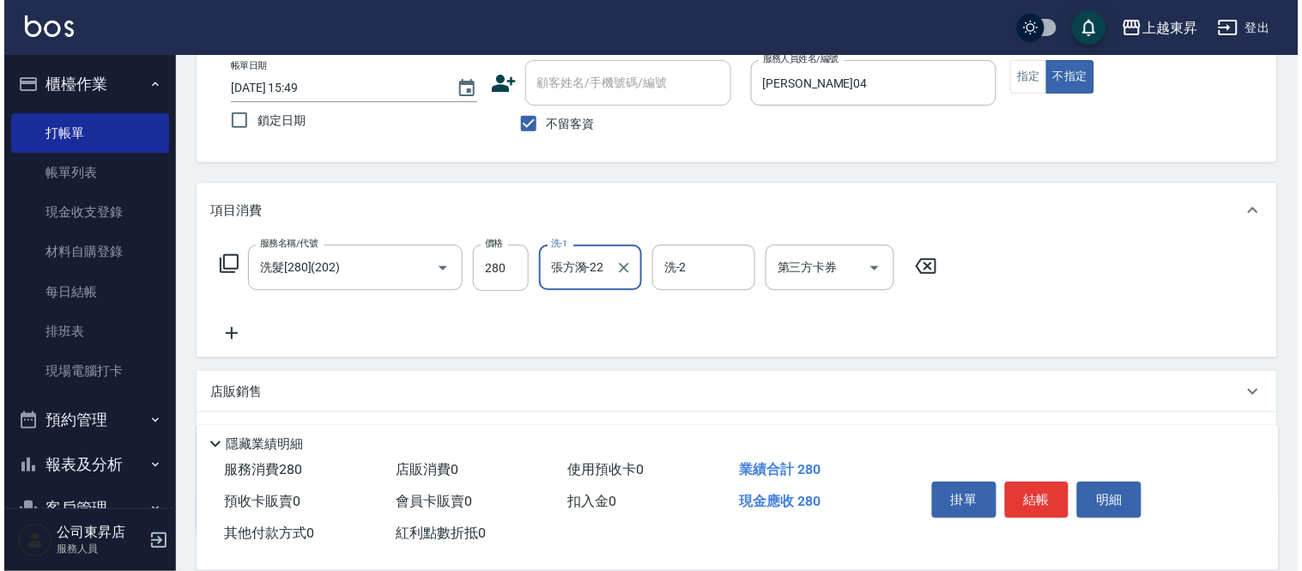
scroll to position [191, 0]
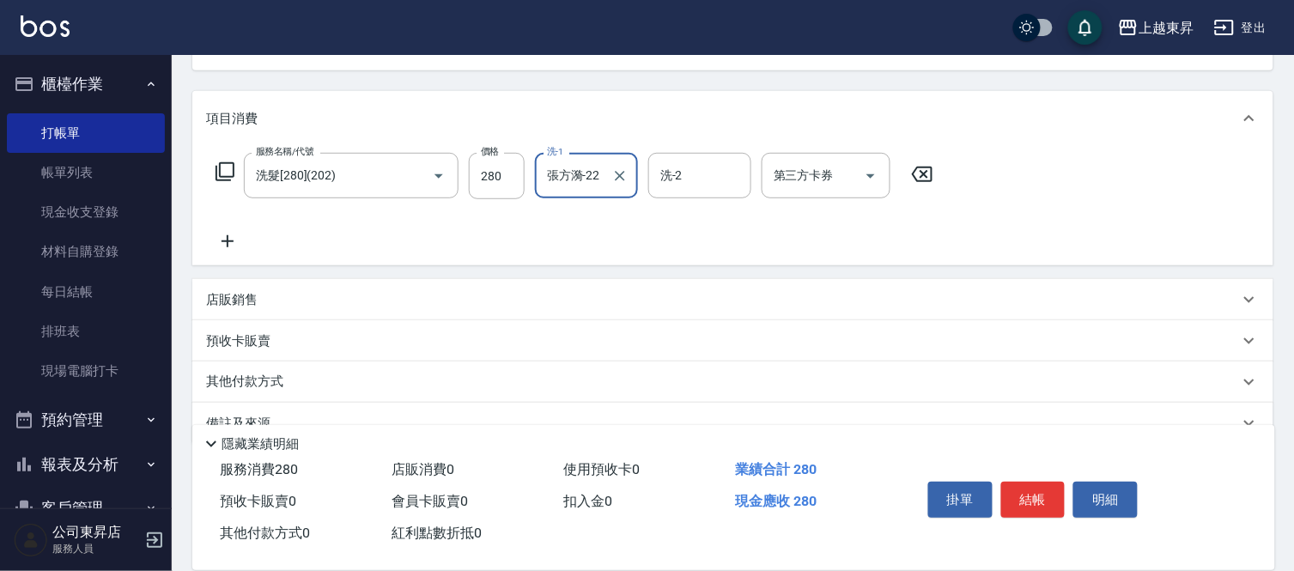
click at [229, 235] on icon at bounding box center [227, 241] width 43 height 21
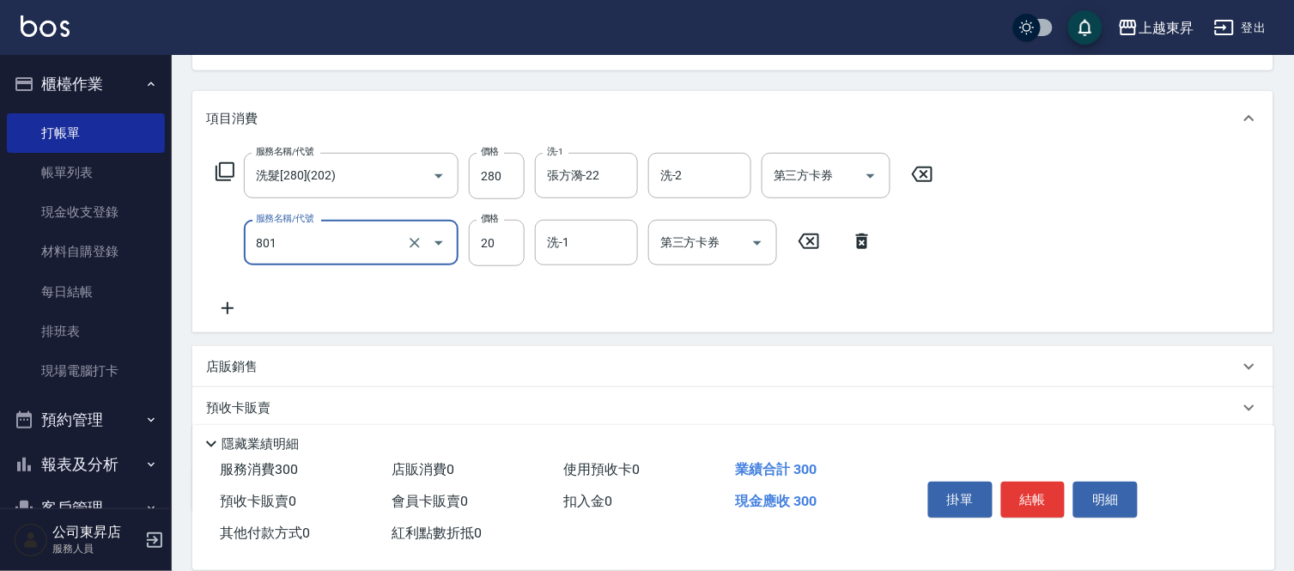
type input "潤絲(801)"
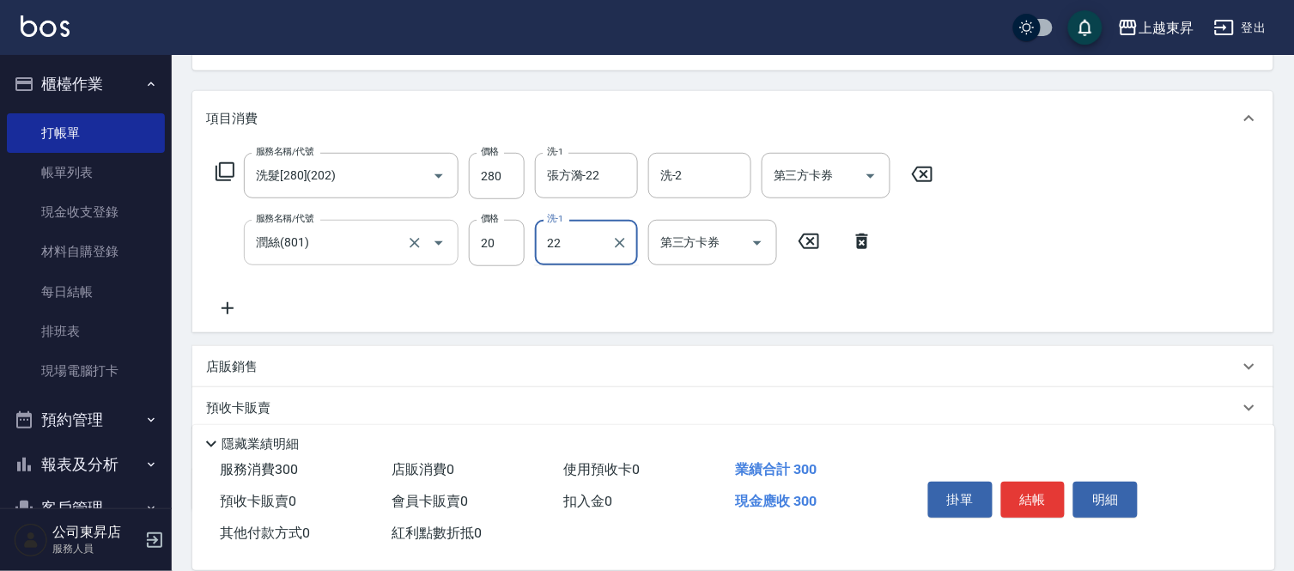
type input "張方漪-22"
click at [485, 250] on input "20" at bounding box center [497, 243] width 56 height 46
type input "22"
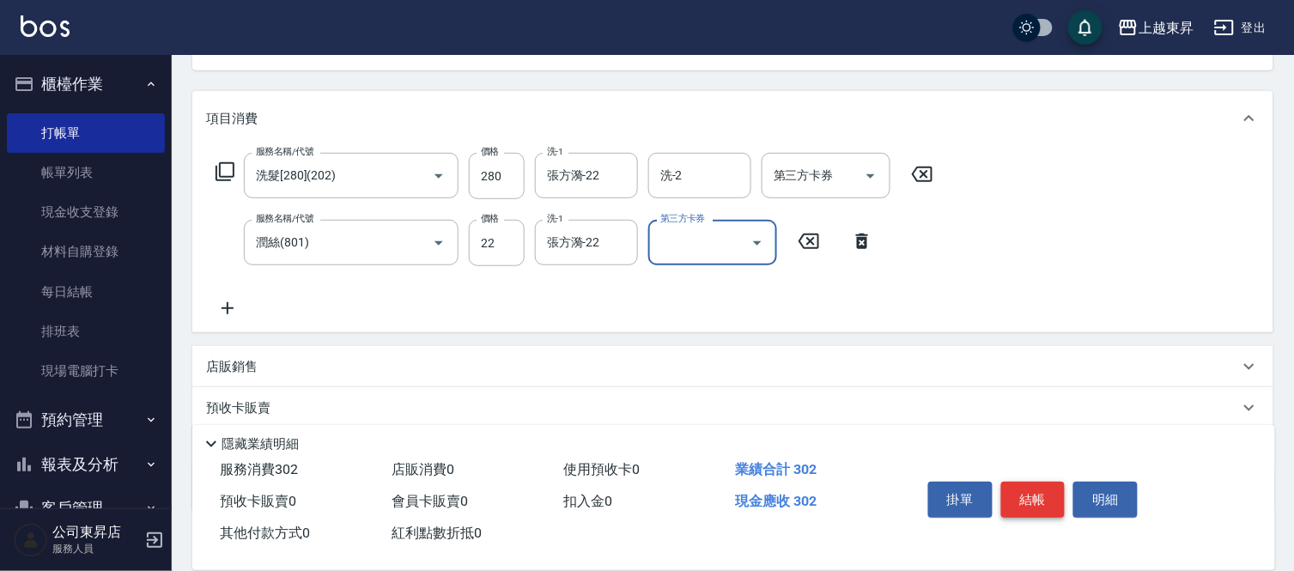
drag, startPoint x: 1030, startPoint y: 484, endPoint x: 1026, endPoint y: 493, distance: 9.6
click at [1028, 485] on button "結帳" at bounding box center [1033, 500] width 64 height 36
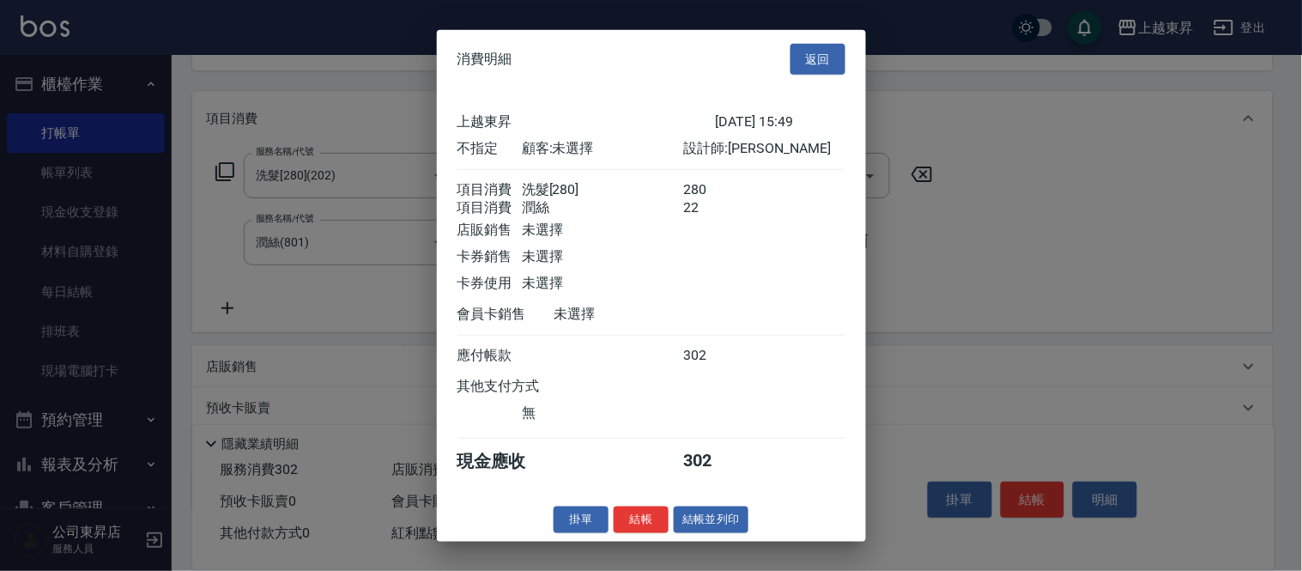
click at [700, 528] on button "結帳並列印" at bounding box center [711, 519] width 75 height 27
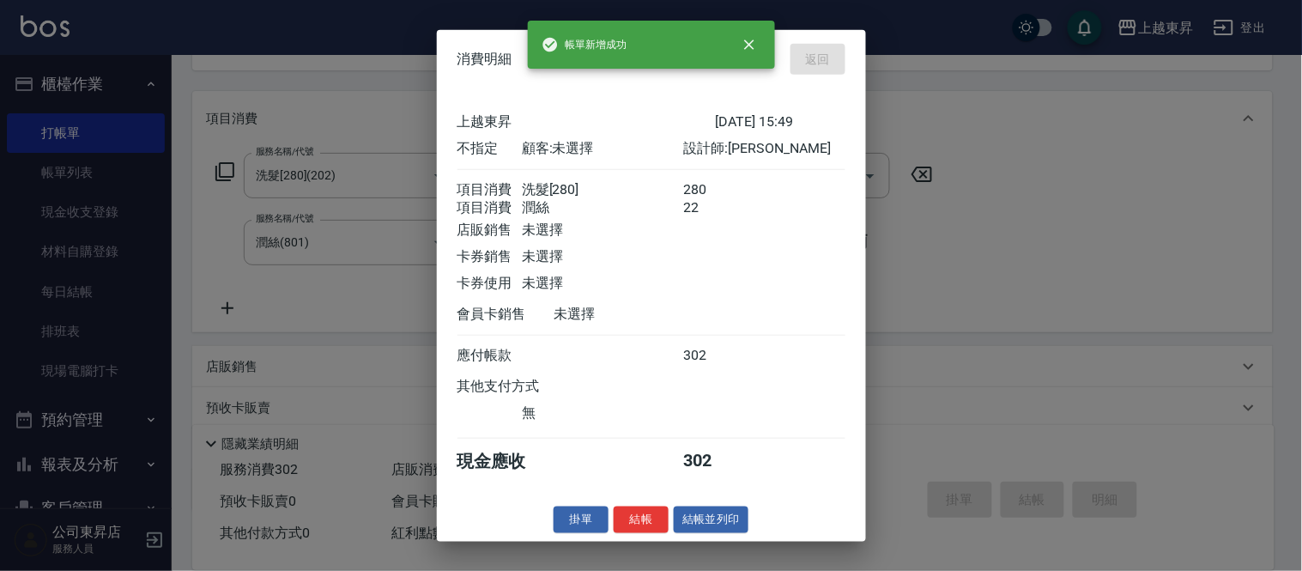
type input "[DATE] 15:50"
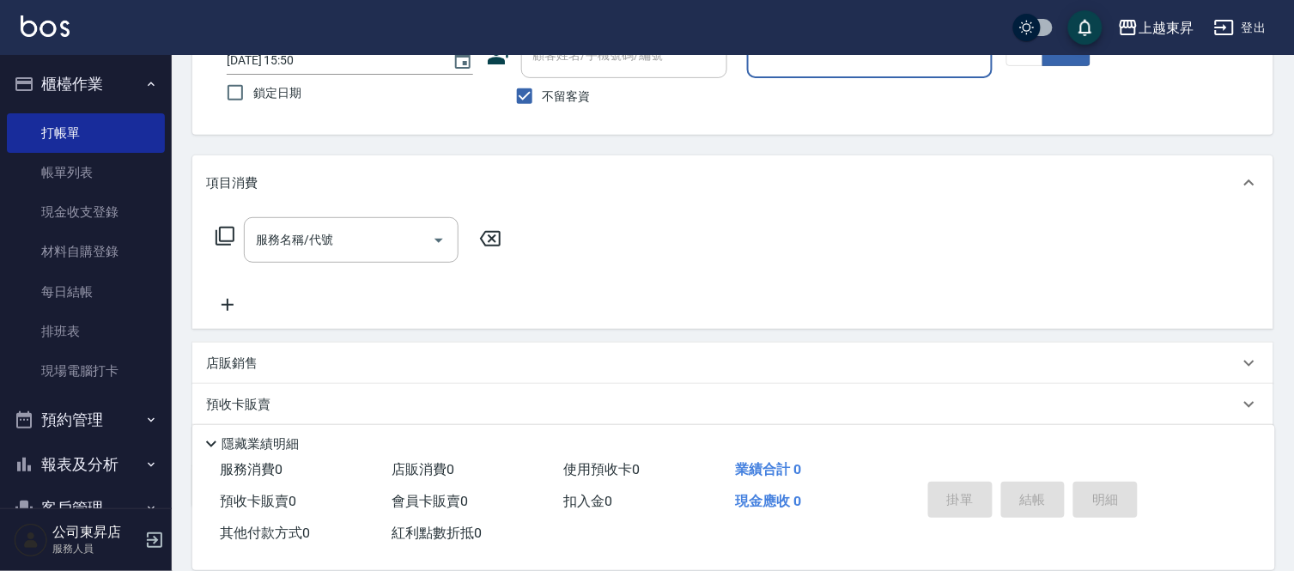
scroll to position [34, 0]
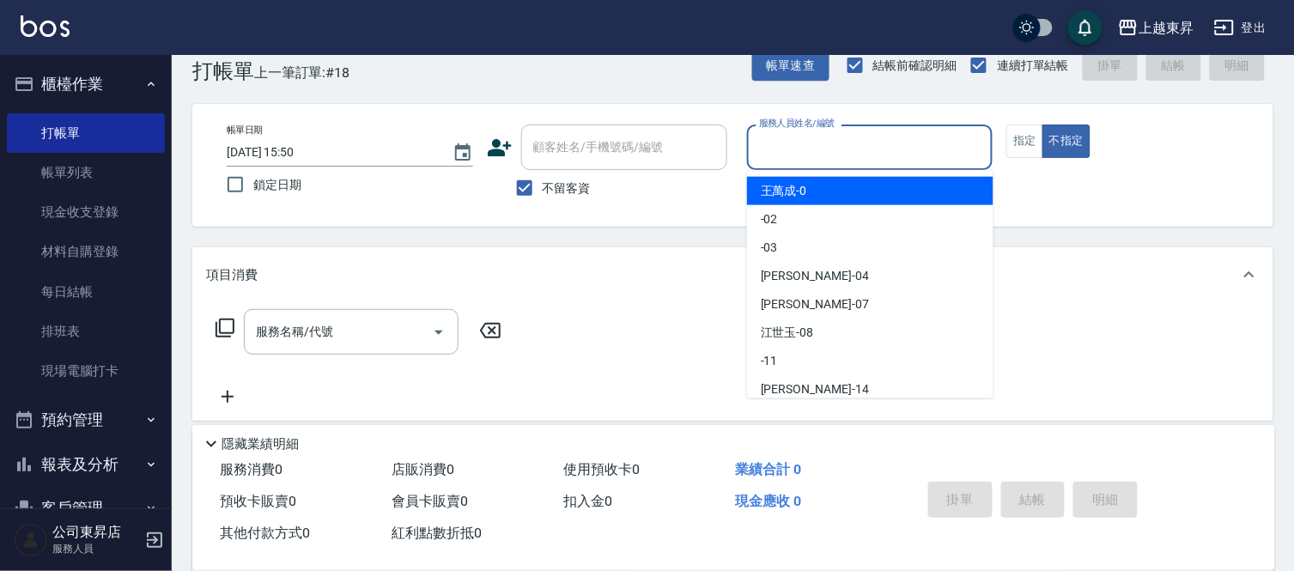
click at [808, 144] on input "服務人員姓名/編號" at bounding box center [870, 147] width 231 height 30
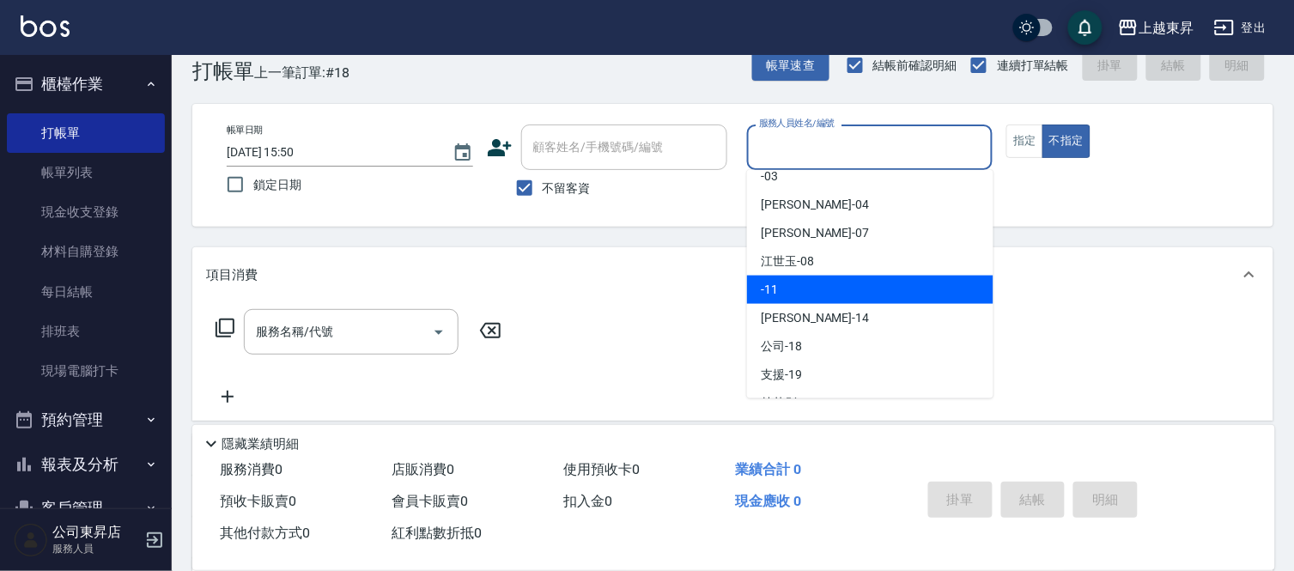
scroll to position [191, 0]
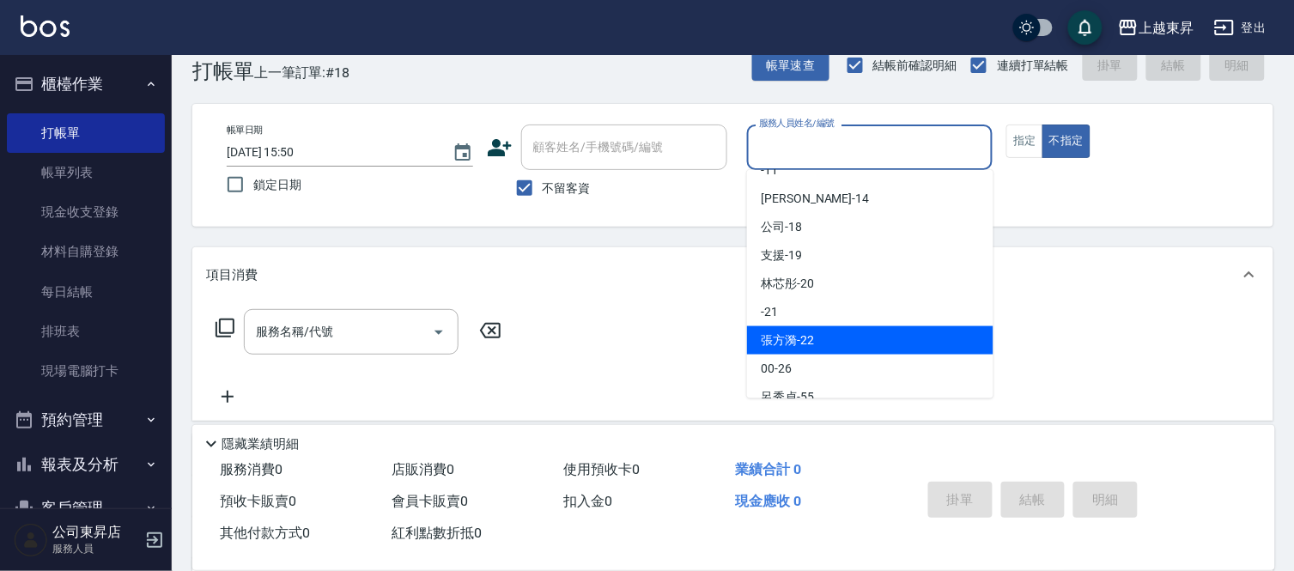
click at [808, 329] on div "張方漪 -22" at bounding box center [870, 340] width 246 height 28
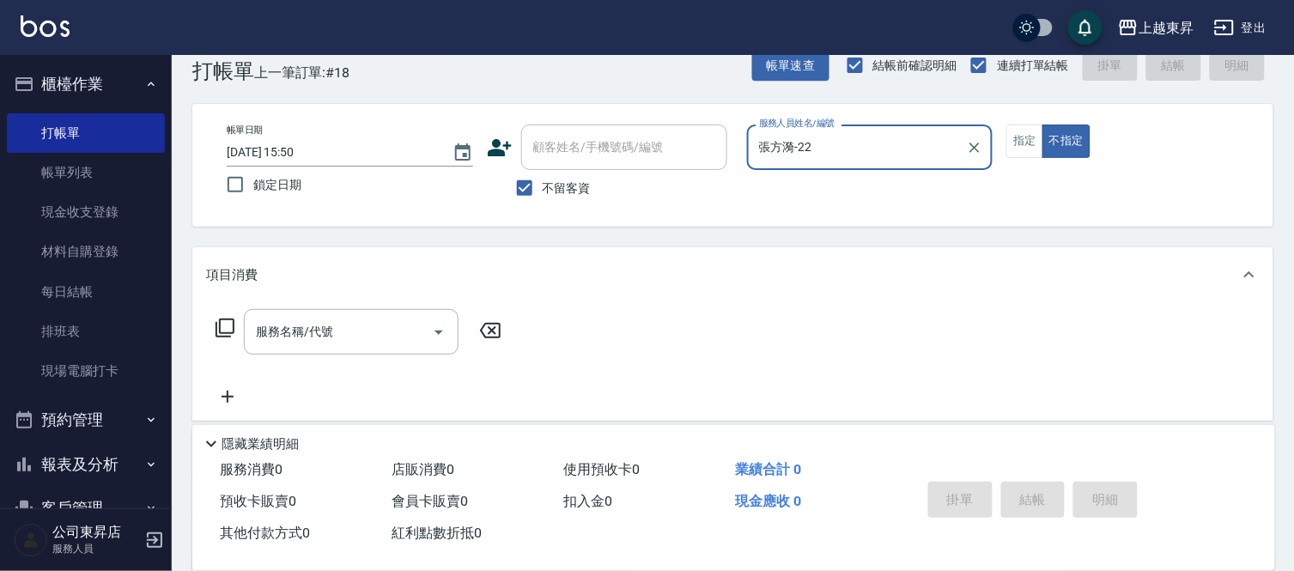
click at [835, 139] on input "張方漪-22" at bounding box center [857, 147] width 205 height 30
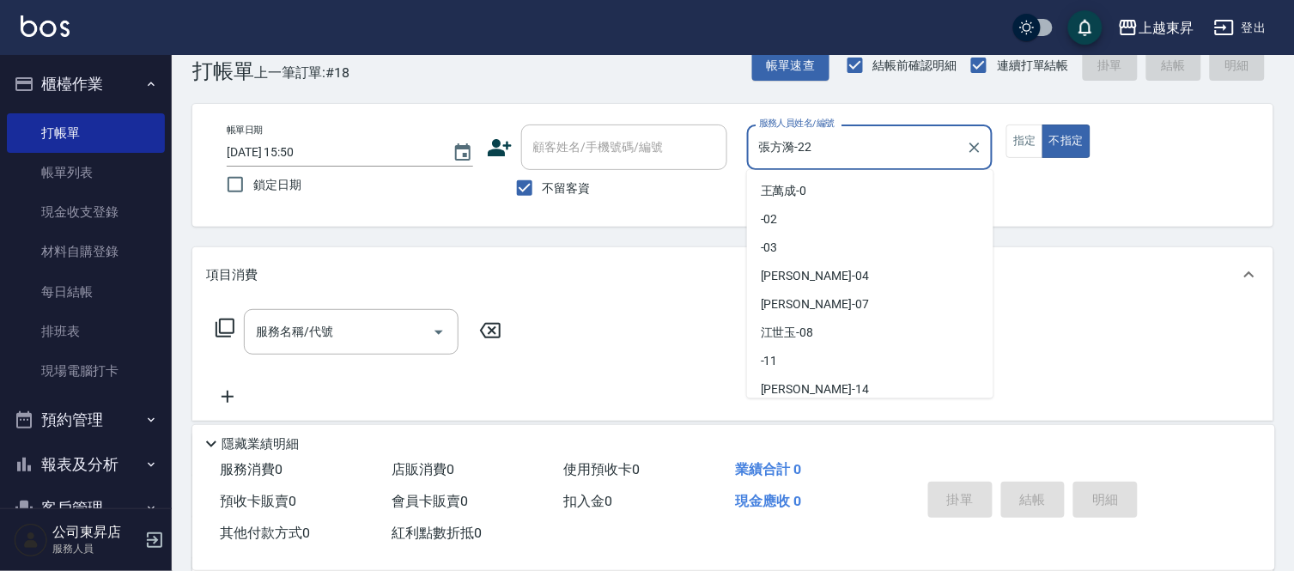
scroll to position [147, 0]
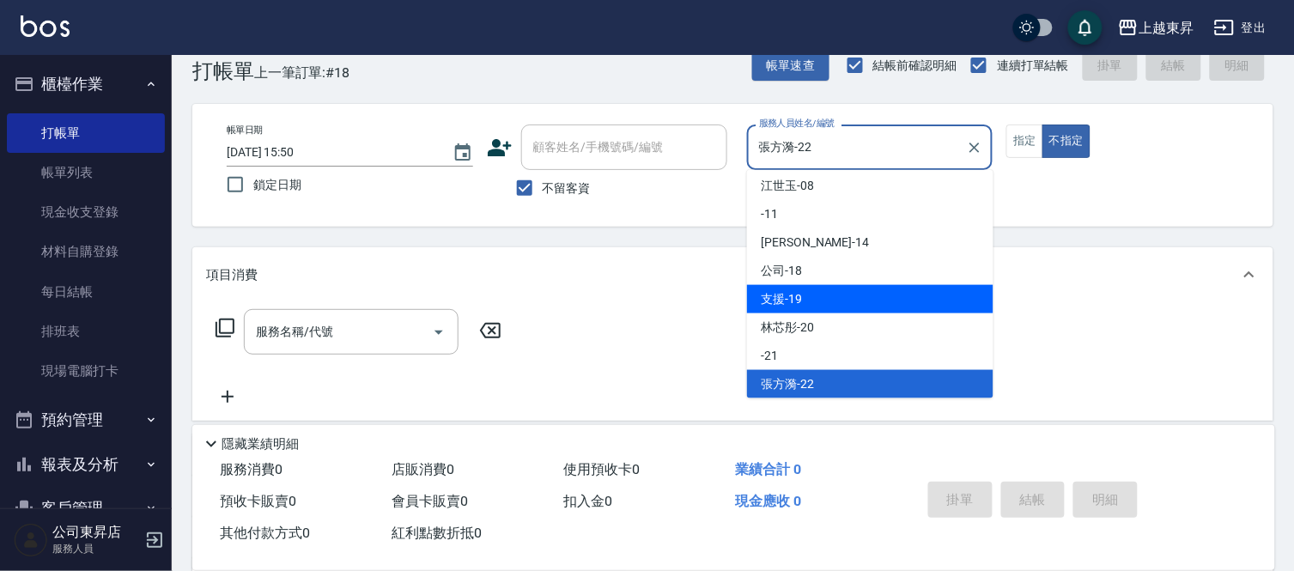
click at [881, 295] on div "支援 -19" at bounding box center [870, 299] width 246 height 28
type input "支援-19"
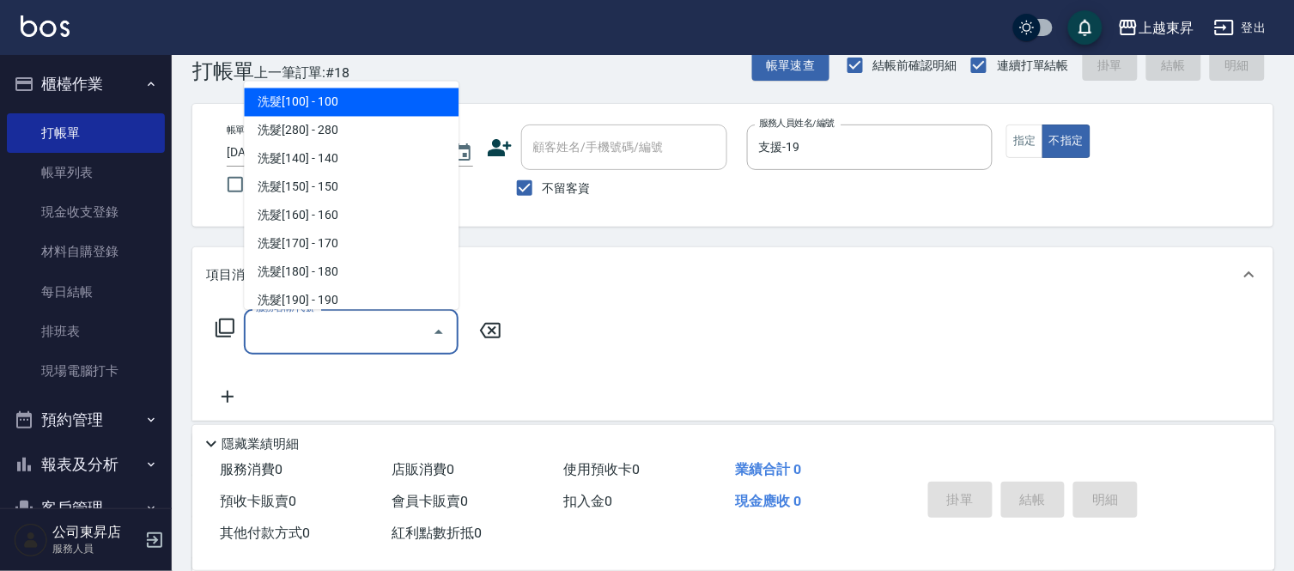
click at [378, 329] on input "服務名稱/代號" at bounding box center [338, 332] width 173 height 30
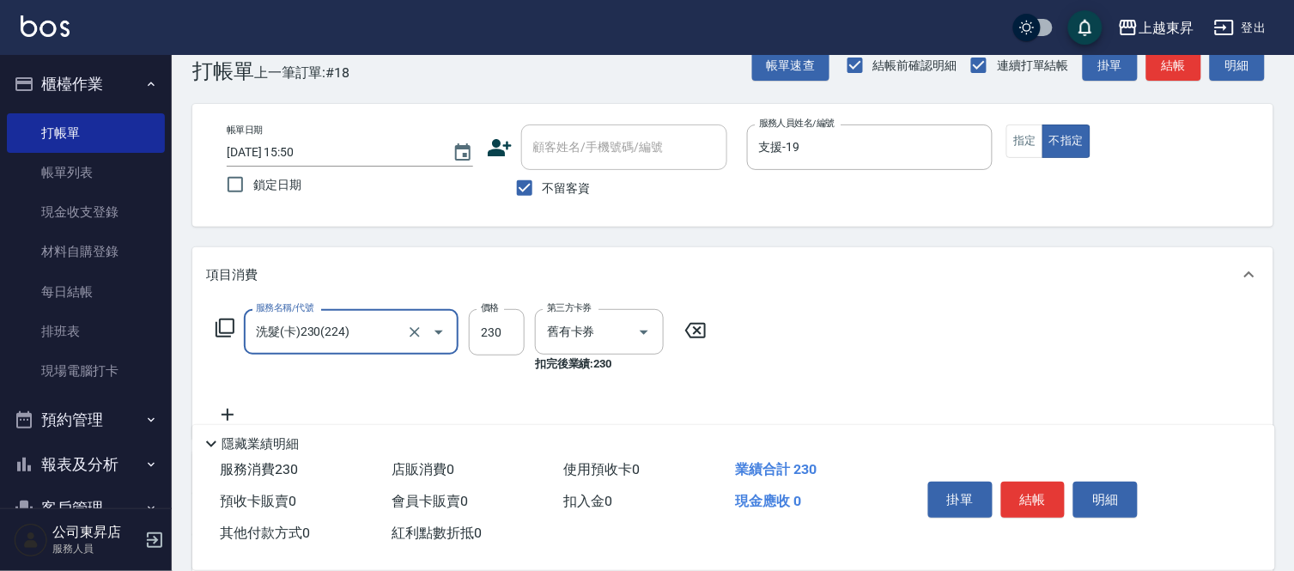
type input "洗髮(卡)230(224)"
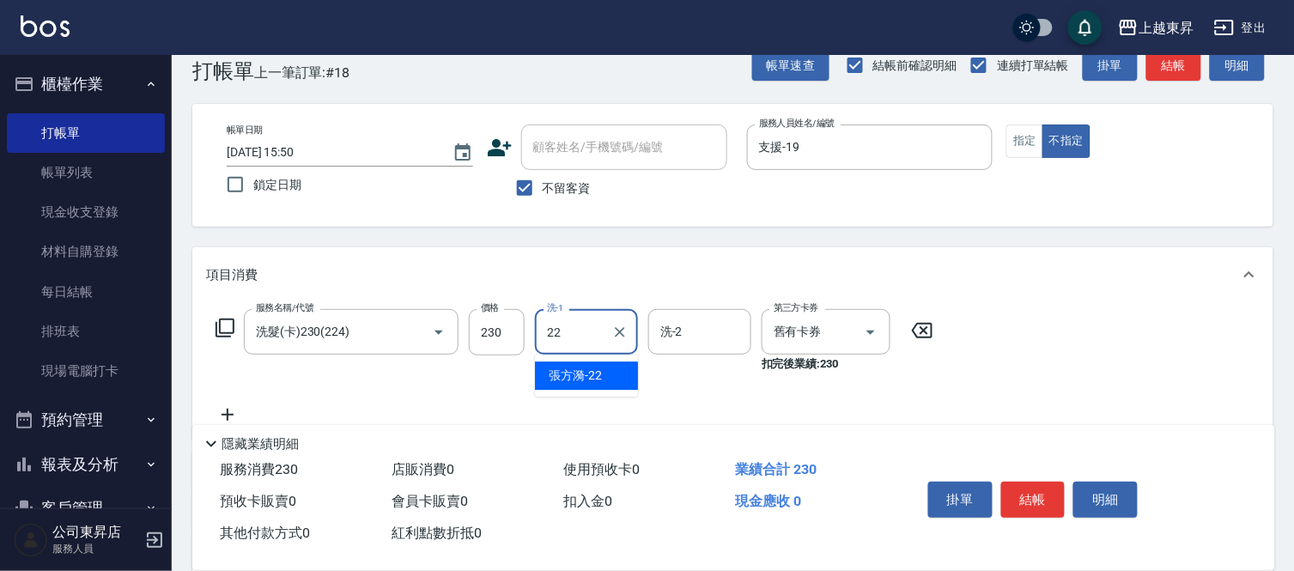
type input "張方漪-22"
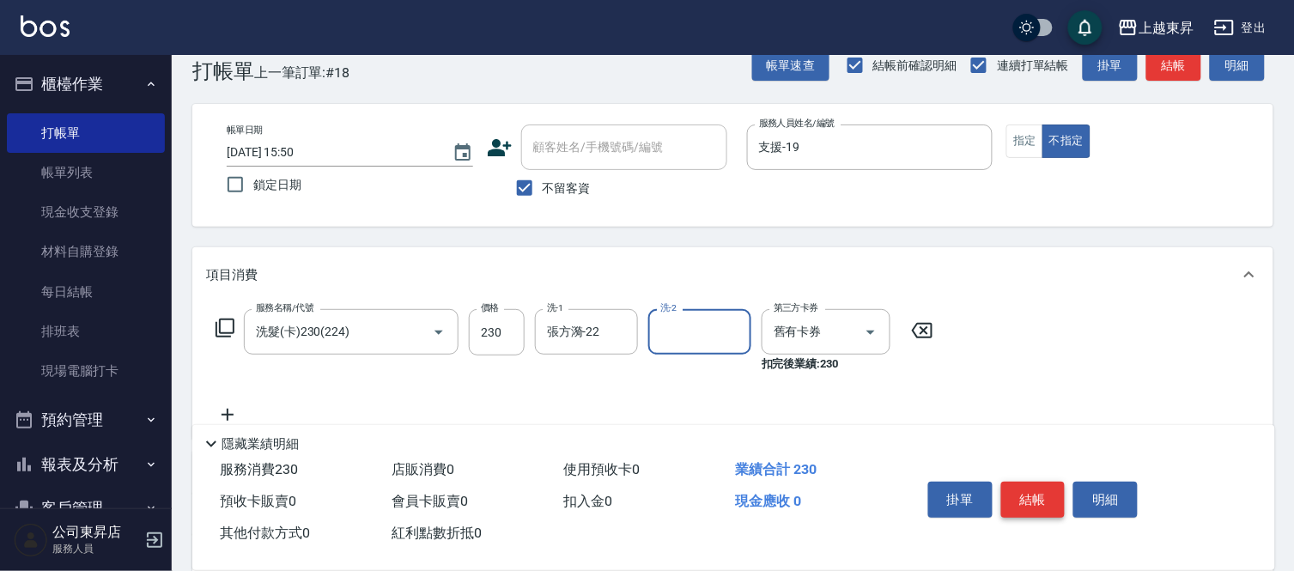
click at [1032, 489] on button "結帳" at bounding box center [1033, 500] width 64 height 36
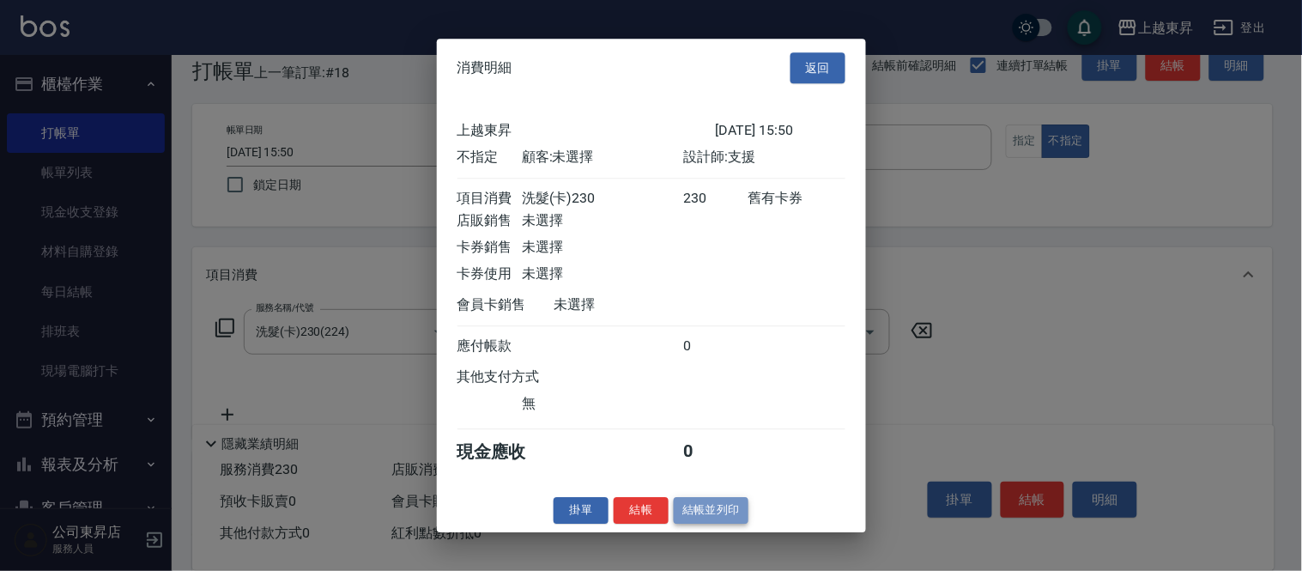
click at [727, 520] on button "結帳並列印" at bounding box center [711, 510] width 75 height 27
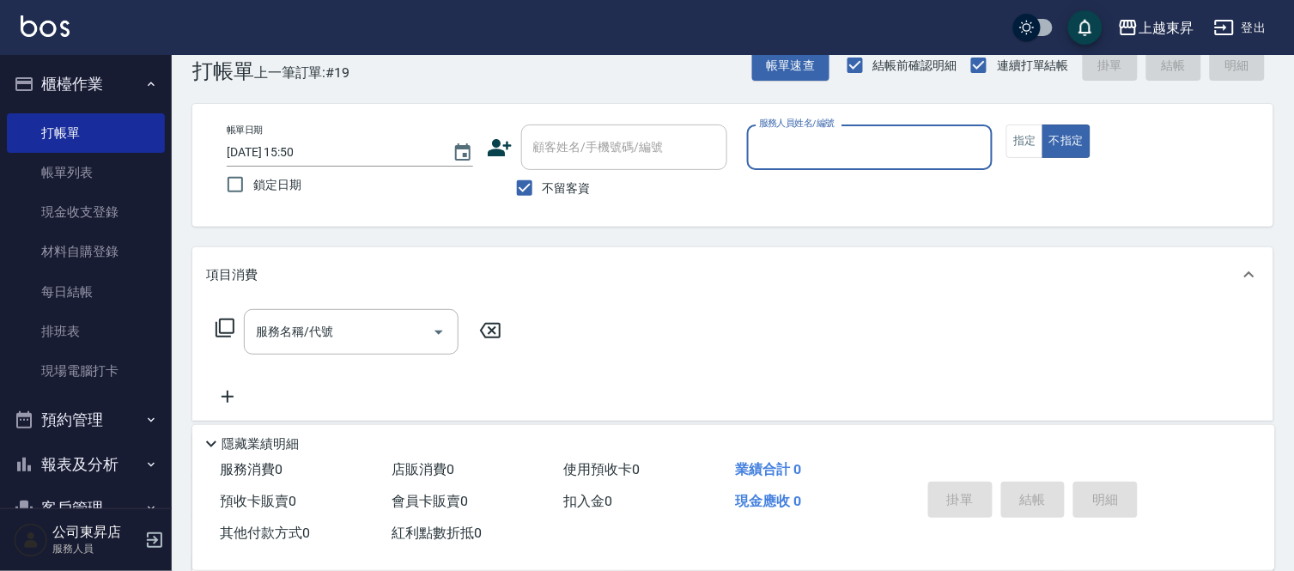
drag, startPoint x: 53, startPoint y: 161, endPoint x: 536, endPoint y: 384, distance: 532.3
click at [53, 161] on link "帳單列表" at bounding box center [86, 172] width 158 height 39
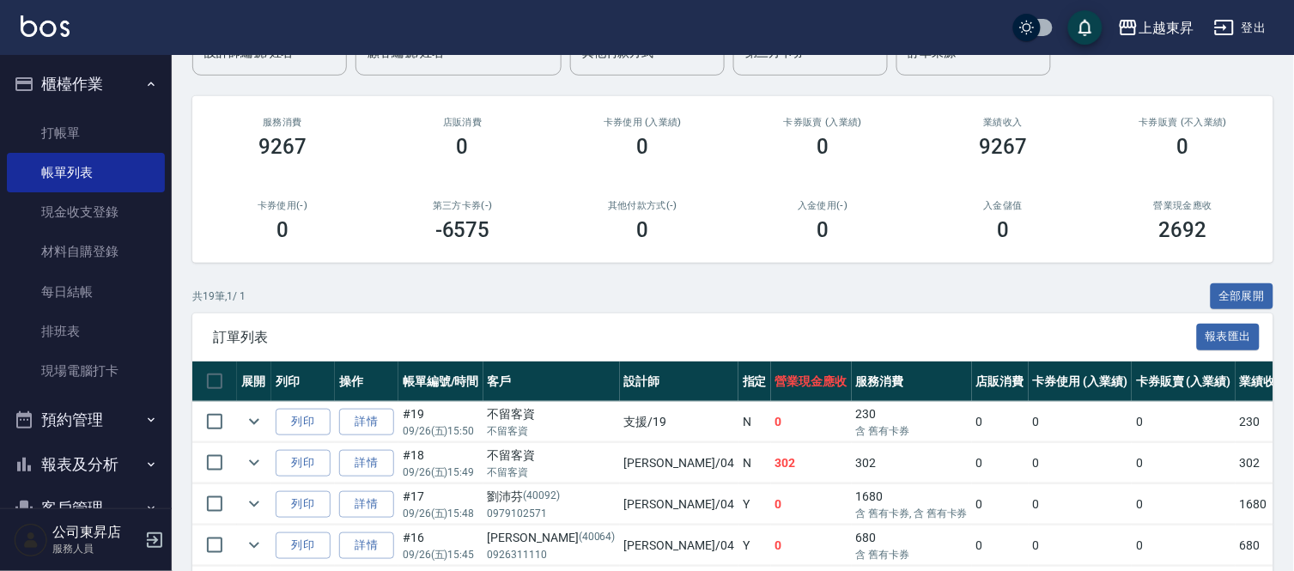
scroll to position [381, 0]
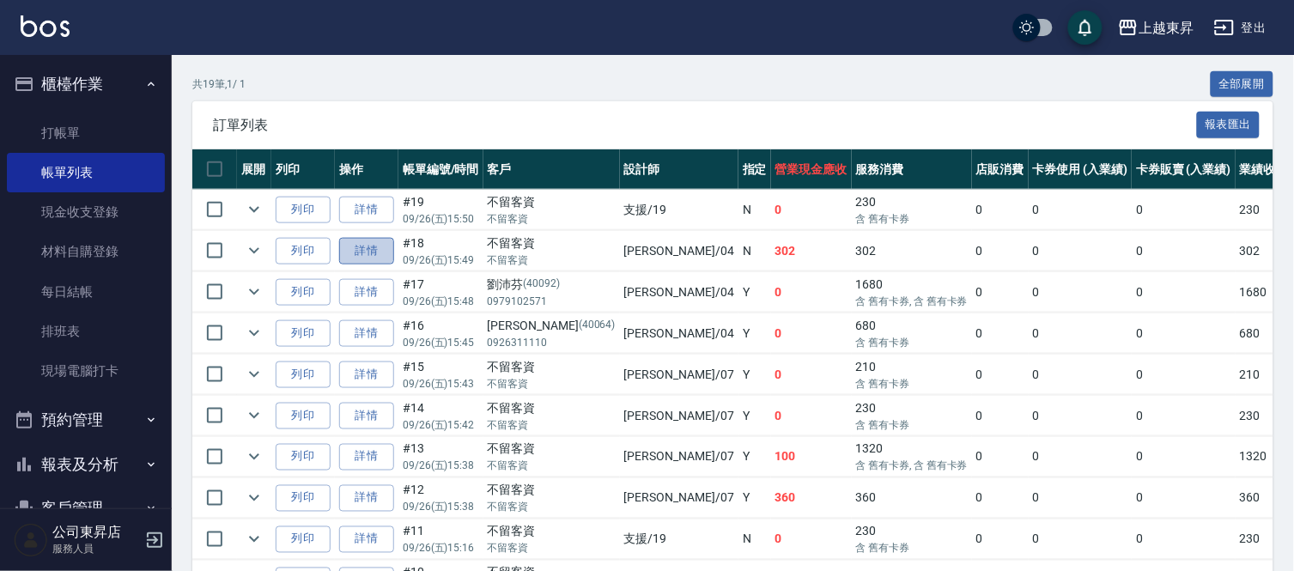
click at [348, 245] on link "詳情" at bounding box center [366, 251] width 55 height 27
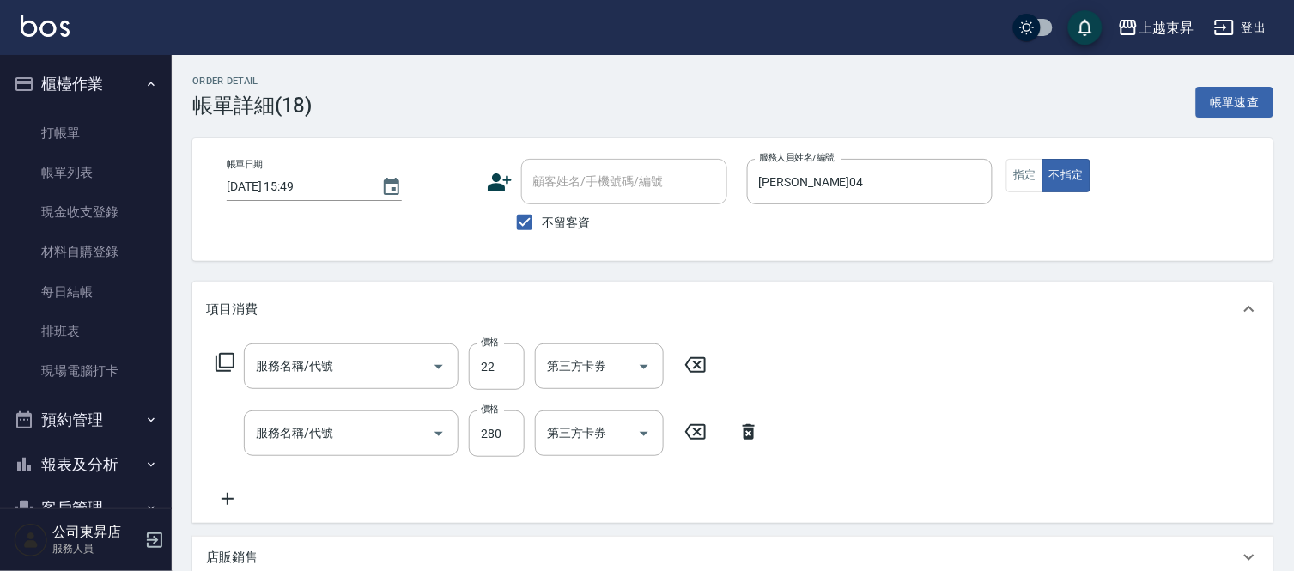
type input "[DATE] 15:49"
checkbox input "true"
type input "[PERSON_NAME]04"
type input "潤絲(801)"
type input "洗髮[280](202)"
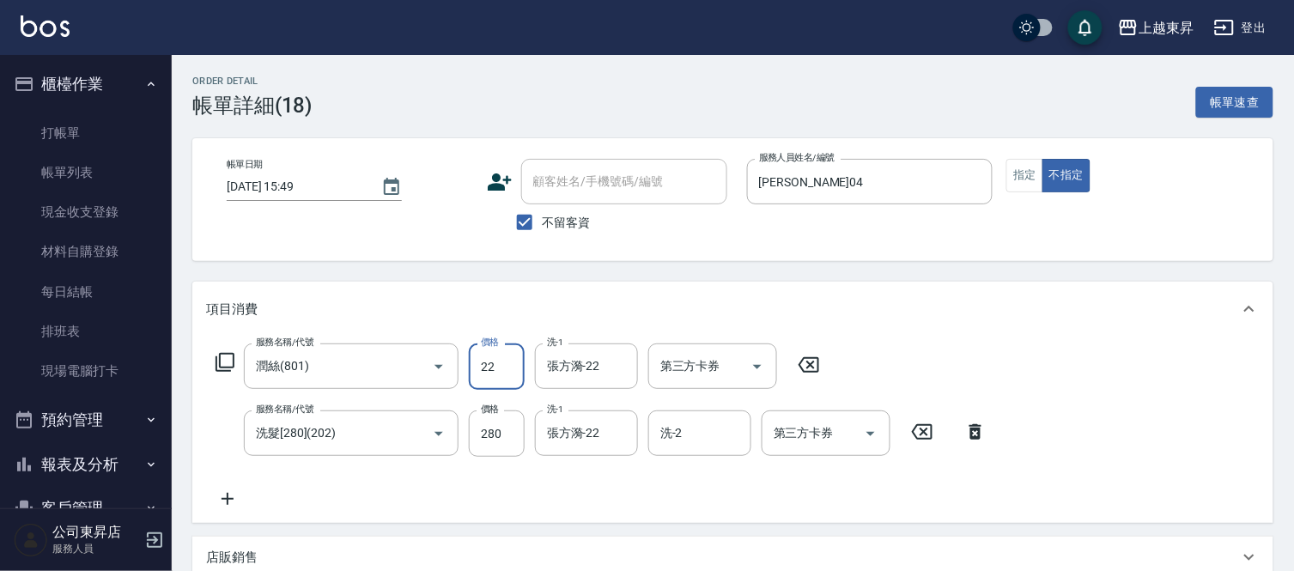
click at [500, 373] on input "22" at bounding box center [497, 366] width 56 height 46
type input "30"
type input "張方漪-22"
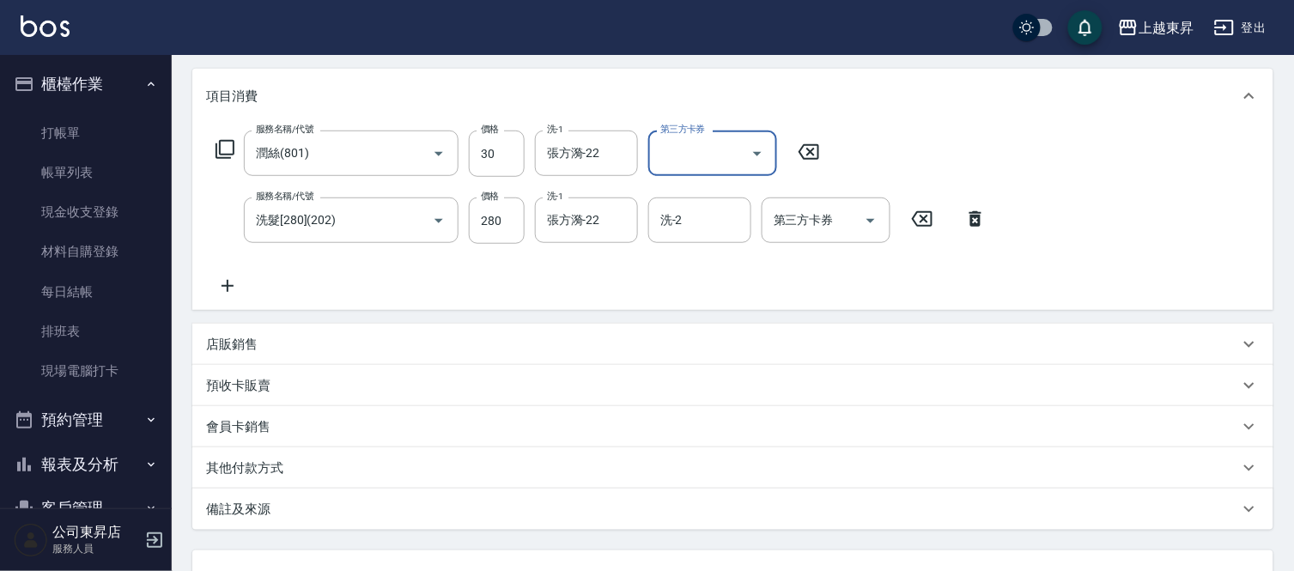
scroll to position [355, 0]
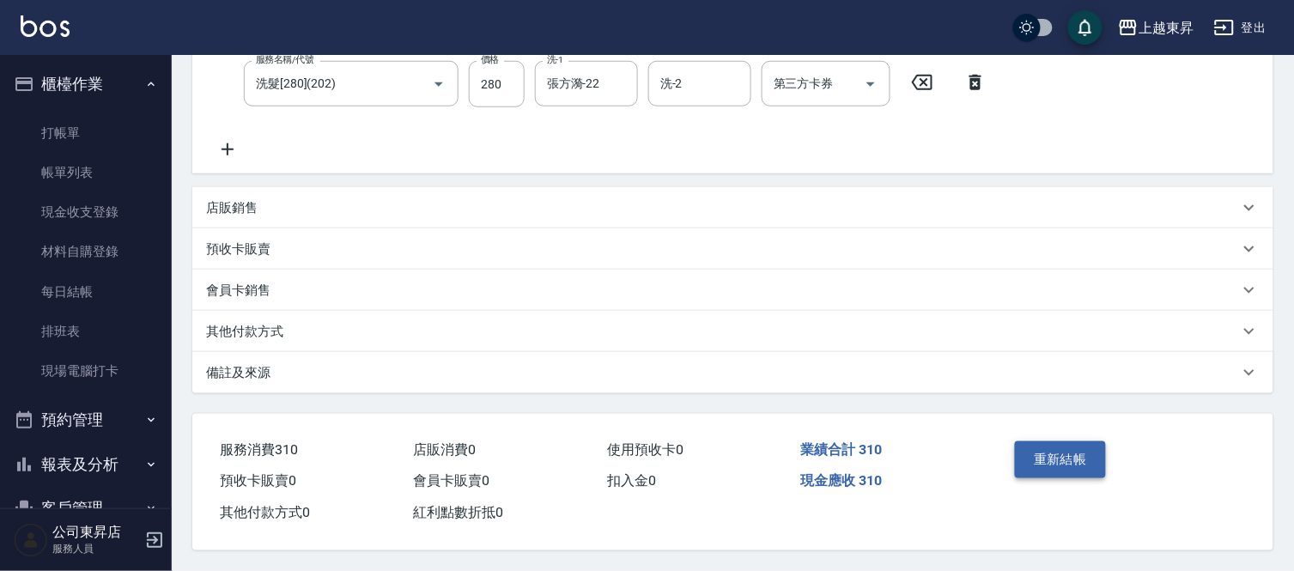
click at [1065, 457] on button "重新結帳" at bounding box center [1060, 459] width 91 height 36
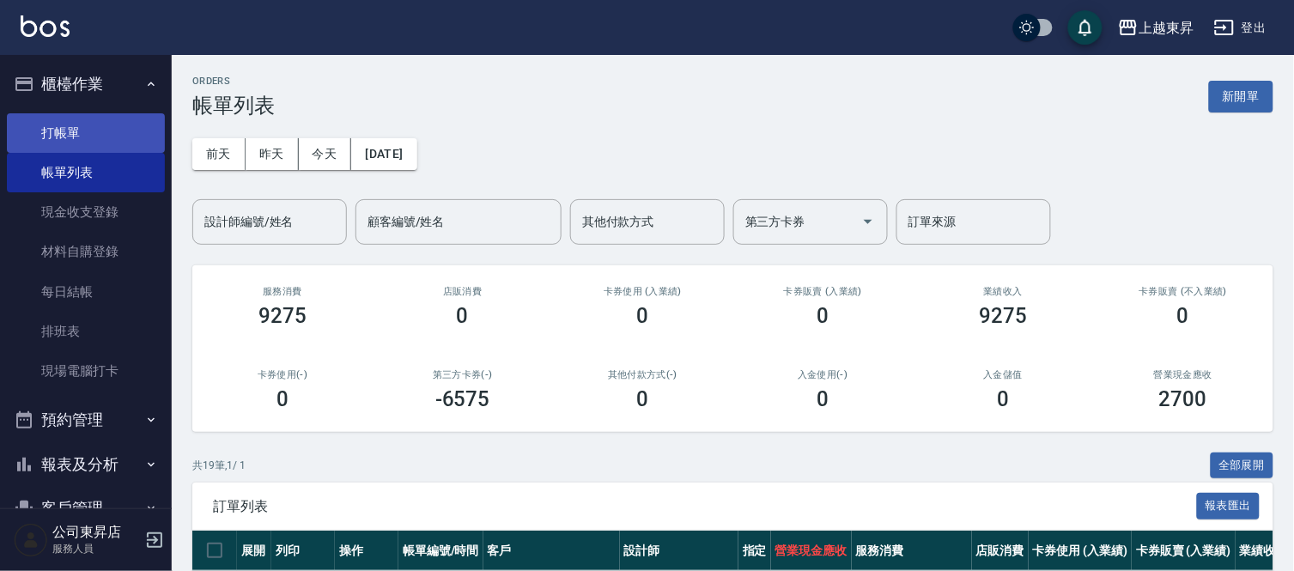
click at [76, 141] on link "打帳單" at bounding box center [86, 132] width 158 height 39
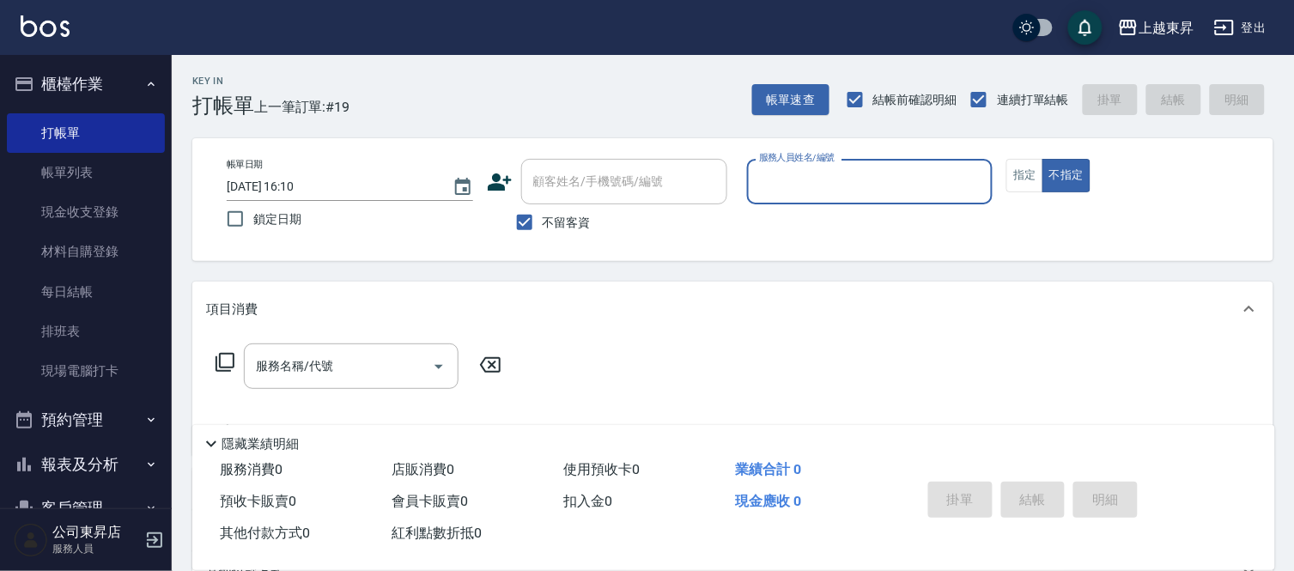
scroll to position [86, 0]
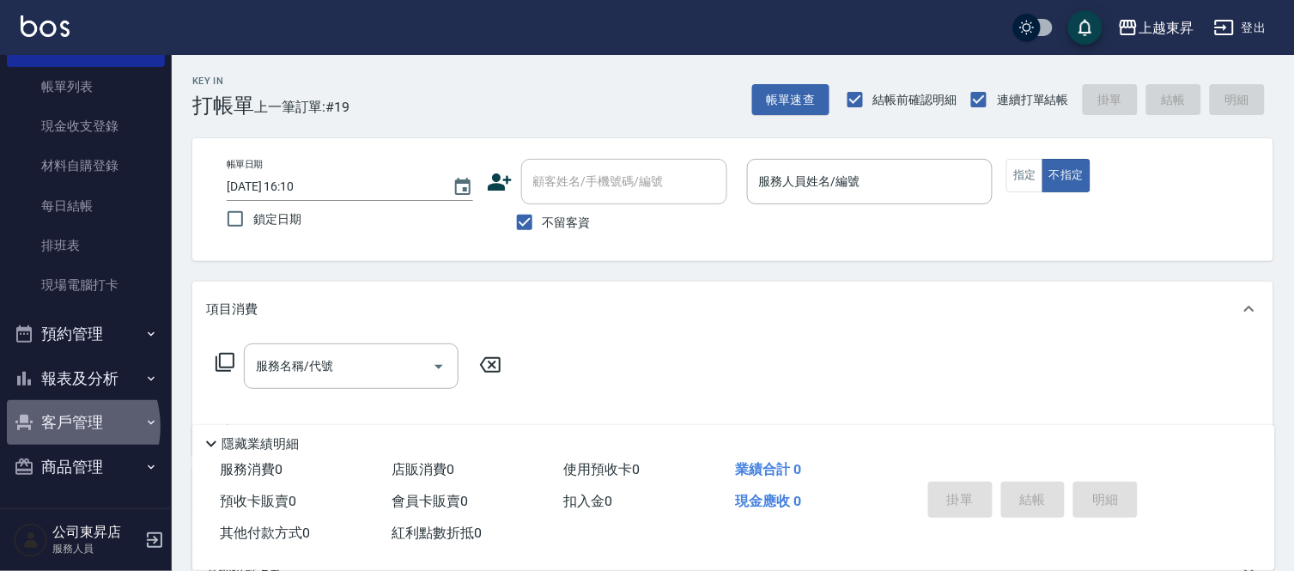
click at [54, 427] on button "客戶管理" at bounding box center [86, 422] width 158 height 45
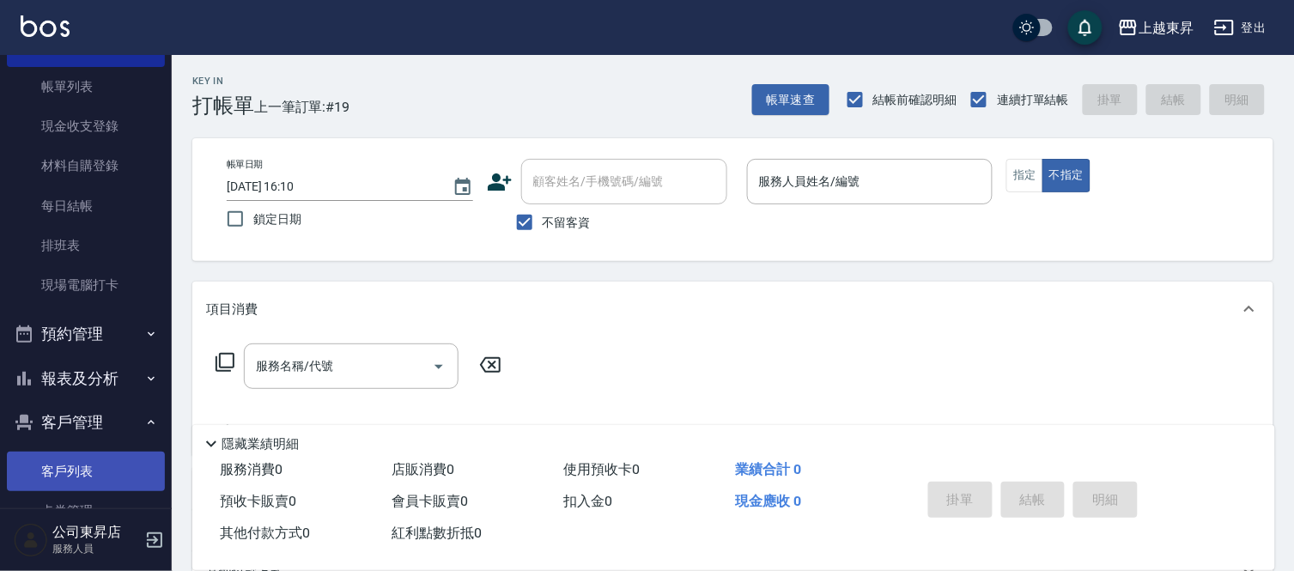
click at [88, 479] on link "客戶列表" at bounding box center [86, 471] width 158 height 39
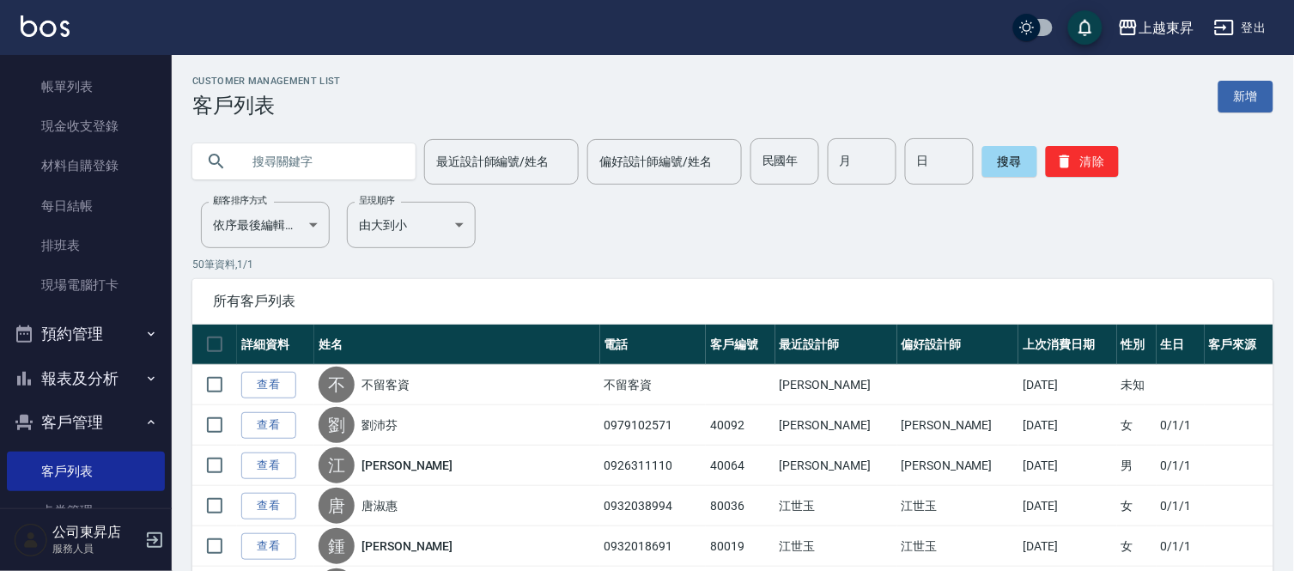
click at [237, 163] on div at bounding box center [303, 161] width 223 height 36
click at [263, 165] on input "text" at bounding box center [320, 161] width 161 height 46
type input "痣"
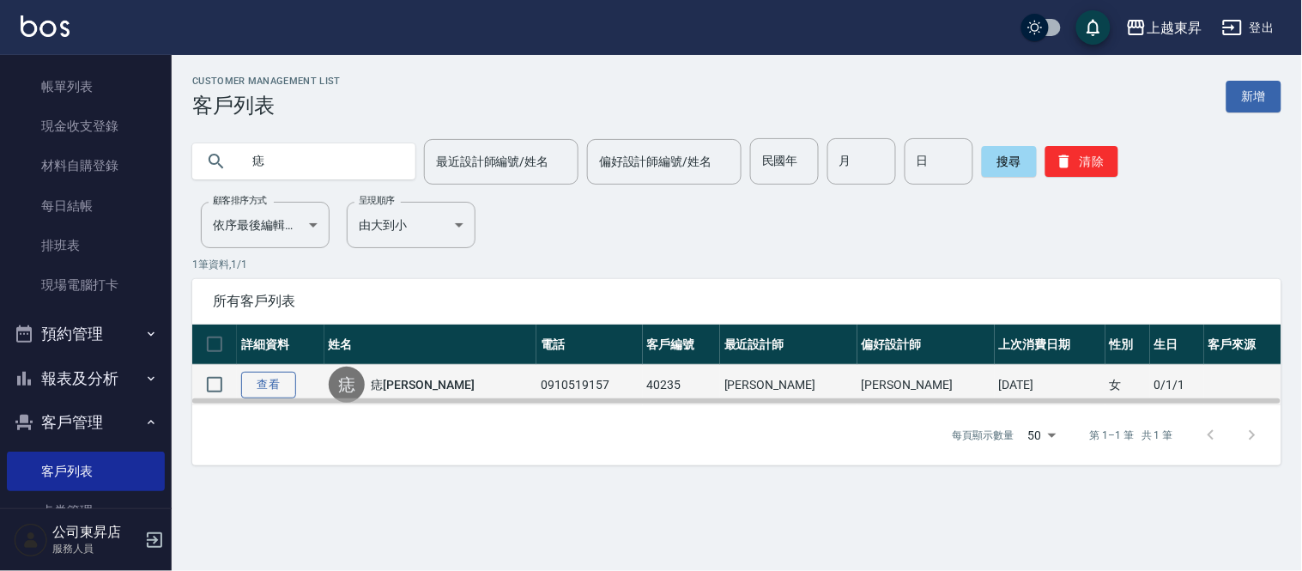
click at [276, 388] on link "查看" at bounding box center [268, 385] width 55 height 27
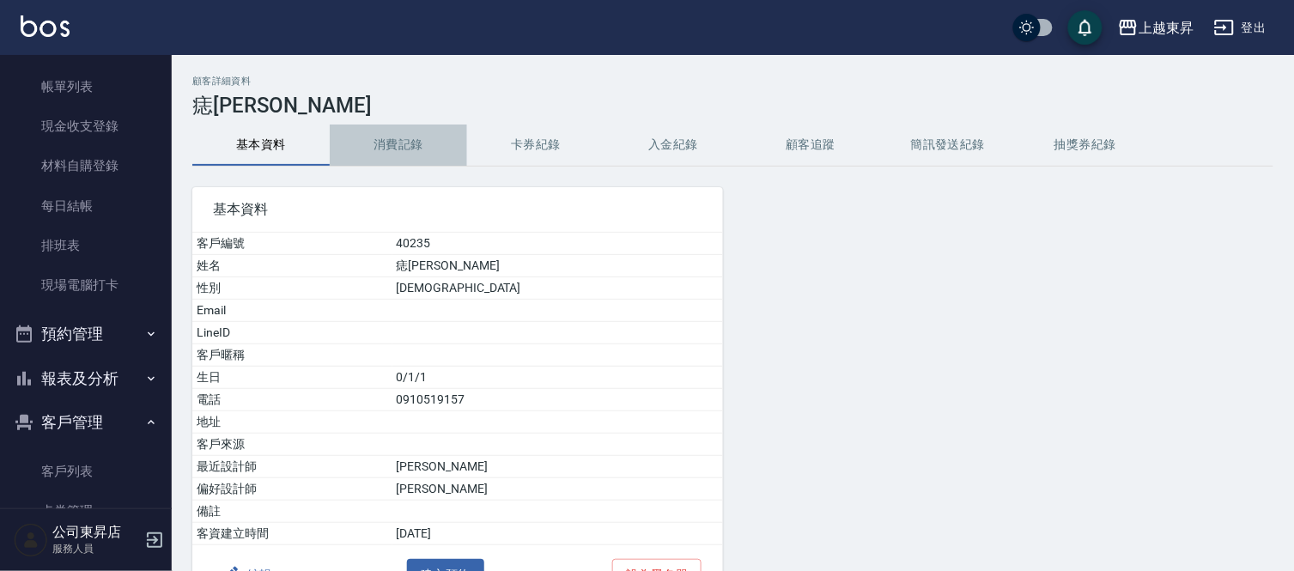
click at [395, 155] on button "消費記錄" at bounding box center [398, 144] width 137 height 41
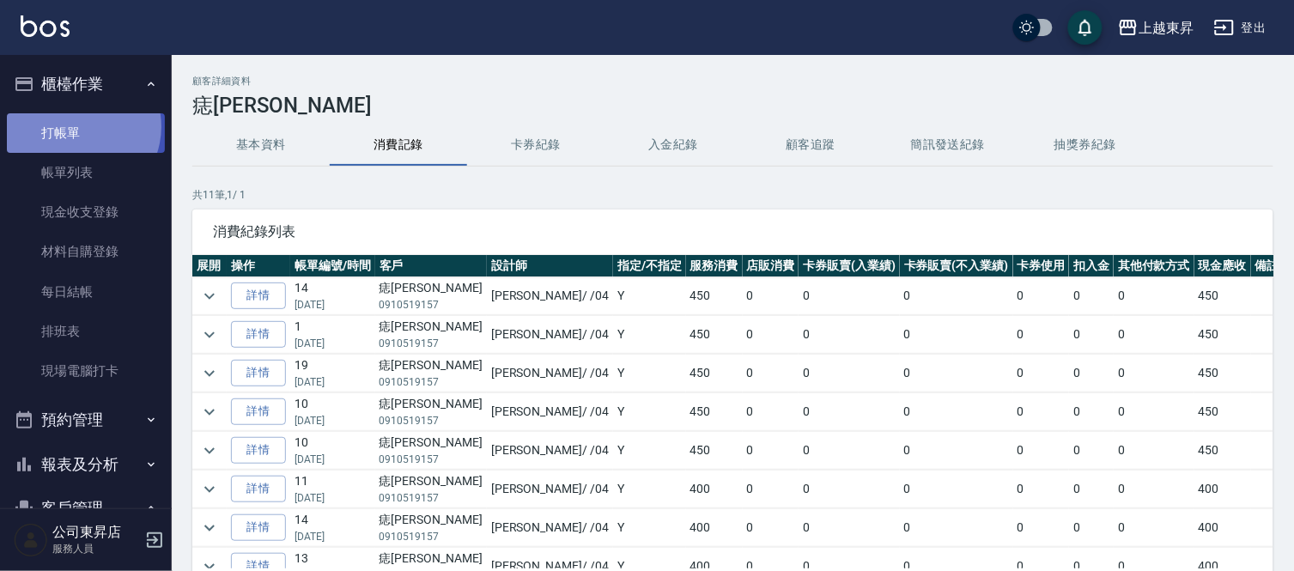
click at [76, 126] on link "打帳單" at bounding box center [86, 132] width 158 height 39
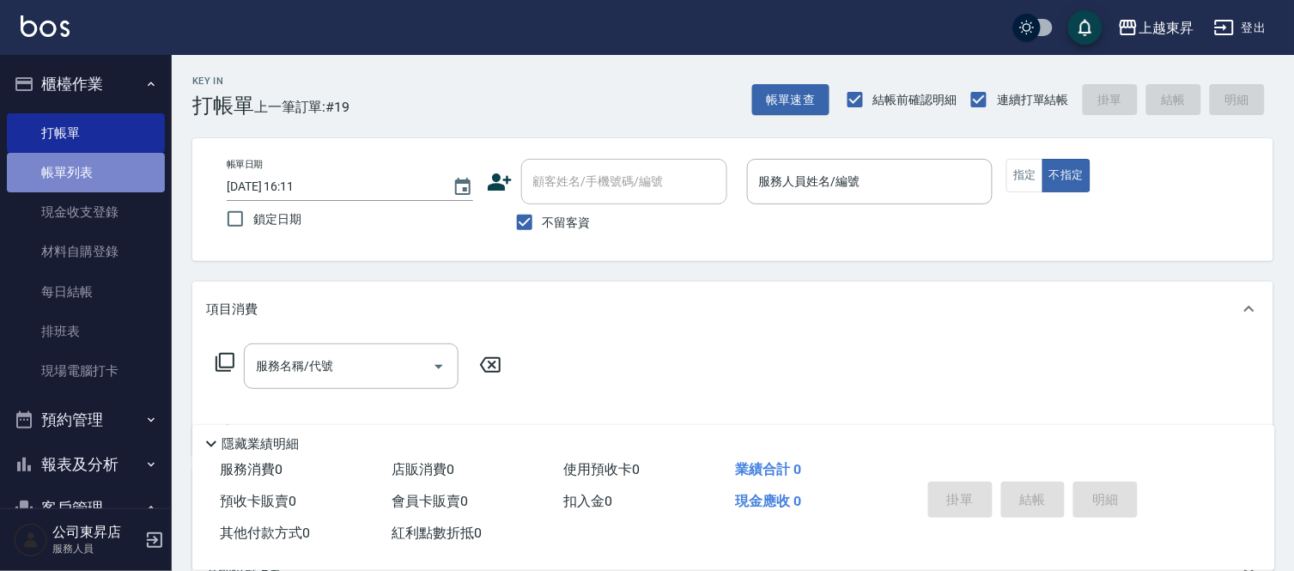
click at [107, 153] on link "帳單列表" at bounding box center [86, 172] width 158 height 39
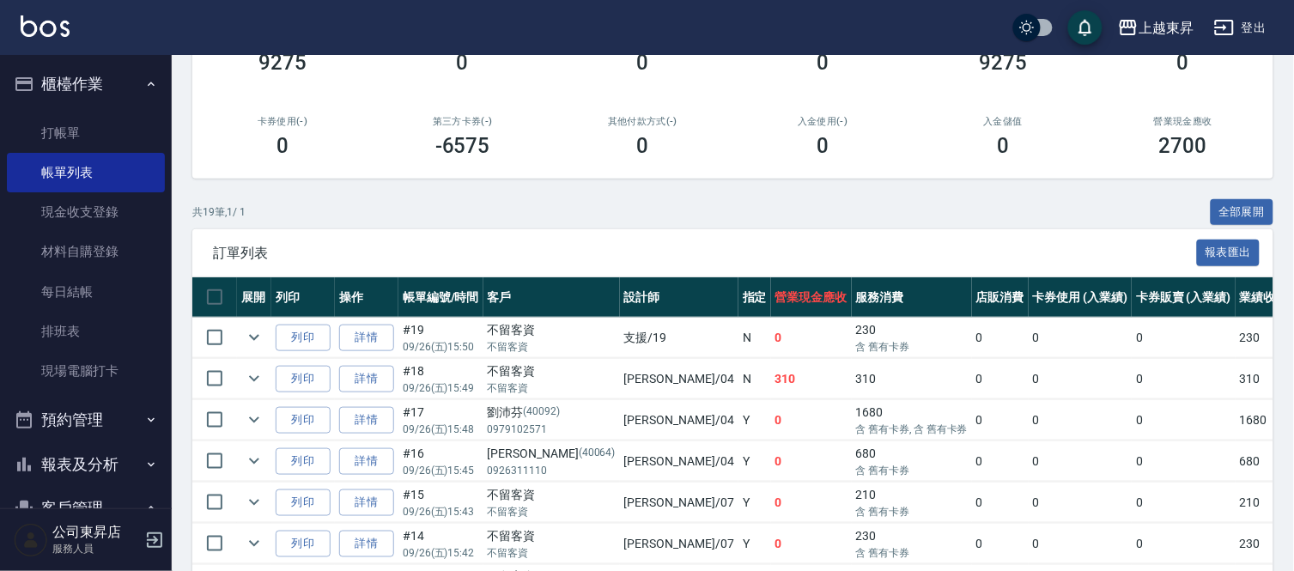
scroll to position [286, 0]
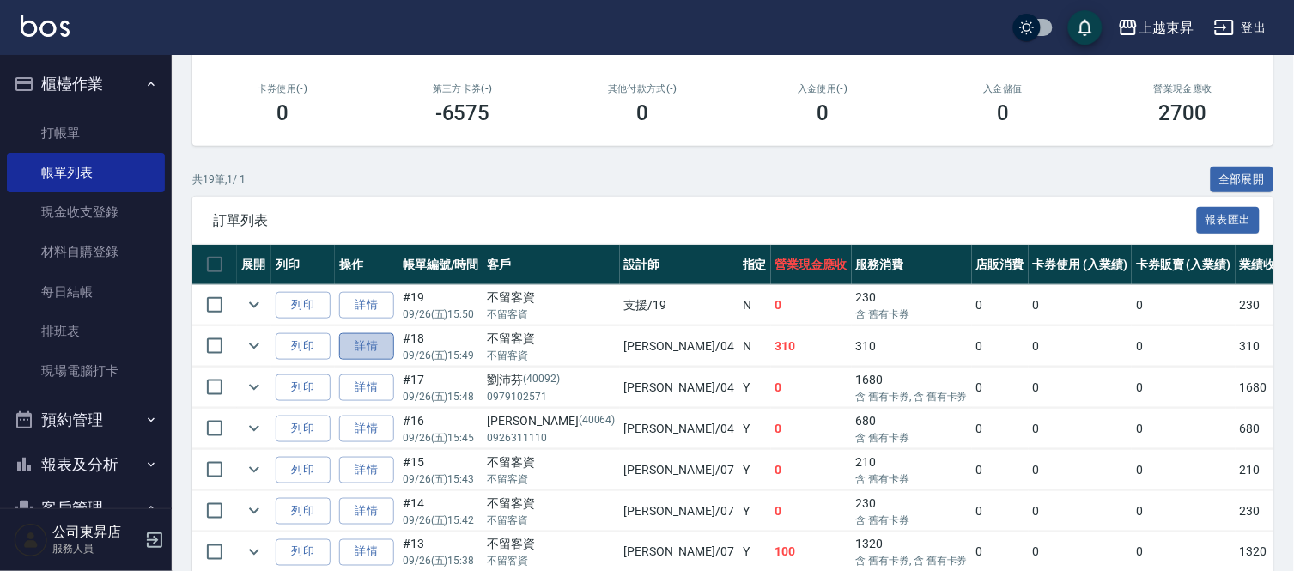
click at [361, 346] on link "詳情" at bounding box center [366, 346] width 55 height 27
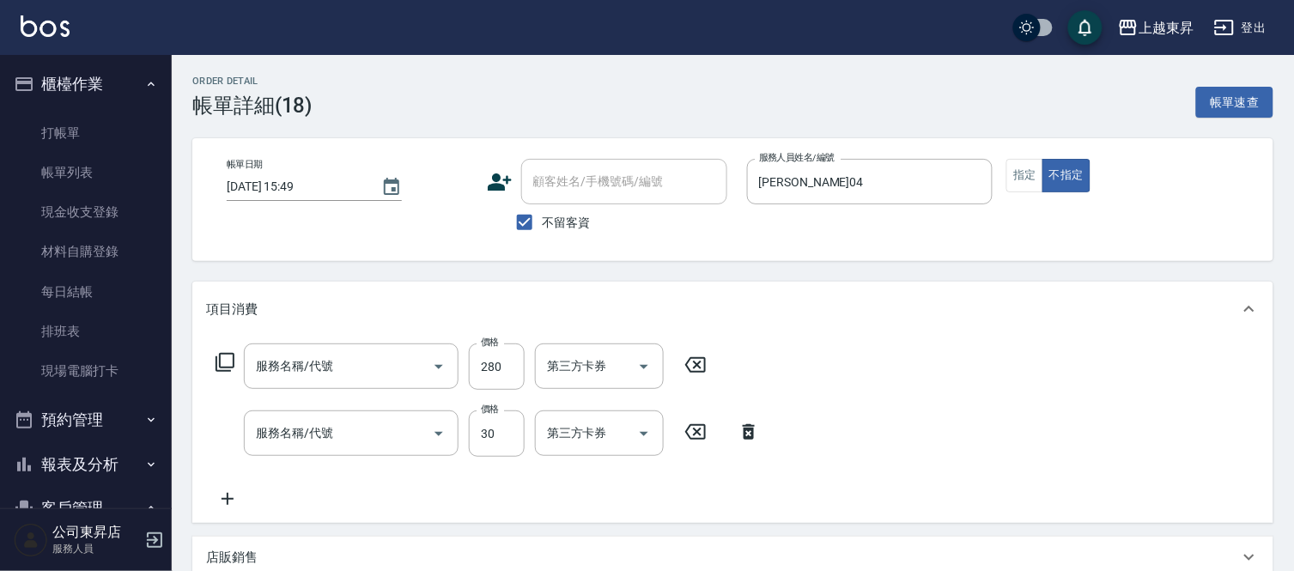
type input "[DATE] 15:49"
checkbox input "true"
type input "[PERSON_NAME]04"
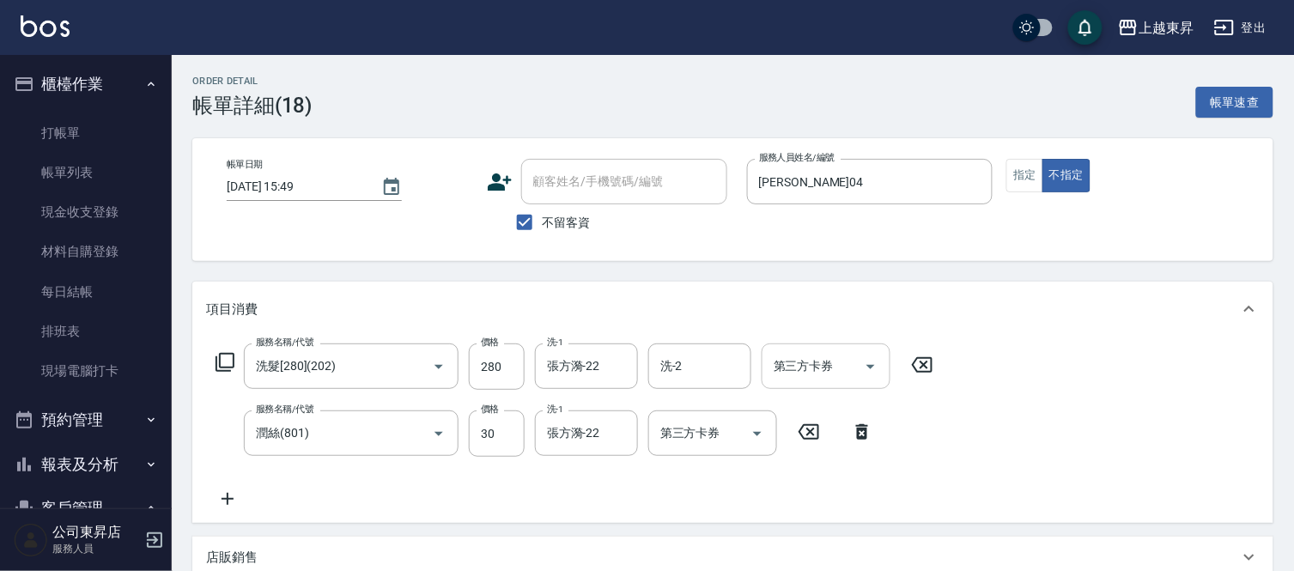
type input "洗髮[280](202)"
type input "潤絲(801)"
click at [133, 166] on link "帳單列表" at bounding box center [86, 172] width 158 height 39
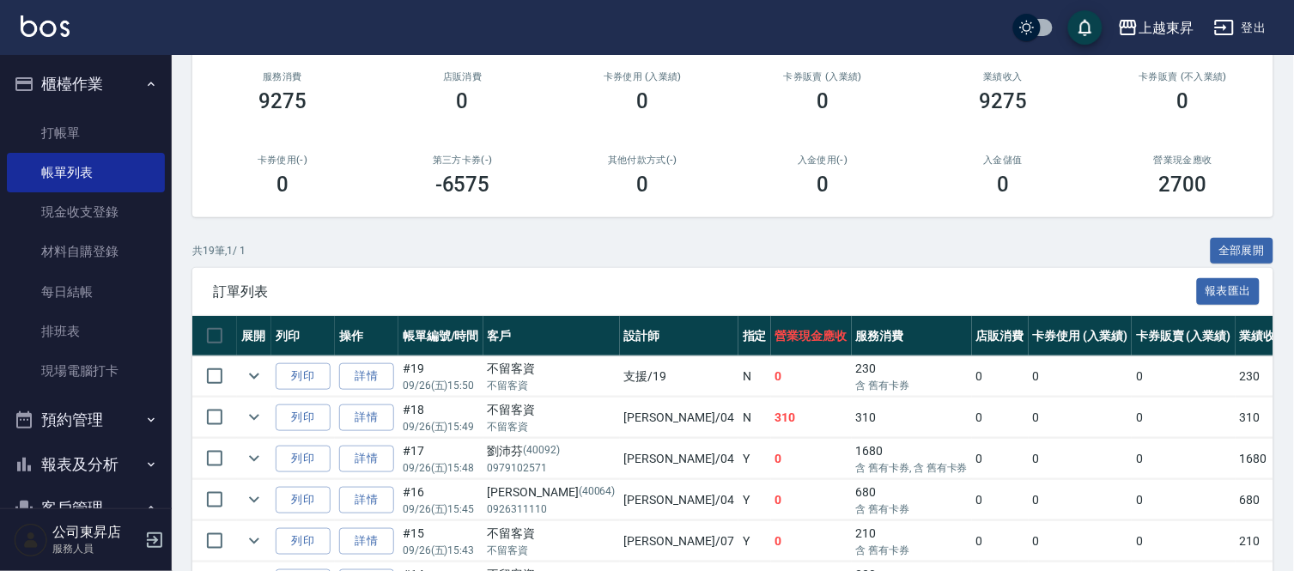
scroll to position [286, 0]
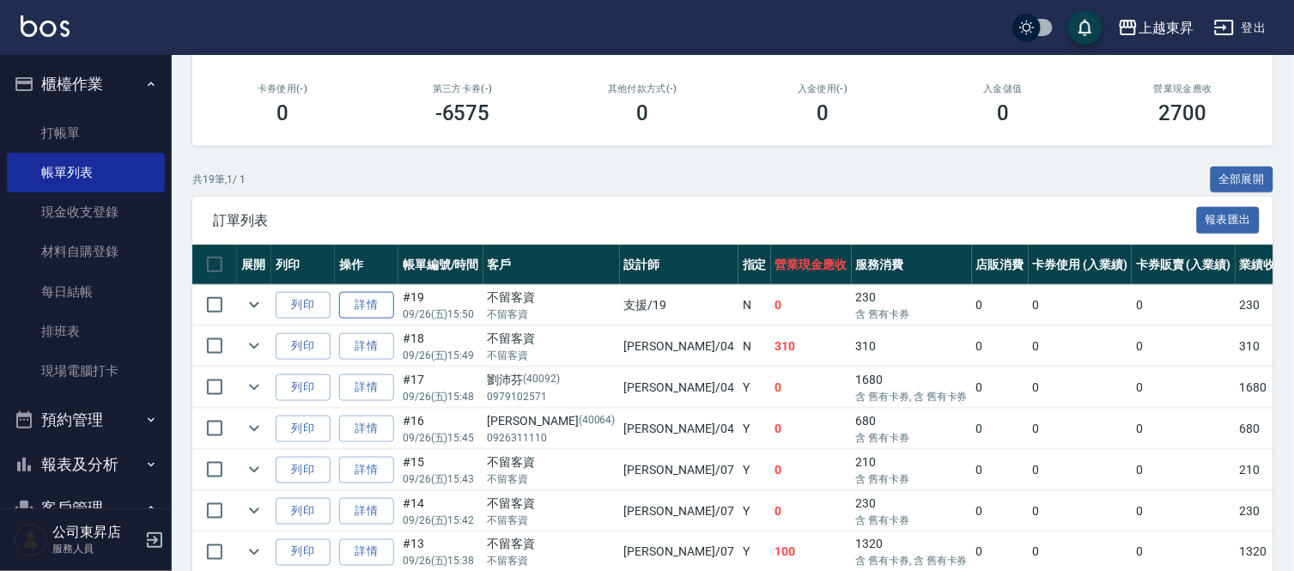
click at [374, 303] on link "詳情" at bounding box center [366, 305] width 55 height 27
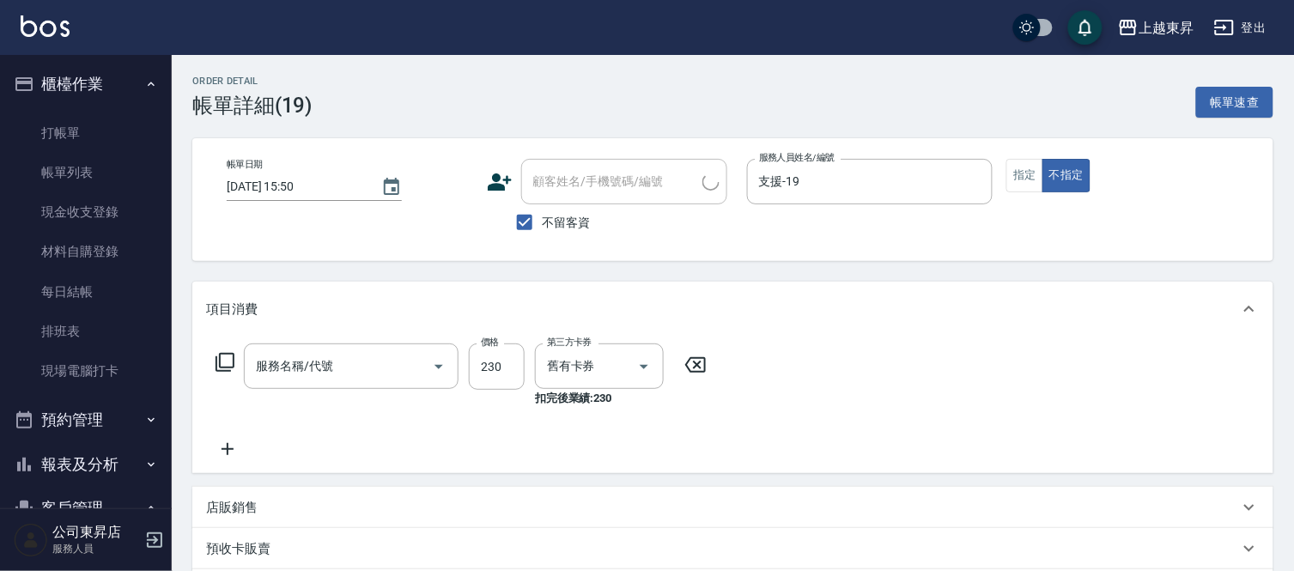
type input "[DATE] 15:50"
checkbox input "true"
type input "支援-19"
type input "洗髮(卡)230(224)"
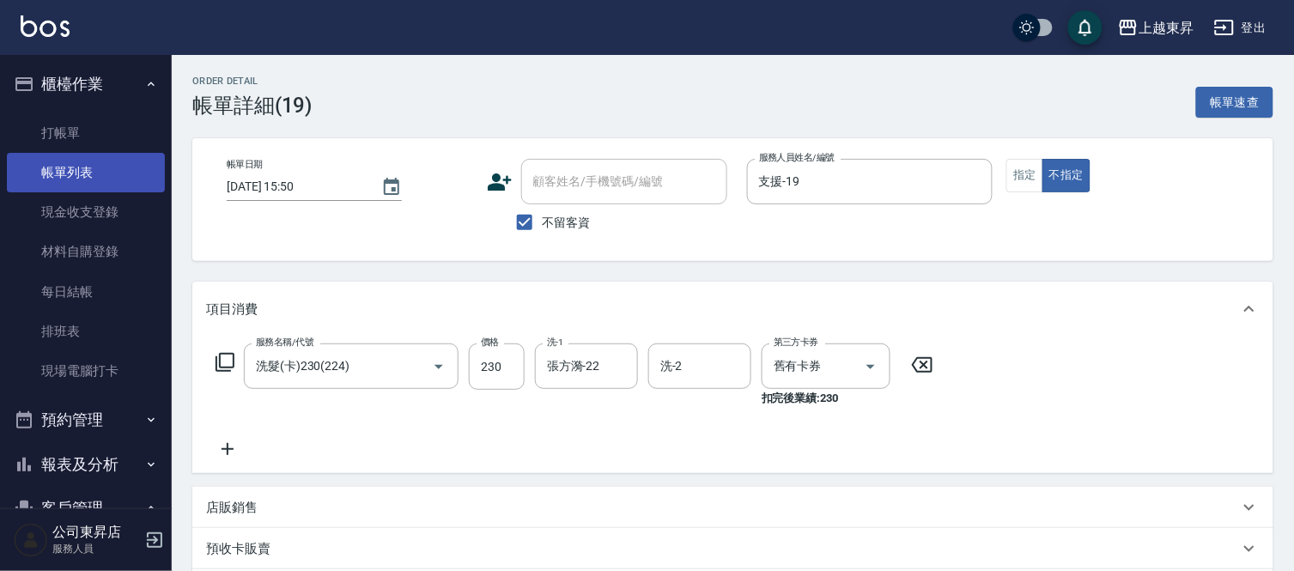
click at [118, 167] on link "帳單列表" at bounding box center [86, 172] width 158 height 39
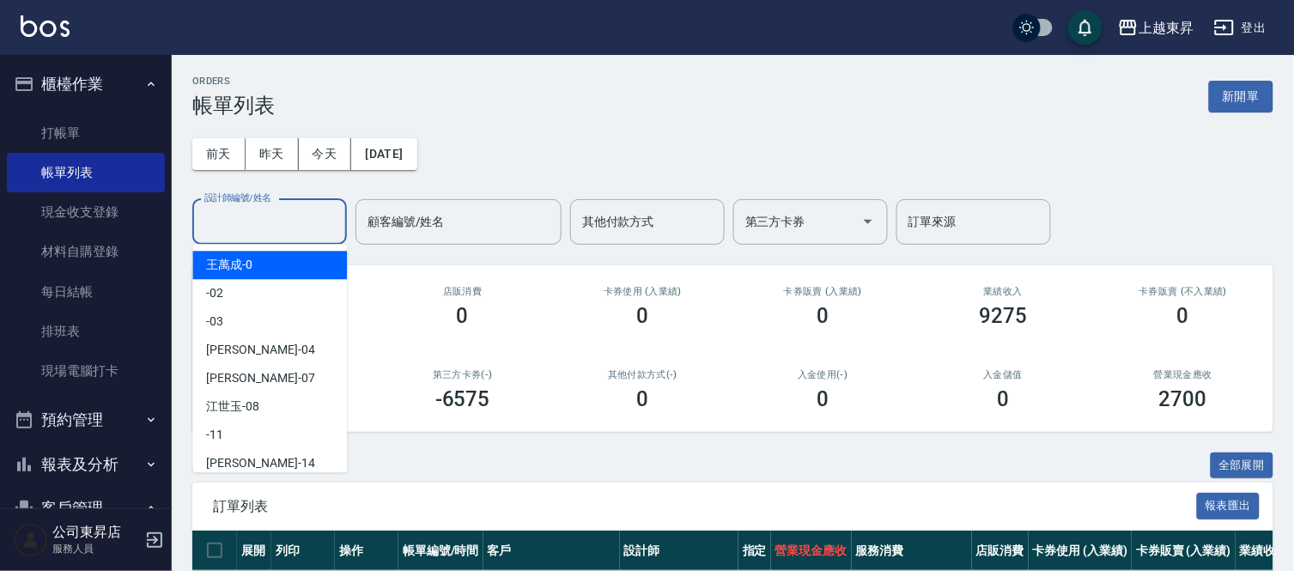
drag, startPoint x: 292, startPoint y: 210, endPoint x: 288, endPoint y: 219, distance: 9.6
click at [294, 219] on input "設計師編號/姓名" at bounding box center [269, 222] width 139 height 30
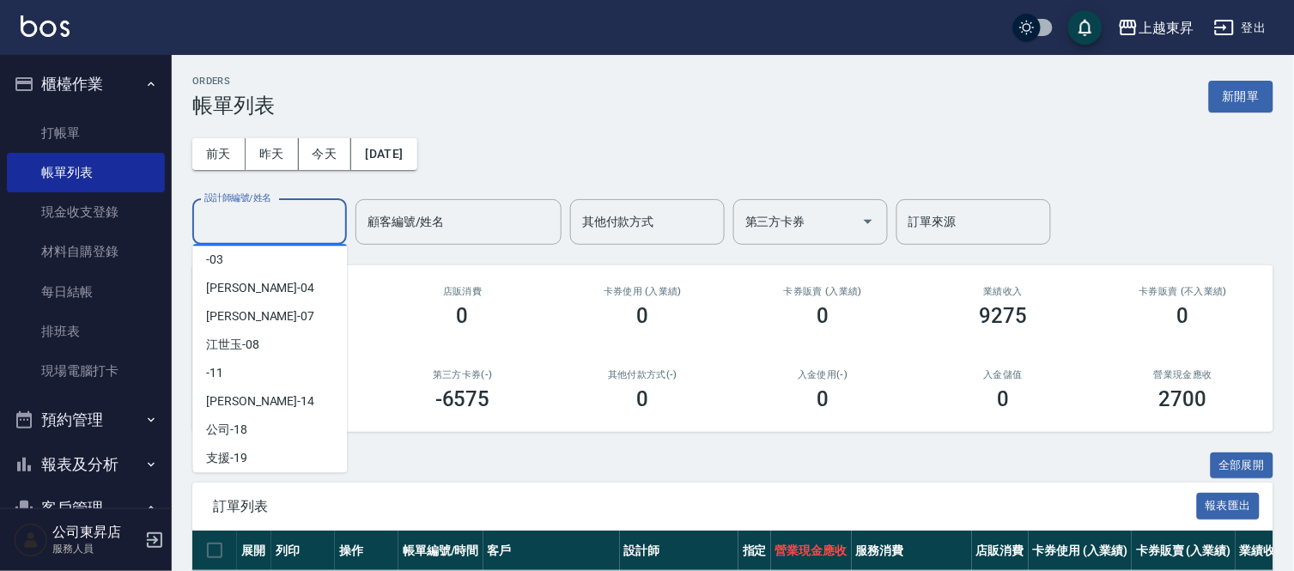
scroll to position [95, 0]
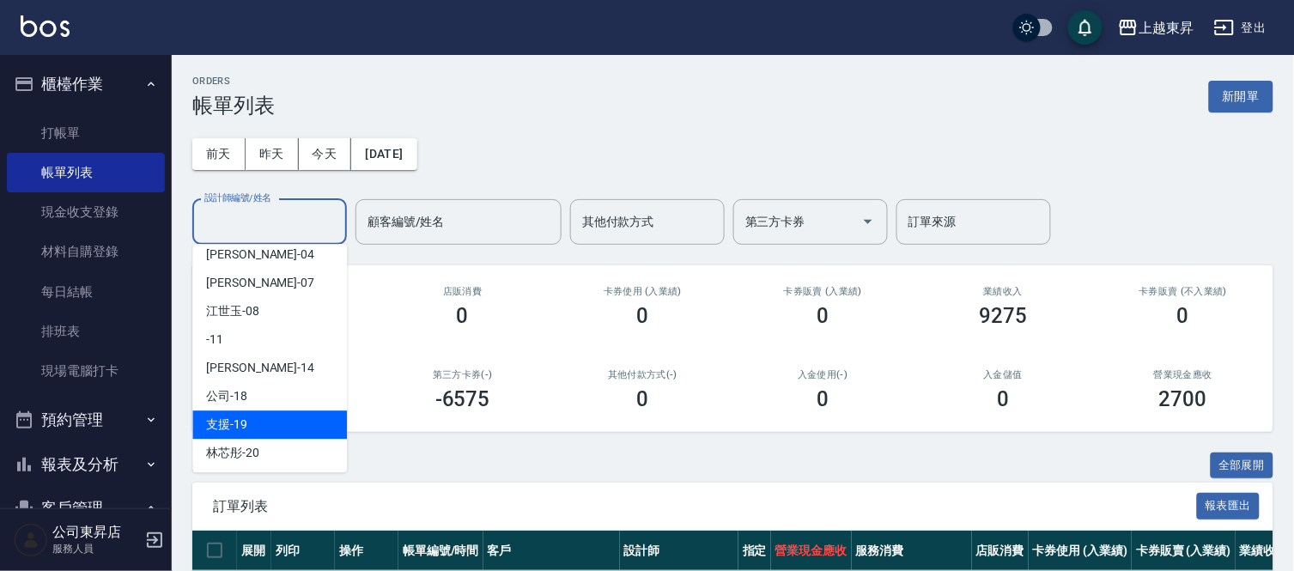
click at [281, 424] on div "支援 -19" at bounding box center [269, 424] width 155 height 28
type input "支援-19"
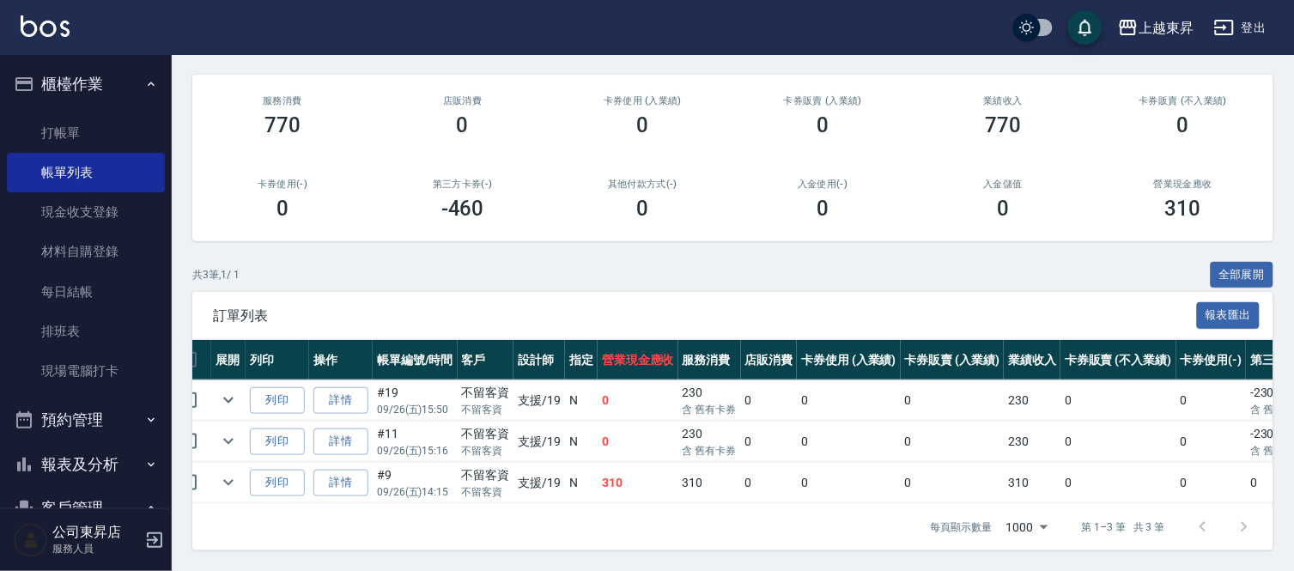
scroll to position [0, 0]
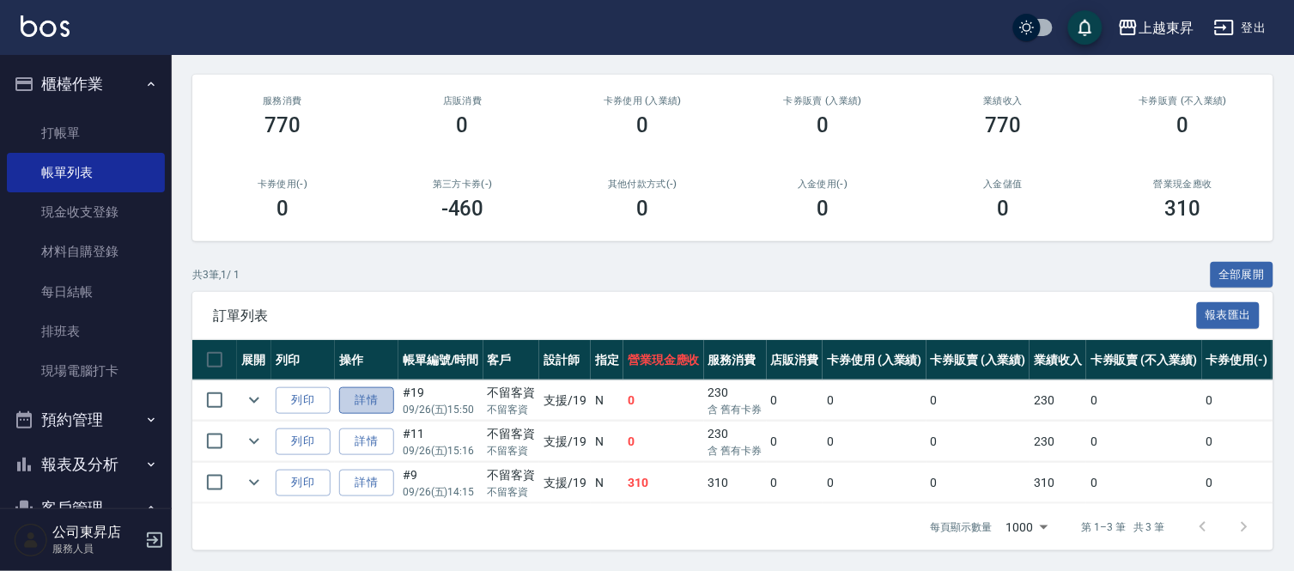
click at [379, 387] on link "詳情" at bounding box center [366, 400] width 55 height 27
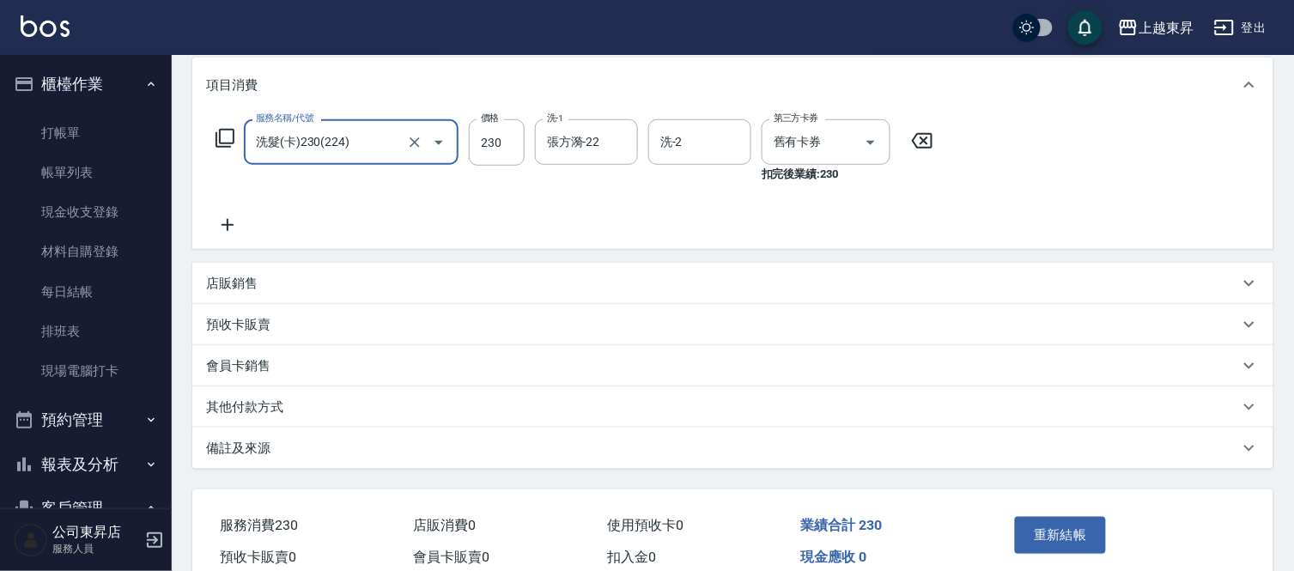
scroll to position [191, 0]
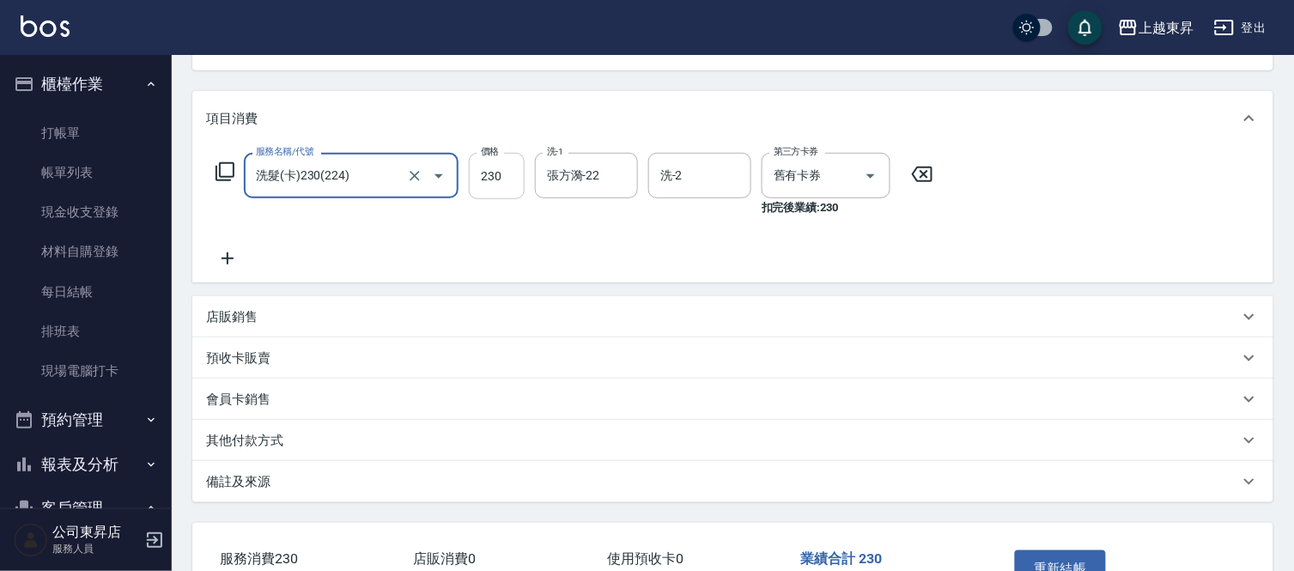
click at [492, 183] on input "230" at bounding box center [497, 176] width 56 height 46
click at [413, 178] on icon "Clear" at bounding box center [414, 175] width 17 height 17
click at [383, 166] on input "服務名稱/代號" at bounding box center [327, 176] width 151 height 30
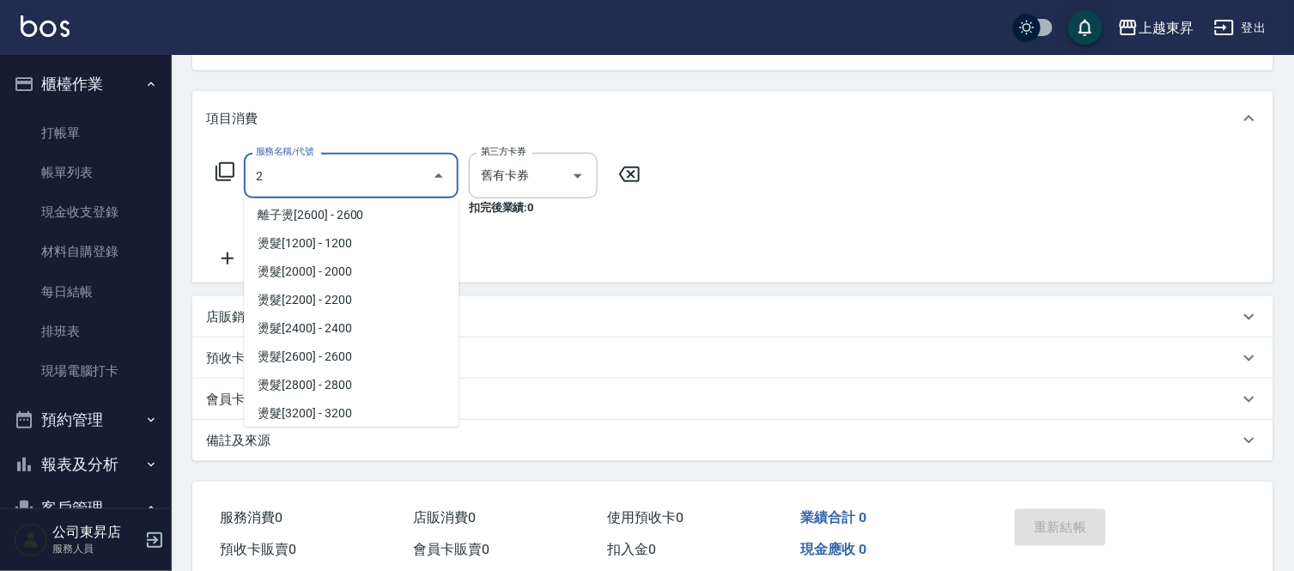
scroll to position [0, 0]
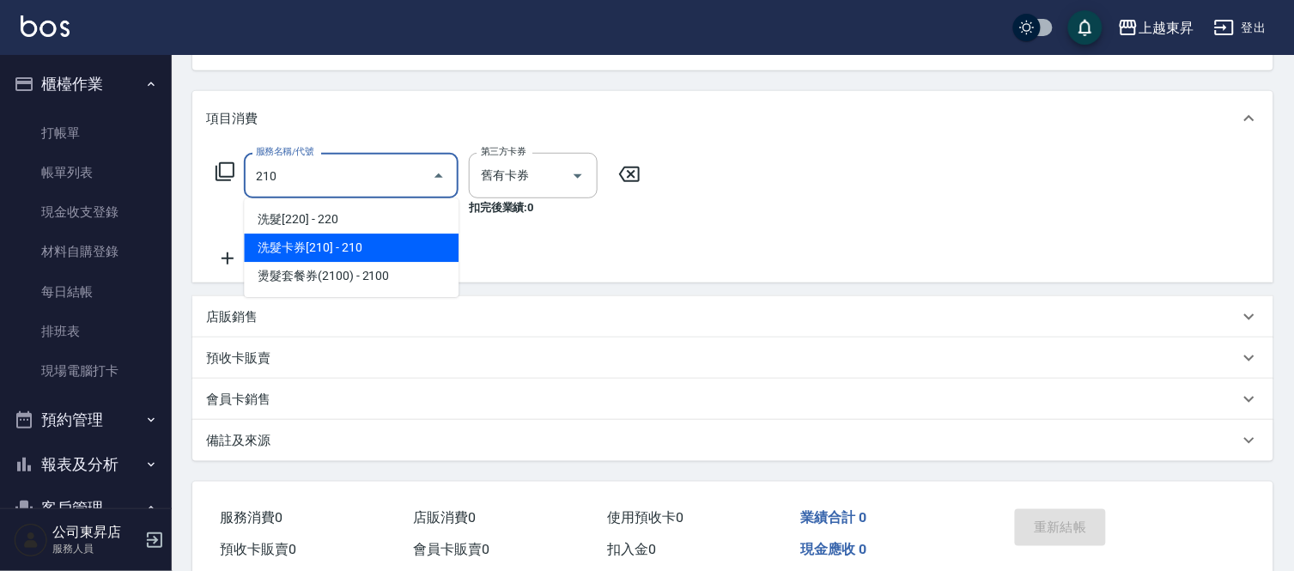
click at [401, 245] on span "洗髮卡券[210] - 210" at bounding box center [351, 247] width 215 height 28
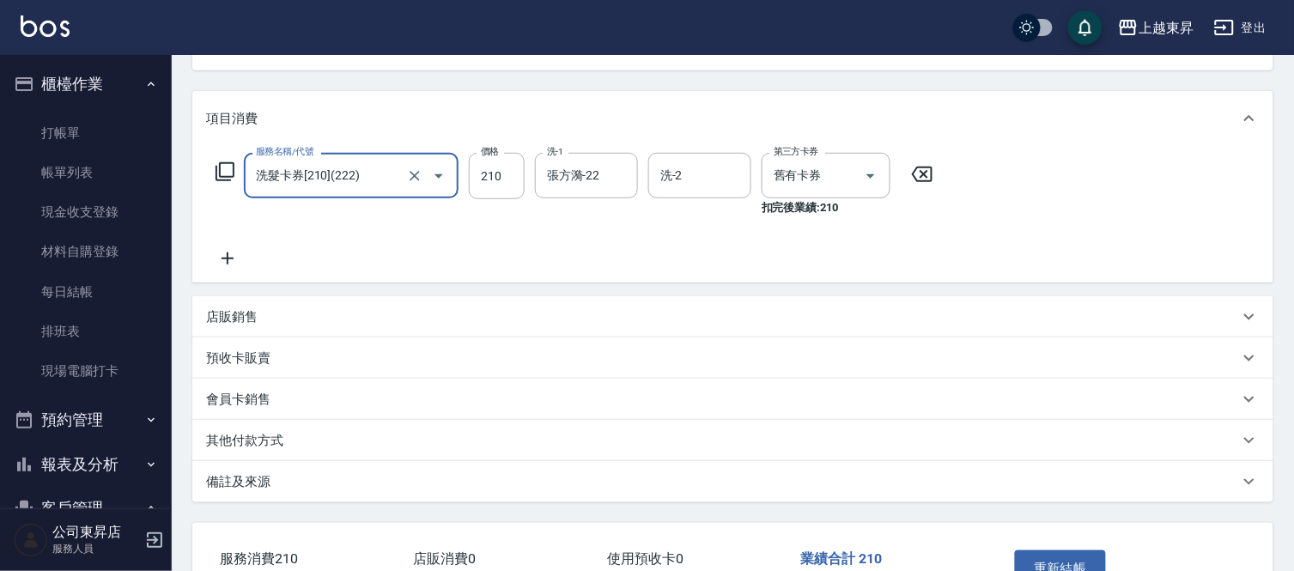
type input "洗髮卡券[210](222)"
click at [627, 223] on div "服務名稱/代號 洗髮卡券[210](222) 服務名稱/代號 價格 210 價格 洗-1 [PERSON_NAME]-22 洗-1 洗-2 洗-2 第三方卡券…" at bounding box center [574, 211] width 737 height 116
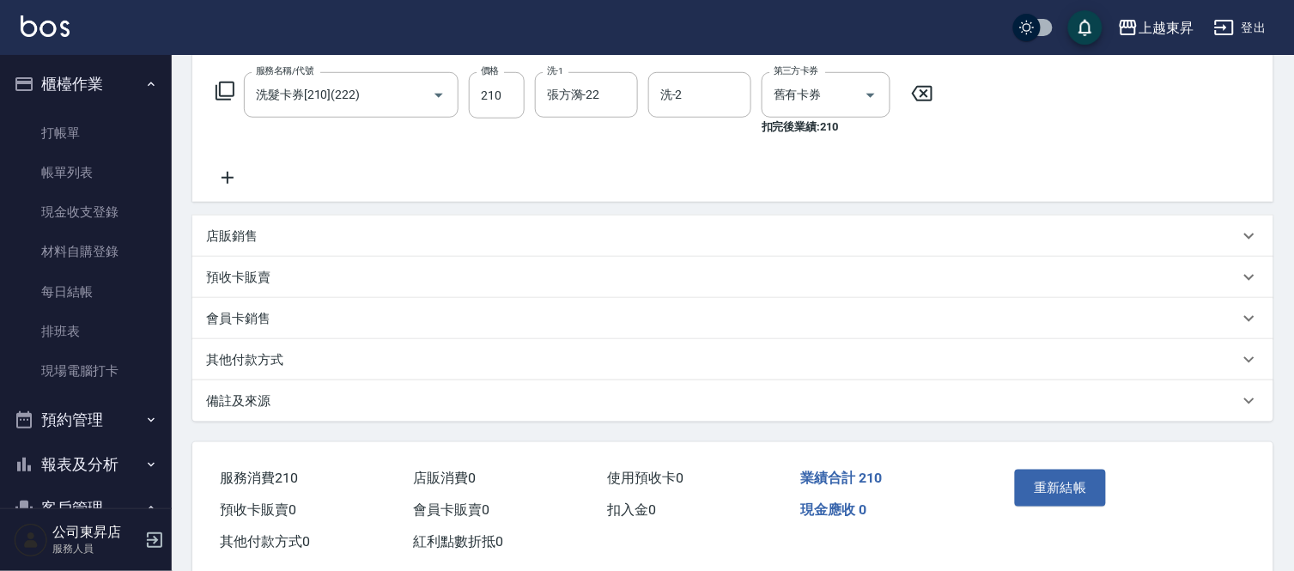
scroll to position [305, 0]
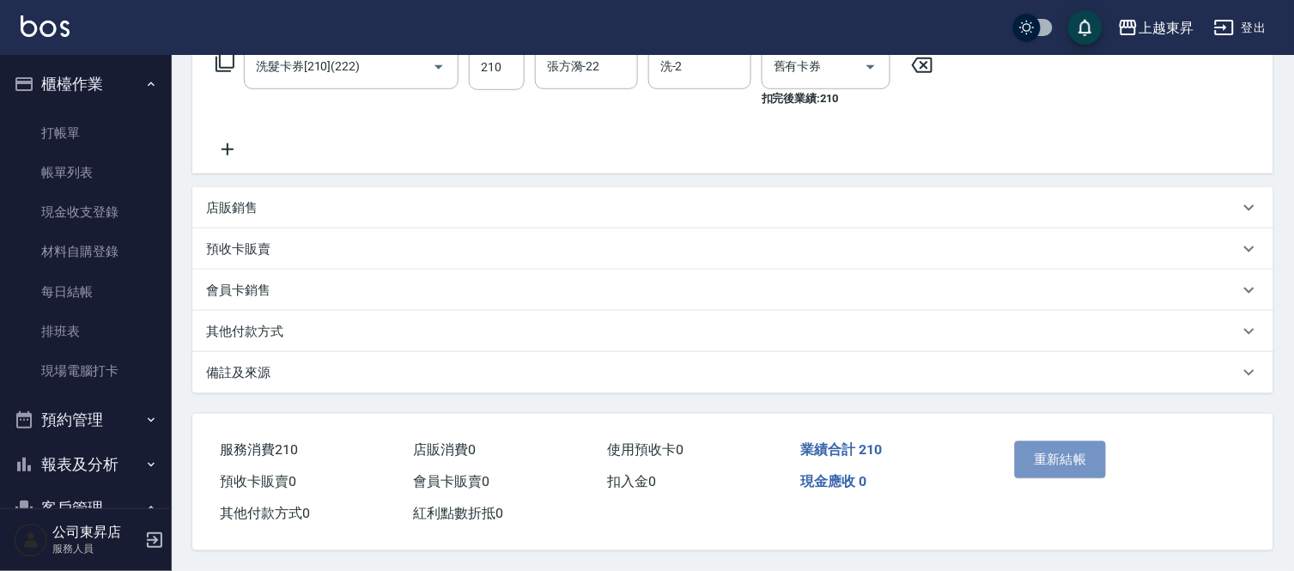
drag, startPoint x: 1045, startPoint y: 457, endPoint x: 1045, endPoint y: 445, distance: 12.0
click at [1045, 456] on button "重新結帳" at bounding box center [1060, 459] width 91 height 36
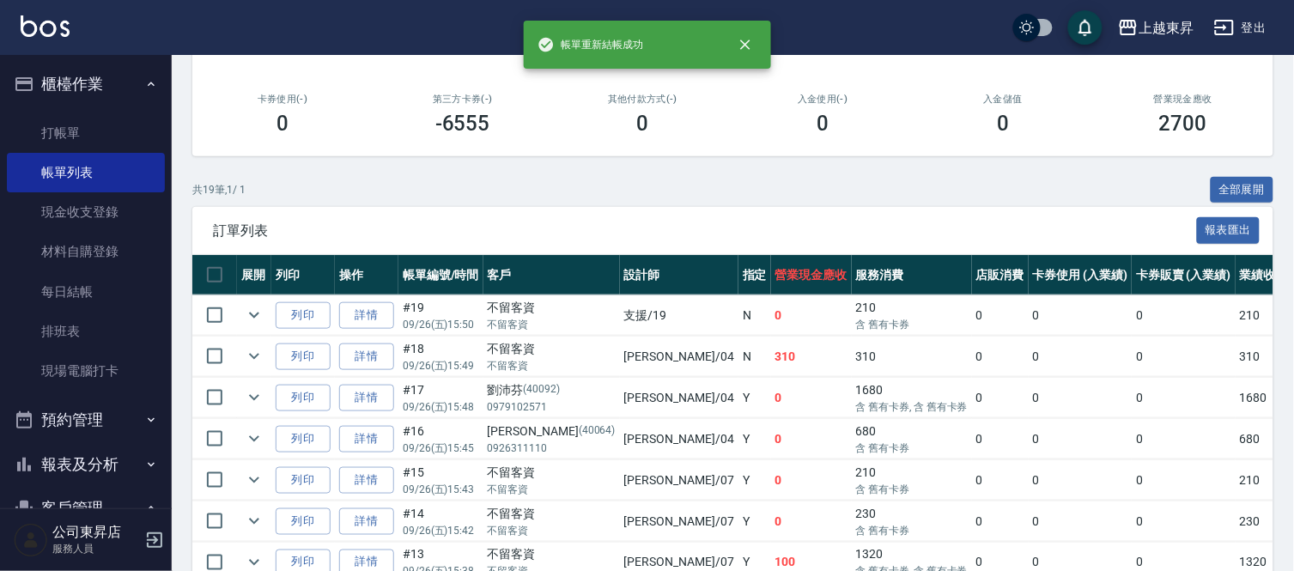
scroll to position [286, 0]
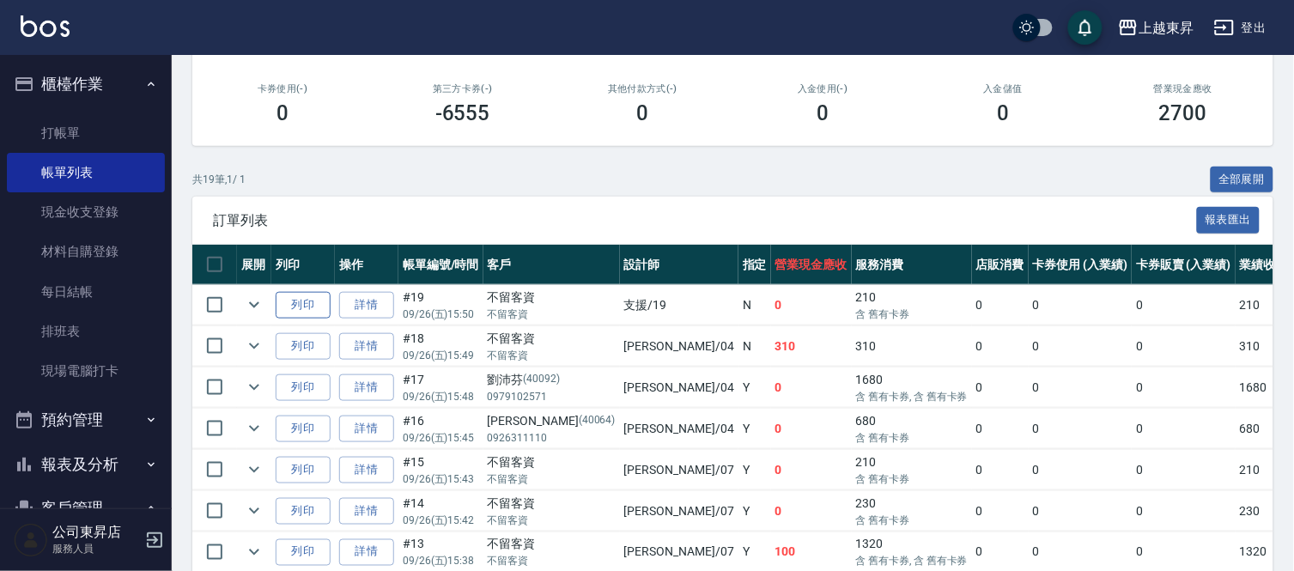
click at [301, 307] on button "列印" at bounding box center [303, 305] width 55 height 27
click at [64, 127] on link "打帳單" at bounding box center [86, 132] width 158 height 39
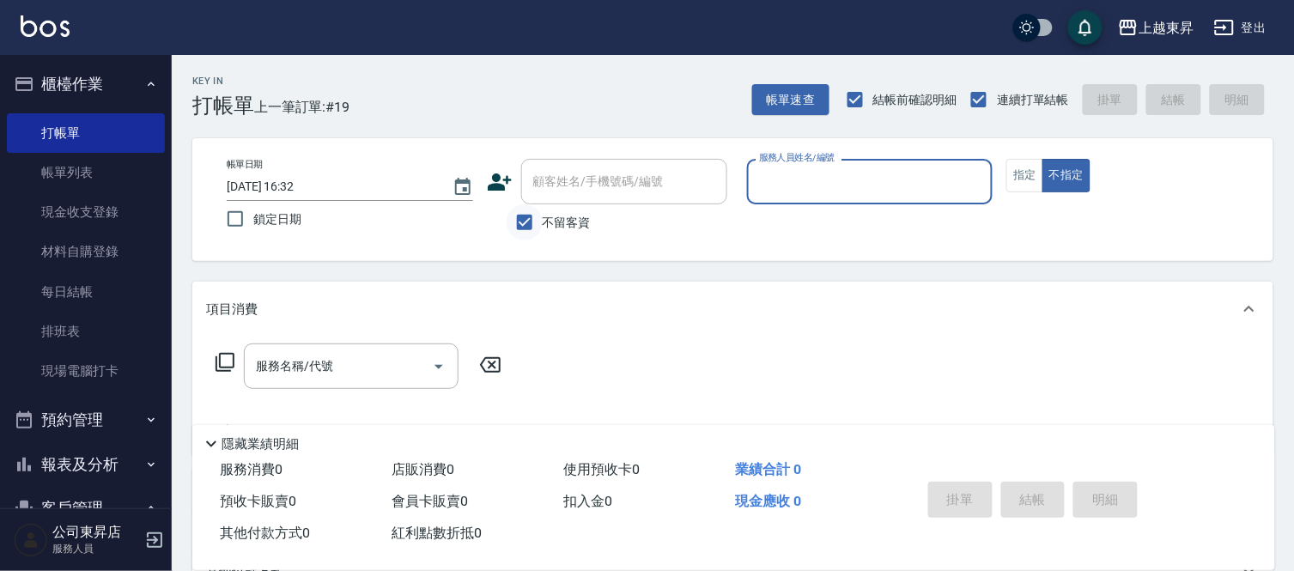
click at [522, 221] on input "不留客資" at bounding box center [524, 222] width 36 height 36
checkbox input "false"
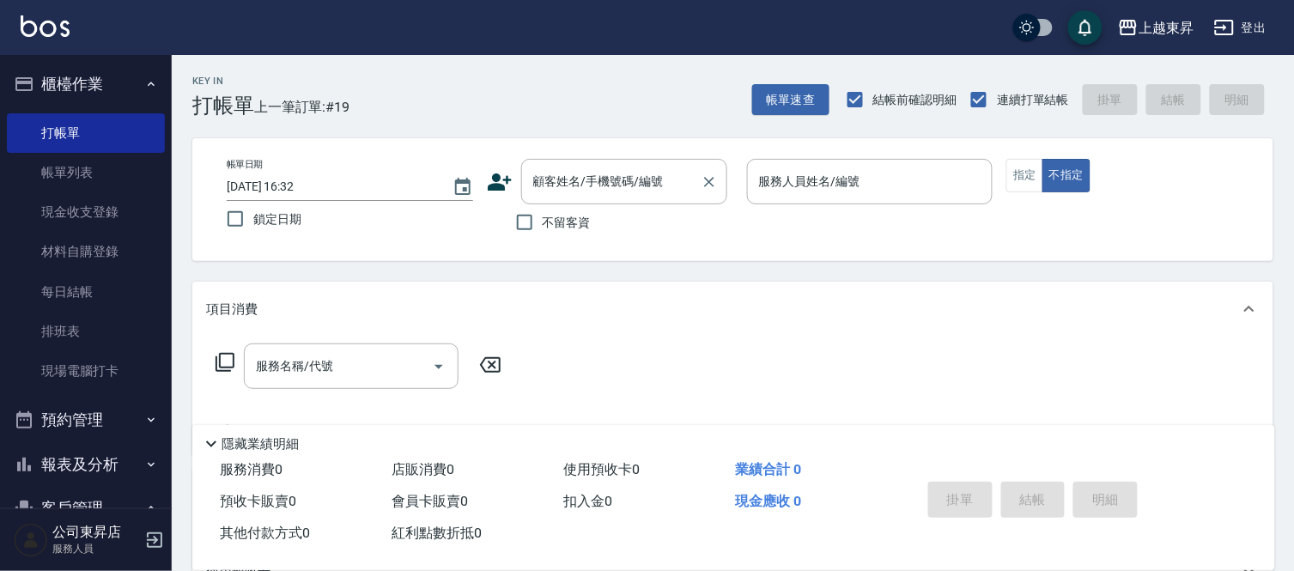
click at [553, 183] on input "顧客姓名/手機號碼/編號" at bounding box center [611, 182] width 165 height 30
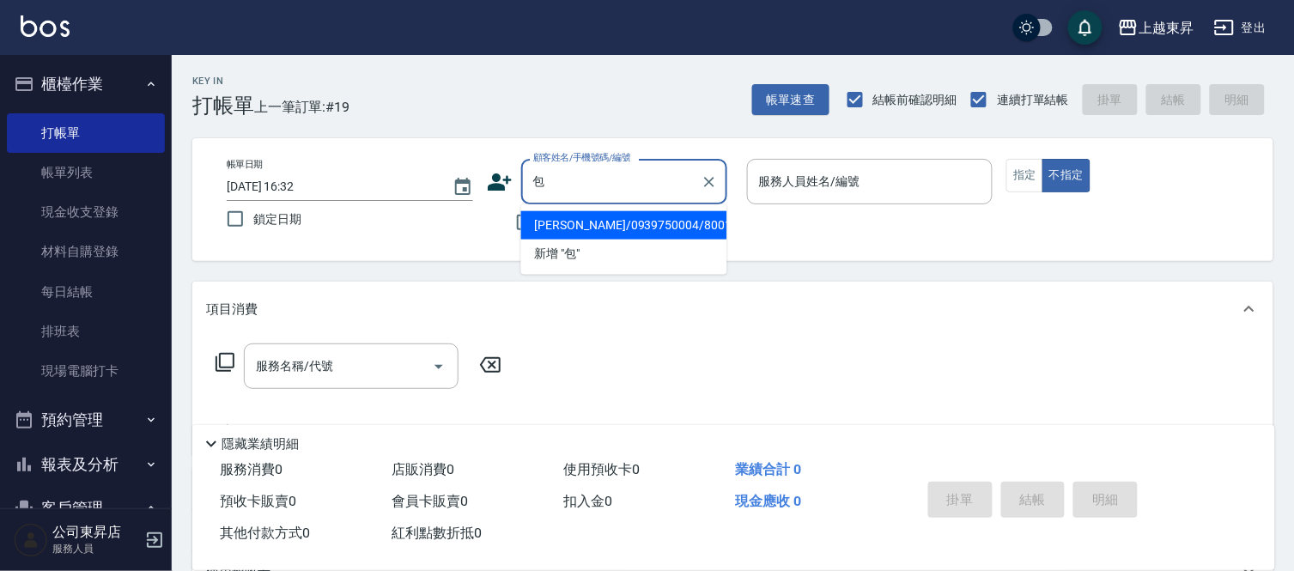
click at [612, 220] on li "[PERSON_NAME]/0939750004/80012" at bounding box center [624, 225] width 206 height 28
type input "[PERSON_NAME]/0939750004/80012"
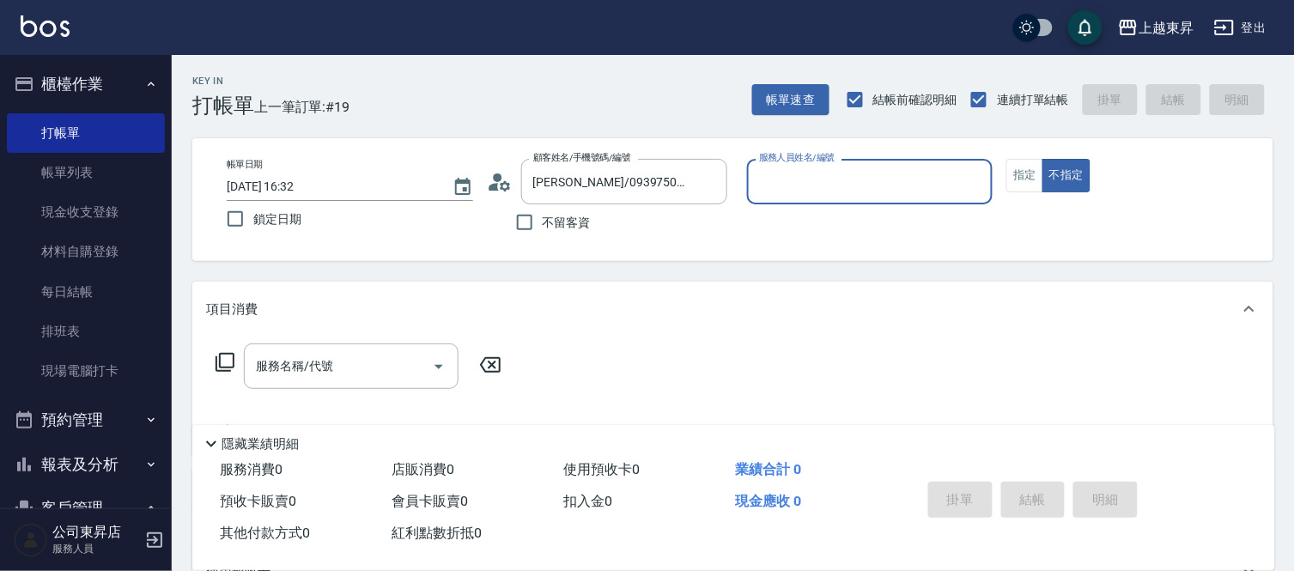
type input "[PERSON_NAME]-08"
click at [1025, 190] on button "指定" at bounding box center [1024, 175] width 37 height 33
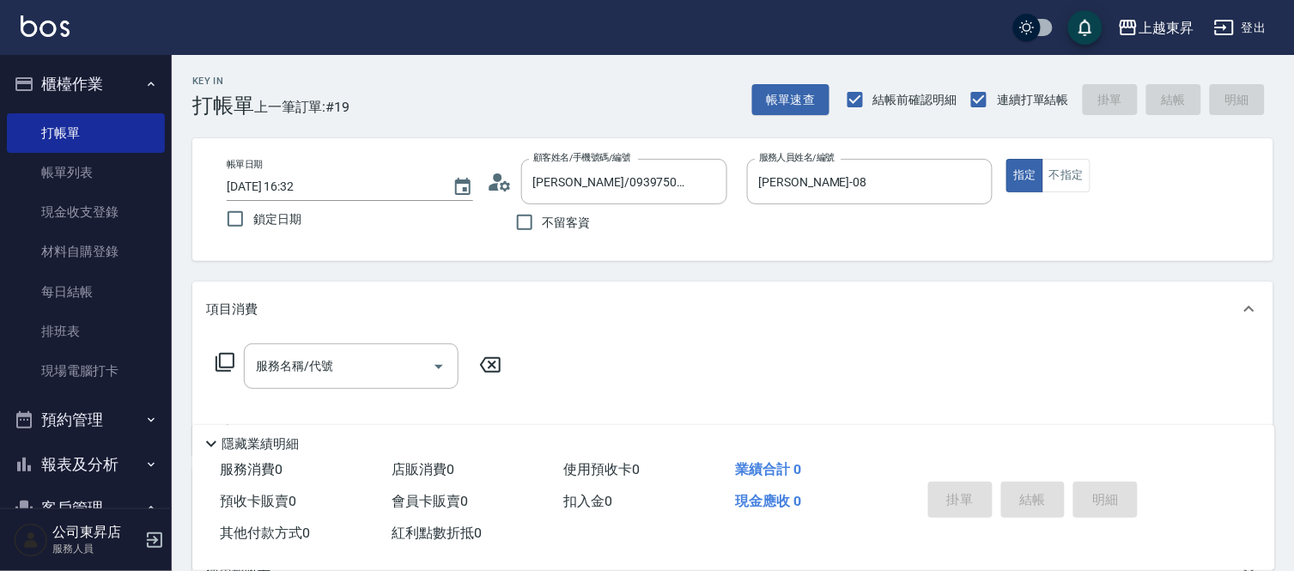
click at [323, 373] on div "服務名稱/代號 服務名稱/代號" at bounding box center [351, 365] width 215 height 45
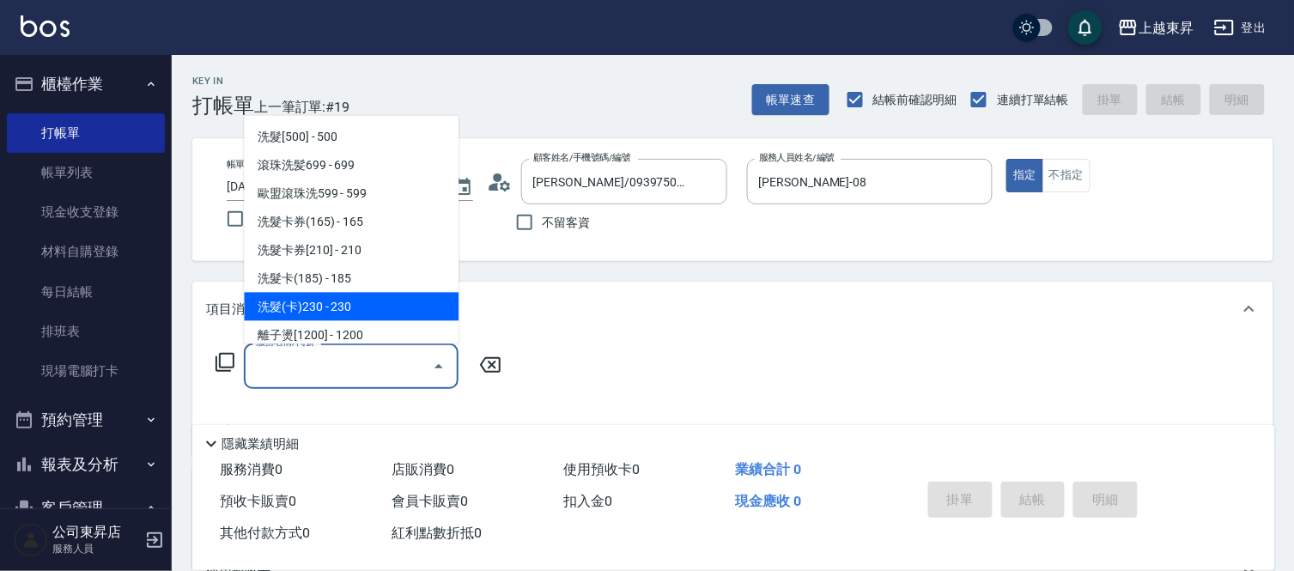
scroll to position [476, 0]
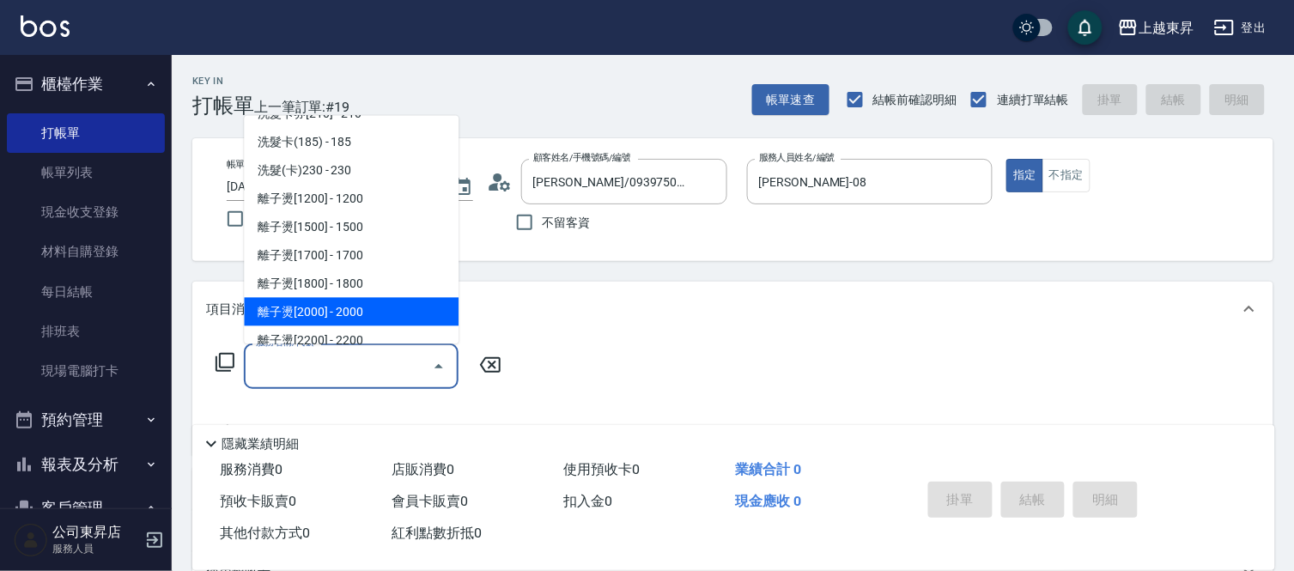
click at [330, 318] on span "離子燙[2000] - 2000" at bounding box center [351, 312] width 215 height 28
type input "離子燙[2000](305)"
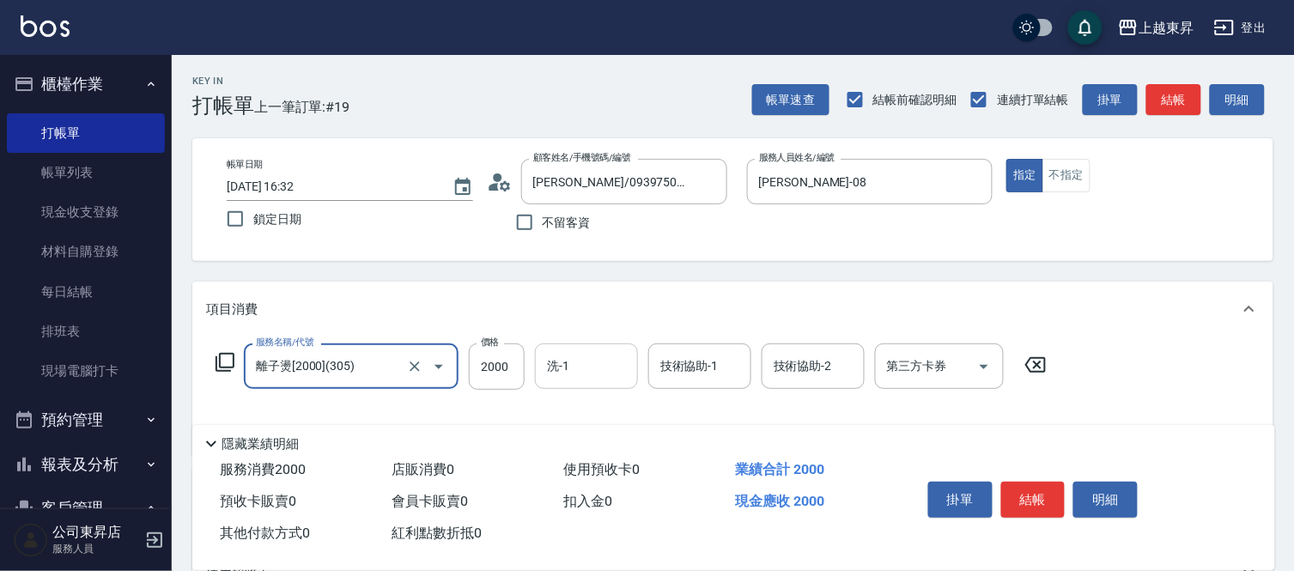
click at [588, 370] on input "洗-1" at bounding box center [586, 366] width 88 height 30
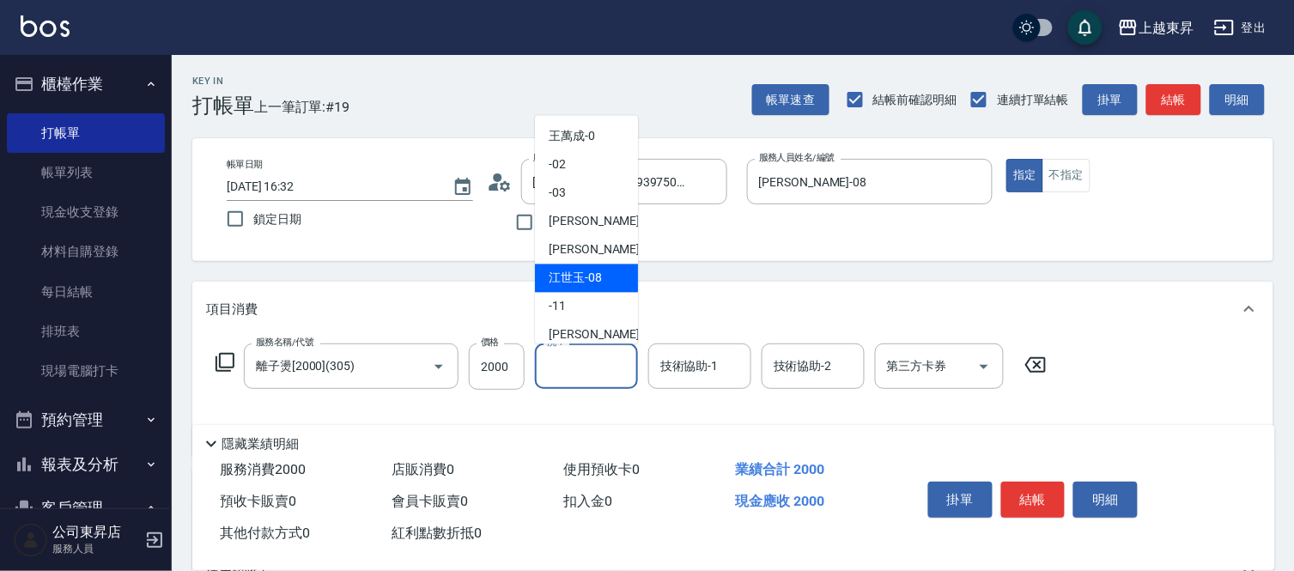
click at [572, 276] on span "[PERSON_NAME]-08" at bounding box center [574, 279] width 53 height 18
type input "[PERSON_NAME]-08"
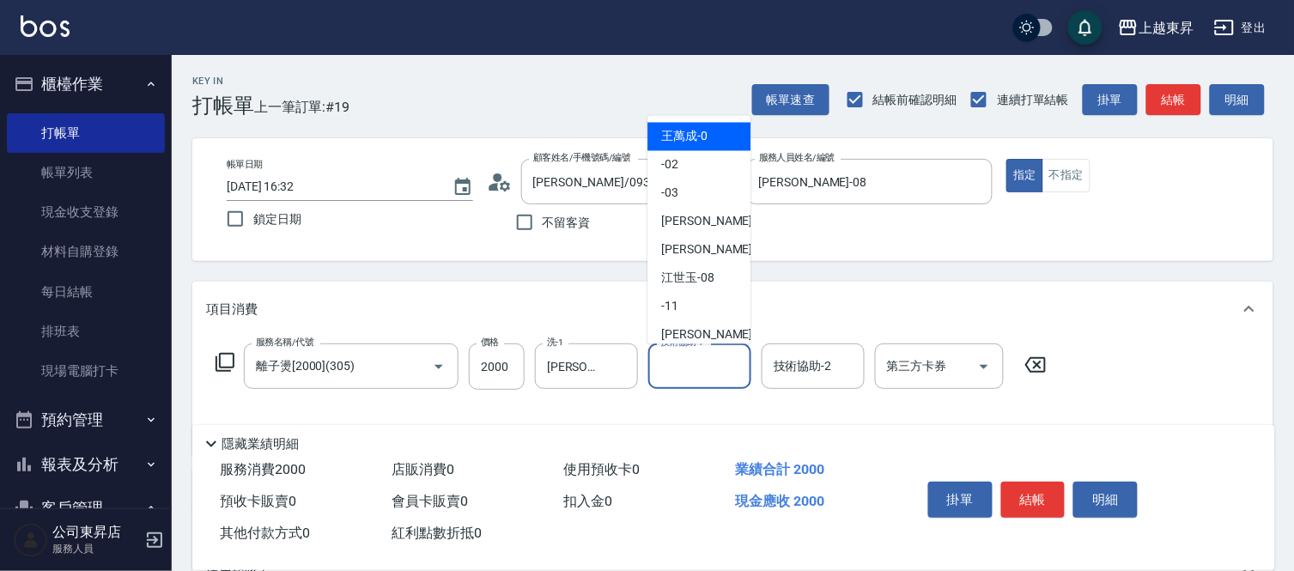
click at [706, 374] on input "技術協助-1" at bounding box center [700, 366] width 88 height 30
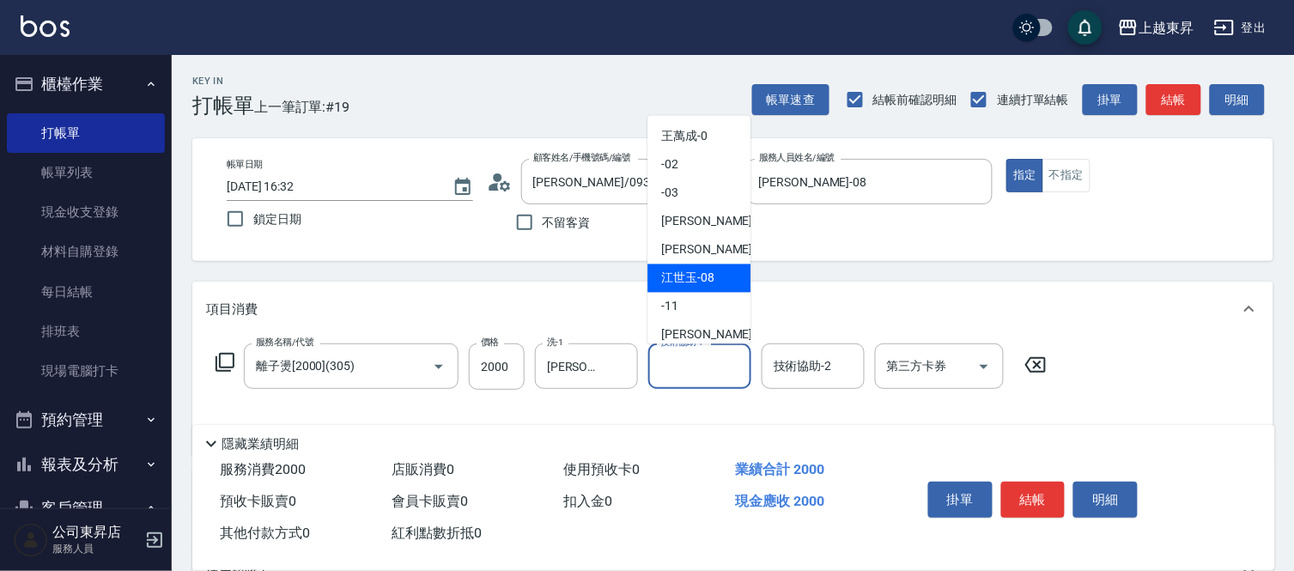
click at [689, 279] on span "[PERSON_NAME]-08" at bounding box center [687, 279] width 53 height 18
type input "[PERSON_NAME]-08"
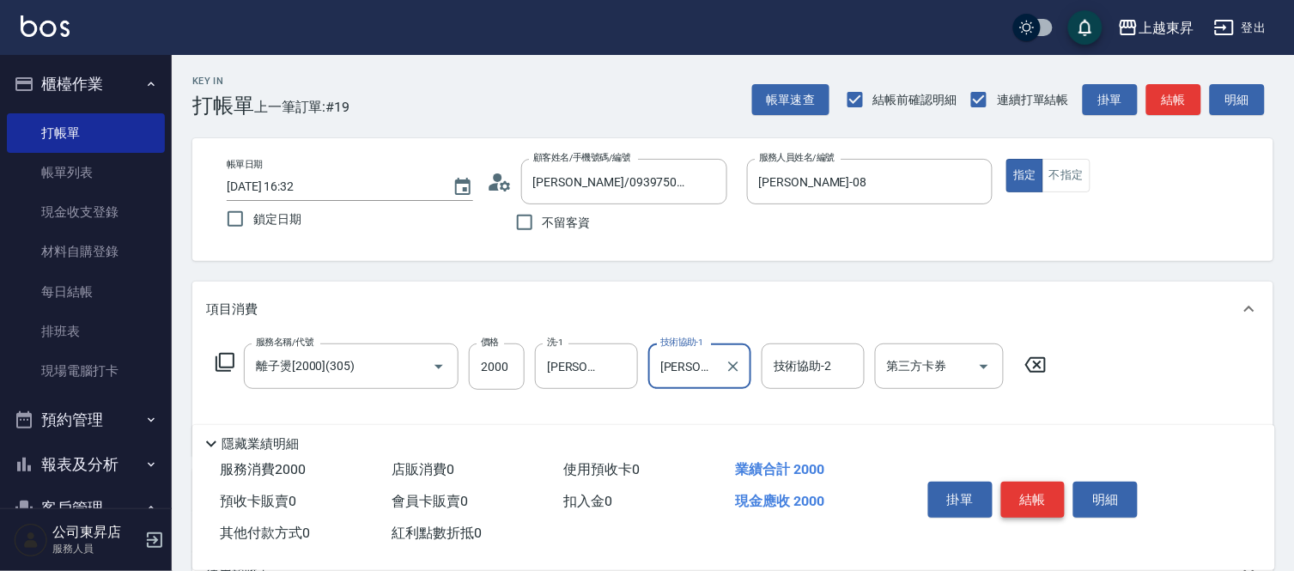
click at [1030, 493] on button "結帳" at bounding box center [1033, 500] width 64 height 36
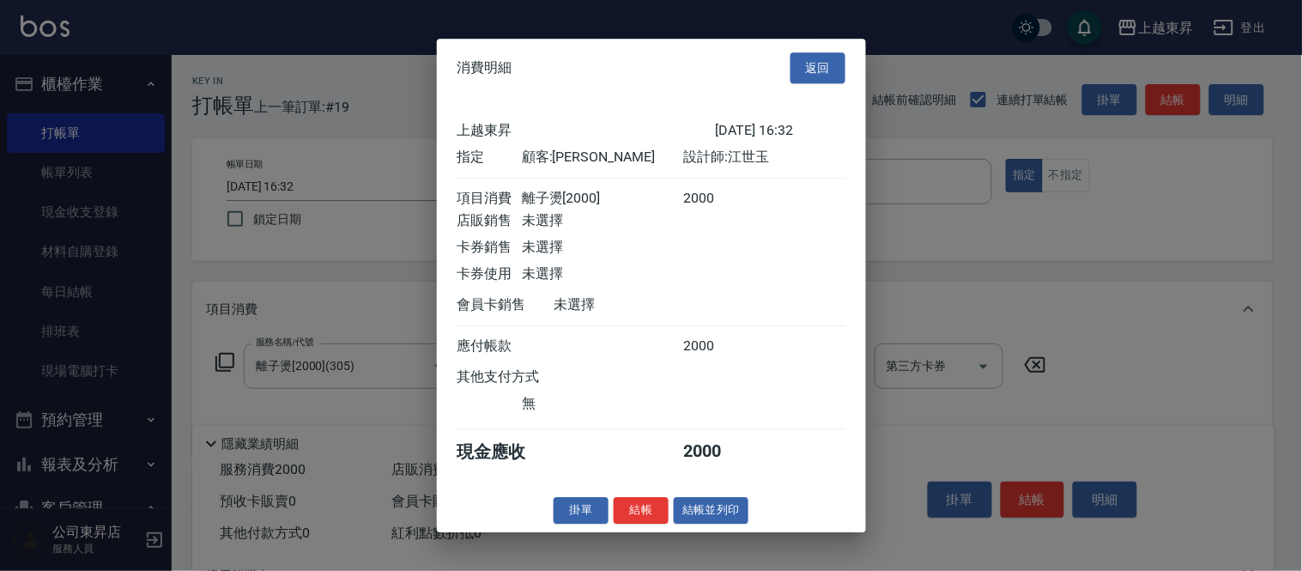
click at [717, 518] on button "結帳並列印" at bounding box center [711, 510] width 75 height 27
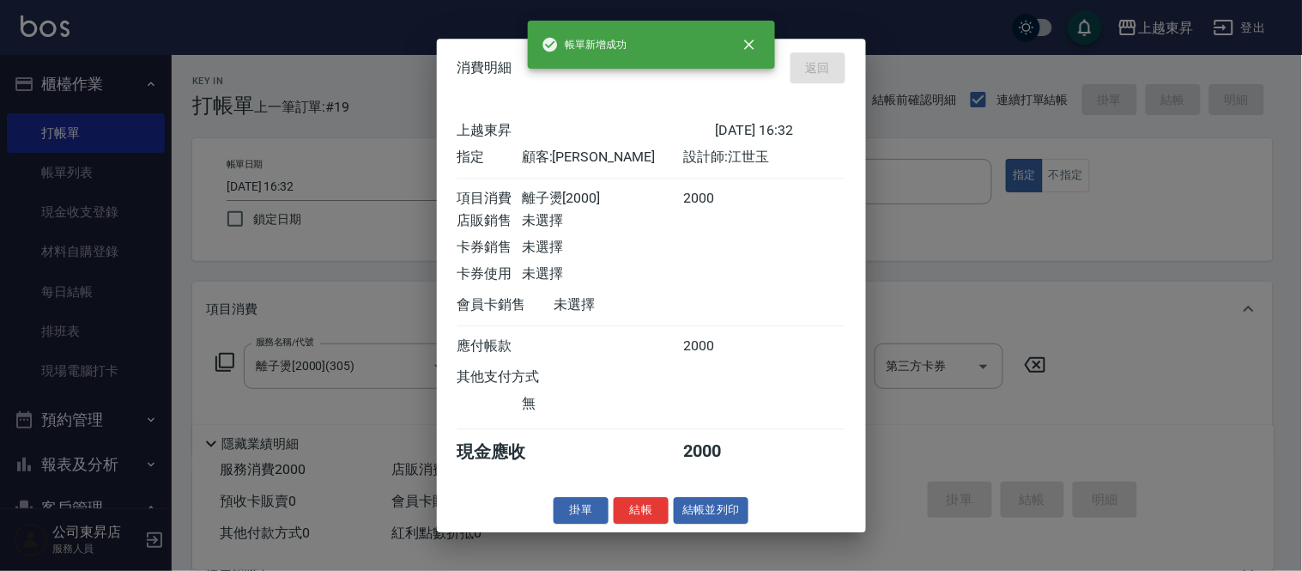
type input "[DATE] 16:33"
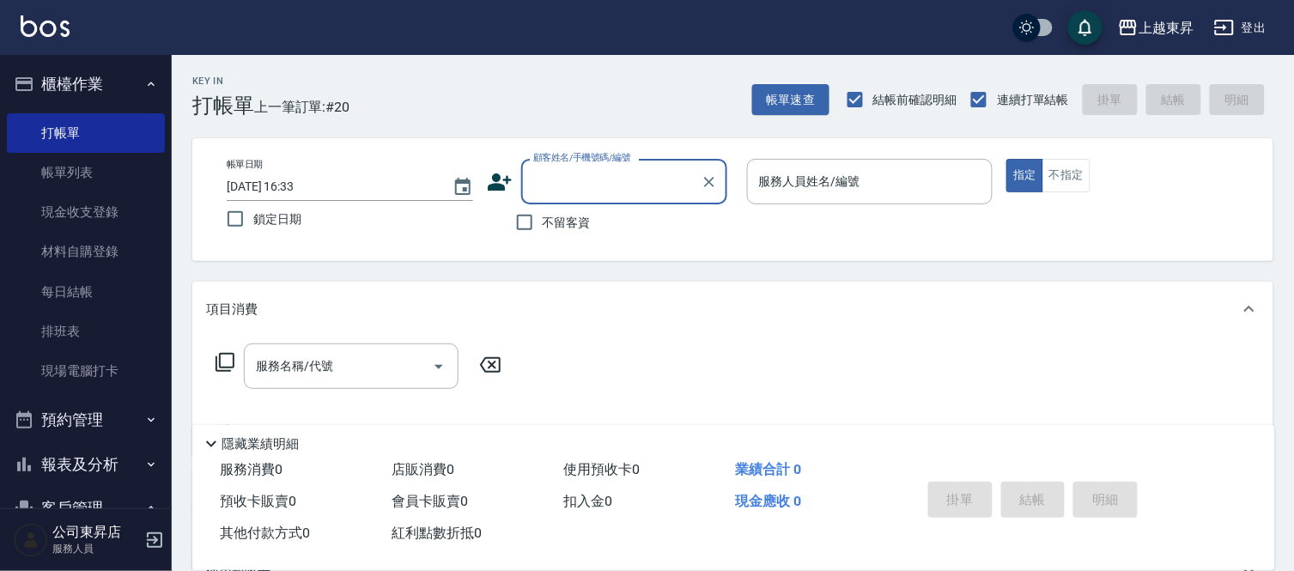
click at [556, 185] on input "顧客姓名/手機號碼/編號" at bounding box center [611, 182] width 165 height 30
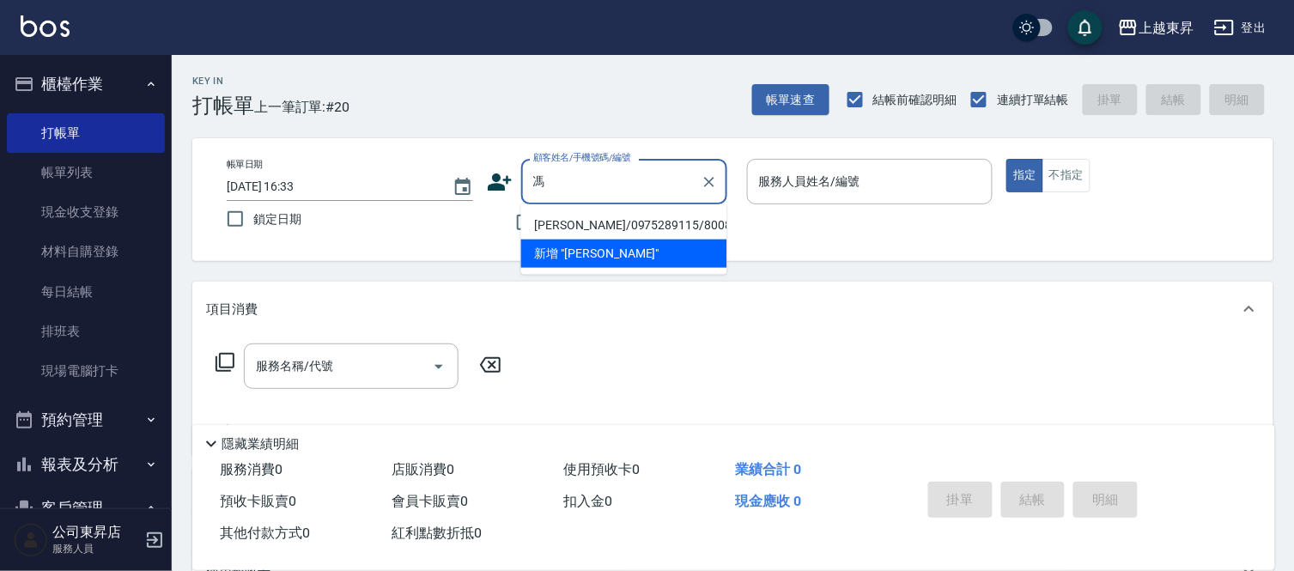
click at [573, 223] on li "[PERSON_NAME]/0975289115/80087" at bounding box center [624, 225] width 206 height 28
type input "[PERSON_NAME]/0975289115/80087"
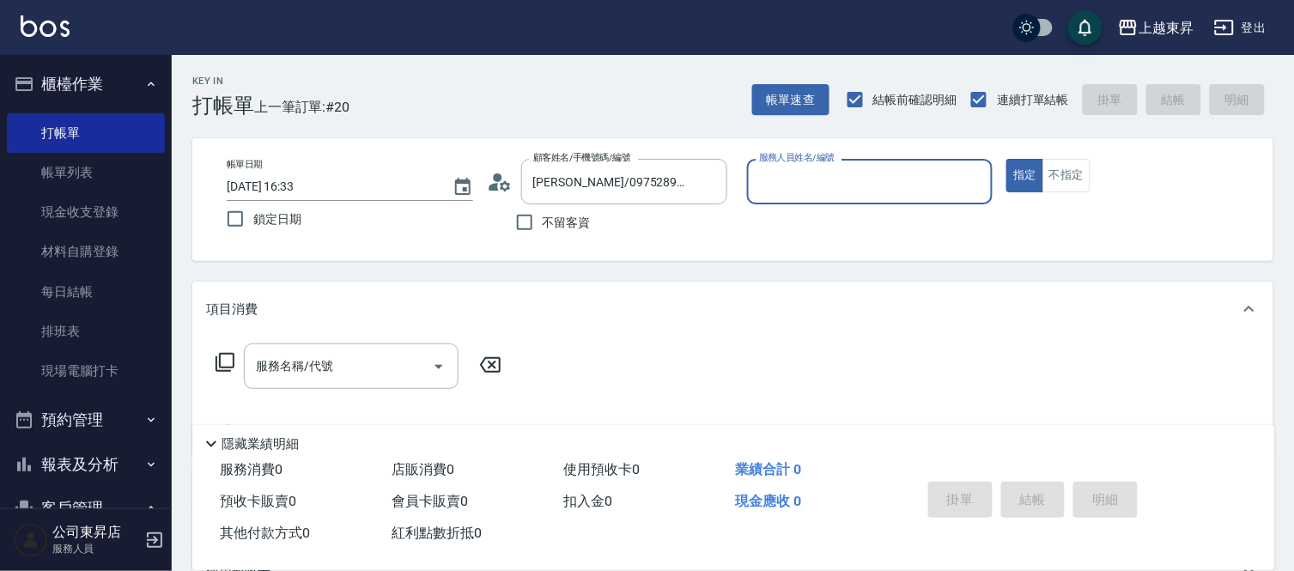
type input "[PERSON_NAME]-08"
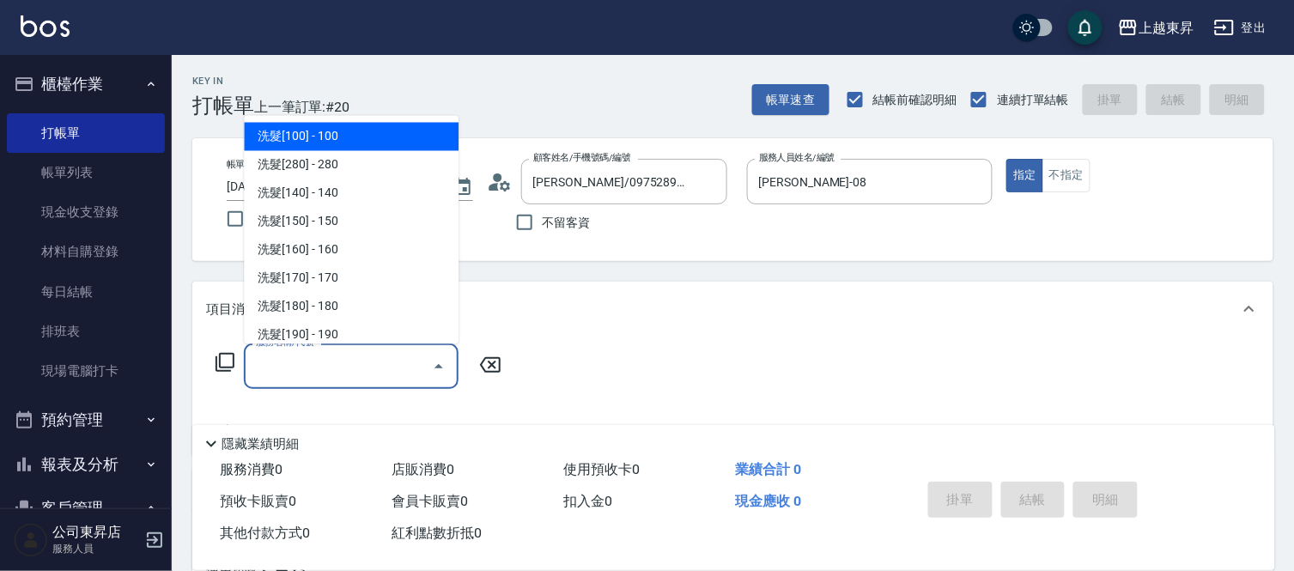
click at [293, 371] on div "服務名稱/代號 服務名稱/代號" at bounding box center [351, 365] width 215 height 45
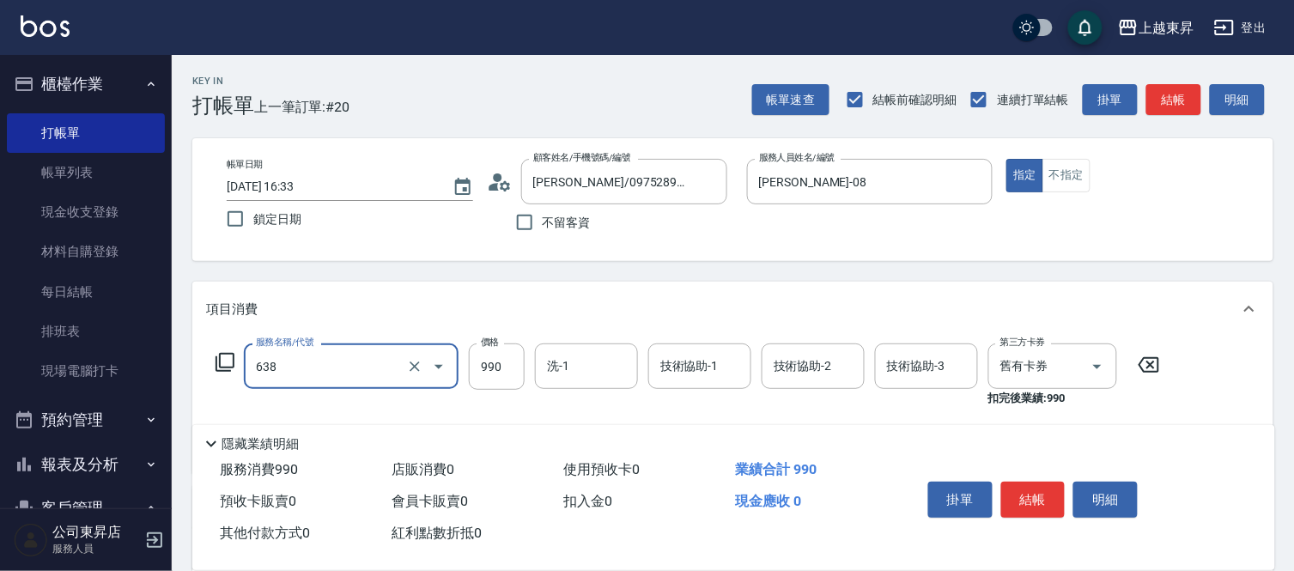
type input "(芙)頭皮養護套卡(638)"
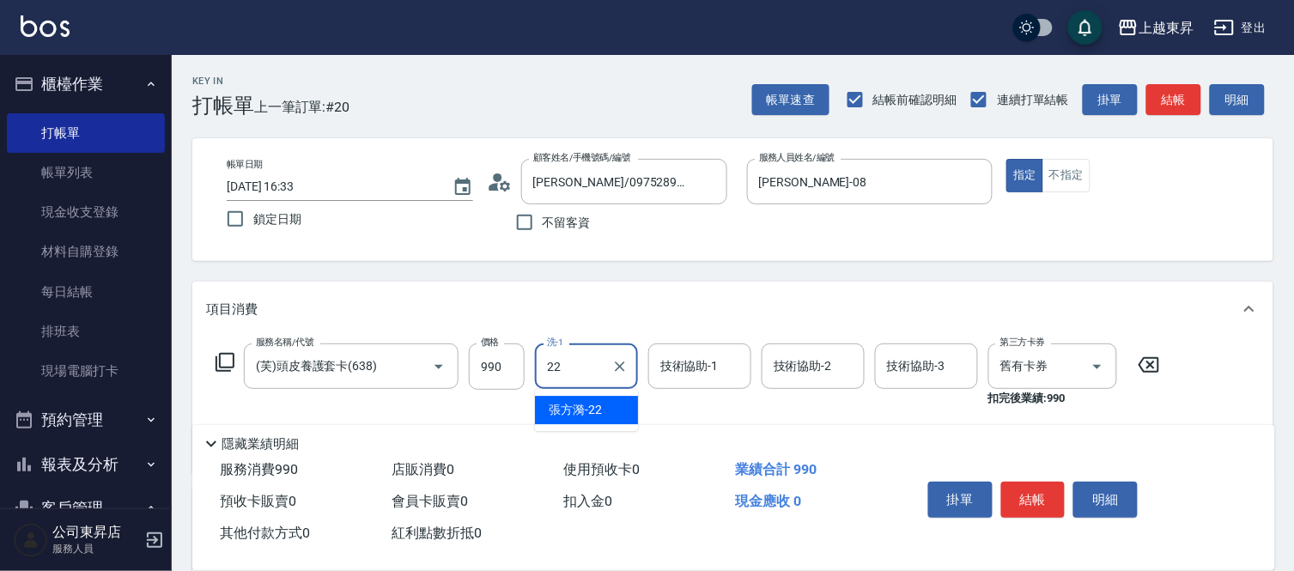
type input "張方漪-22"
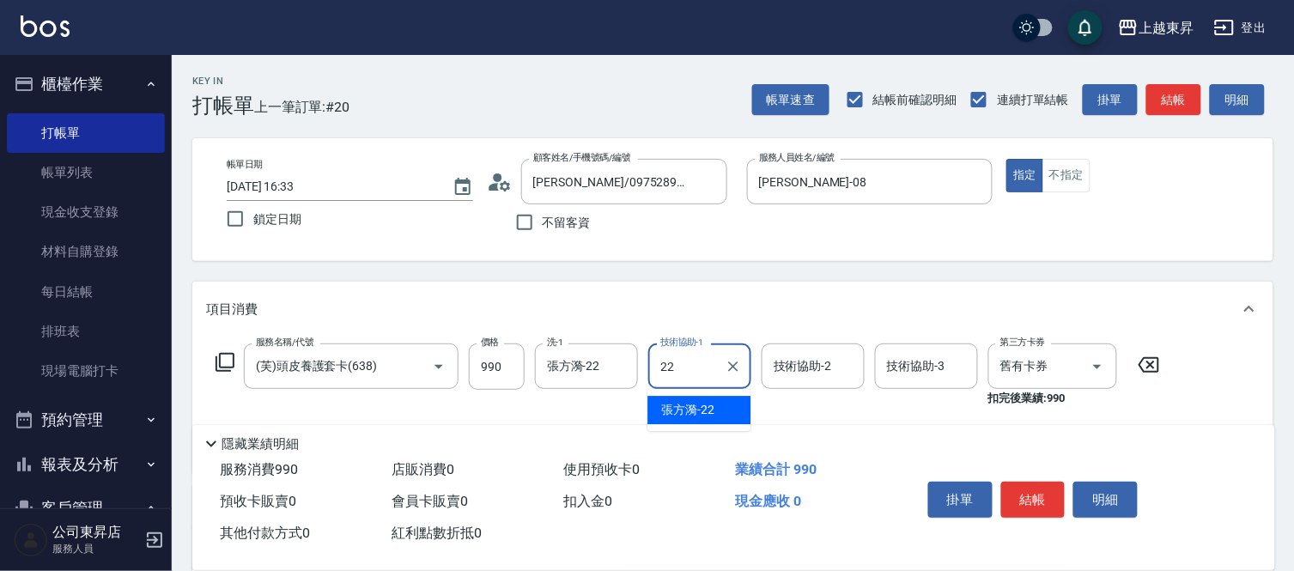
type input "張方漪-22"
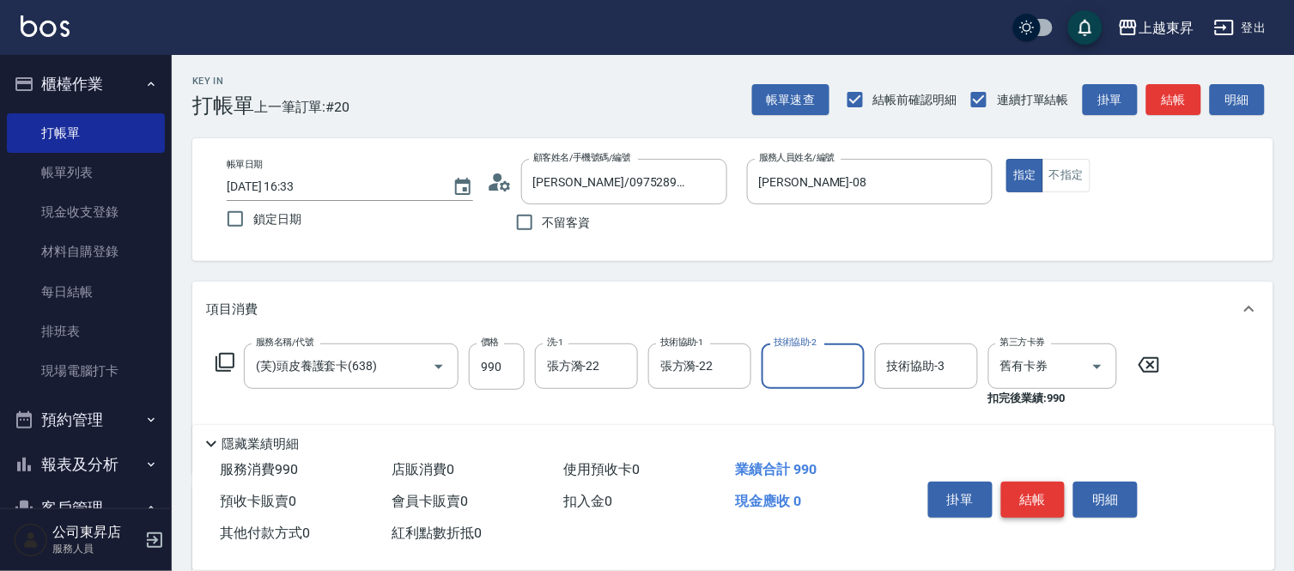
click at [1026, 500] on button "結帳" at bounding box center [1033, 500] width 64 height 36
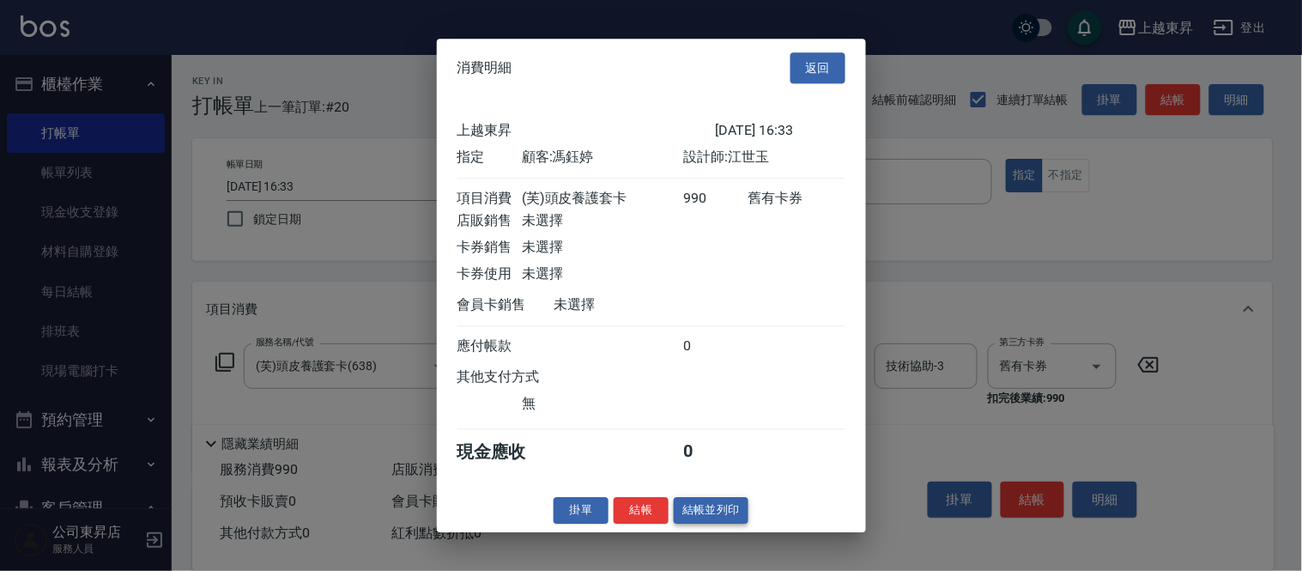
click at [702, 516] on button "結帳並列印" at bounding box center [711, 510] width 75 height 27
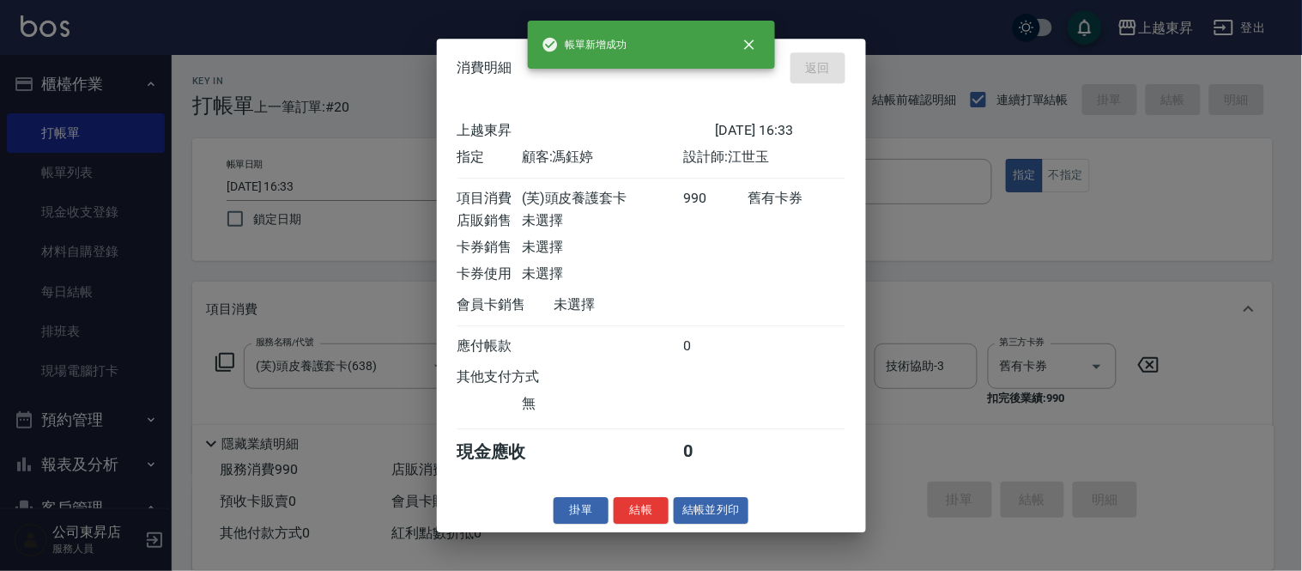
type input "[DATE] 16:34"
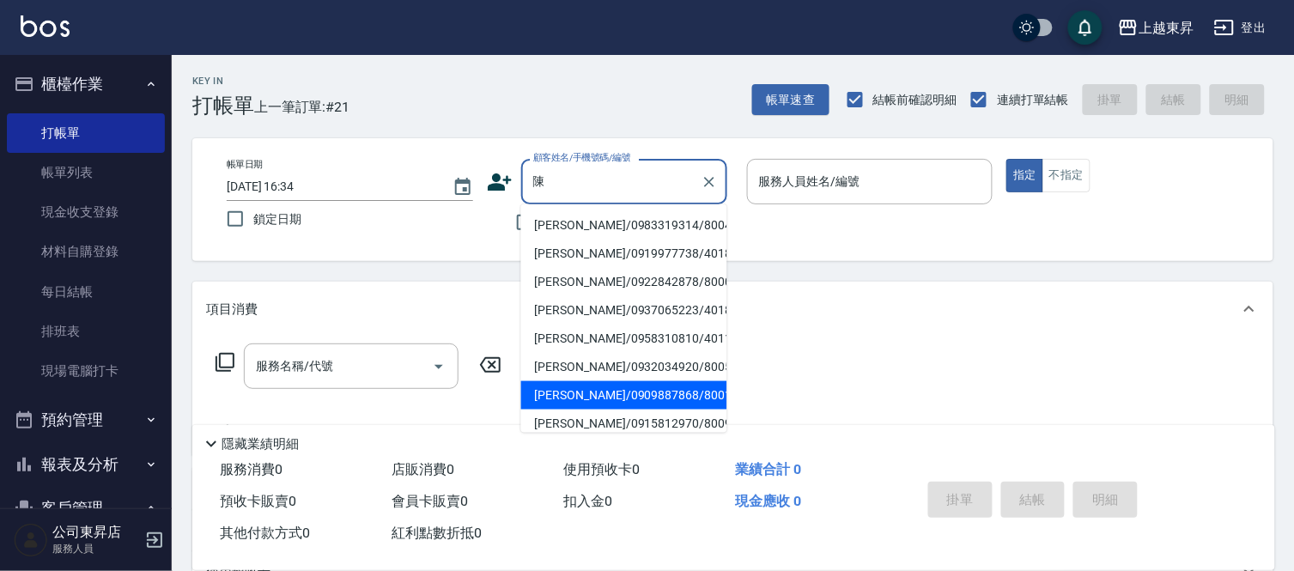
click at [569, 396] on li "[PERSON_NAME]/0909887868/80017" at bounding box center [624, 395] width 206 height 28
type input "[PERSON_NAME]/0909887868/80017"
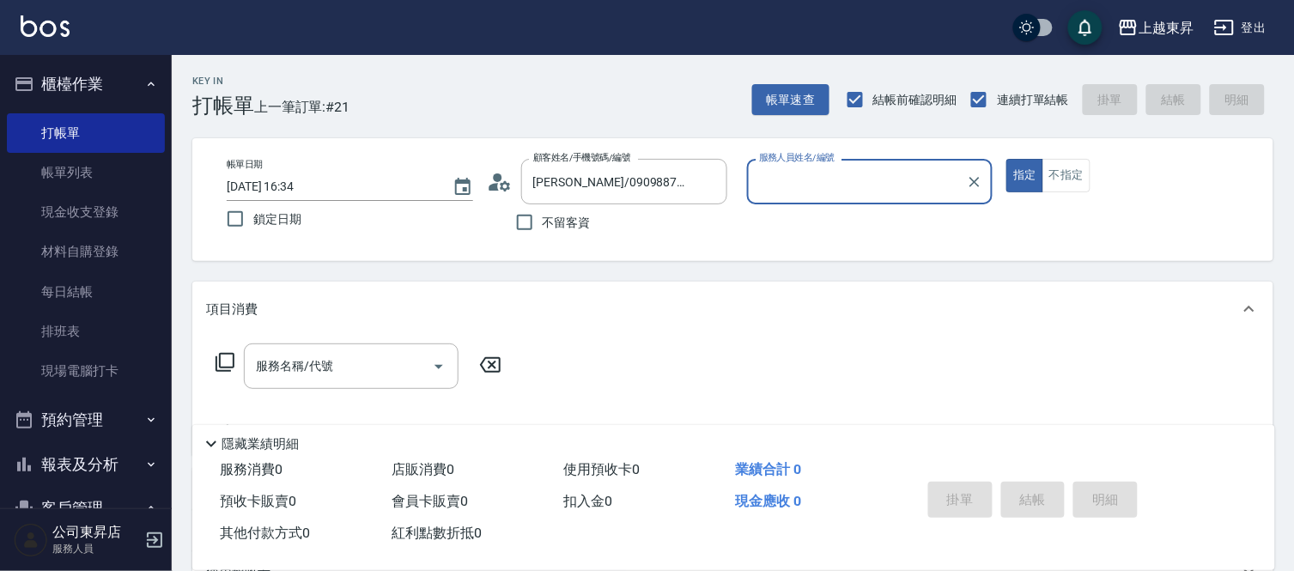
type input "[PERSON_NAME]-08"
click at [328, 371] on div "服務名稱/代號 服務名稱/代號" at bounding box center [351, 365] width 215 height 45
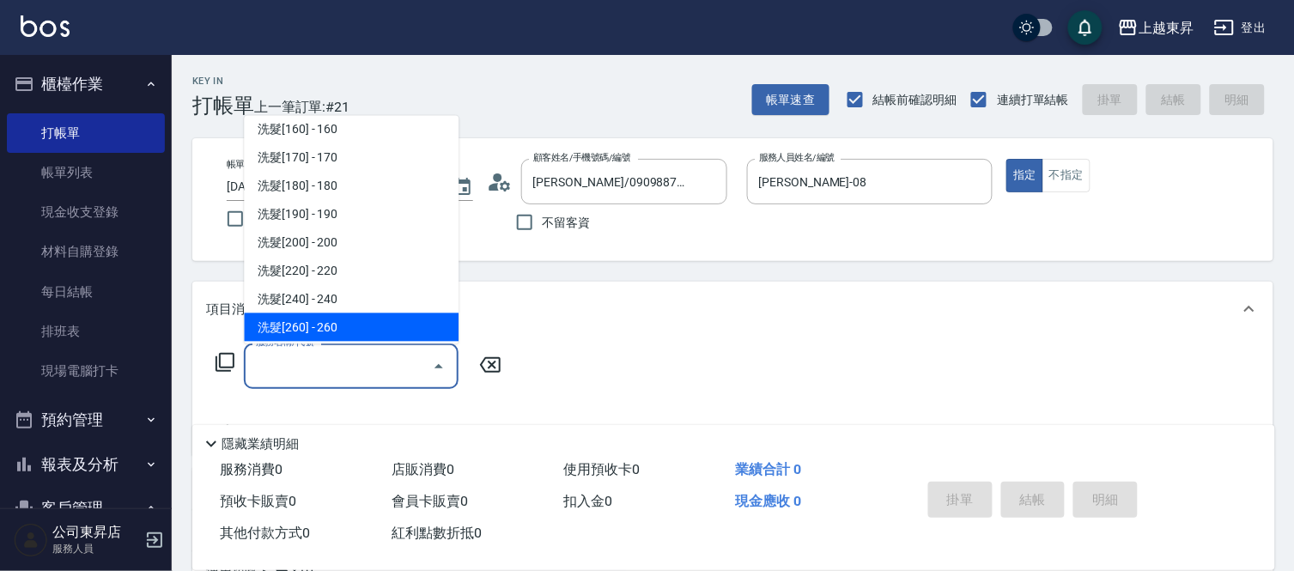
scroll to position [381, 0]
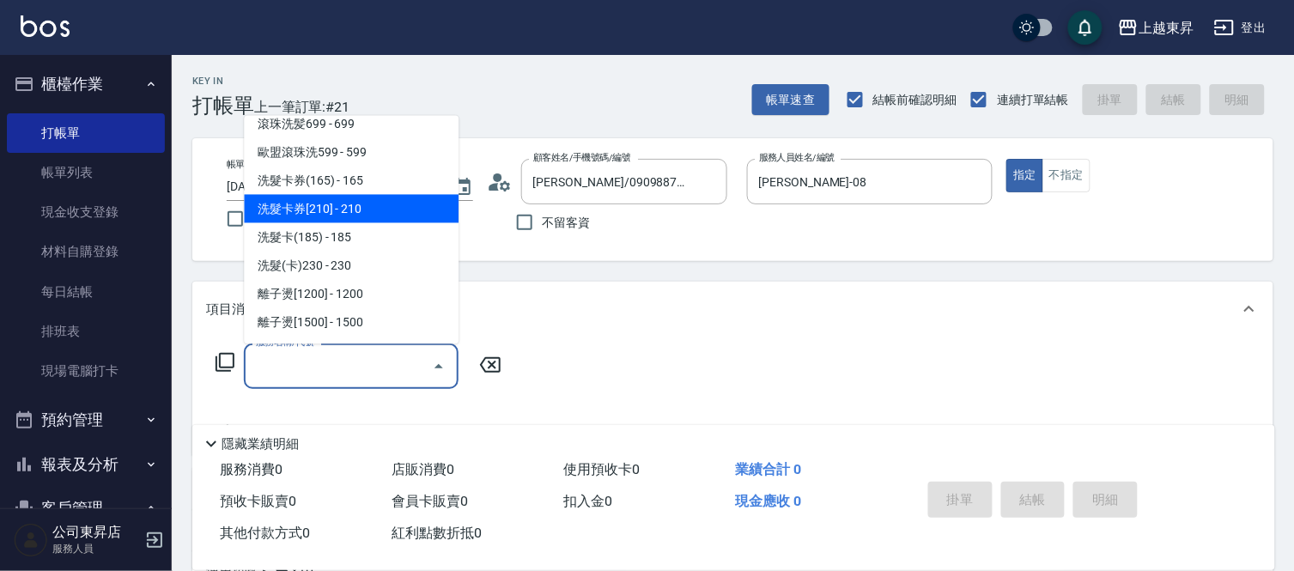
click at [348, 208] on span "洗髮卡券[210] - 210" at bounding box center [351, 209] width 215 height 28
type input "洗髮卡券[210](222)"
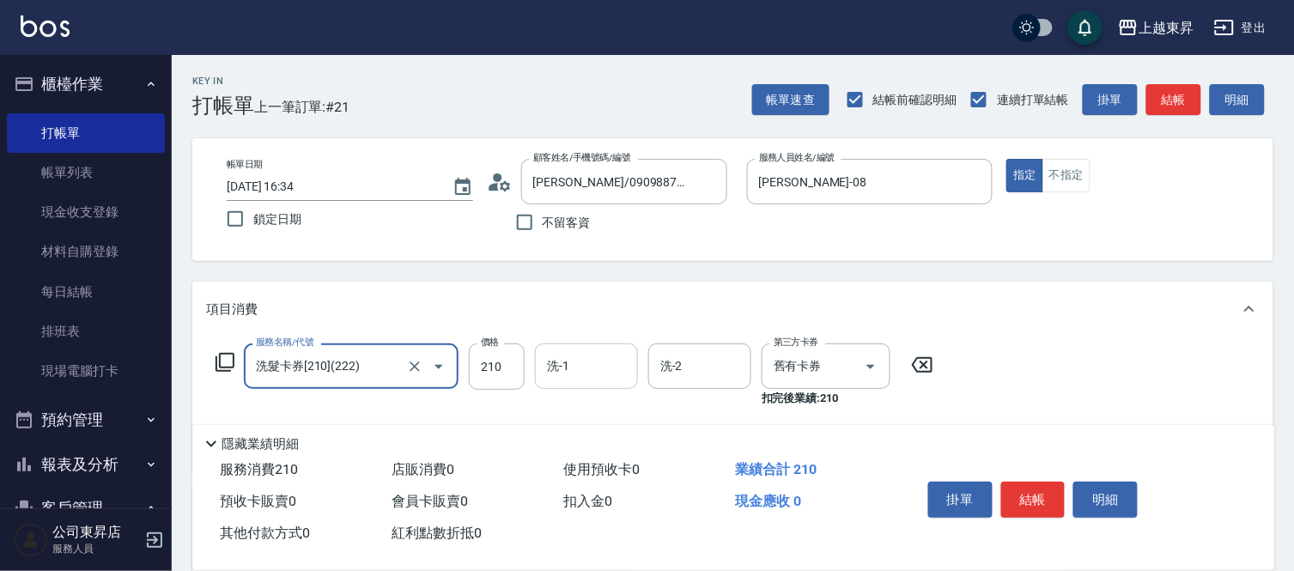
click at [575, 372] on input "洗-1" at bounding box center [586, 366] width 88 height 30
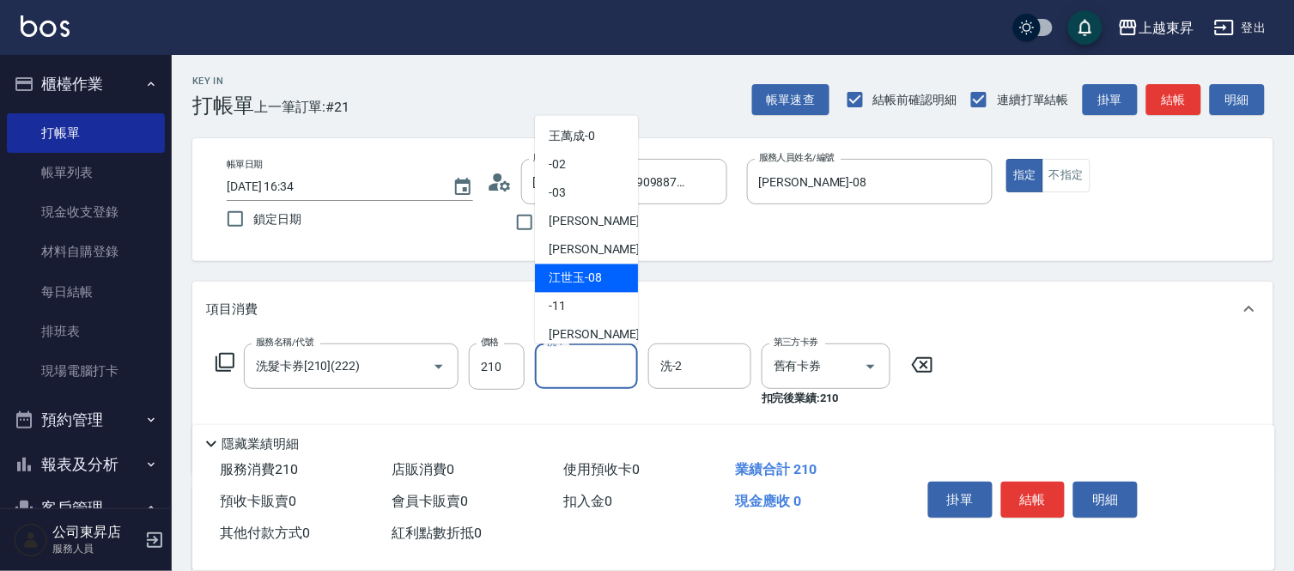
click at [576, 270] on span "[PERSON_NAME]-08" at bounding box center [574, 279] width 53 height 18
type input "[PERSON_NAME]-08"
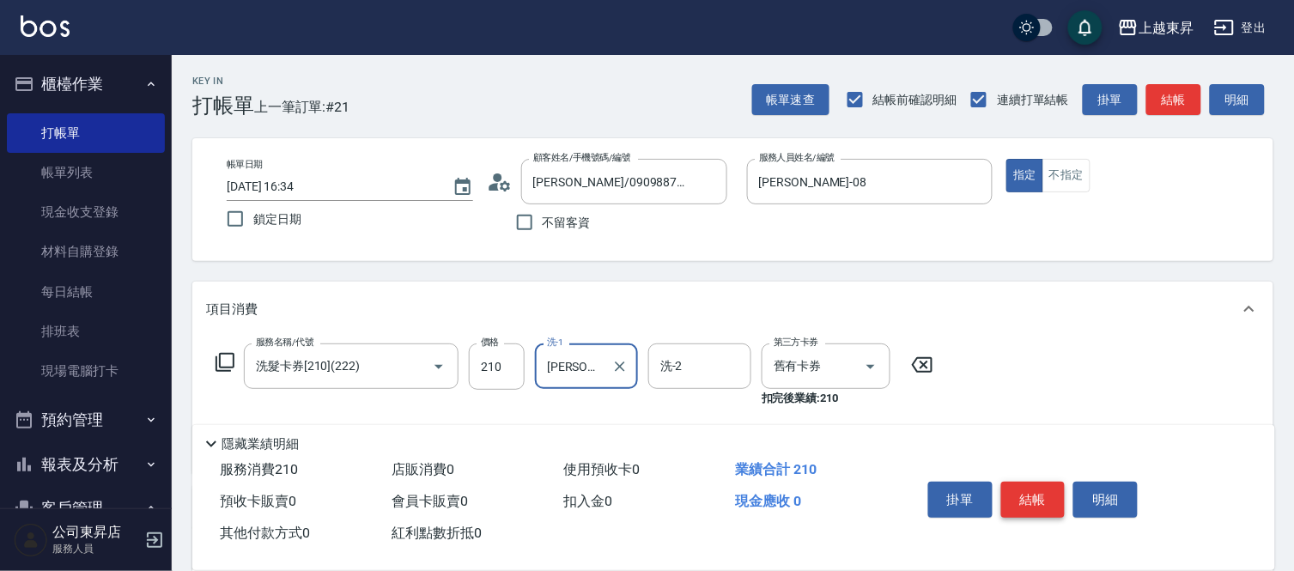
click at [1027, 486] on button "結帳" at bounding box center [1033, 500] width 64 height 36
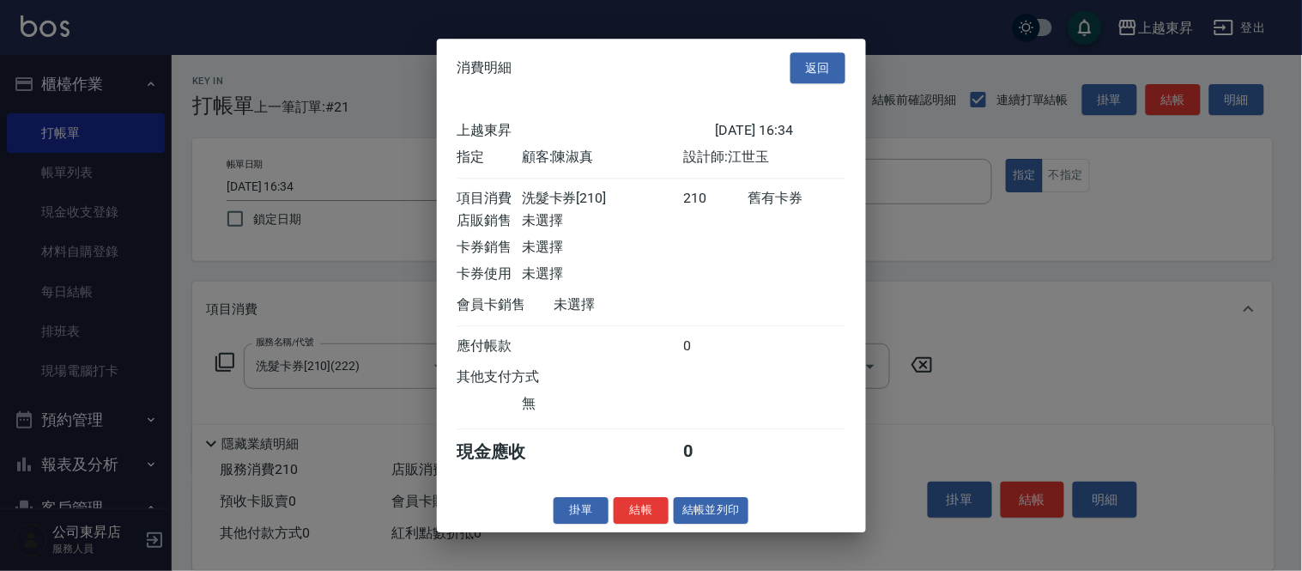
drag, startPoint x: 716, startPoint y: 532, endPoint x: 730, endPoint y: 529, distance: 15.0
click at [718, 524] on button "結帳並列印" at bounding box center [711, 510] width 75 height 27
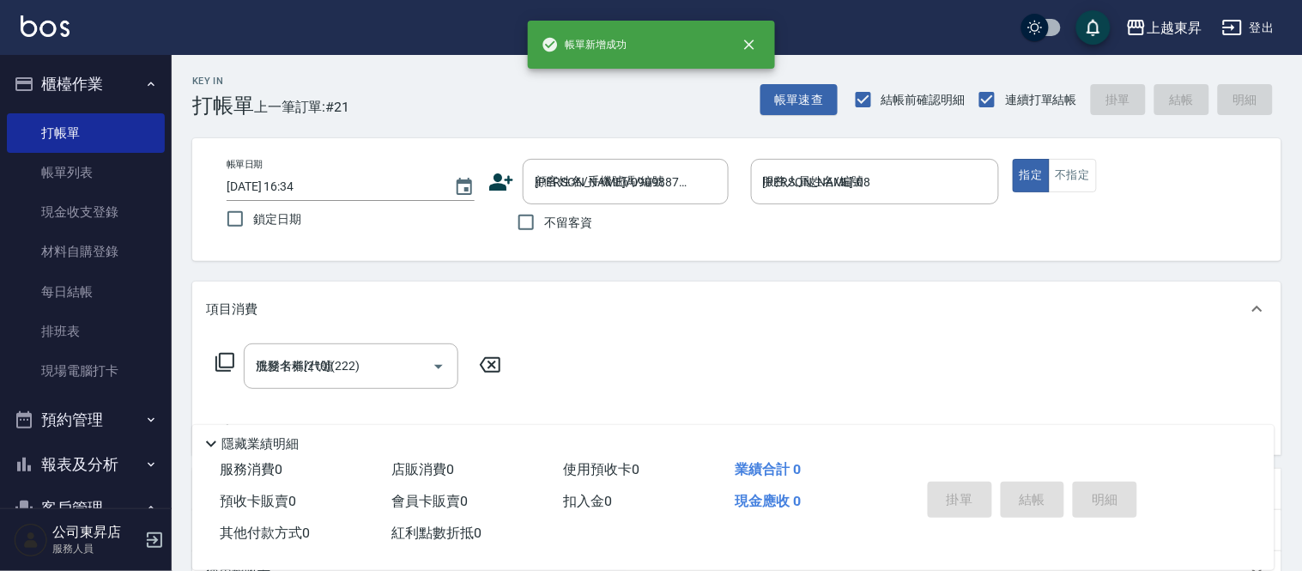
type input "[DATE] 16:36"
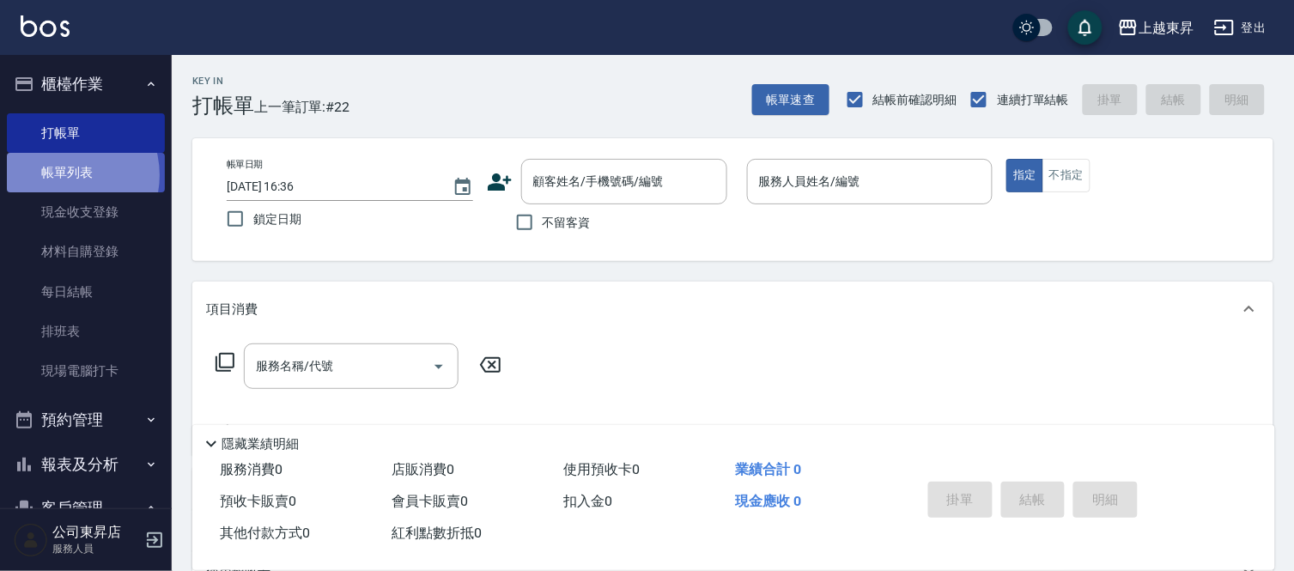
click at [62, 175] on link "帳單列表" at bounding box center [86, 172] width 158 height 39
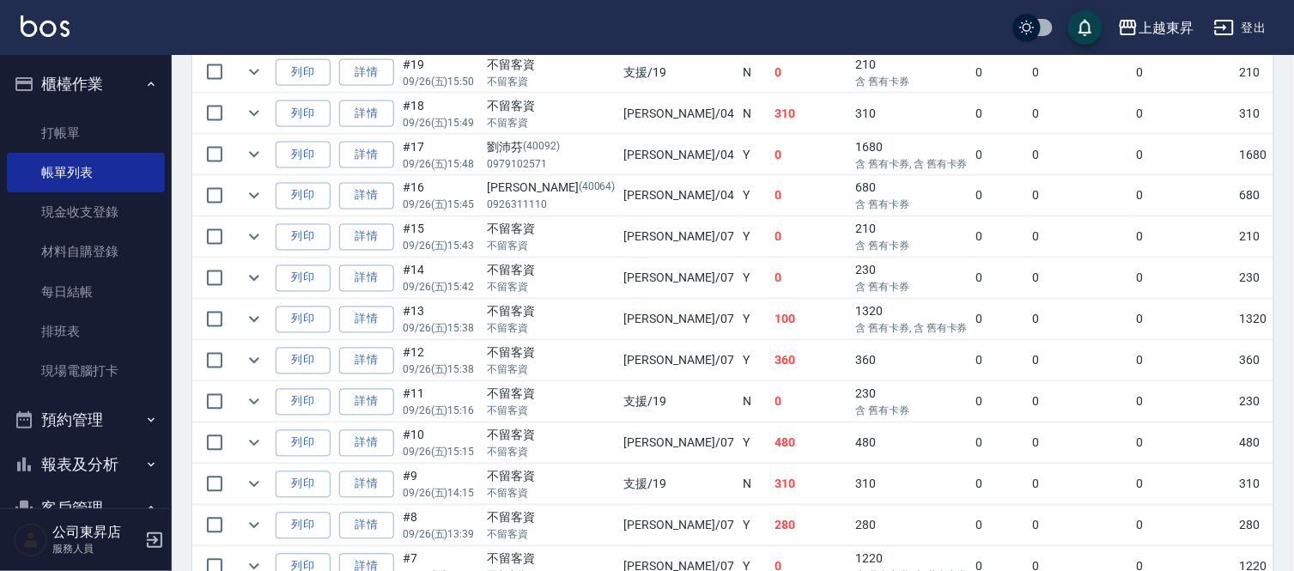
scroll to position [609, 0]
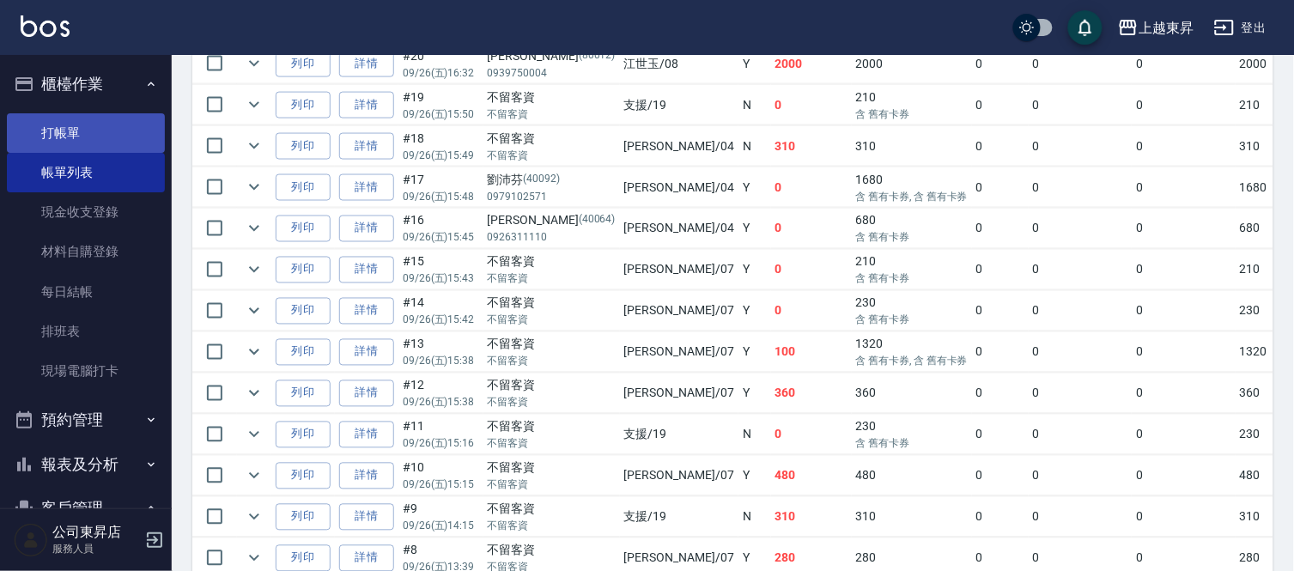
click at [64, 135] on link "打帳單" at bounding box center [86, 132] width 158 height 39
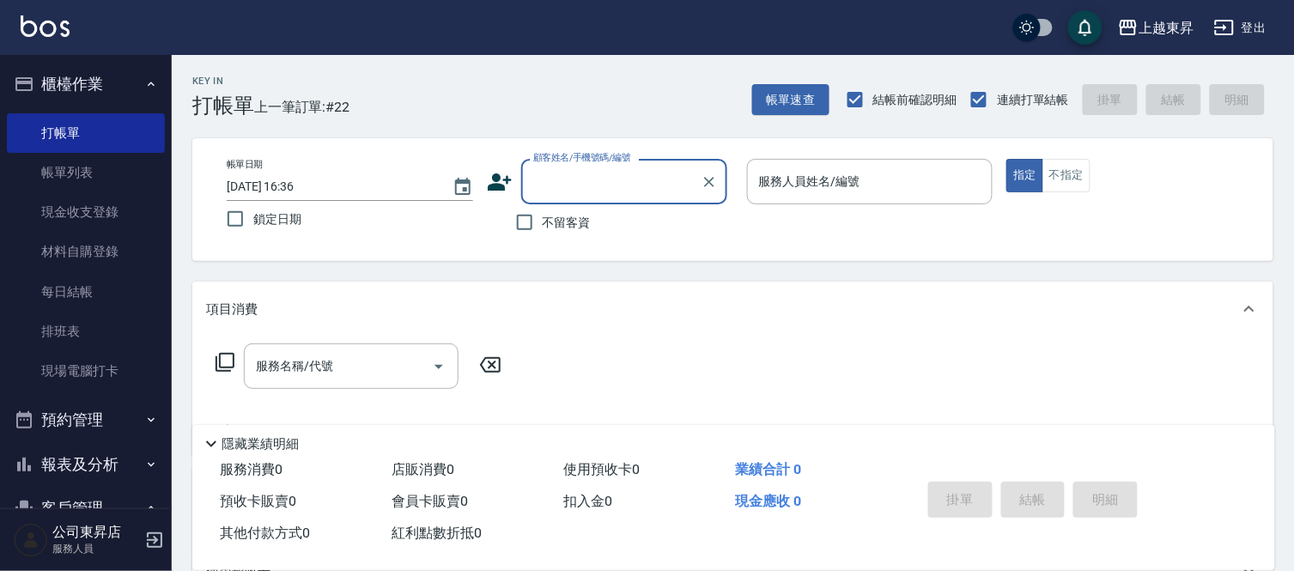
click at [575, 173] on input "顧客姓名/手機號碼/編號" at bounding box center [611, 182] width 165 height 30
type input "芷"
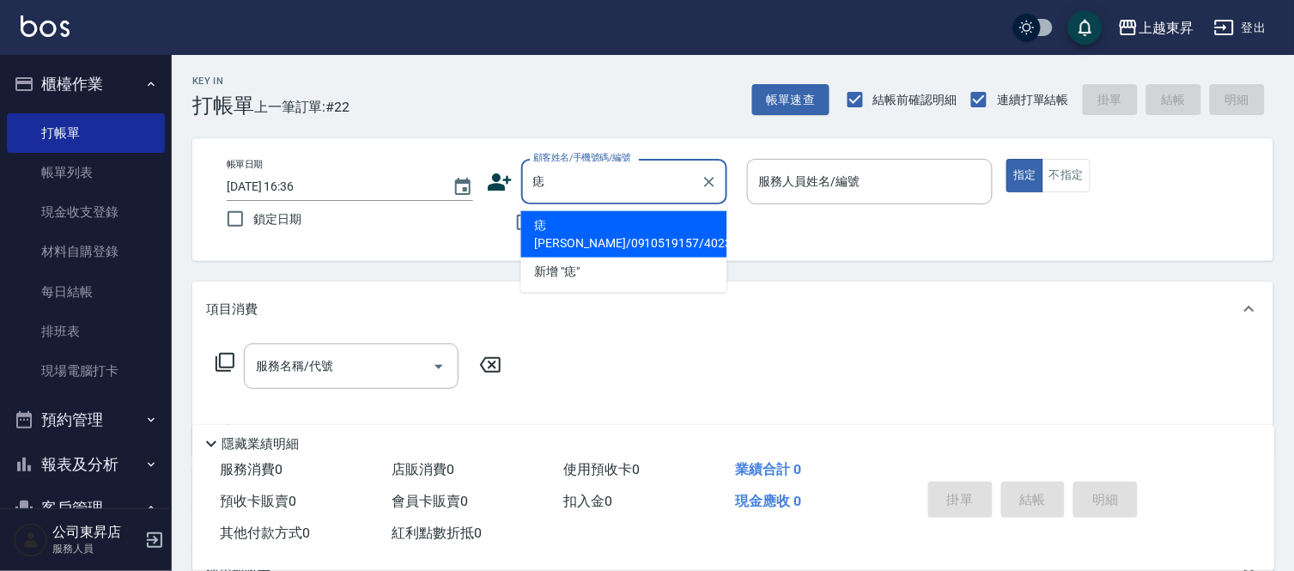
click at [588, 235] on li "痣[PERSON_NAME]/0910519157/40235" at bounding box center [624, 234] width 206 height 46
type input "痣[PERSON_NAME]/0910519157/40235"
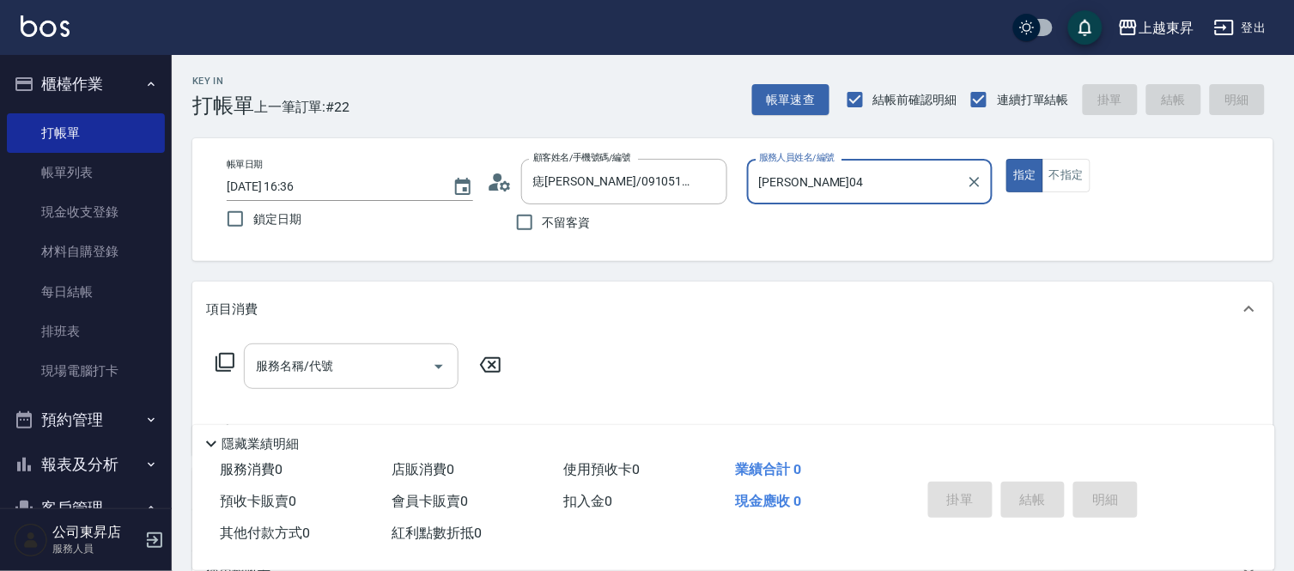
type input "[PERSON_NAME]04"
drag, startPoint x: 340, startPoint y: 344, endPoint x: 343, endPoint y: 359, distance: 15.0
click at [340, 347] on div "服務名稱/代號" at bounding box center [351, 365] width 215 height 45
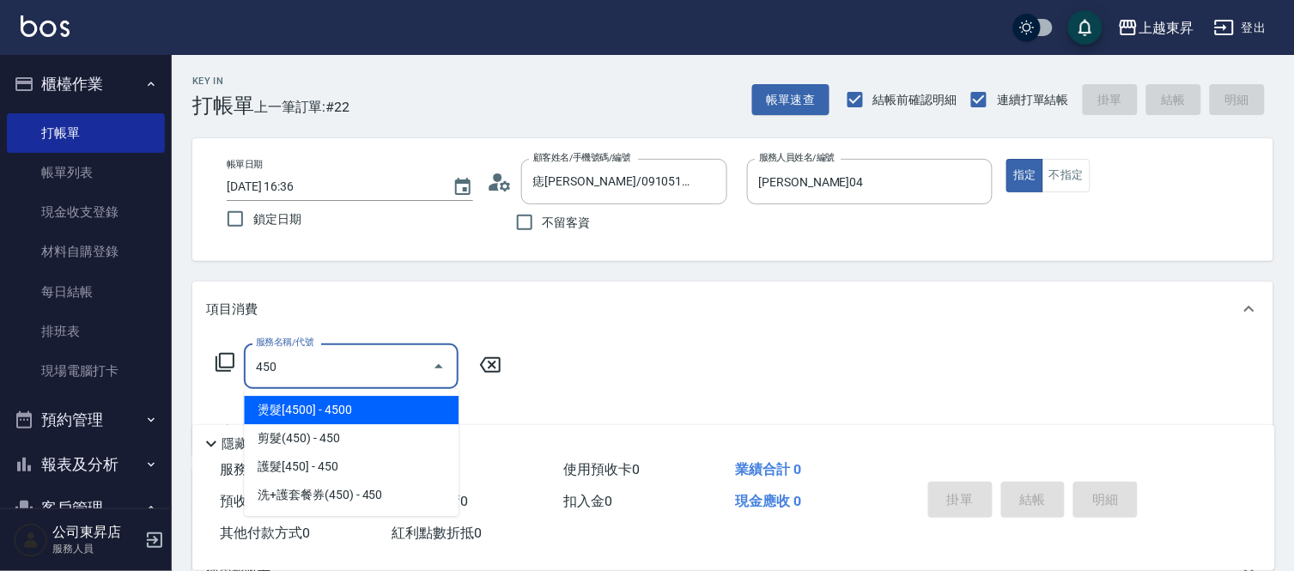
type input "燙髮[4500](323)"
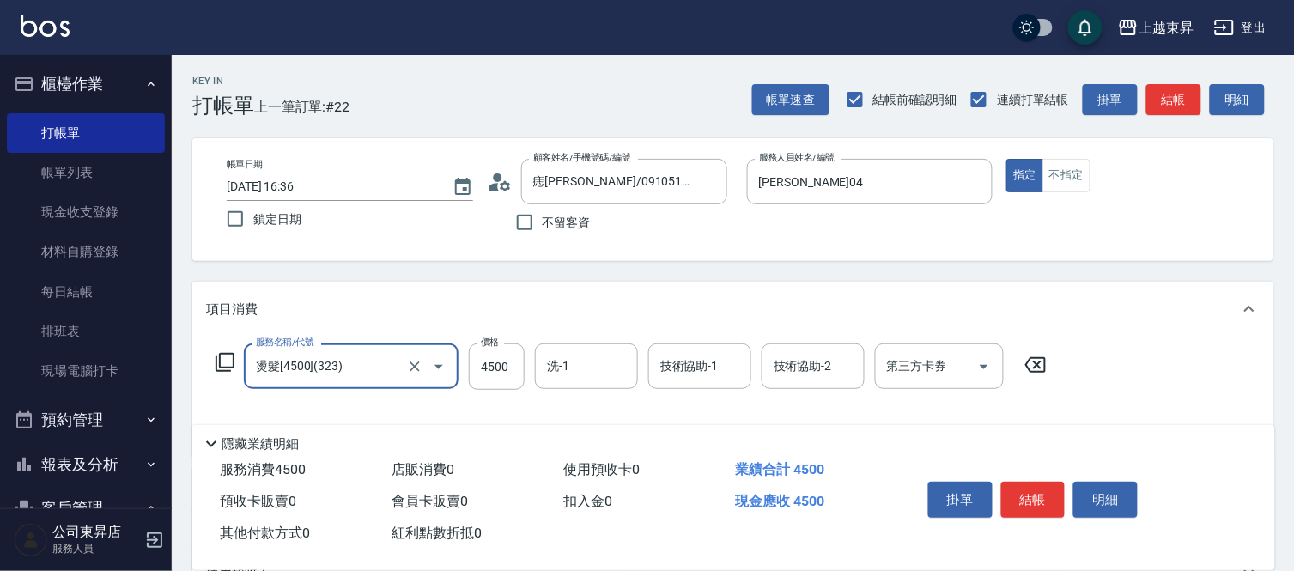
click at [367, 376] on input "燙髮[4500](323)" at bounding box center [327, 366] width 151 height 30
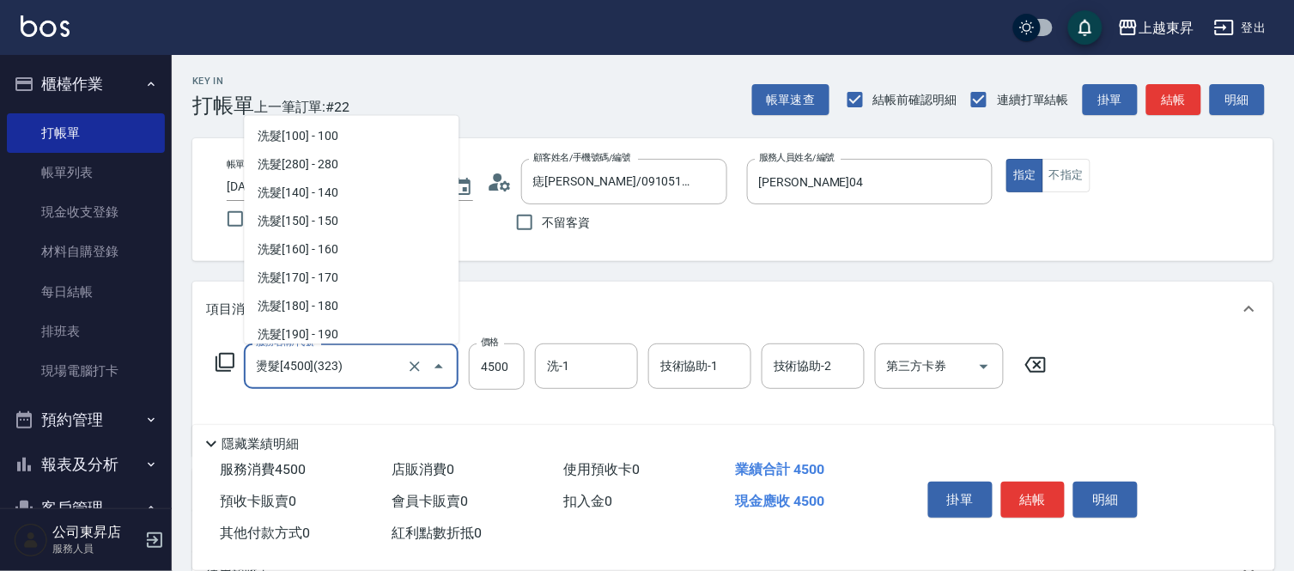
scroll to position [967, 0]
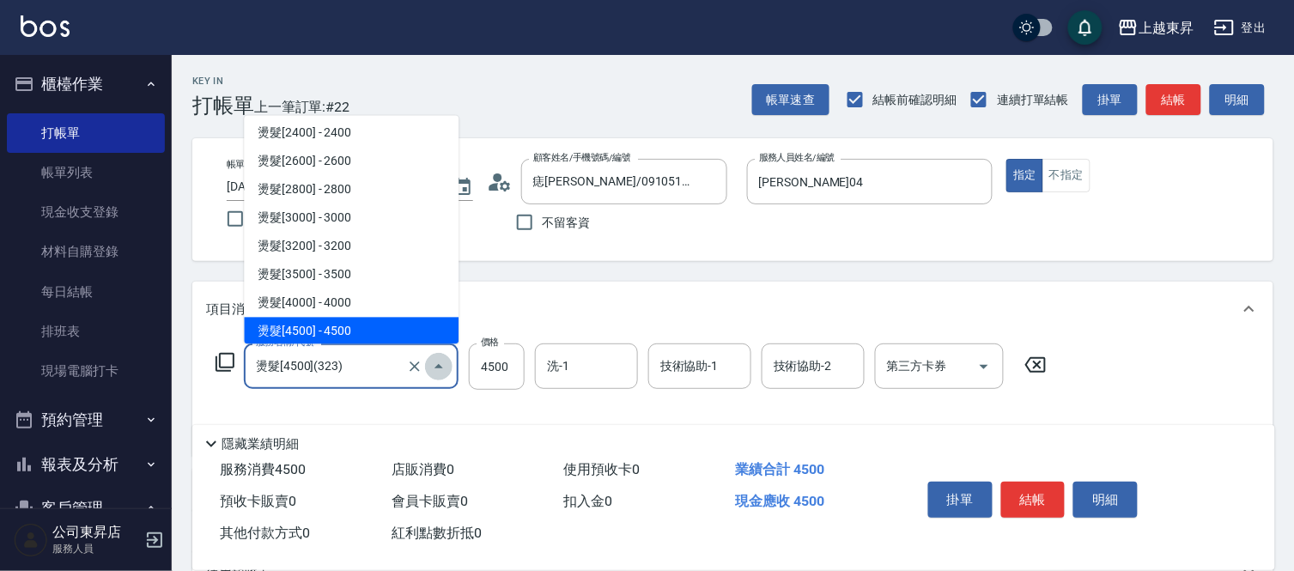
click at [433, 358] on icon "Close" at bounding box center [438, 366] width 21 height 21
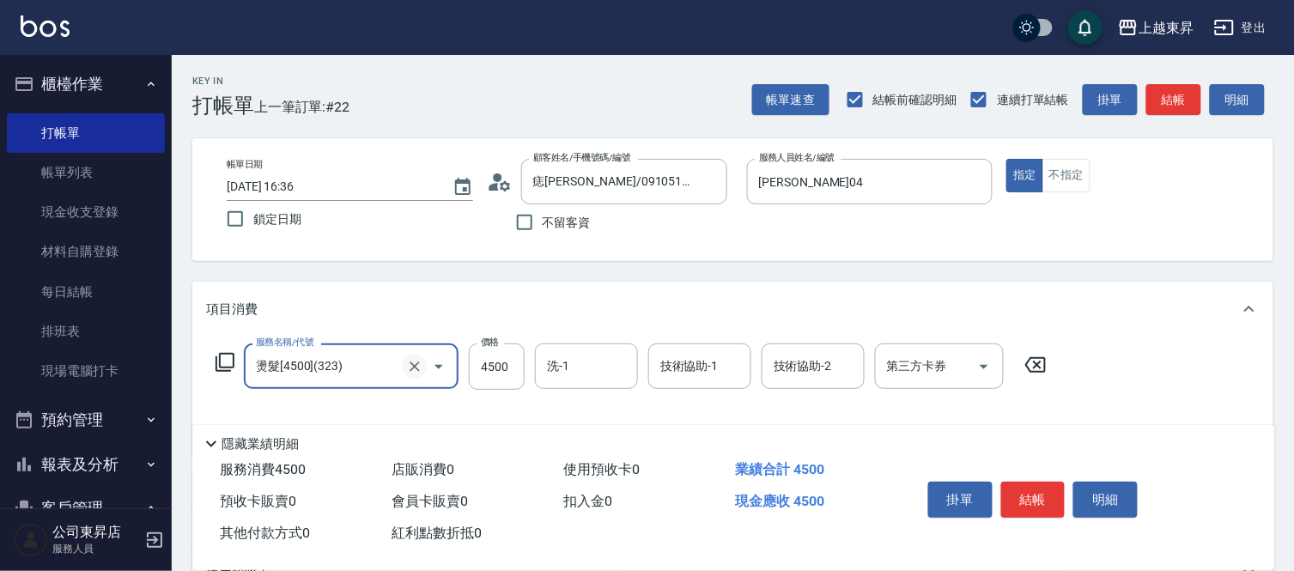
click at [412, 361] on icon "Clear" at bounding box center [414, 366] width 17 height 17
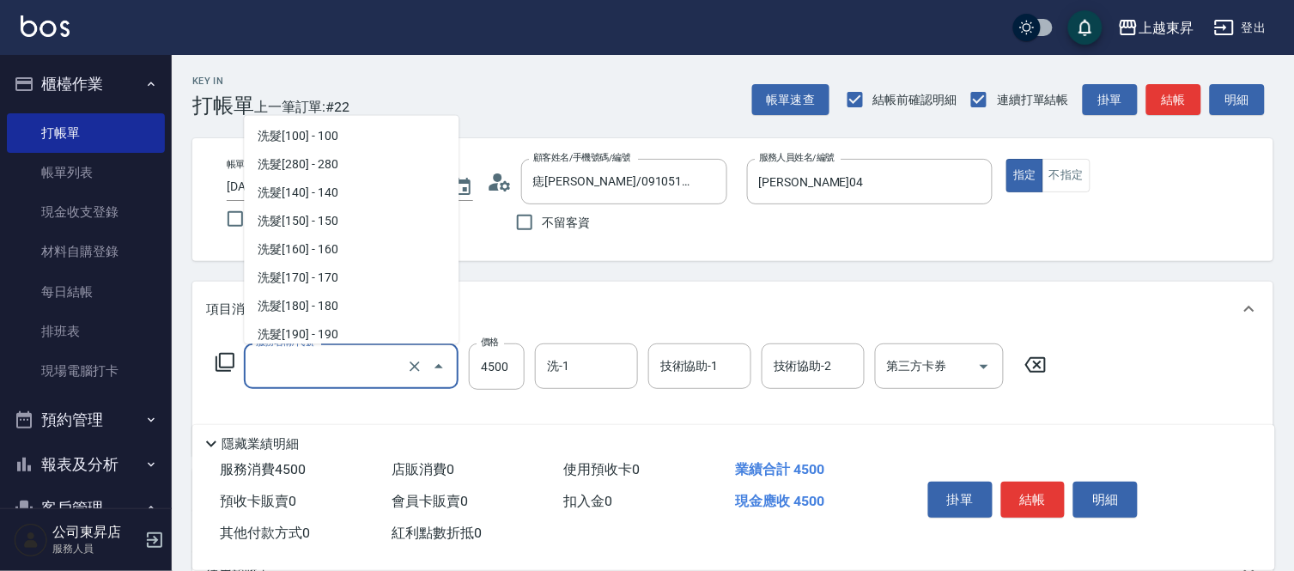
click at [322, 379] on input "服務名稱/代號" at bounding box center [327, 366] width 151 height 30
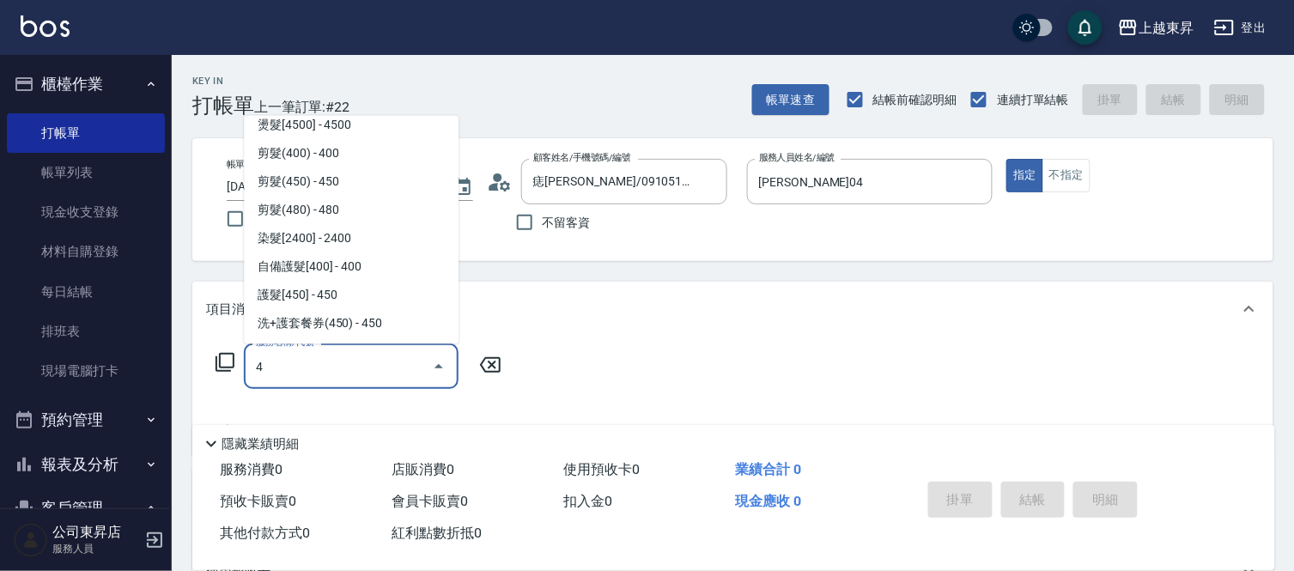
scroll to position [0, 0]
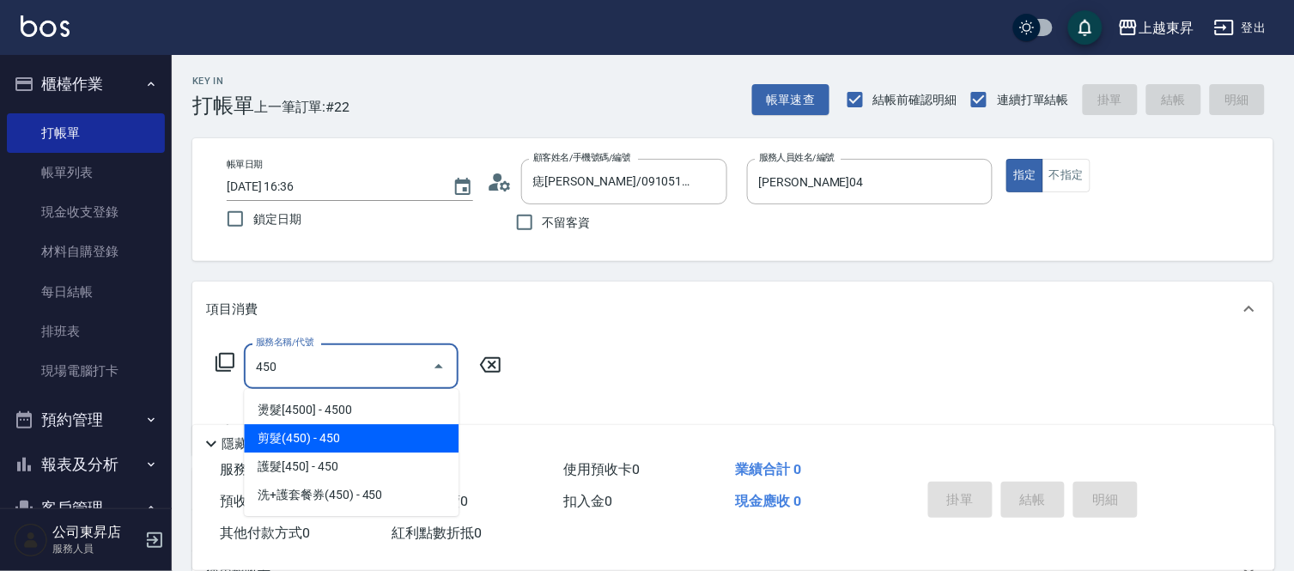
click at [409, 431] on span "剪髮(450) - 450" at bounding box center [351, 438] width 215 height 28
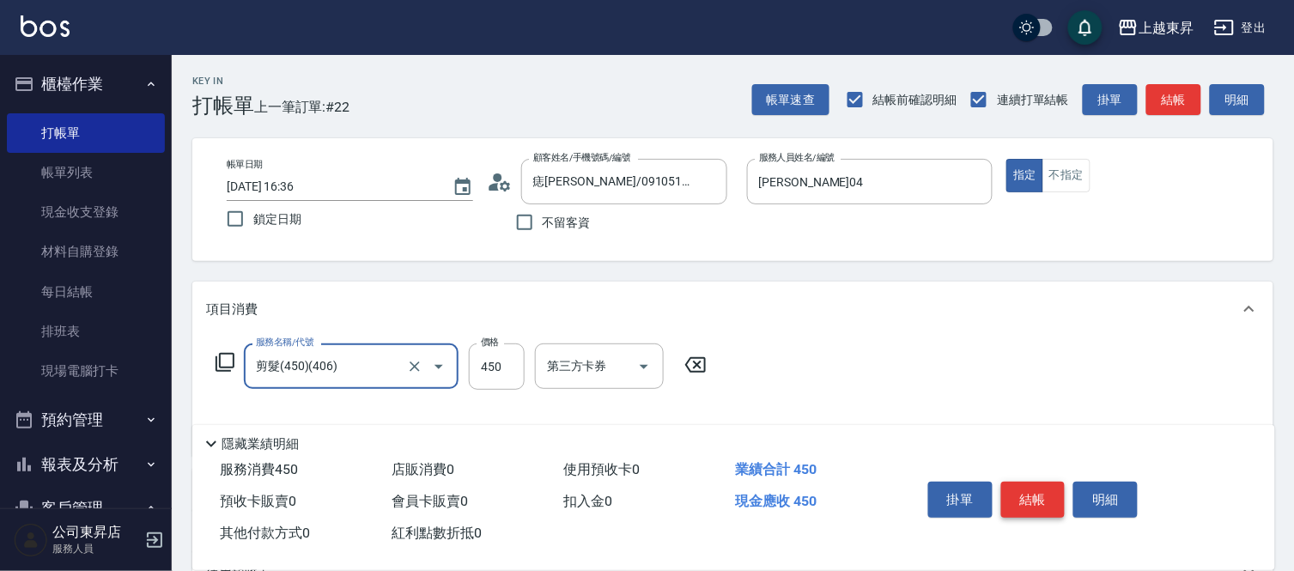
type input "剪髮(450)(406)"
click at [1037, 482] on button "結帳" at bounding box center [1033, 500] width 64 height 36
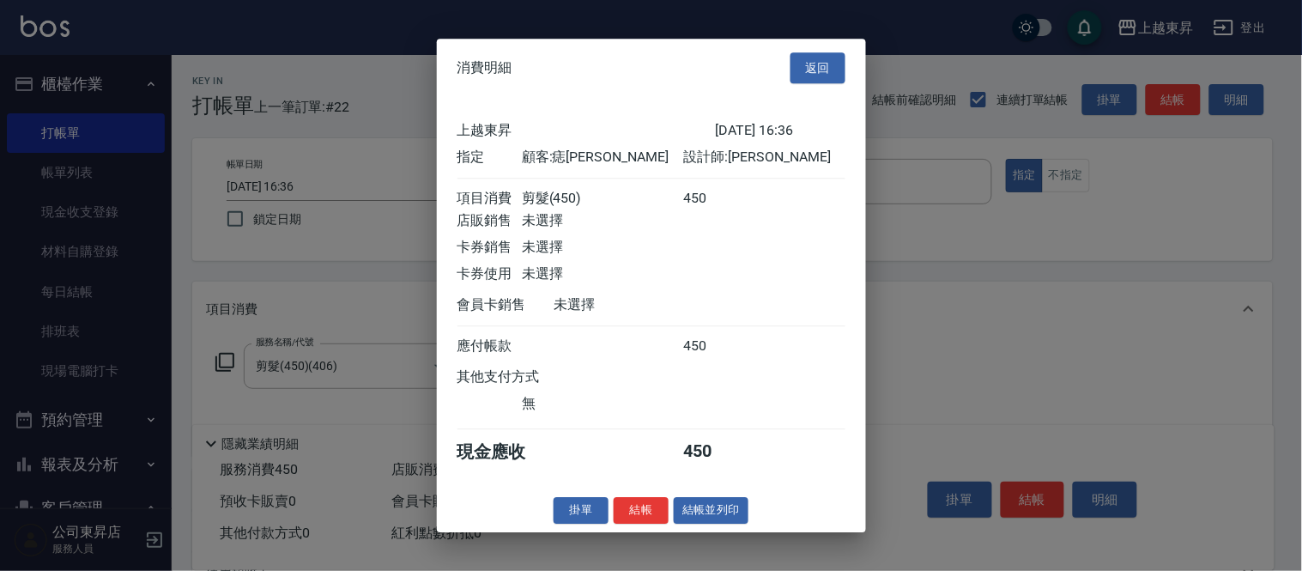
click at [715, 518] on button "結帳並列印" at bounding box center [711, 510] width 75 height 27
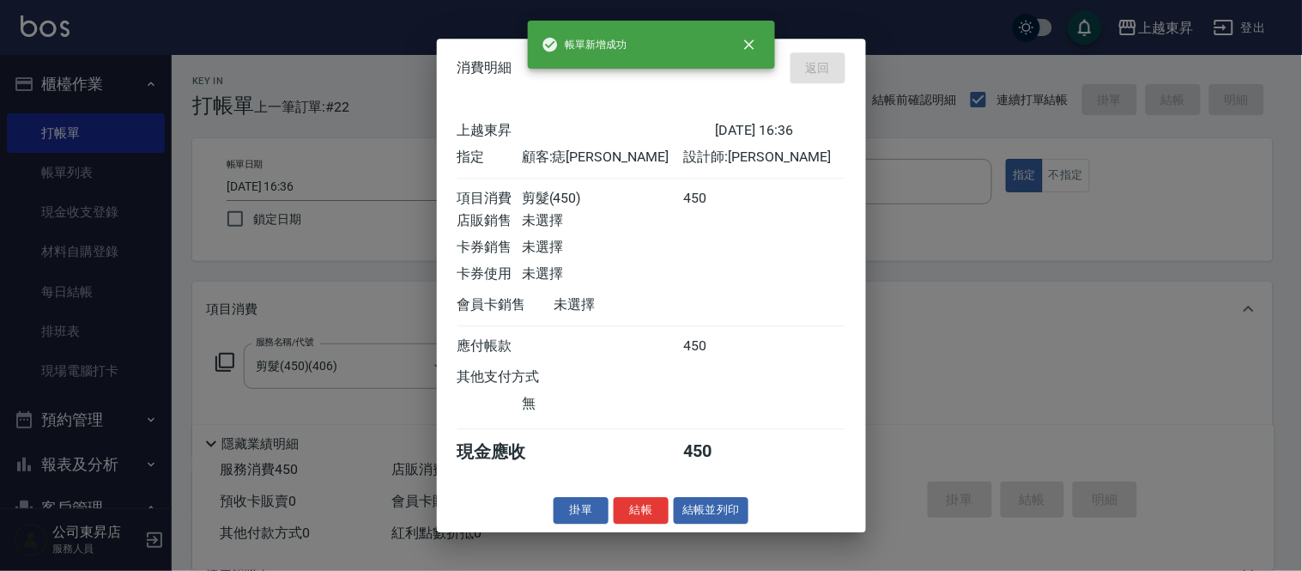
type input "[DATE] 16:47"
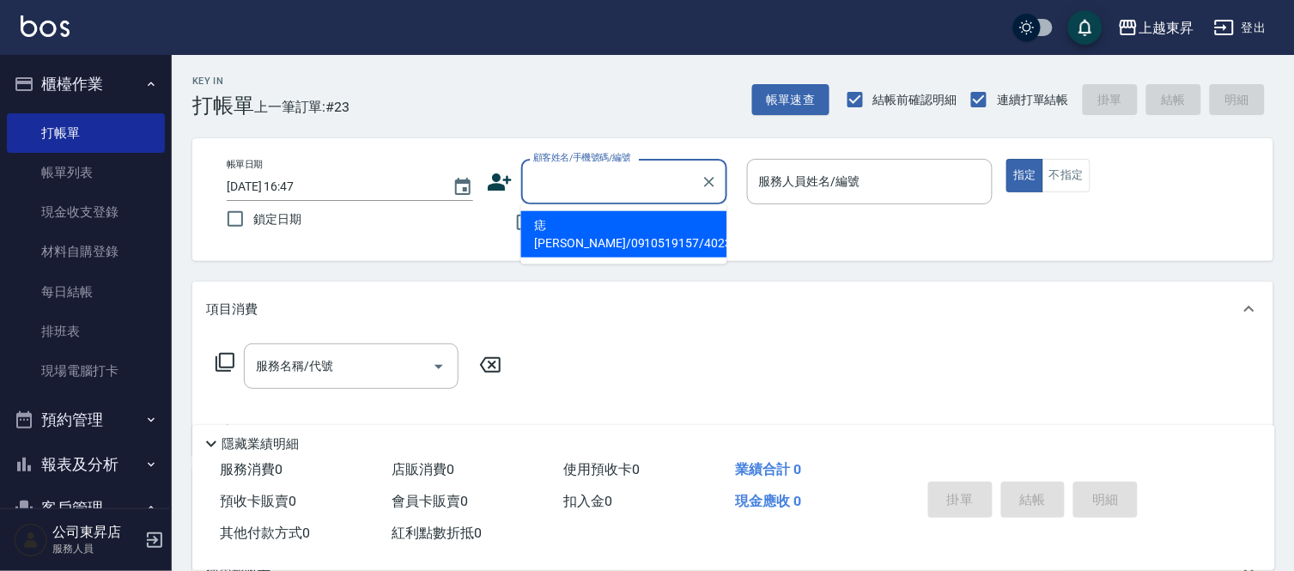
click at [555, 182] on input "顧客姓名/手機號碼/編號" at bounding box center [611, 182] width 165 height 30
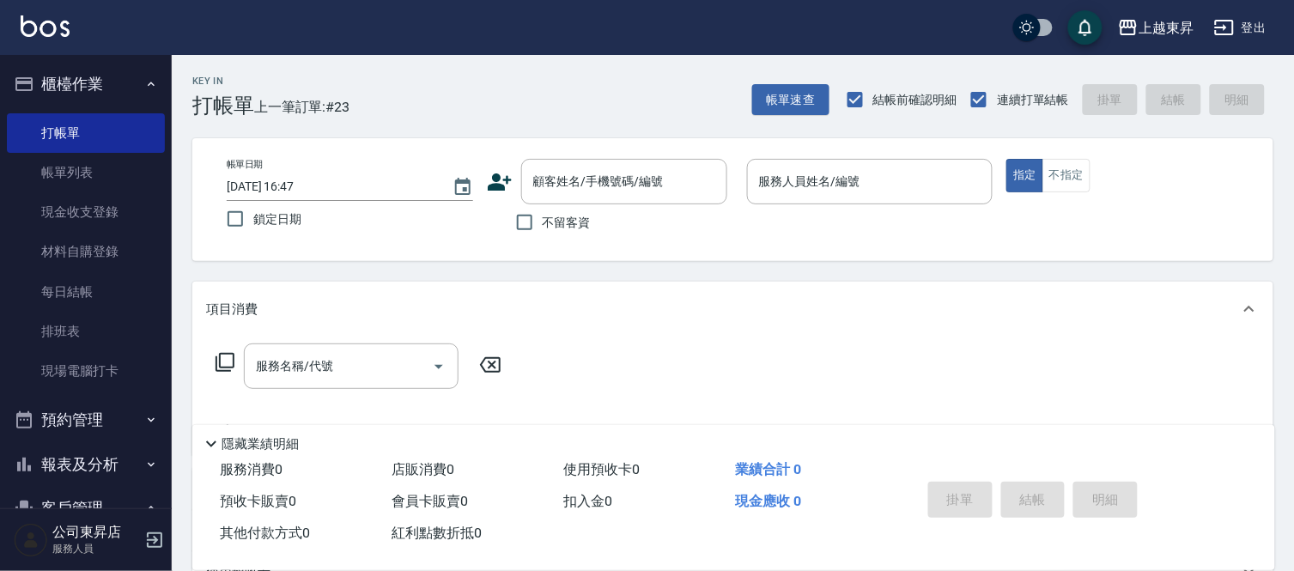
click at [546, 339] on div "服務名稱/代號 服務名稱/代號" at bounding box center [732, 395] width 1081 height 118
click at [553, 223] on span "不留客資" at bounding box center [566, 223] width 48 height 18
click at [542, 223] on input "不留客資" at bounding box center [524, 222] width 36 height 36
checkbox input "true"
click at [1070, 176] on button "不指定" at bounding box center [1066, 175] width 48 height 33
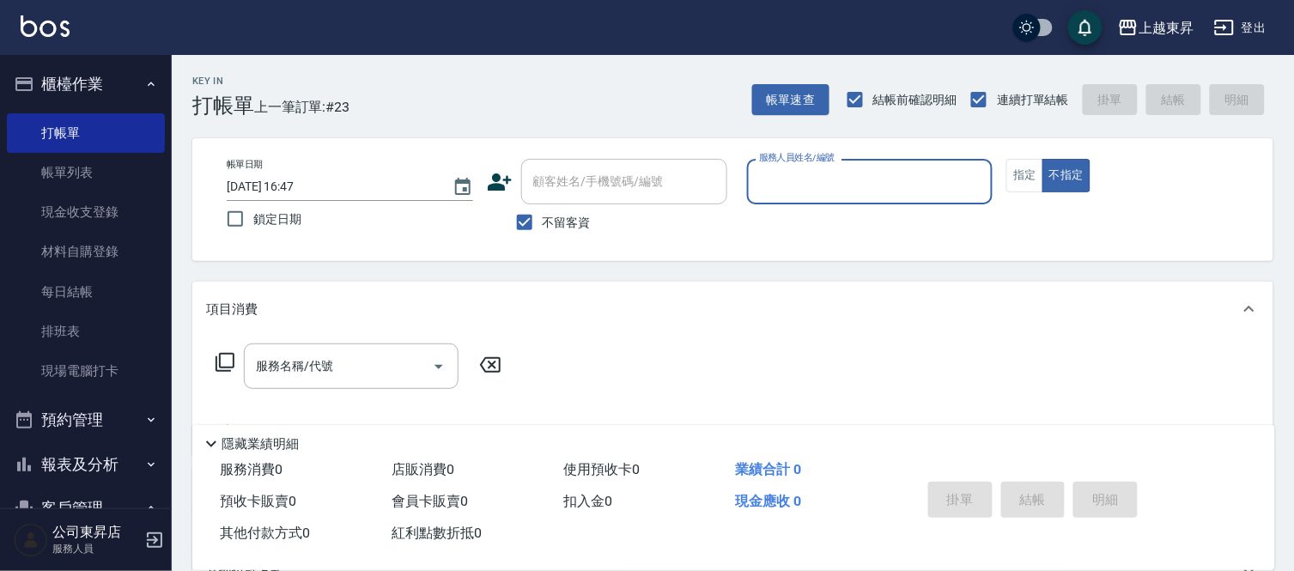
click at [828, 189] on input "服務人員姓名/編號" at bounding box center [870, 182] width 231 height 30
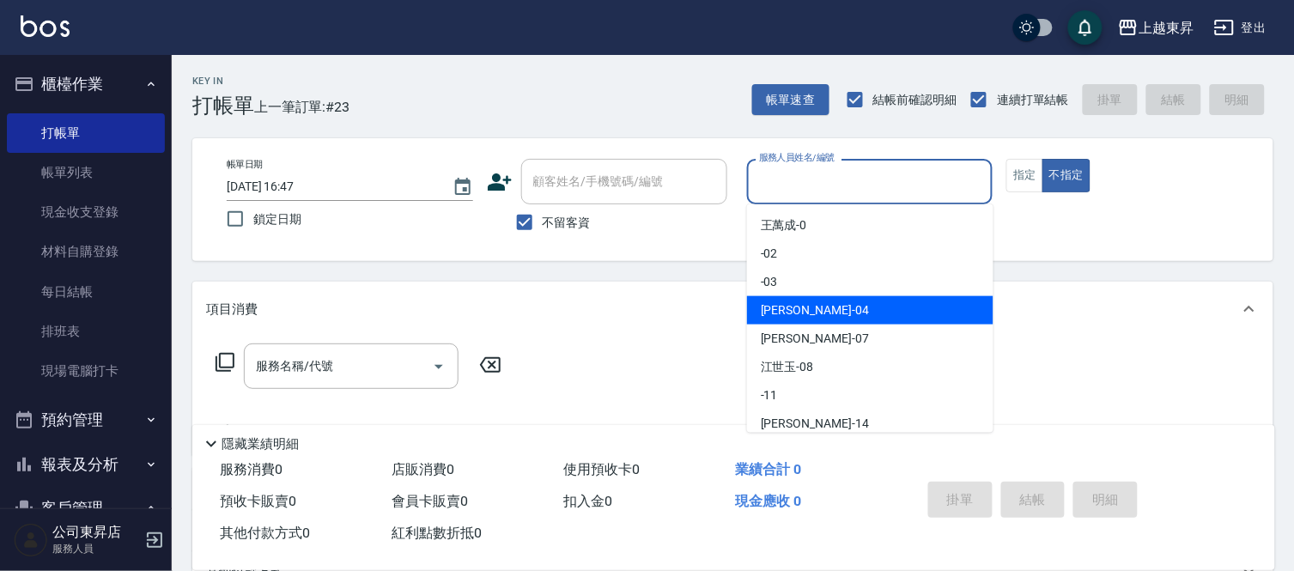
click at [815, 310] on div "[PERSON_NAME]04" at bounding box center [870, 310] width 246 height 28
type input "[PERSON_NAME]04"
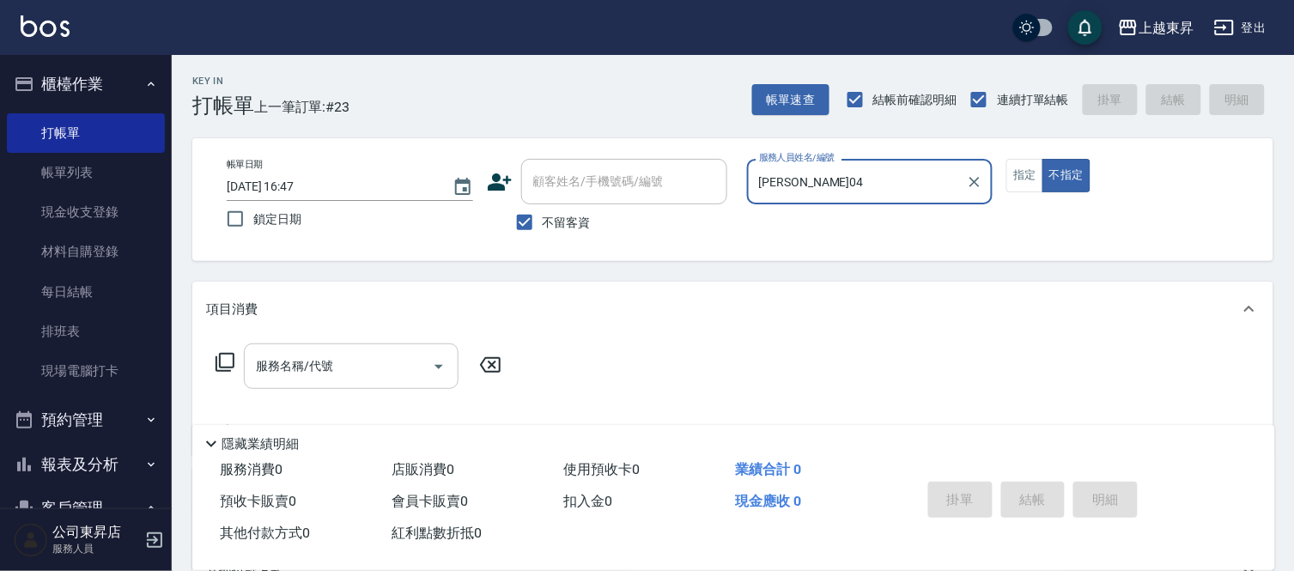
click at [379, 363] on input "服務名稱/代號" at bounding box center [338, 366] width 173 height 30
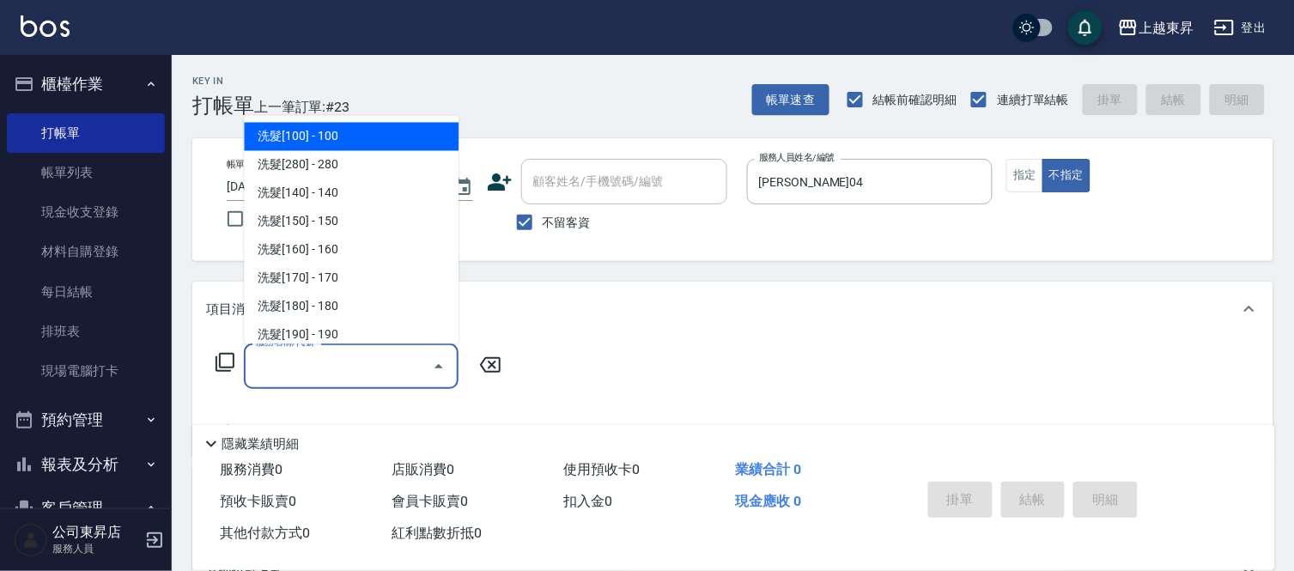
click at [347, 126] on span "洗髮[100] - 100" at bounding box center [351, 137] width 215 height 28
type input "洗髮[100](201)"
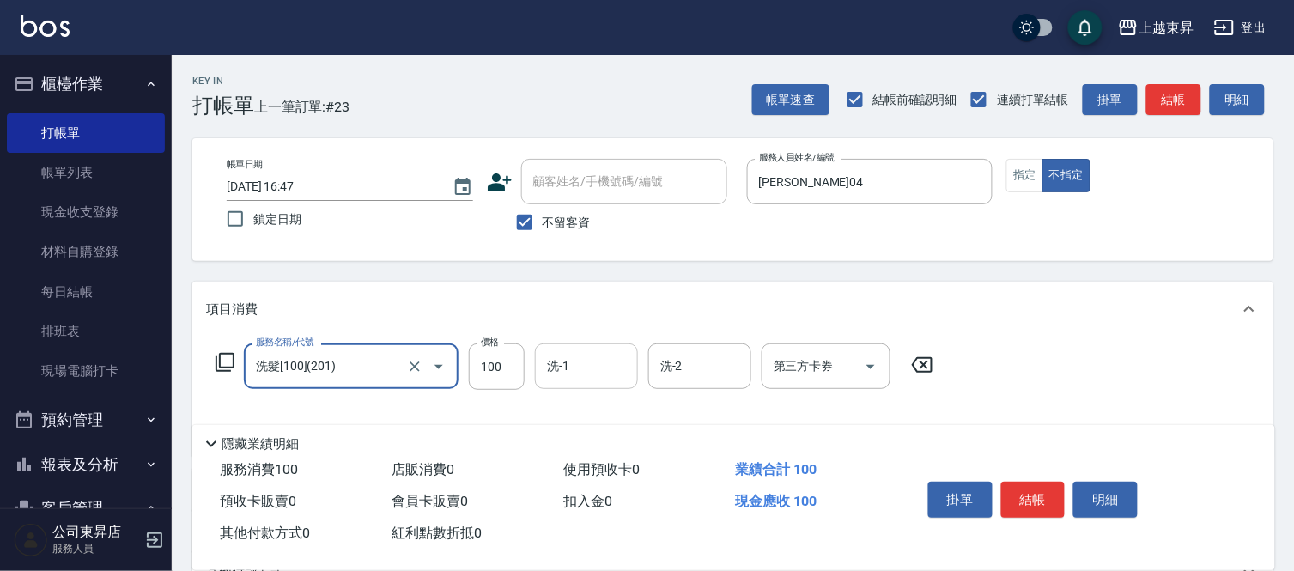
click at [582, 379] on input "洗-1" at bounding box center [586, 366] width 88 height 30
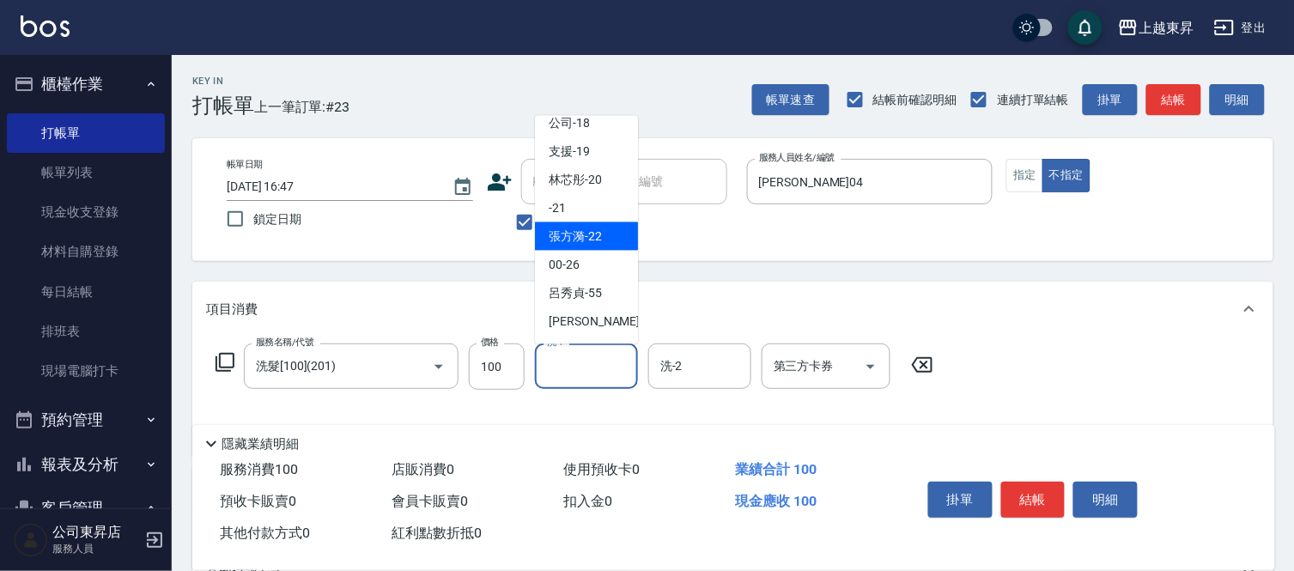
scroll to position [266, 0]
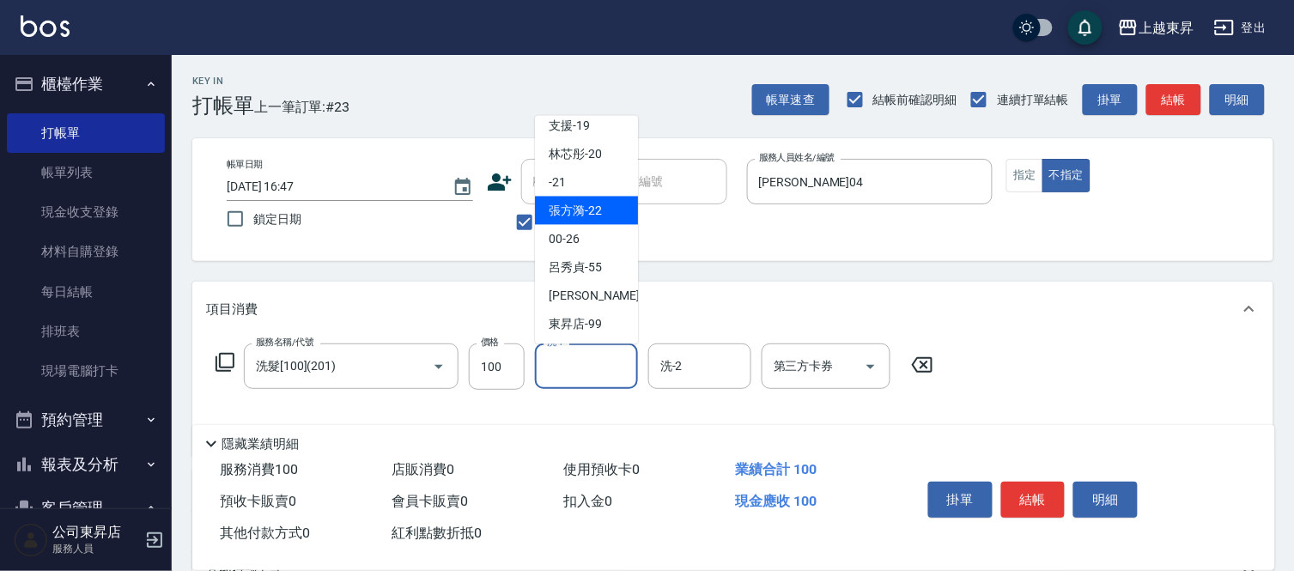
click at [597, 217] on span "張方漪 -22" at bounding box center [574, 211] width 53 height 18
type input "張方漪-22"
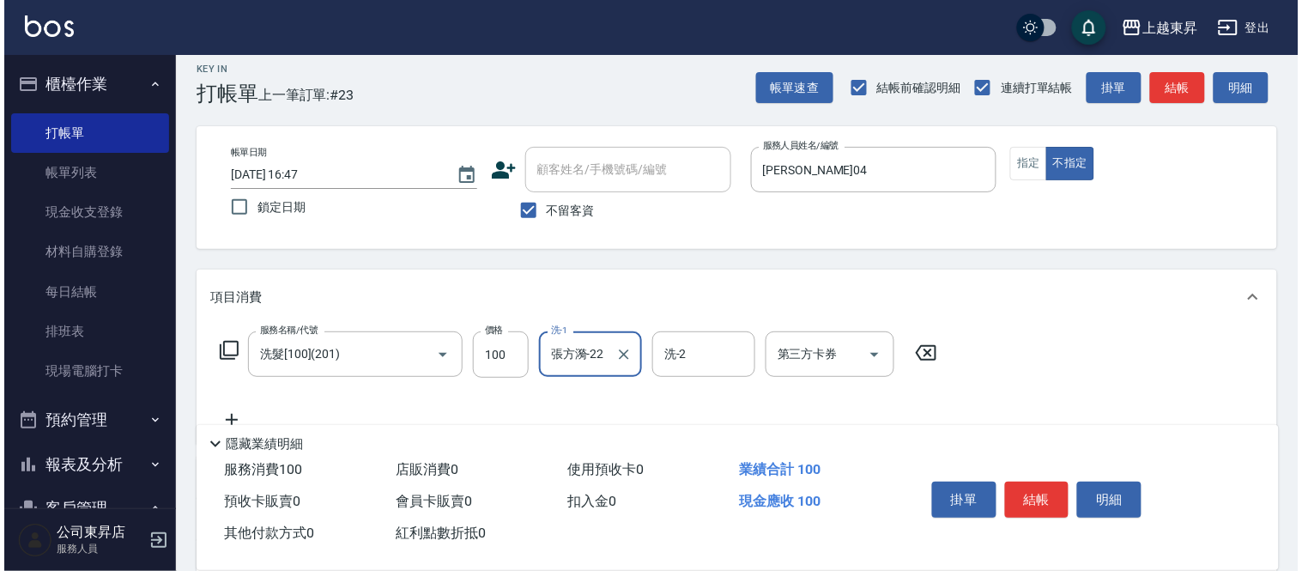
scroll to position [191, 0]
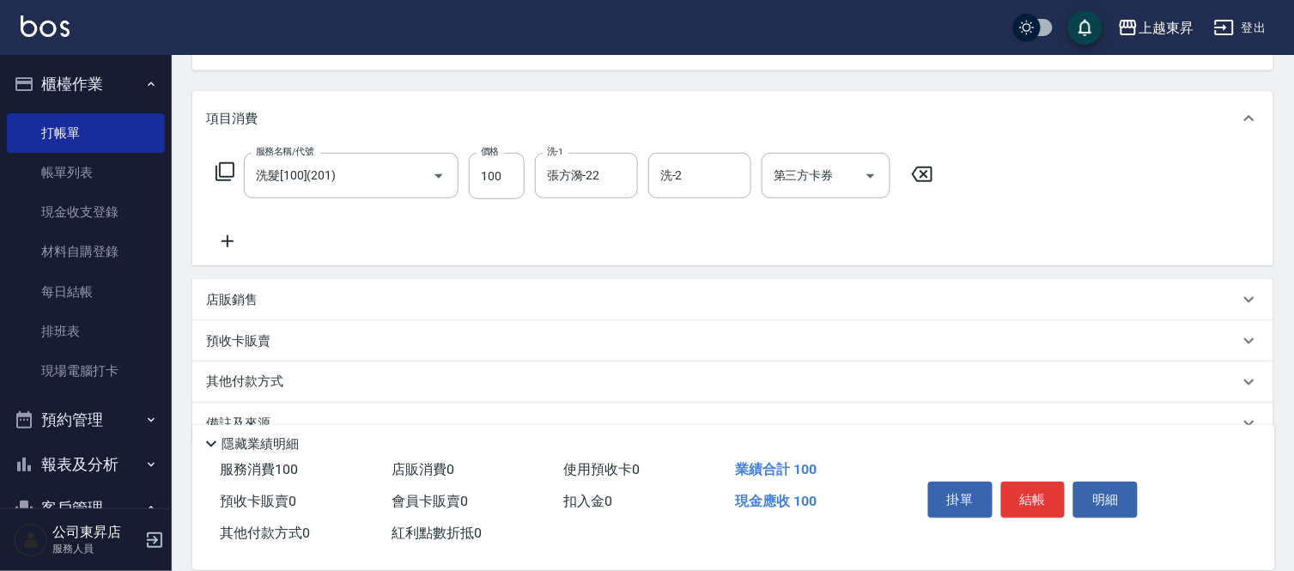
click at [218, 240] on icon at bounding box center [227, 241] width 43 height 21
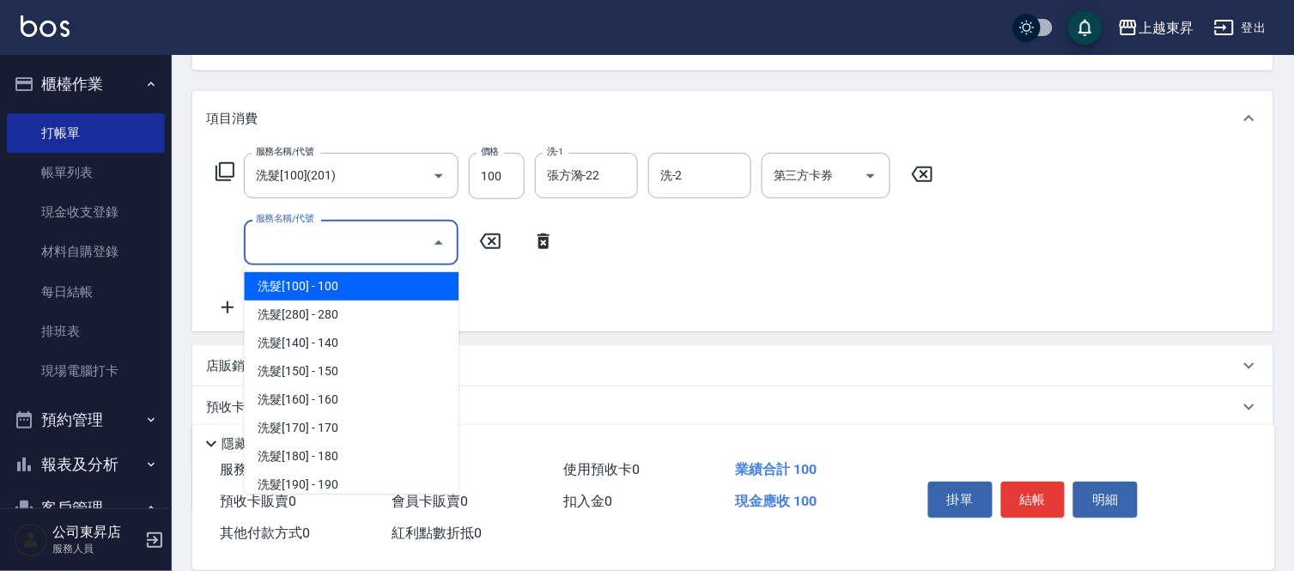
click at [288, 234] on input "服務名稱/代號" at bounding box center [338, 242] width 173 height 30
type input "409"
type input "8"
type input "408"
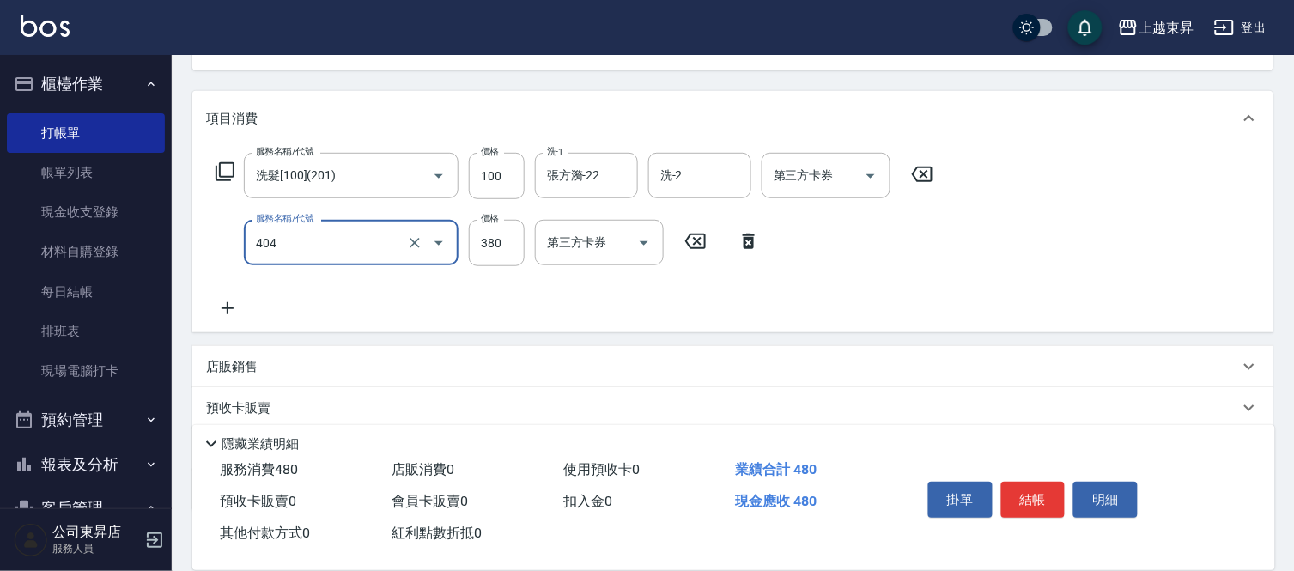
type input "剪髮(380)(404)"
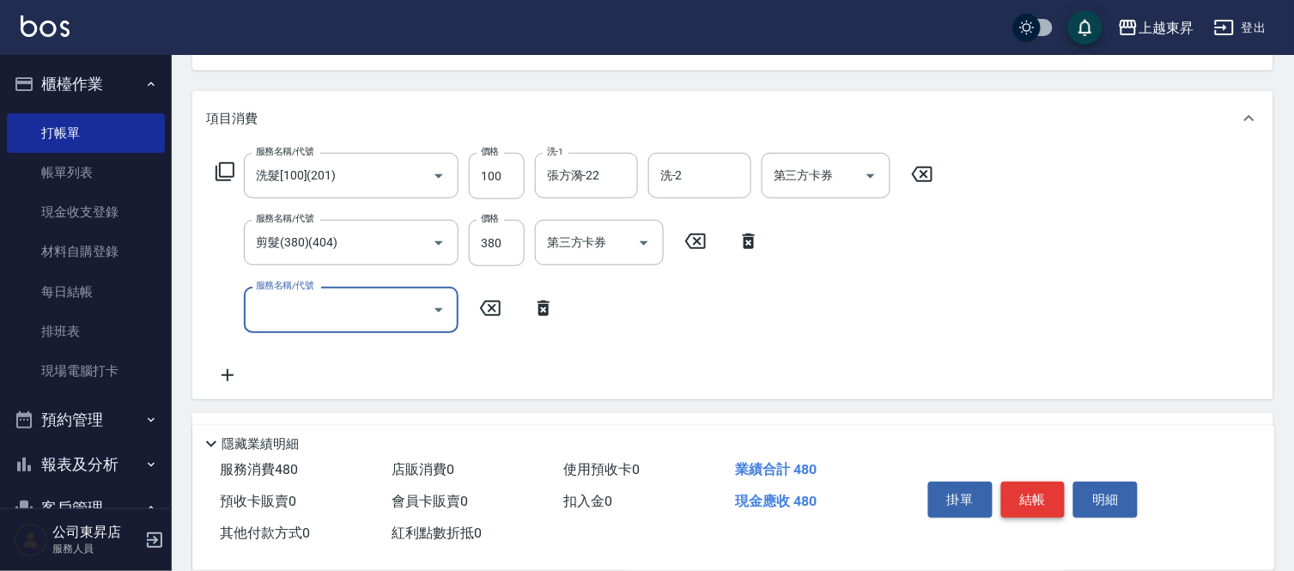
click at [1017, 500] on button "結帳" at bounding box center [1033, 500] width 64 height 36
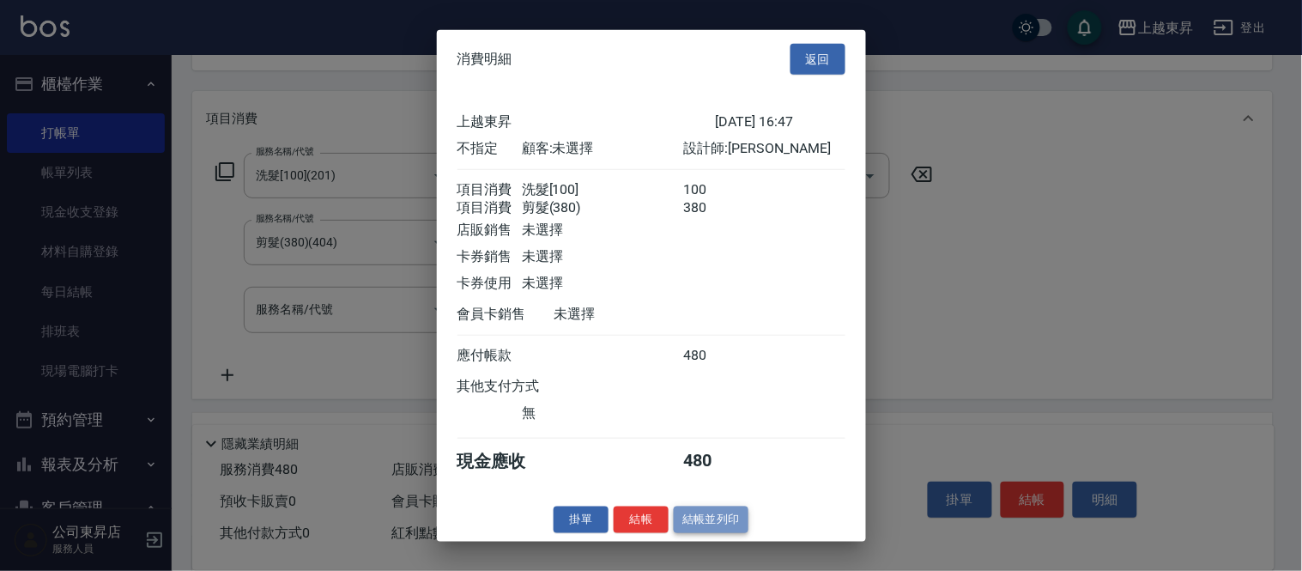
click at [711, 528] on button "結帳並列印" at bounding box center [711, 519] width 75 height 27
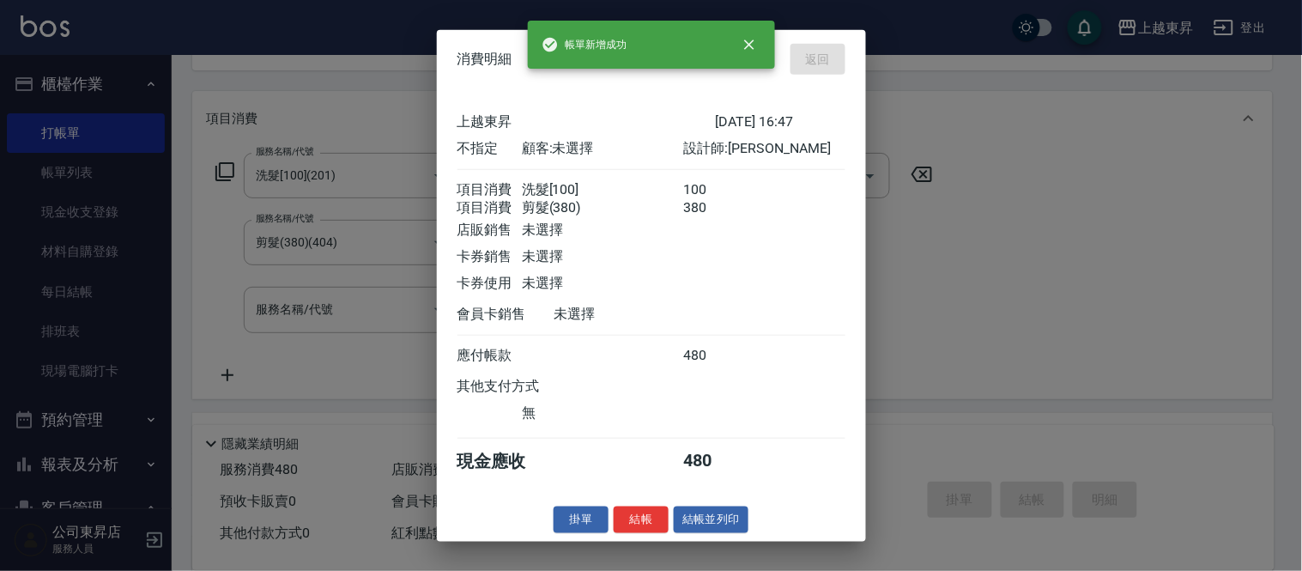
type input "[DATE] 16:58"
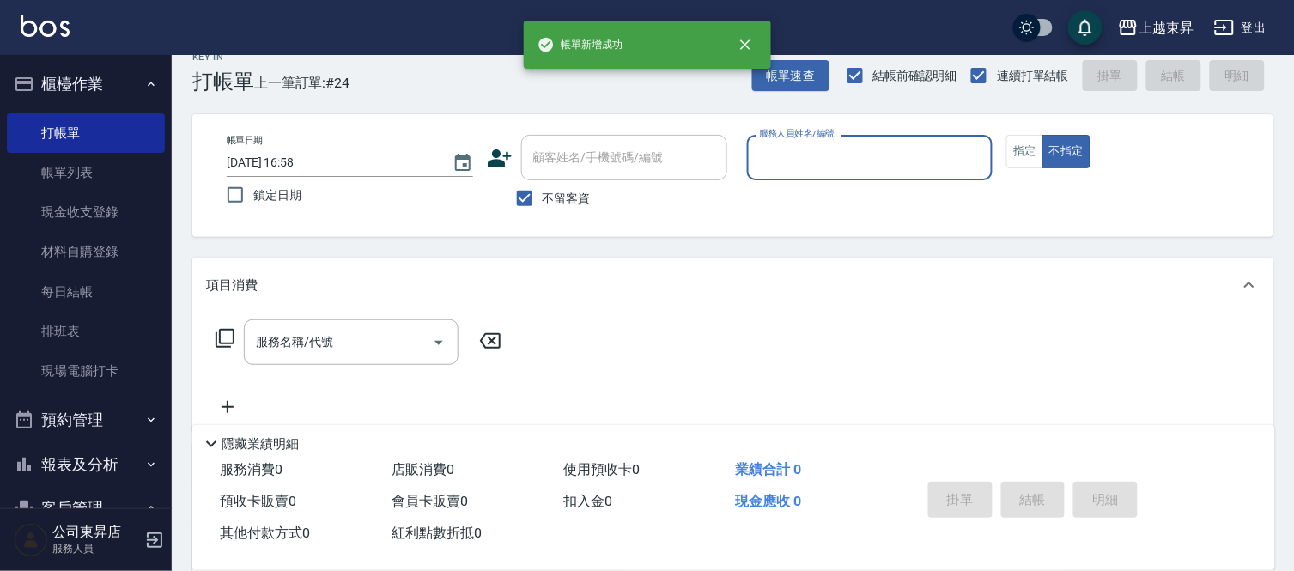
scroll to position [0, 0]
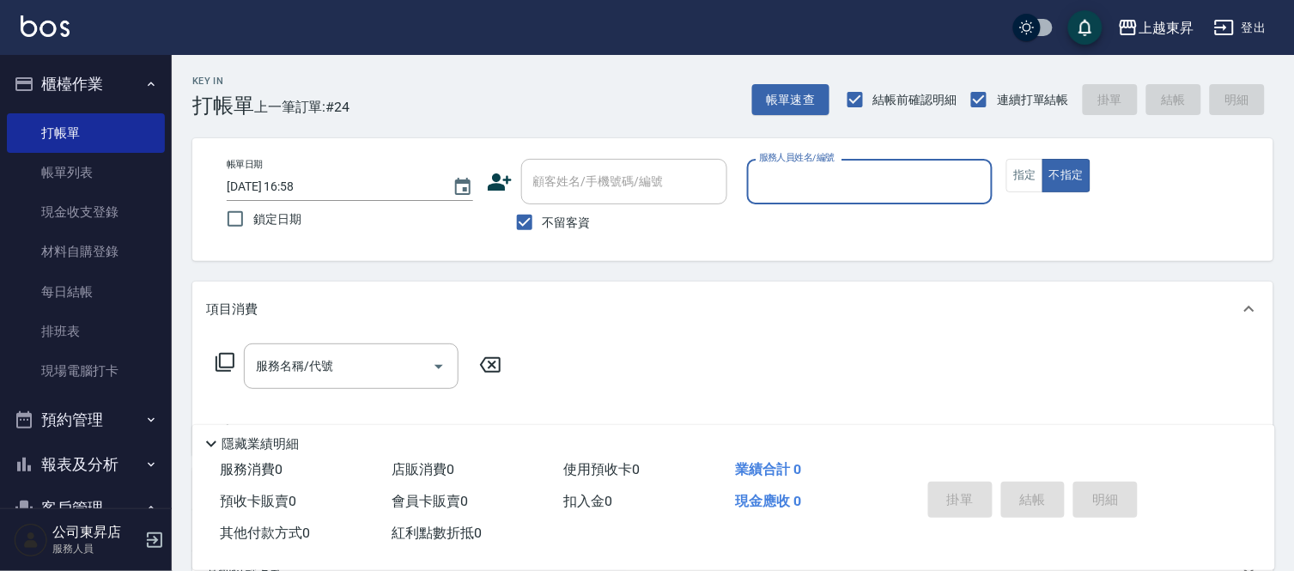
drag, startPoint x: 568, startPoint y: 218, endPoint x: 591, endPoint y: 200, distance: 28.7
click at [568, 218] on span "不留客資" at bounding box center [566, 223] width 48 height 18
click at [542, 218] on input "不留客資" at bounding box center [524, 222] width 36 height 36
checkbox input "false"
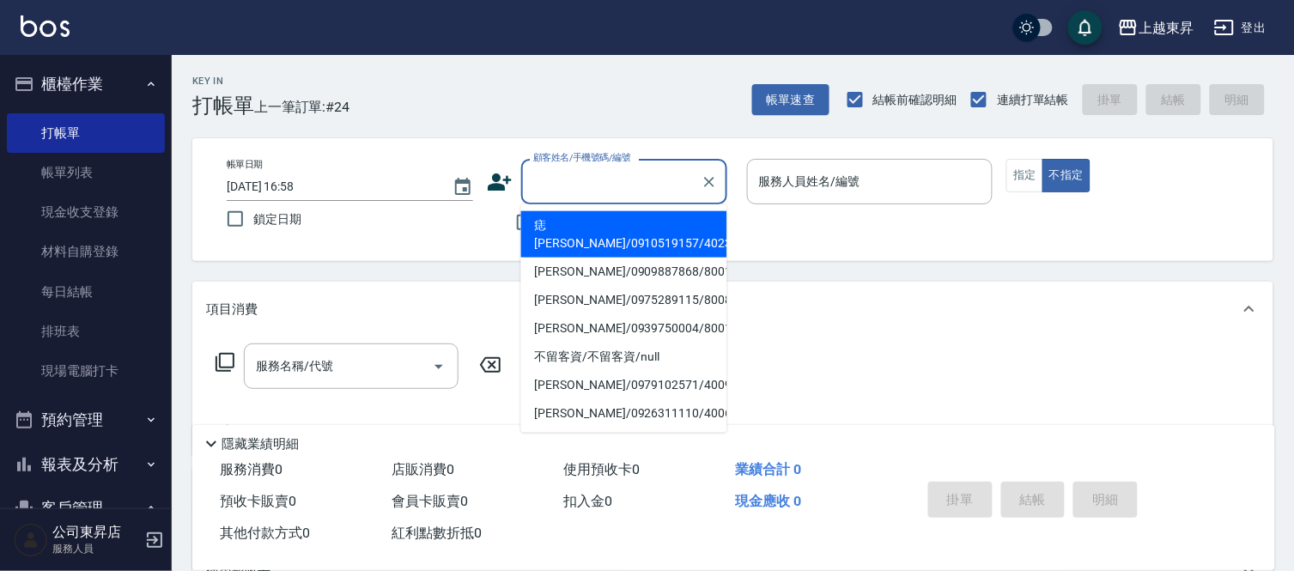
click at [612, 173] on input "顧客姓名/手機號碼/編號" at bounding box center [611, 182] width 165 height 30
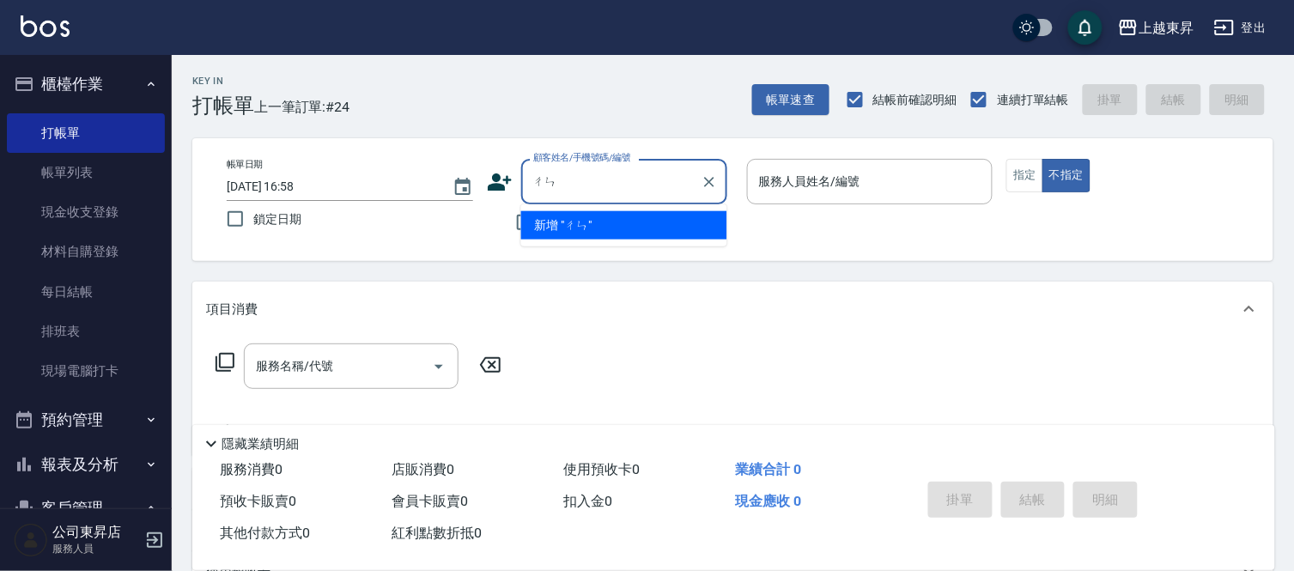
type input "陳"
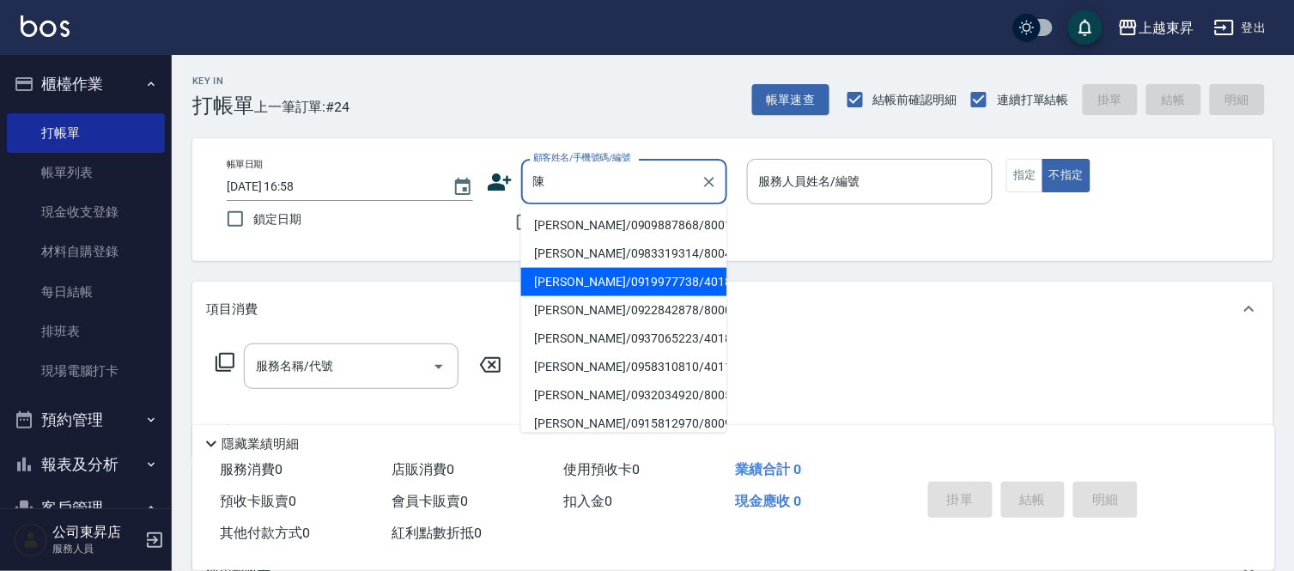
scroll to position [95, 0]
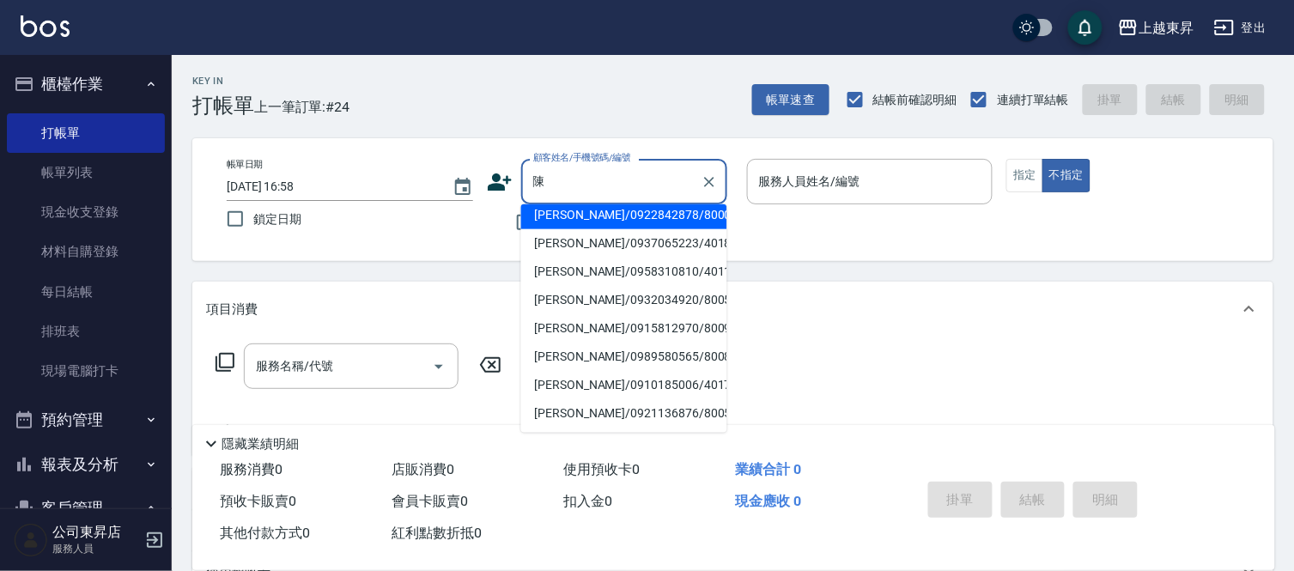
click at [610, 187] on input "陳" at bounding box center [611, 182] width 165 height 30
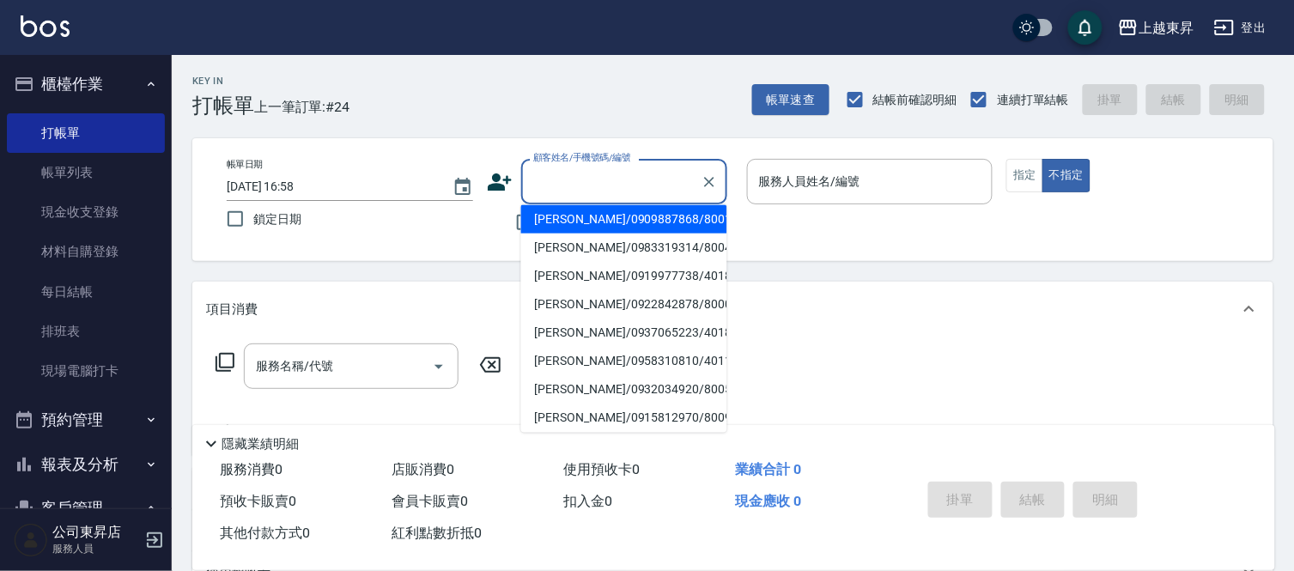
scroll to position [0, 0]
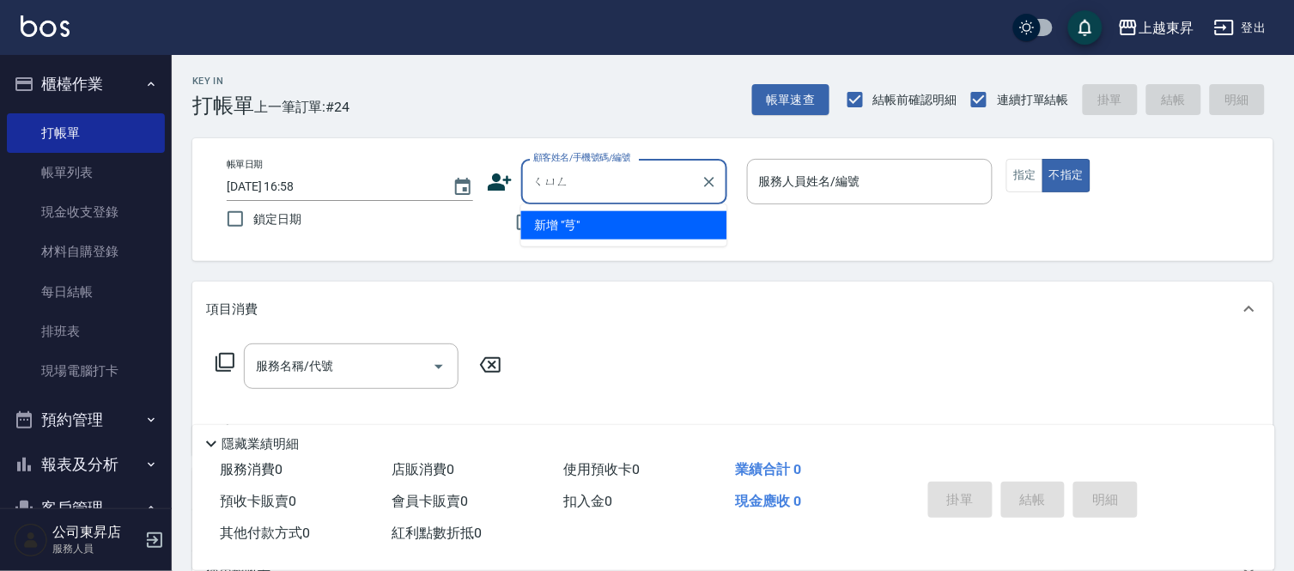
type input "芎"
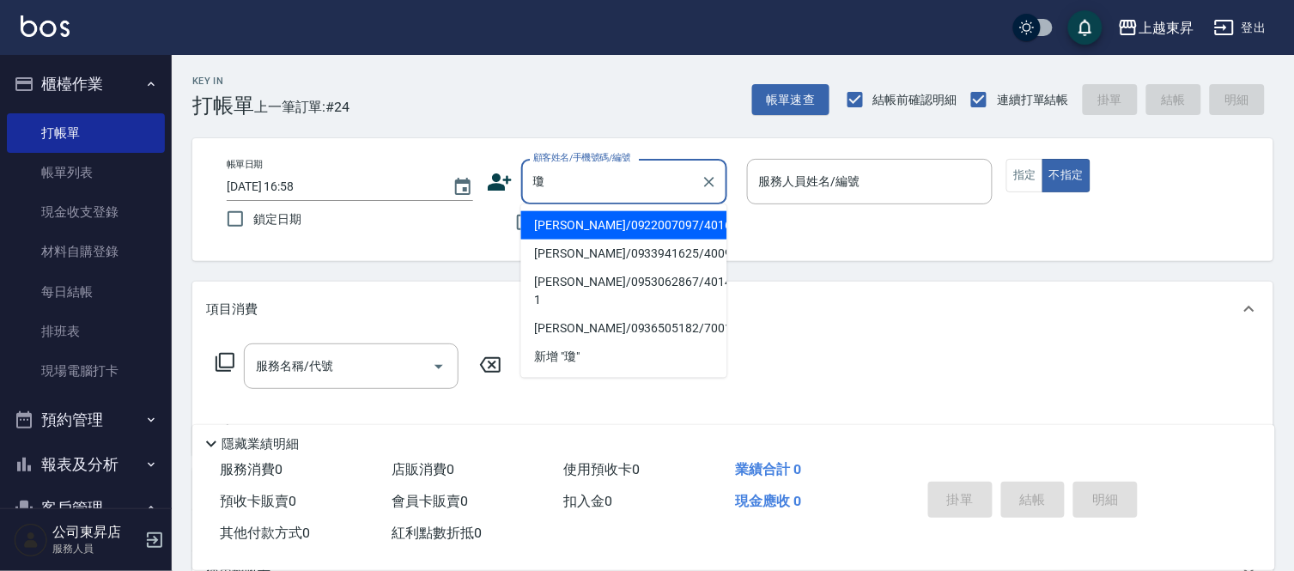
click at [584, 245] on li "[PERSON_NAME]/0933941625/40091" at bounding box center [624, 253] width 206 height 28
type input "[PERSON_NAME]/0933941625/40091"
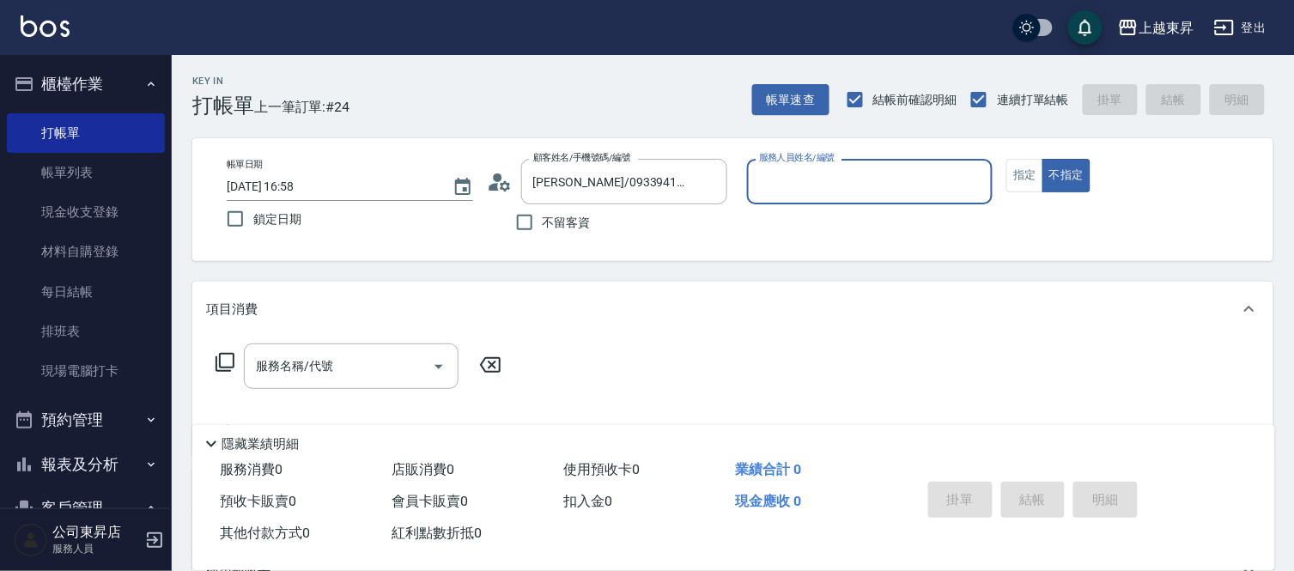
type input "[PERSON_NAME]04"
click at [1021, 173] on button "指定" at bounding box center [1024, 175] width 37 height 33
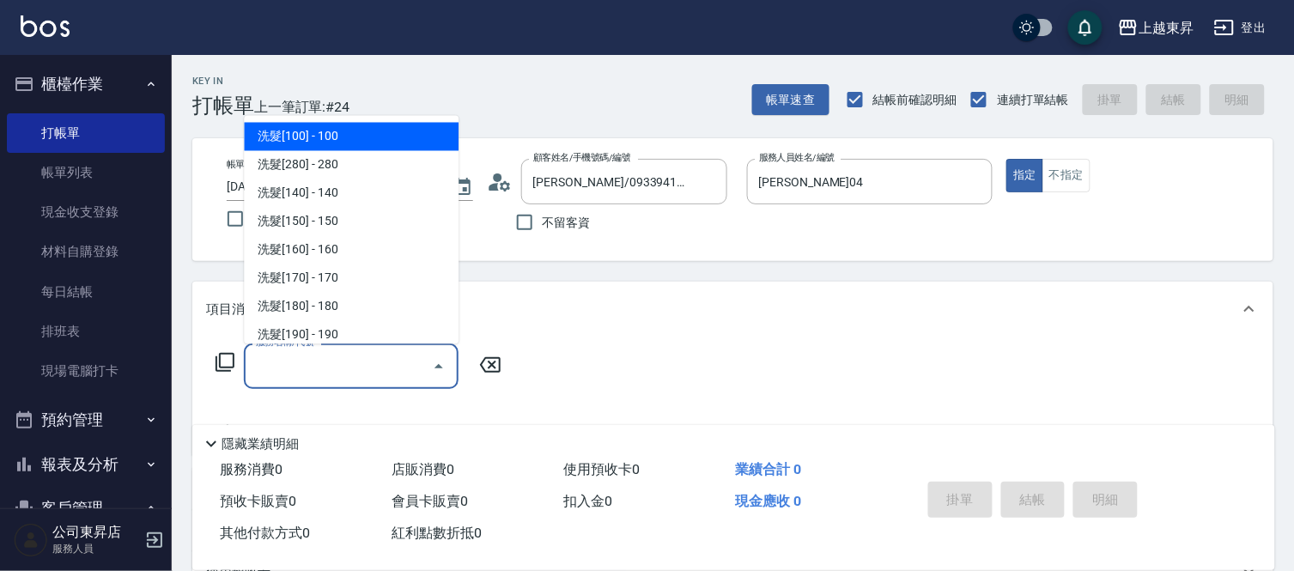
click at [327, 369] on input "服務名稱/代號" at bounding box center [338, 366] width 173 height 30
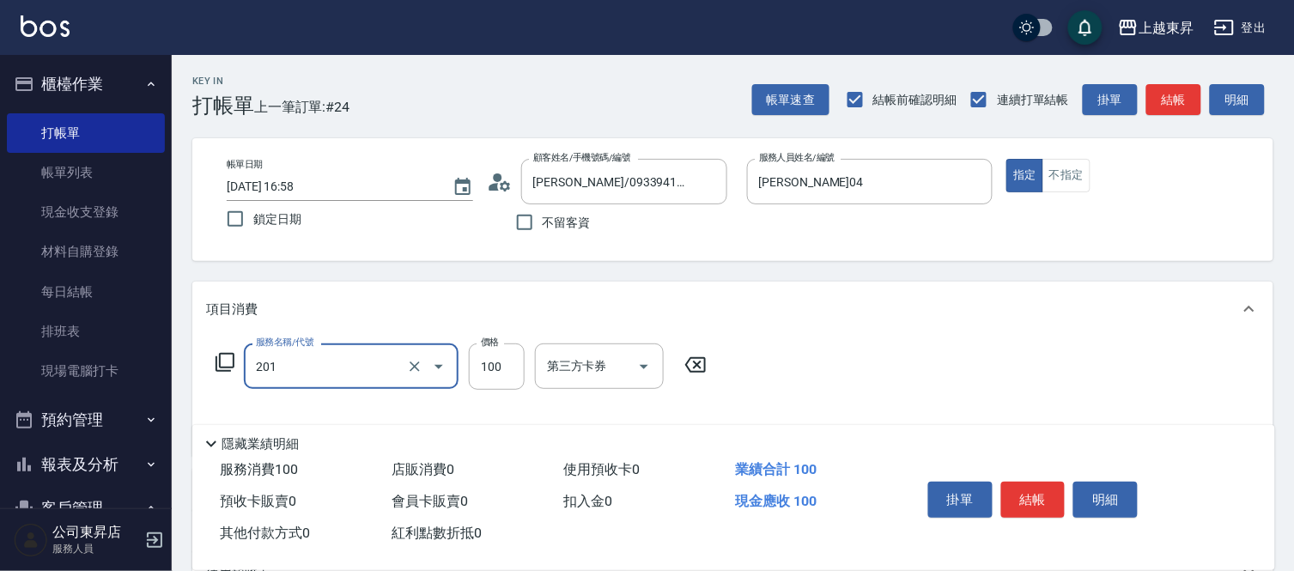
type input "洗髮[100](201)"
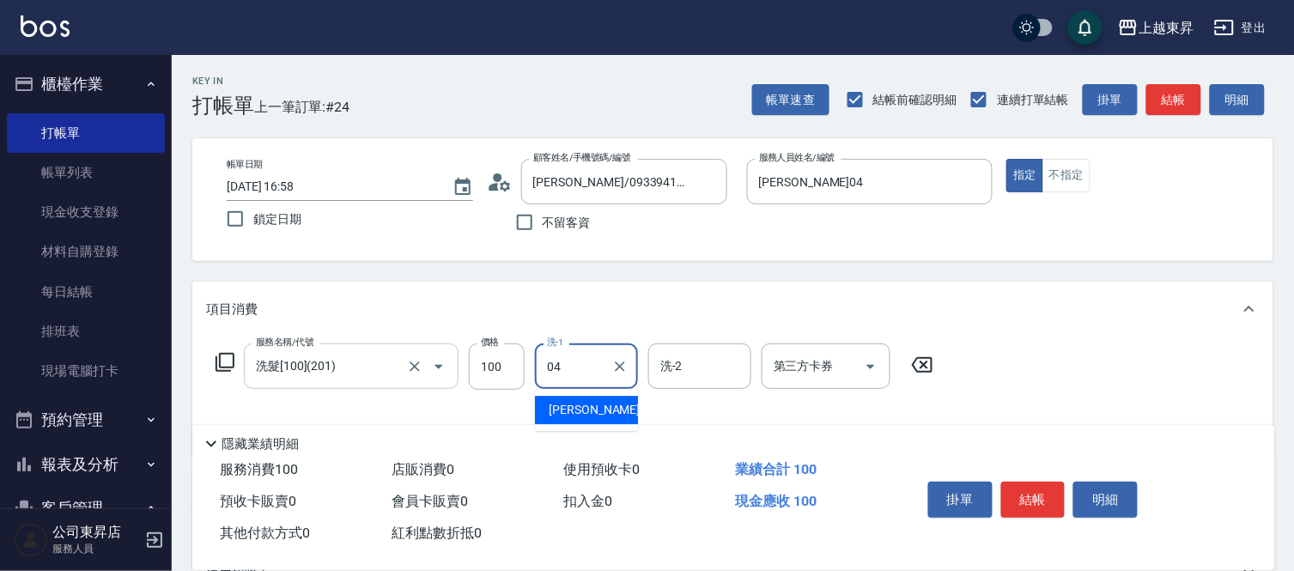
type input "[PERSON_NAME]04"
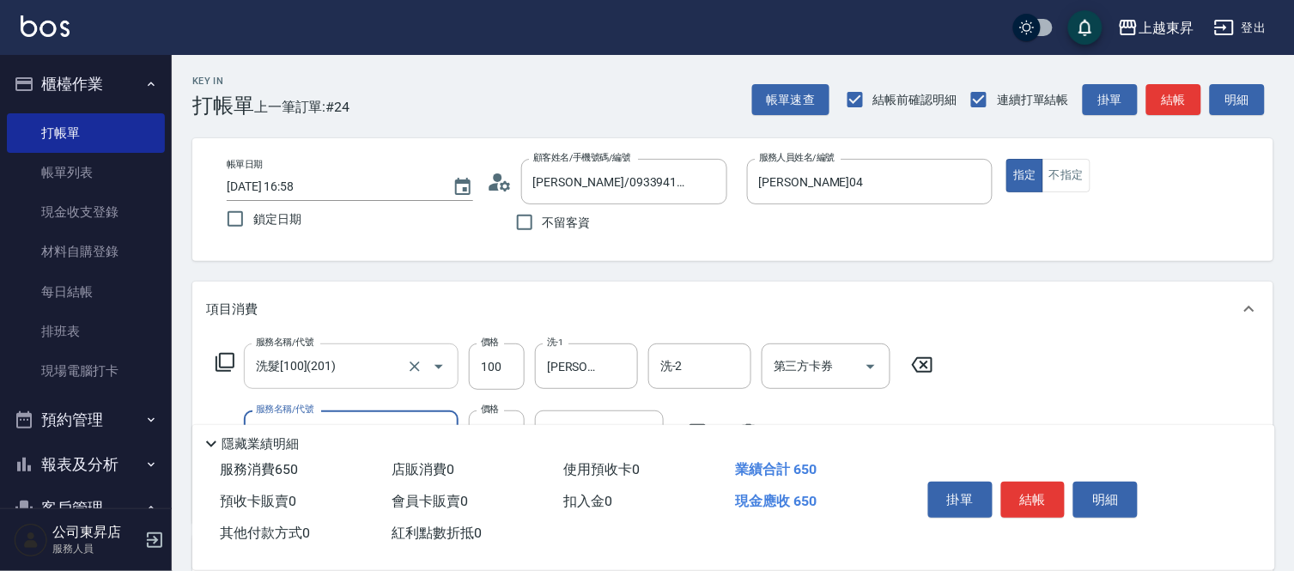
type input "剪髮(550)(409)"
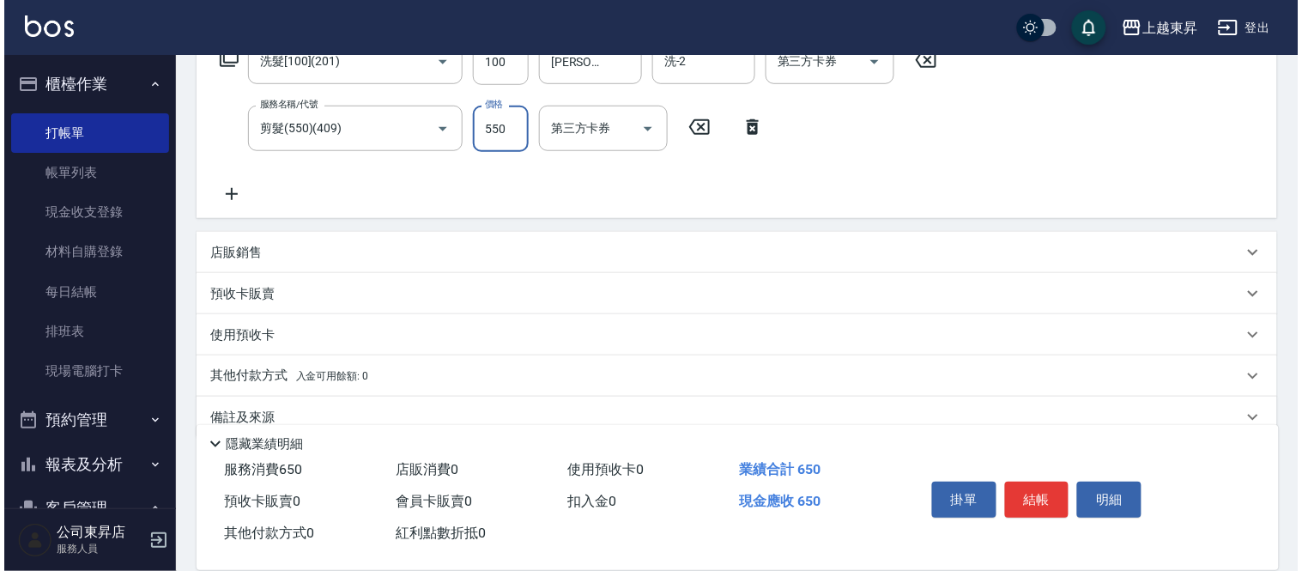
scroll to position [335, 0]
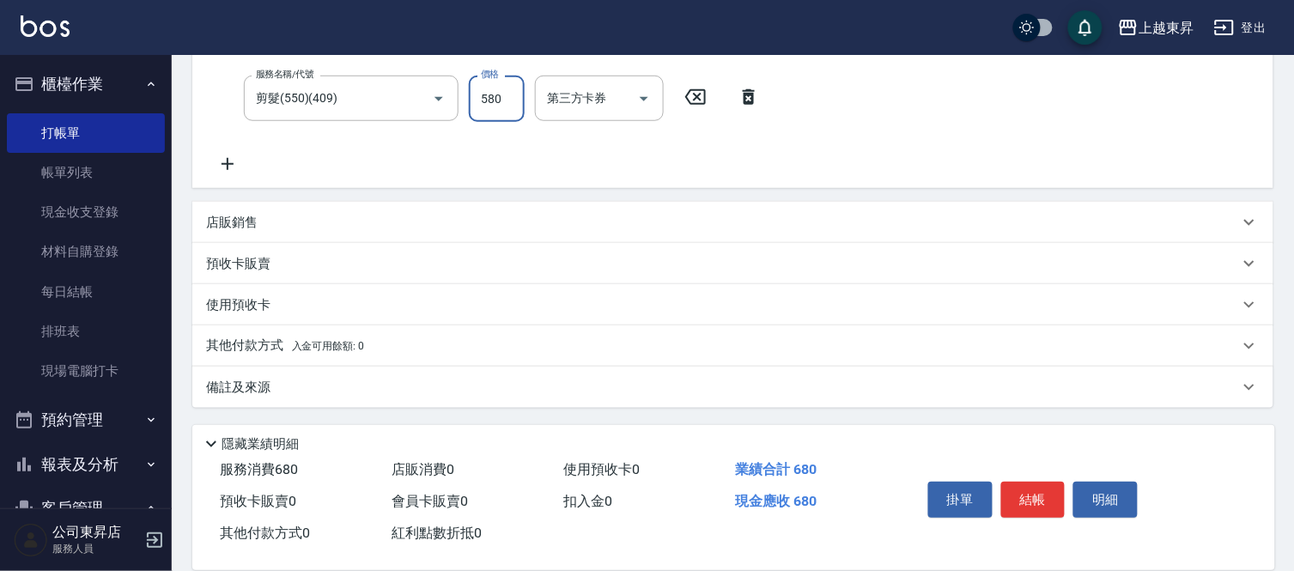
type input "580"
click at [1021, 493] on button "結帳" at bounding box center [1033, 500] width 64 height 36
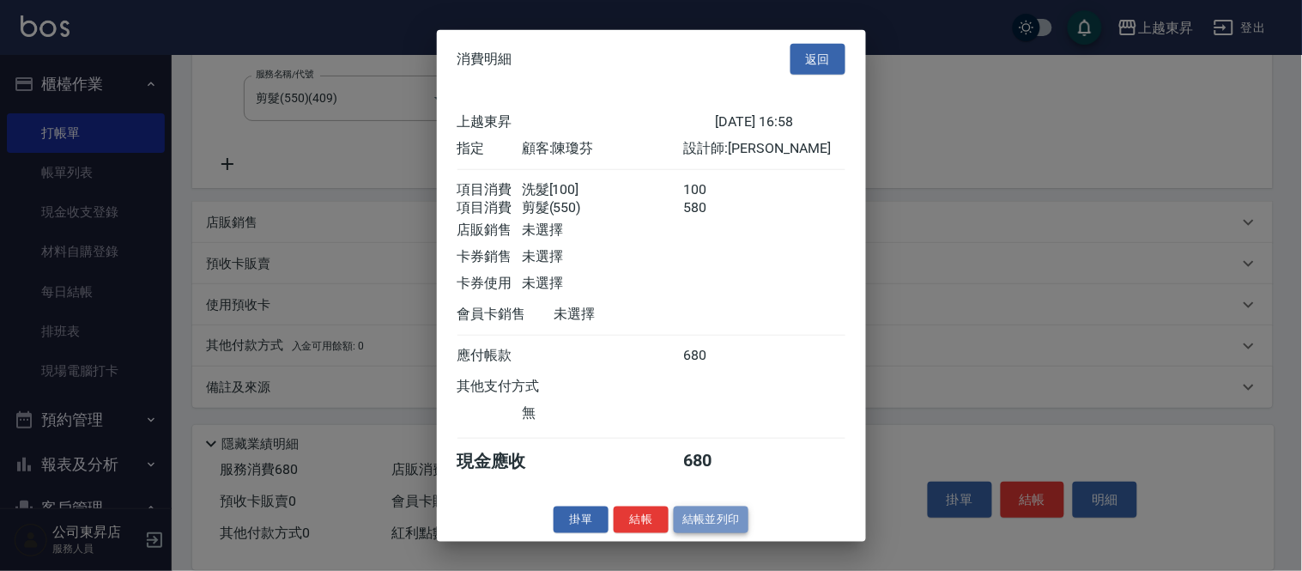
click at [680, 524] on button "結帳並列印" at bounding box center [711, 519] width 75 height 27
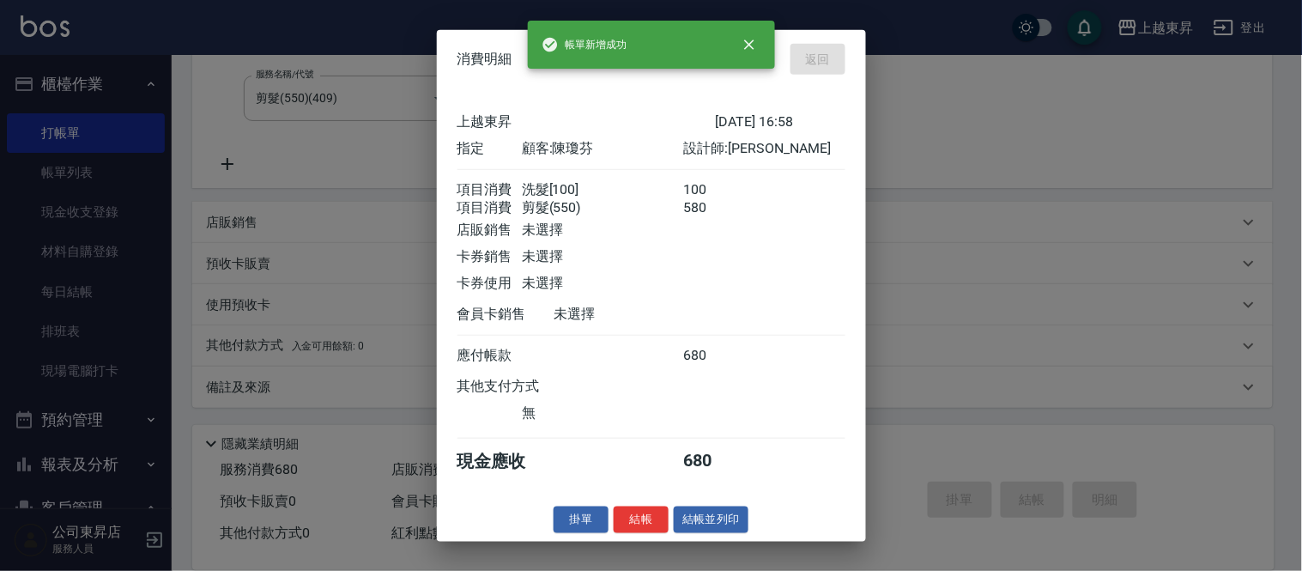
type input "[DATE] 16:59"
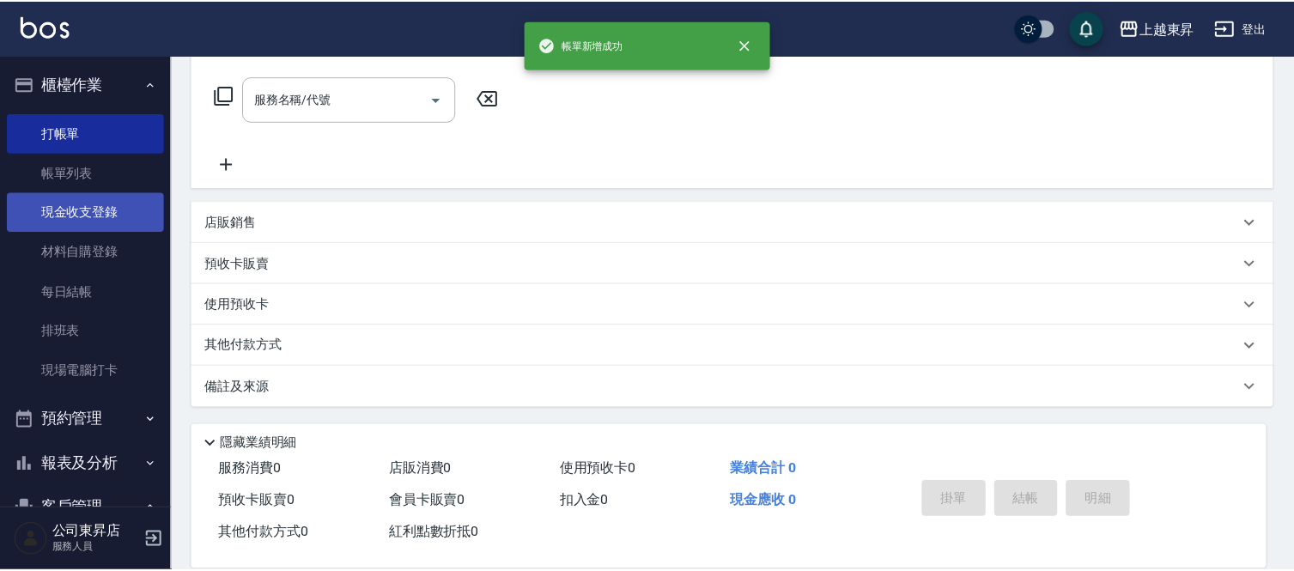
scroll to position [0, 0]
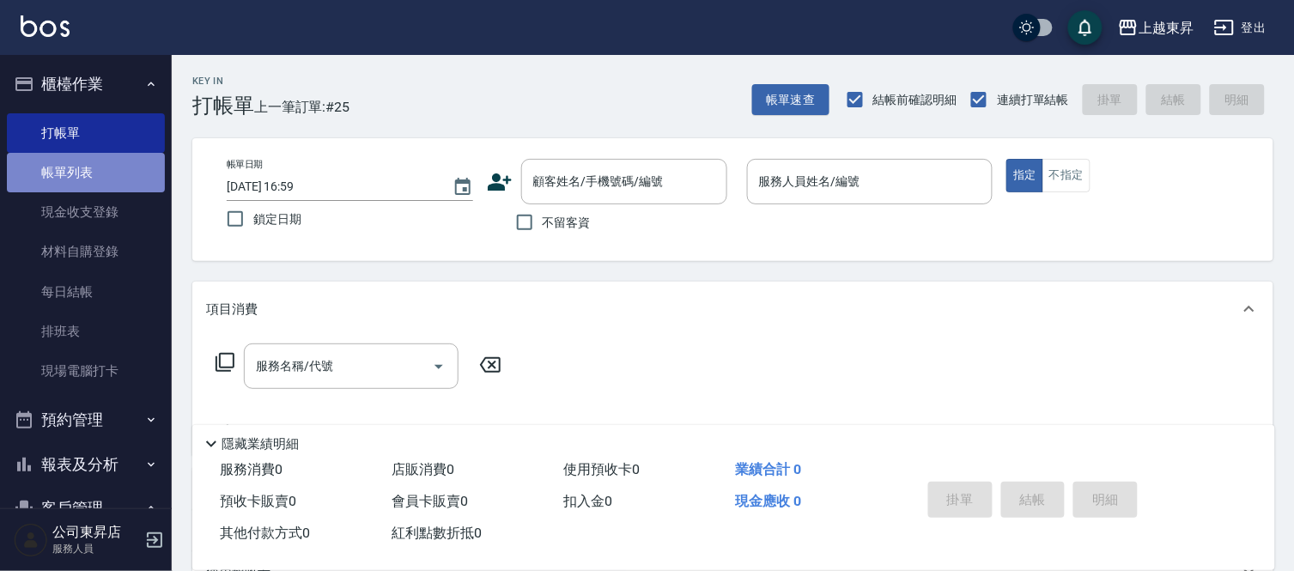
click at [101, 186] on link "帳單列表" at bounding box center [86, 172] width 158 height 39
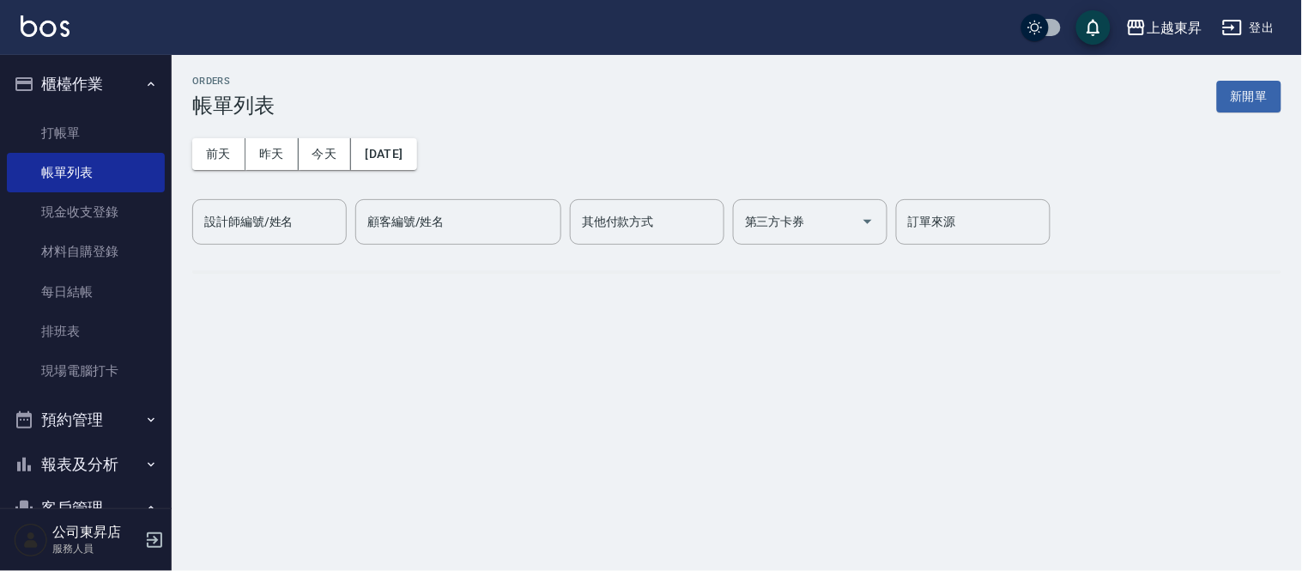
click at [114, 170] on link "帳單列表" at bounding box center [86, 172] width 158 height 39
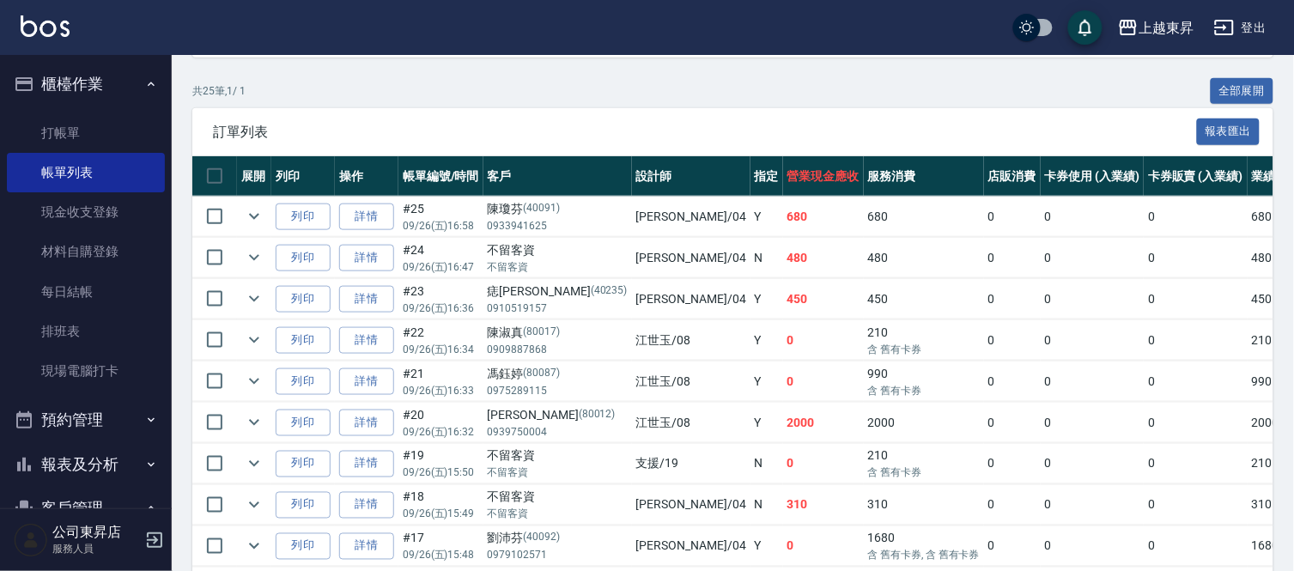
scroll to position [65, 0]
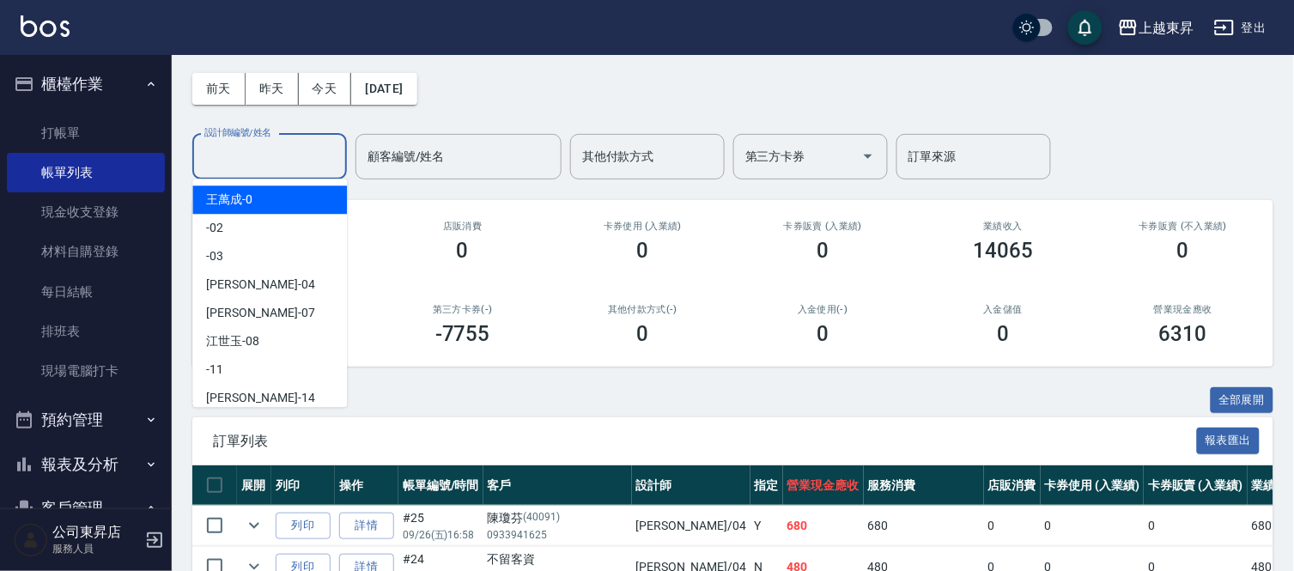
click at [234, 143] on input "設計師編號/姓名" at bounding box center [269, 157] width 139 height 30
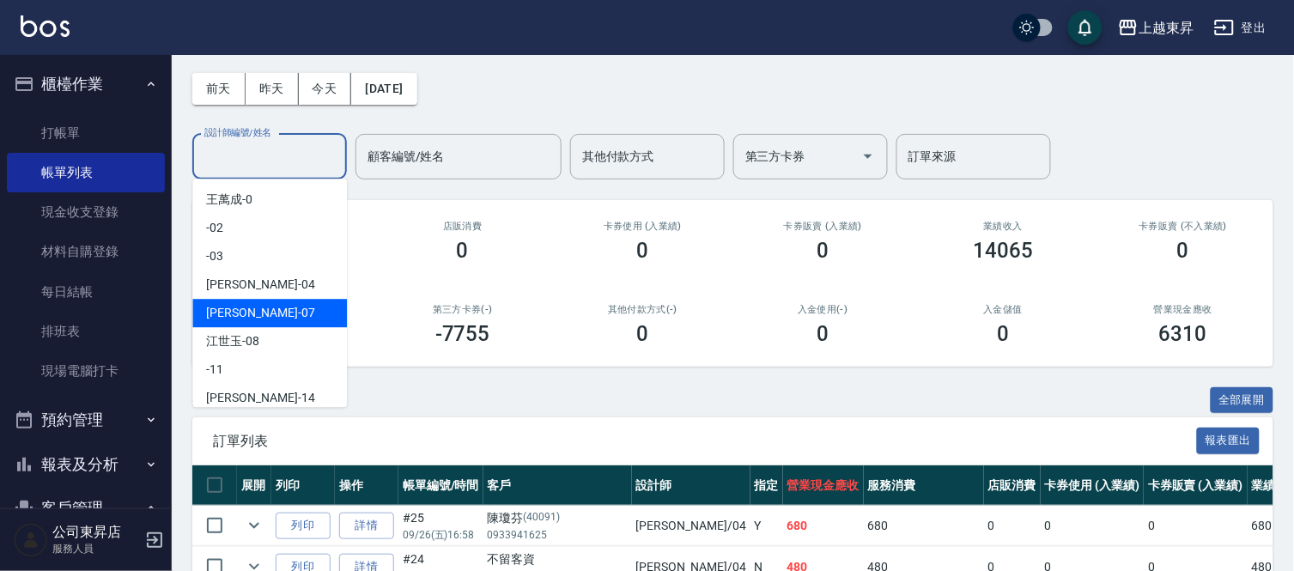
click at [251, 310] on div "[PERSON_NAME] -07" at bounding box center [269, 313] width 155 height 28
type input "[PERSON_NAME]-07"
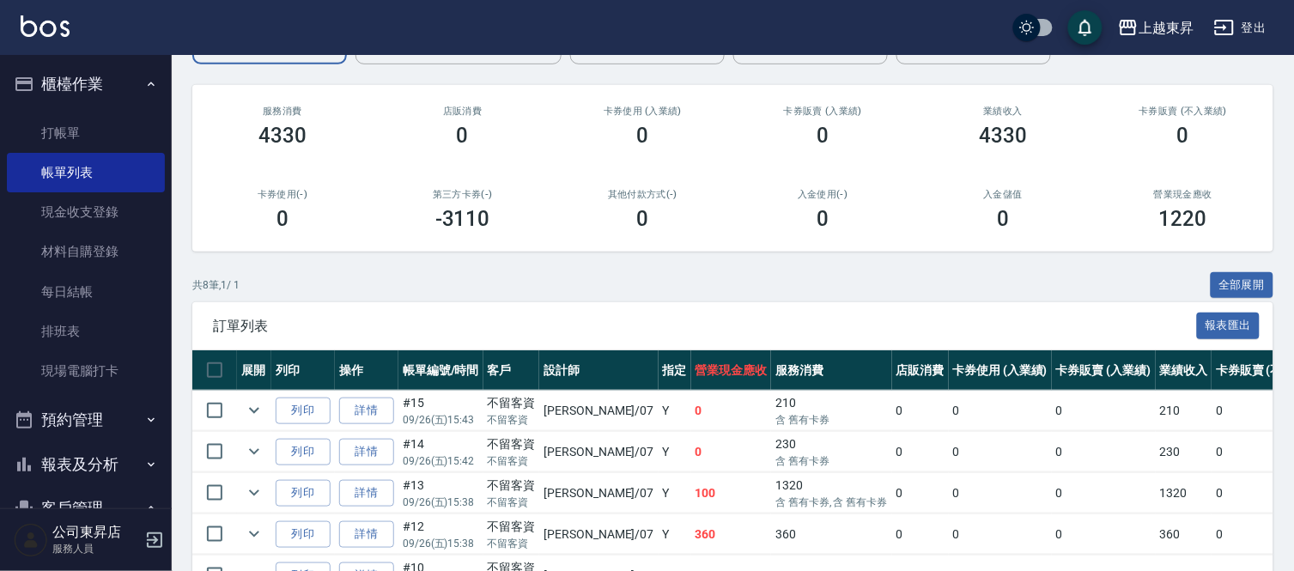
scroll to position [125, 0]
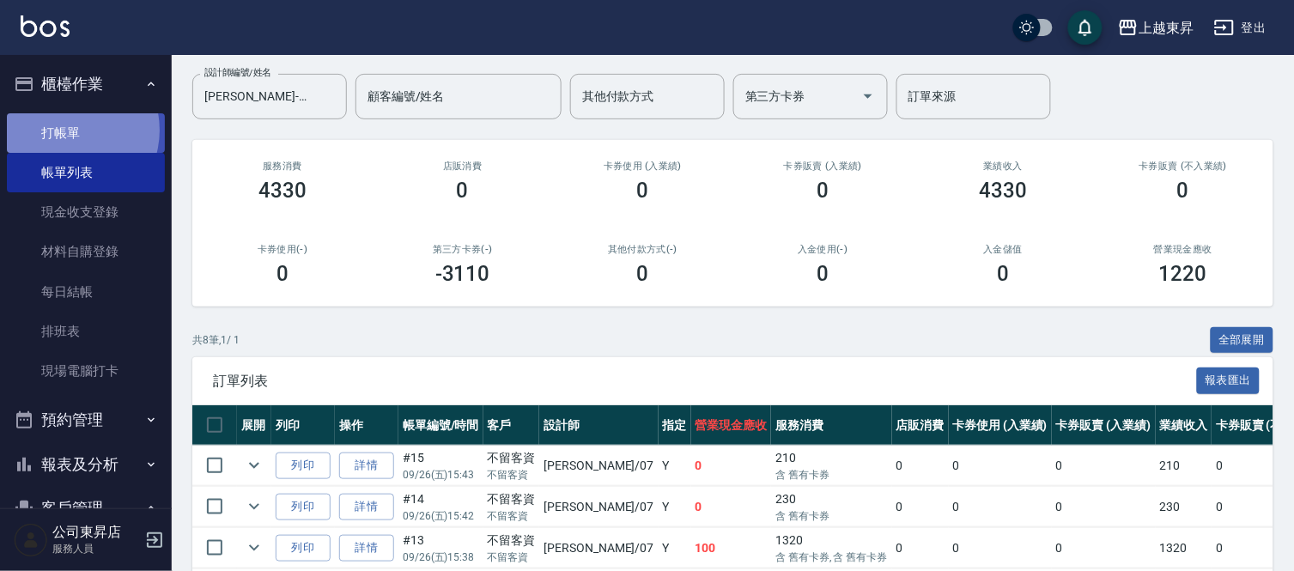
click at [69, 130] on link "打帳單" at bounding box center [86, 132] width 158 height 39
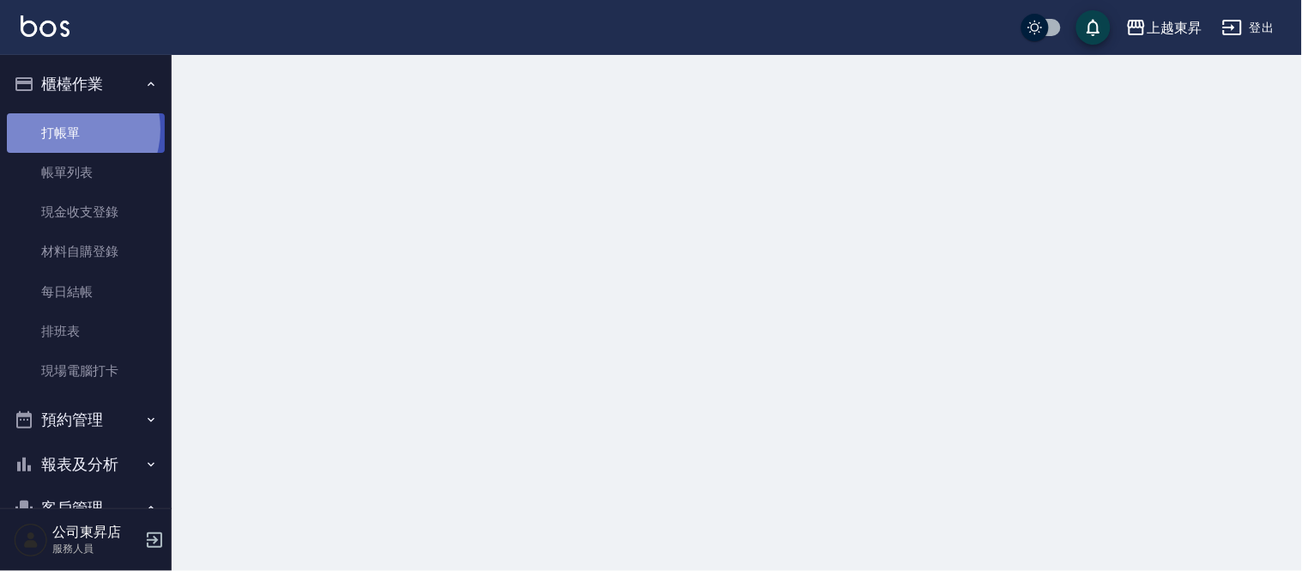
click at [67, 129] on link "打帳單" at bounding box center [86, 132] width 158 height 39
click at [65, 129] on link "打帳單" at bounding box center [86, 132] width 158 height 39
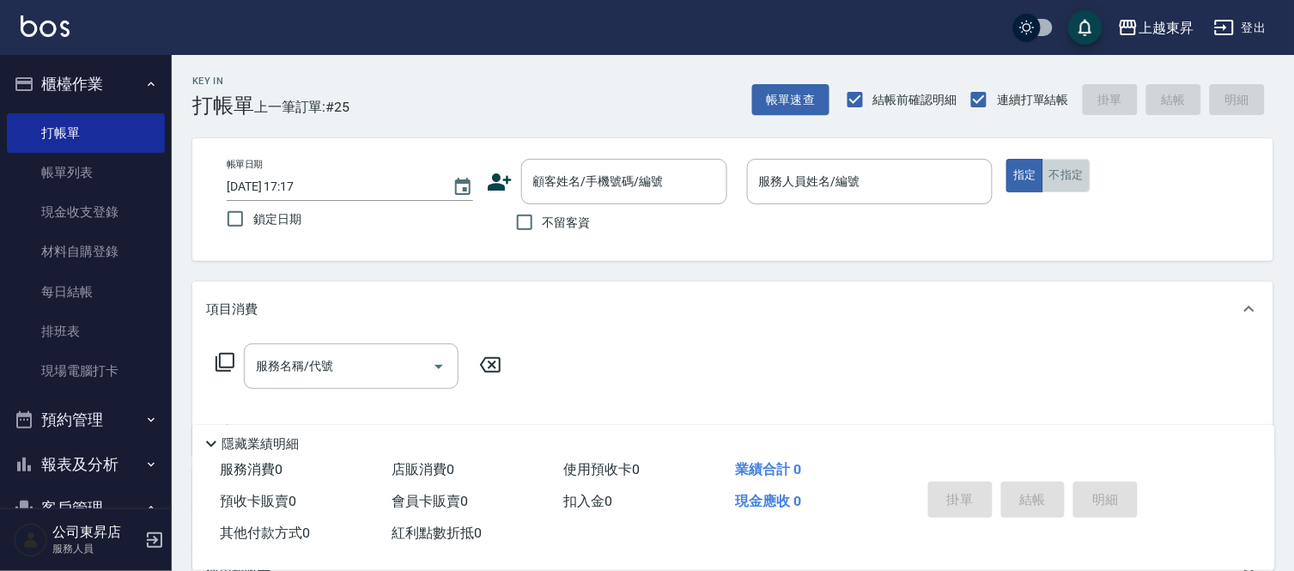
drag, startPoint x: 1068, startPoint y: 176, endPoint x: 689, endPoint y: 238, distance: 383.6
click at [1028, 187] on div "指定 不指定" at bounding box center [1129, 175] width 246 height 33
click at [570, 219] on span "不留客資" at bounding box center [566, 223] width 48 height 18
click at [542, 219] on input "不留客資" at bounding box center [524, 222] width 36 height 36
checkbox input "true"
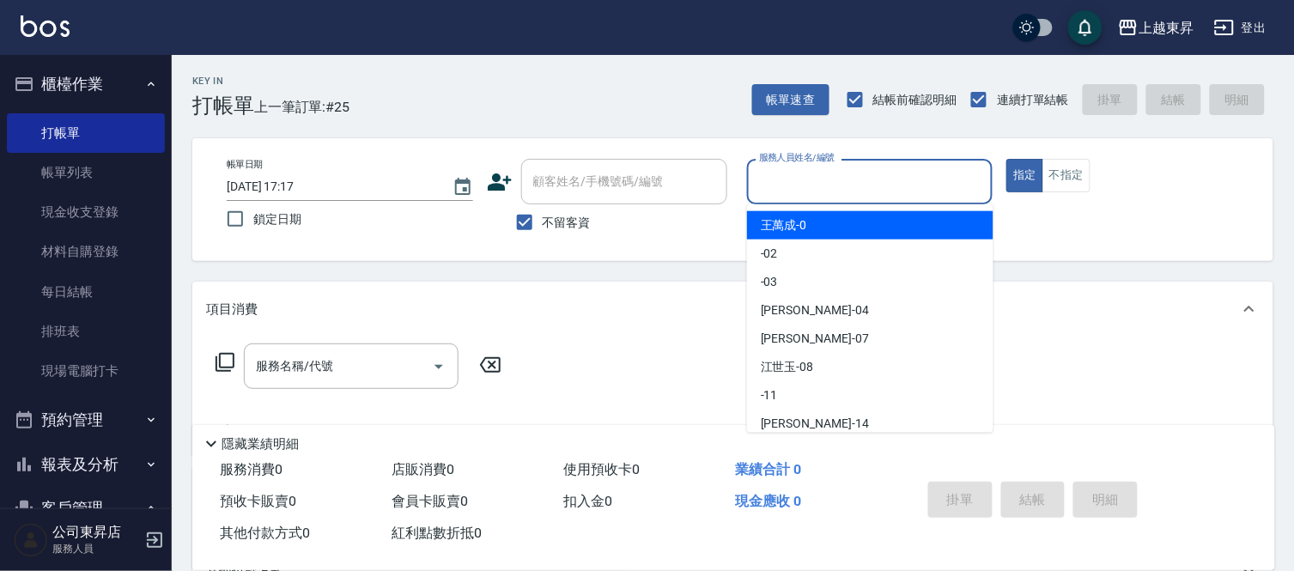
click at [846, 186] on input "服務人員姓名/編號" at bounding box center [870, 182] width 231 height 30
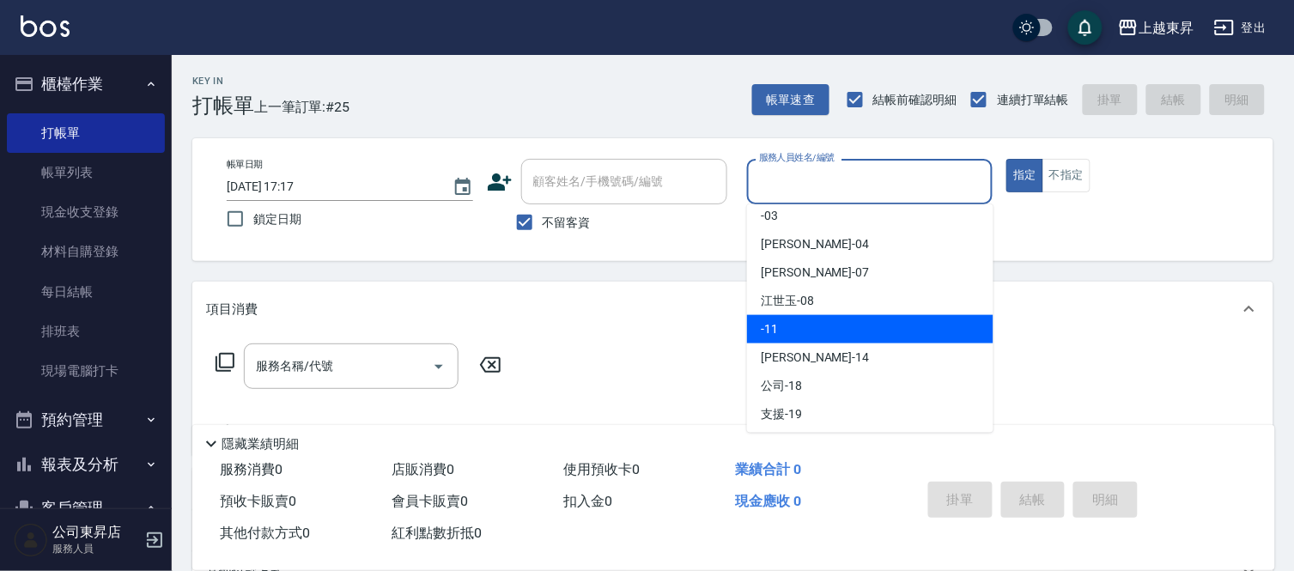
scroll to position [95, 0]
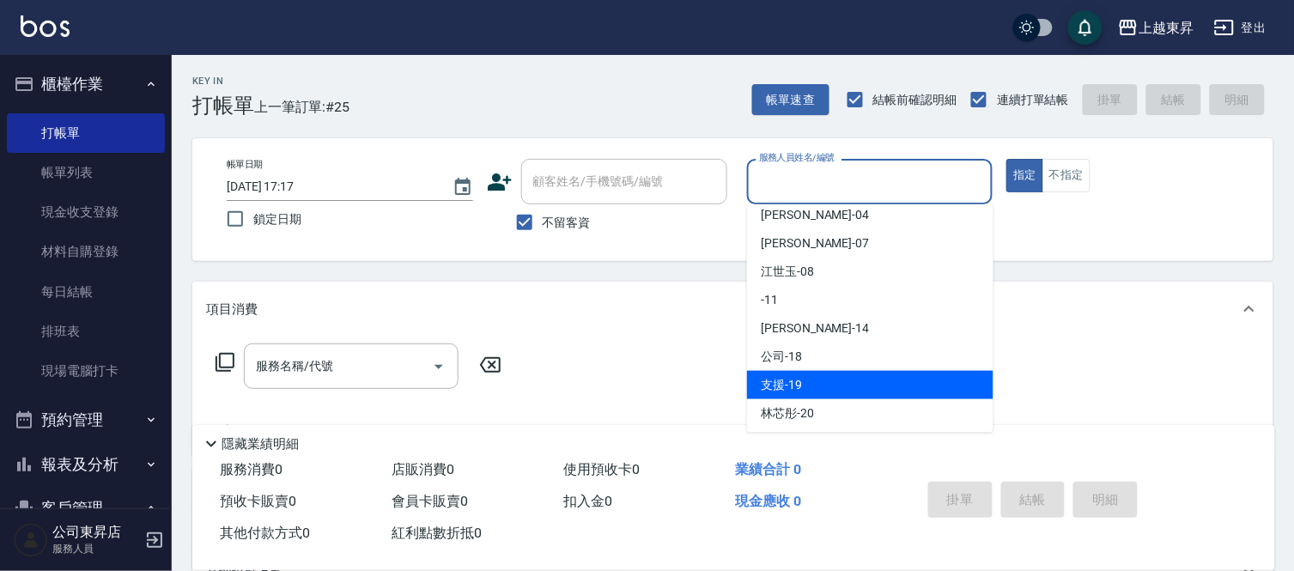
click at [839, 381] on div "支援 -19" at bounding box center [870, 385] width 246 height 28
type input "支援-19"
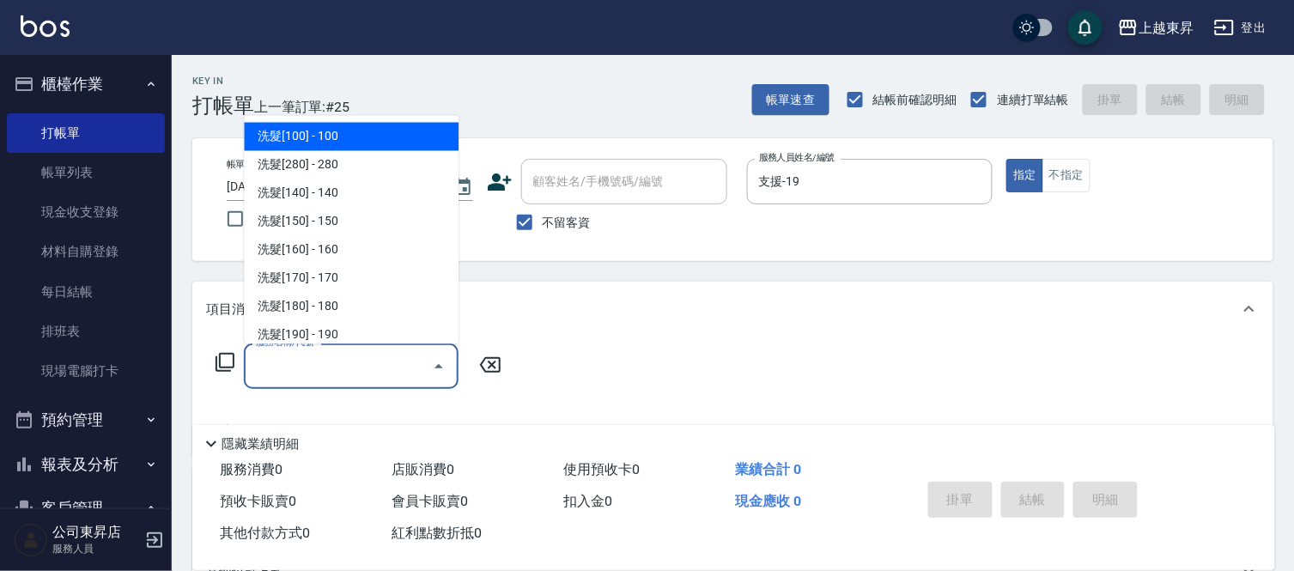
drag, startPoint x: 339, startPoint y: 376, endPoint x: 366, endPoint y: 341, distance: 44.1
click at [341, 370] on input "服務名稱/代號" at bounding box center [338, 366] width 173 height 30
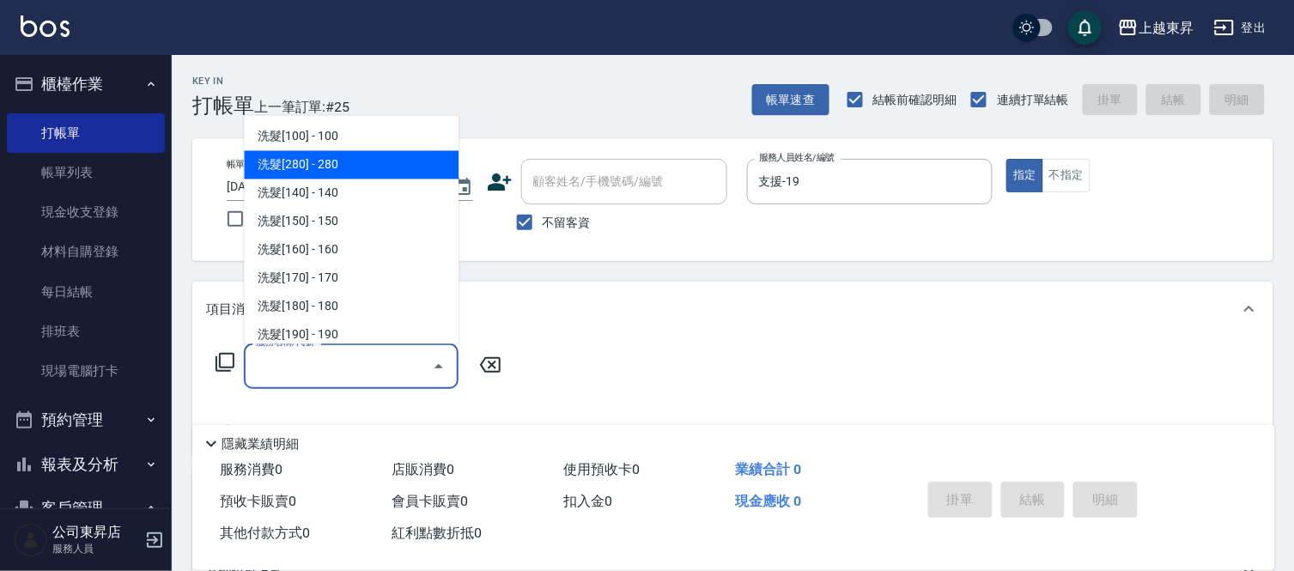
click at [412, 167] on span "洗髮[280] - 280" at bounding box center [351, 165] width 215 height 28
type input "洗髮[280](202)"
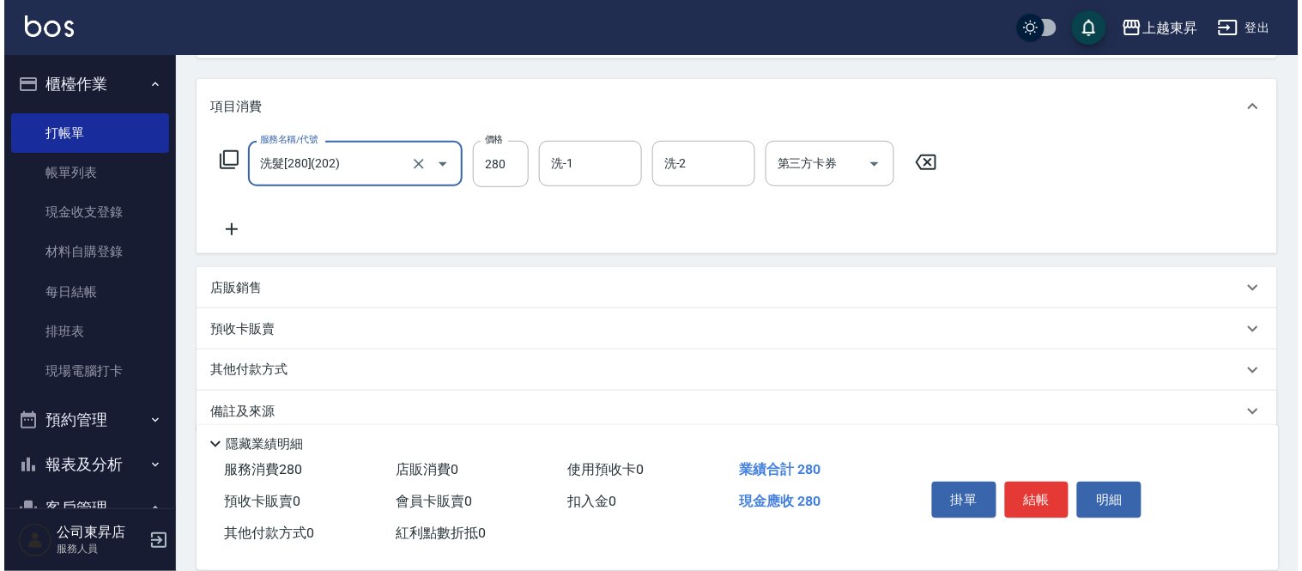
scroll to position [226, 0]
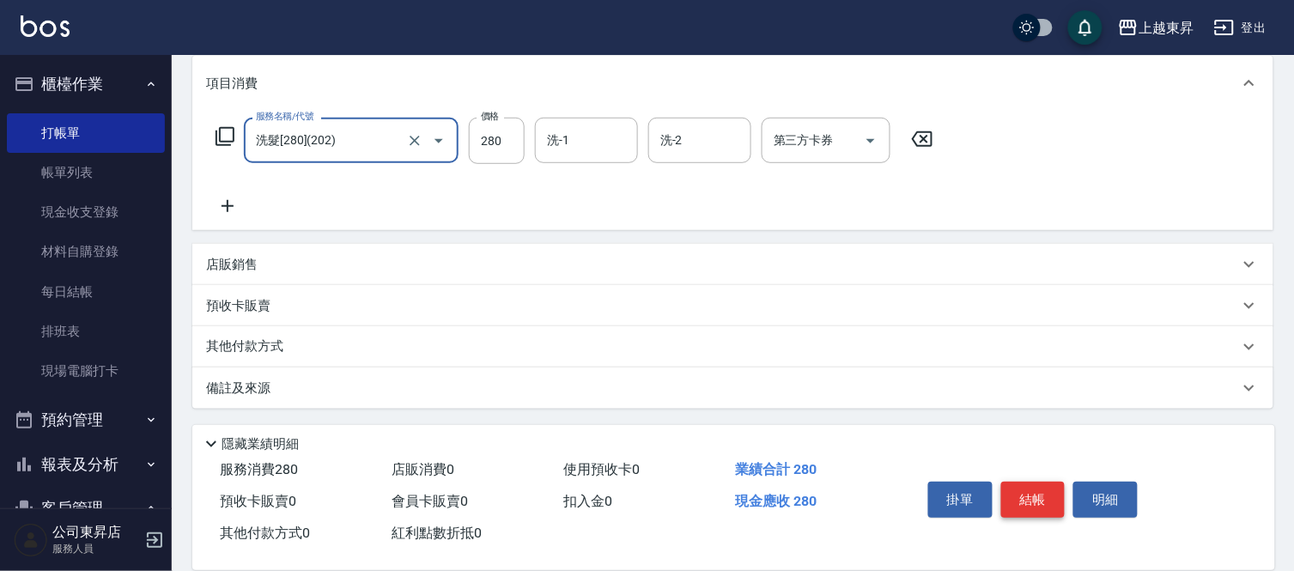
click at [1023, 492] on button "結帳" at bounding box center [1033, 500] width 64 height 36
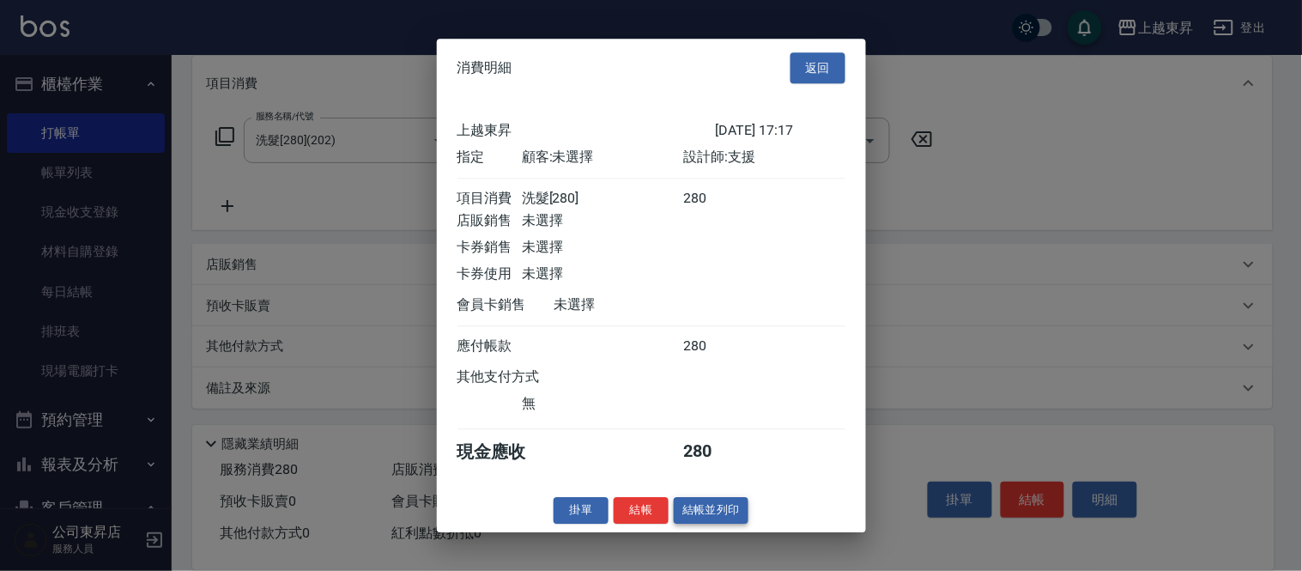
click at [682, 518] on button "結帳並列印" at bounding box center [711, 510] width 75 height 27
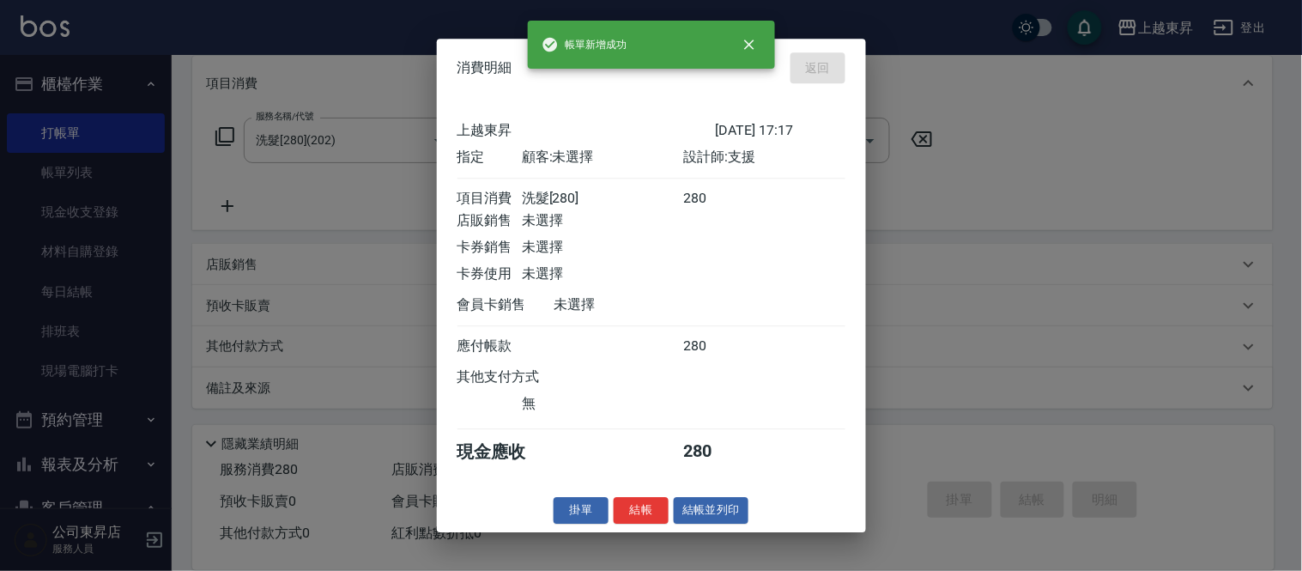
type input "[DATE] 17:25"
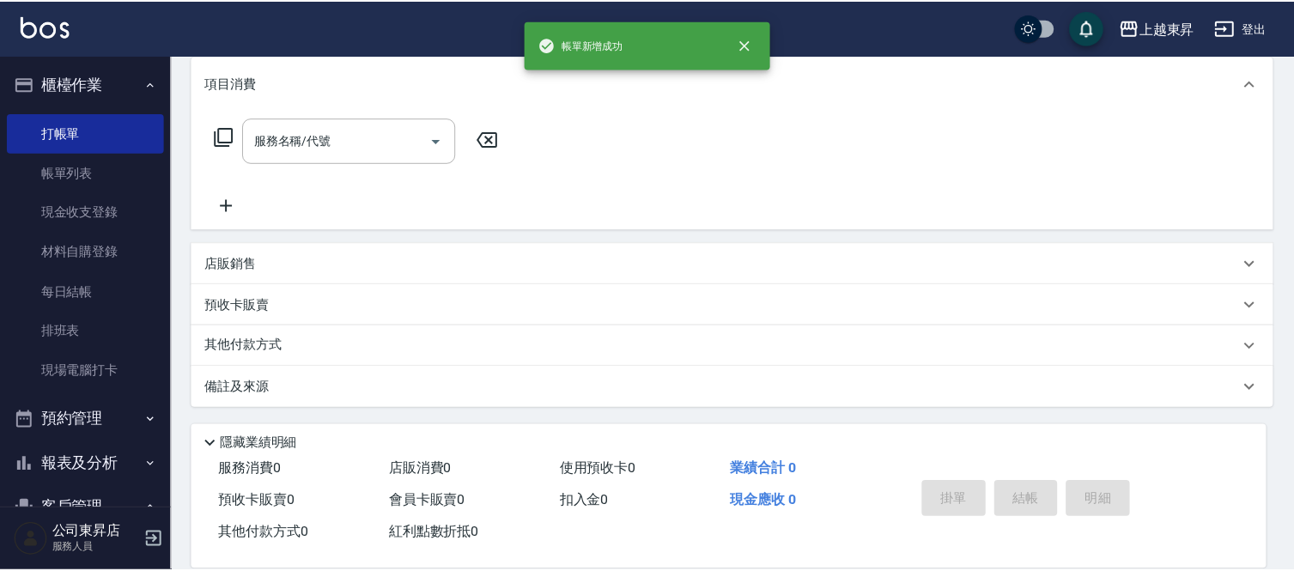
scroll to position [0, 0]
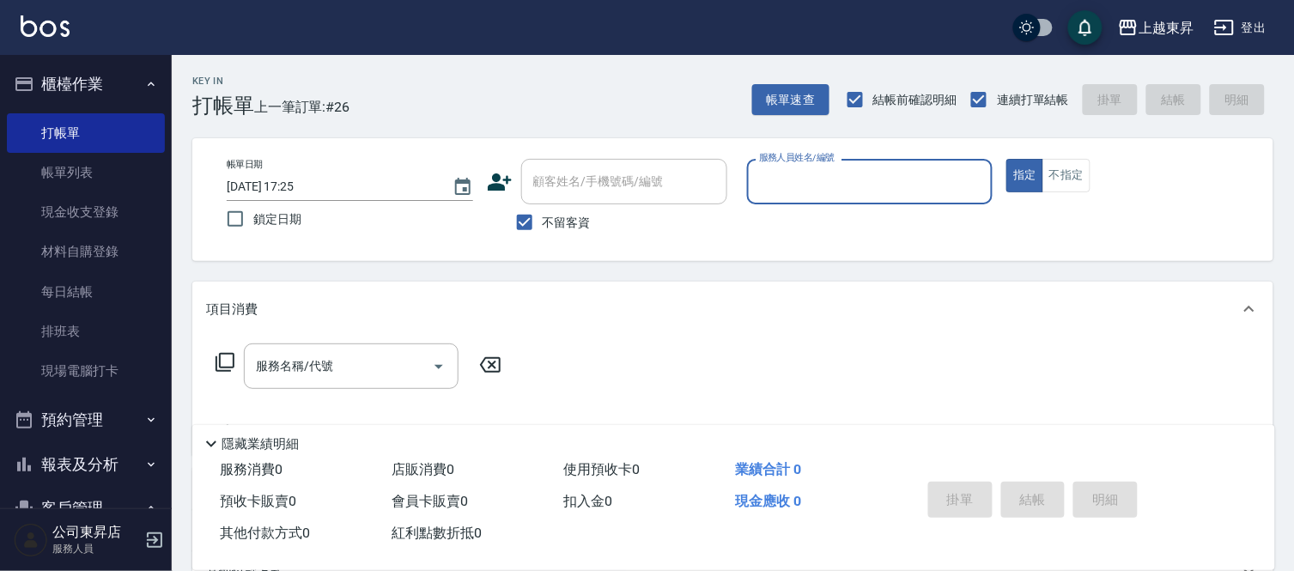
click at [785, 185] on input "服務人員姓名/編號" at bounding box center [870, 182] width 231 height 30
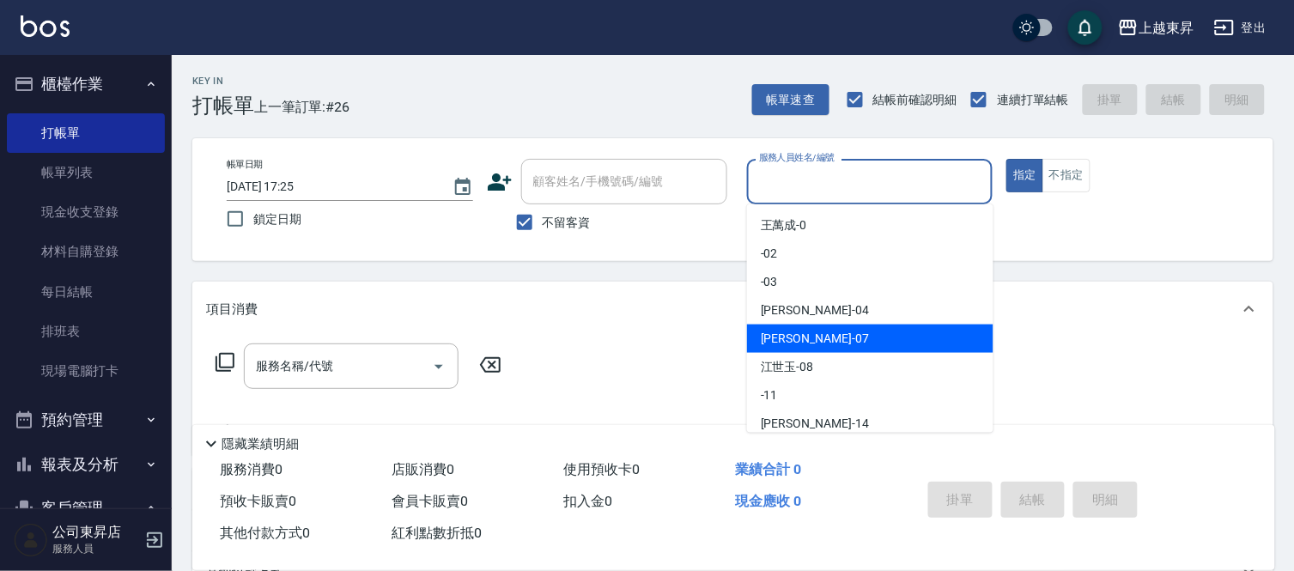
click at [805, 341] on div "[PERSON_NAME] -07" at bounding box center [870, 338] width 246 height 28
type input "[PERSON_NAME]-07"
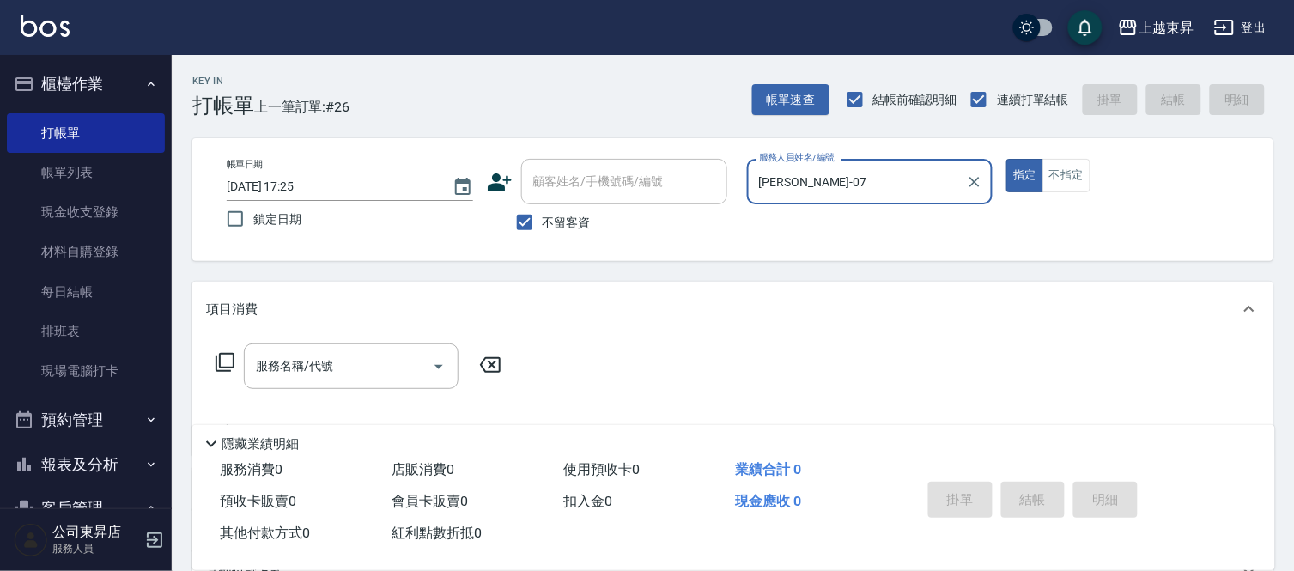
click at [316, 357] on input "服務名稱/代號" at bounding box center [338, 366] width 173 height 30
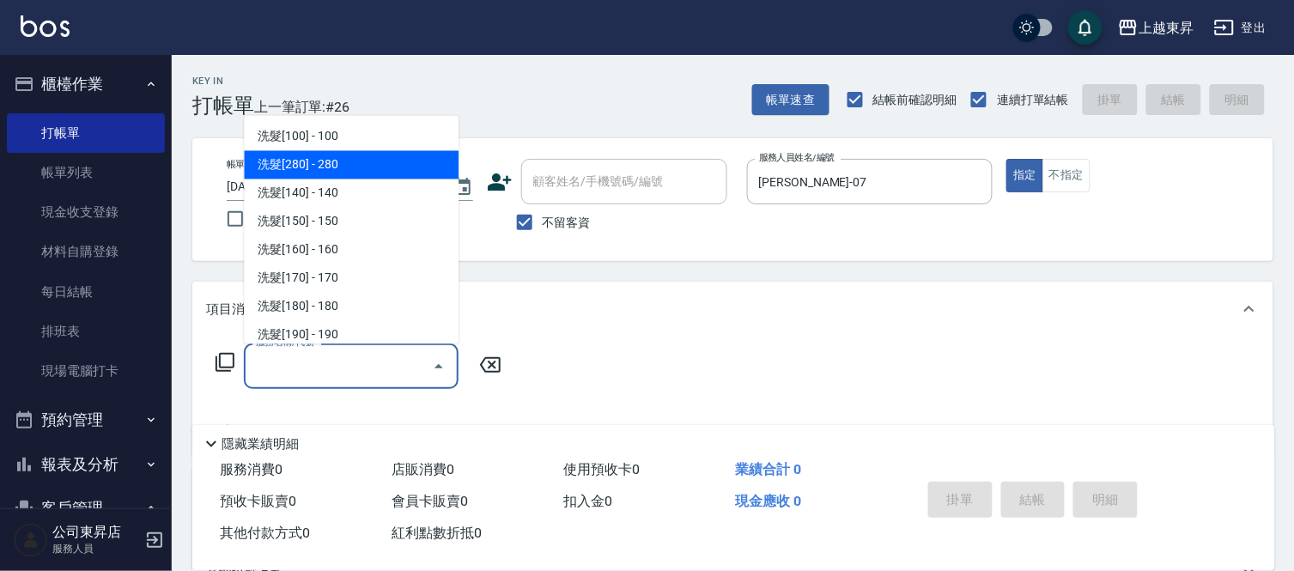
click at [387, 158] on span "洗髮[280] - 280" at bounding box center [351, 165] width 215 height 28
type input "洗髮[280](202)"
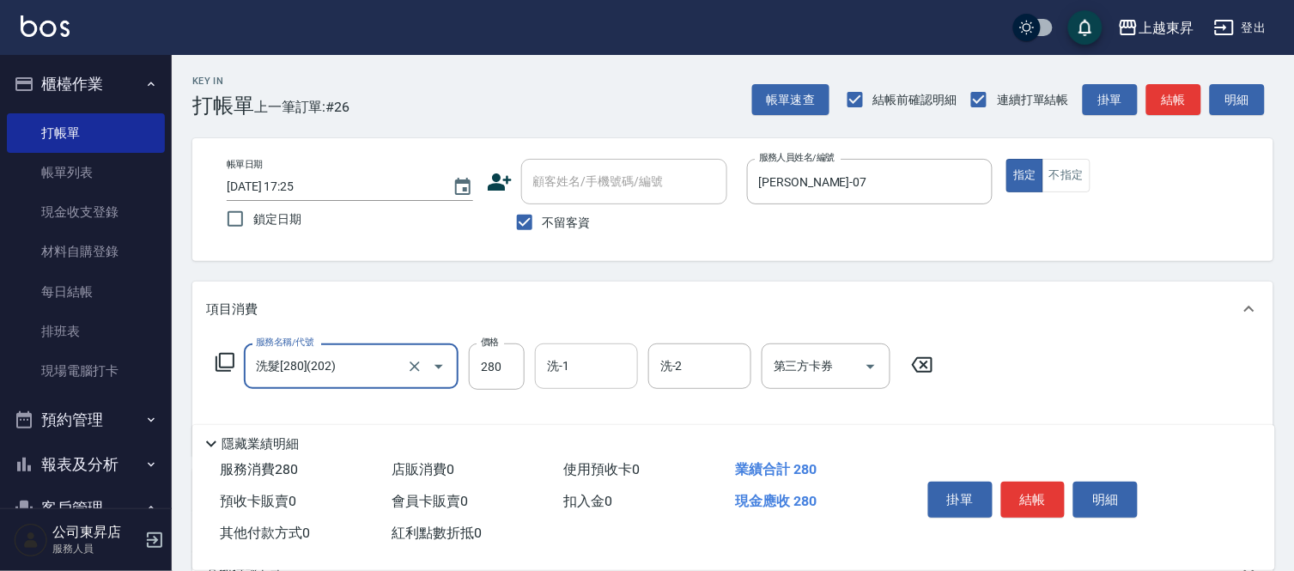
click at [564, 359] on div "洗-1 洗-1" at bounding box center [586, 365] width 103 height 45
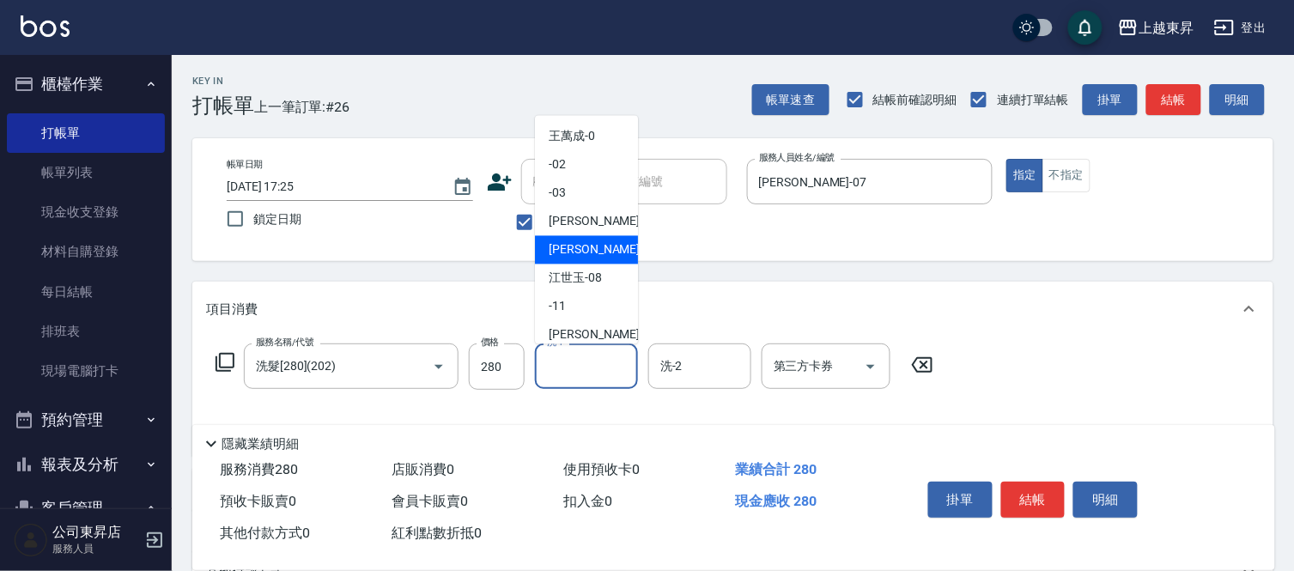
click at [561, 245] on span "[PERSON_NAME] -07" at bounding box center [602, 250] width 108 height 18
type input "[PERSON_NAME]-07"
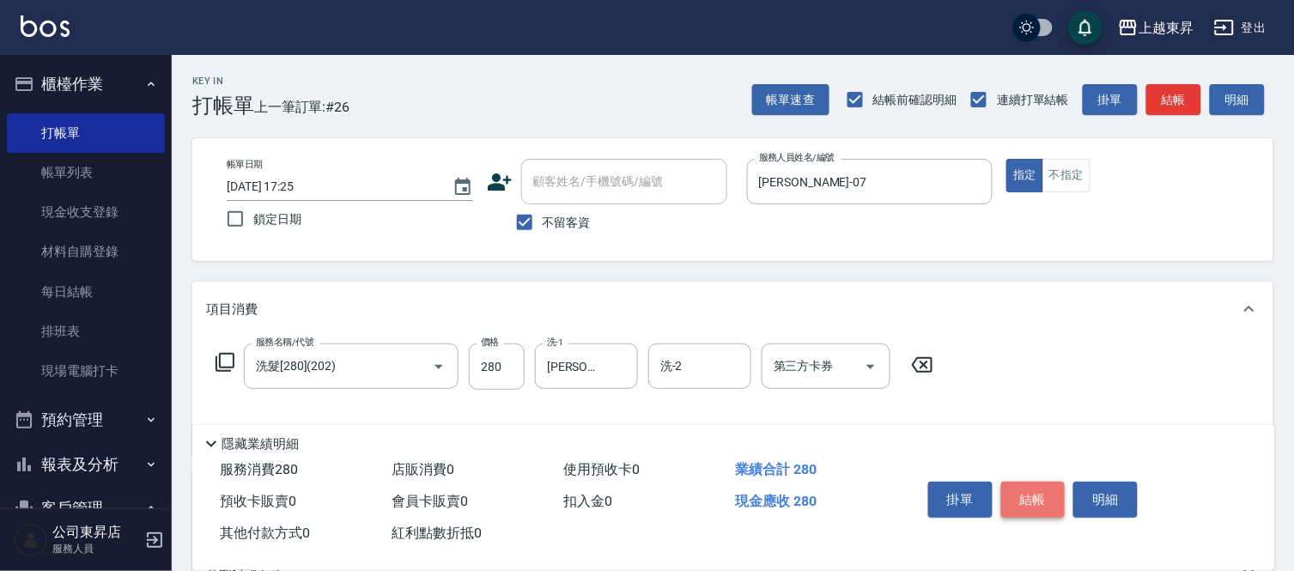
click at [1023, 483] on button "結帳" at bounding box center [1033, 500] width 64 height 36
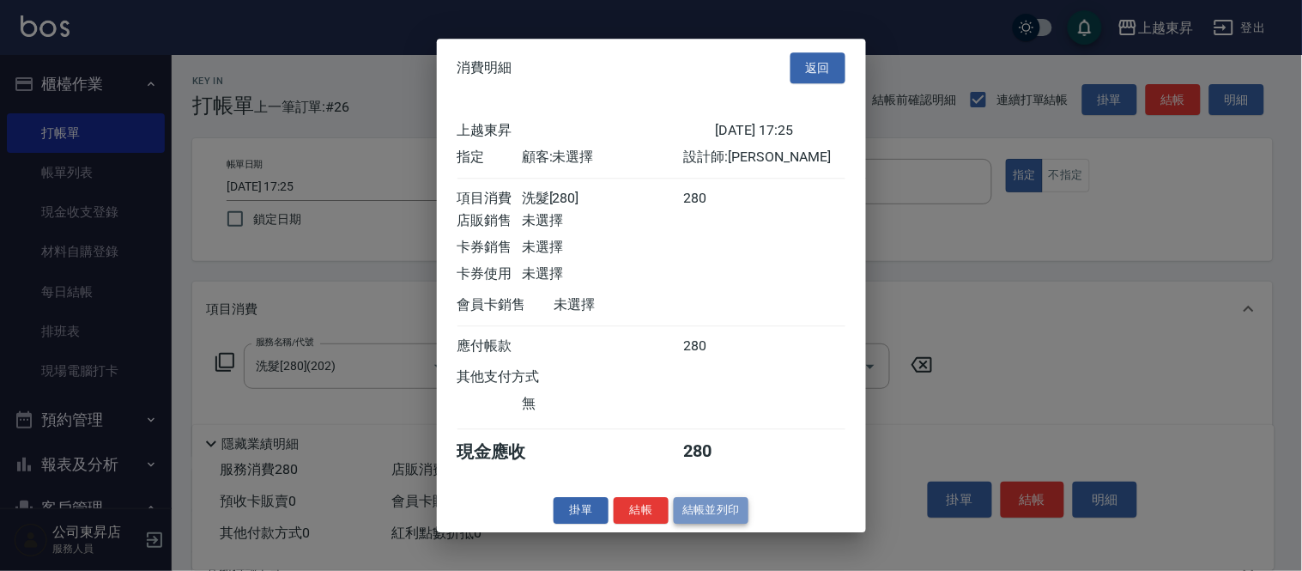
click at [690, 520] on button "結帳並列印" at bounding box center [711, 510] width 75 height 27
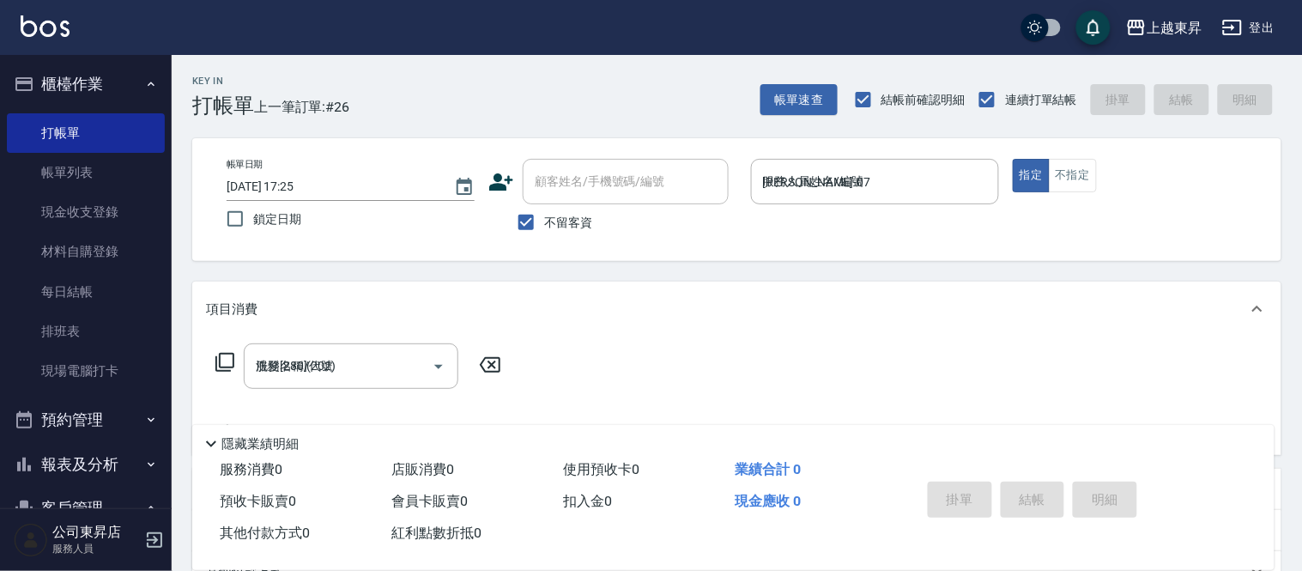
type input "[DATE] 17:47"
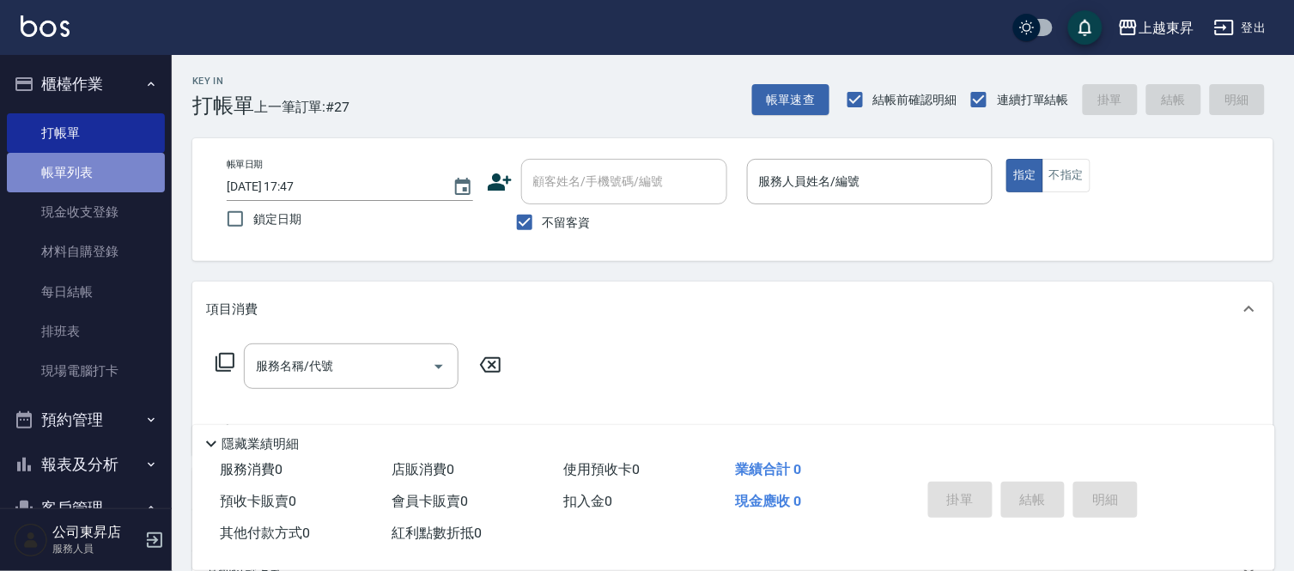
click at [90, 172] on link "帳單列表" at bounding box center [86, 172] width 158 height 39
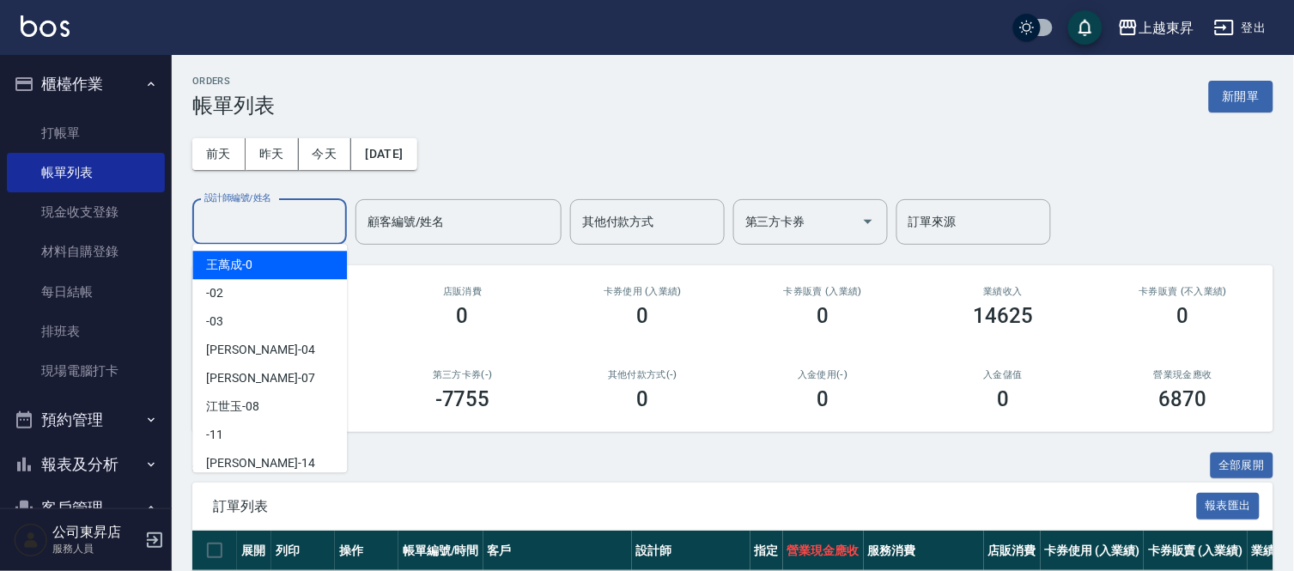
click at [243, 221] on input "設計師編號/姓名" at bounding box center [269, 222] width 139 height 30
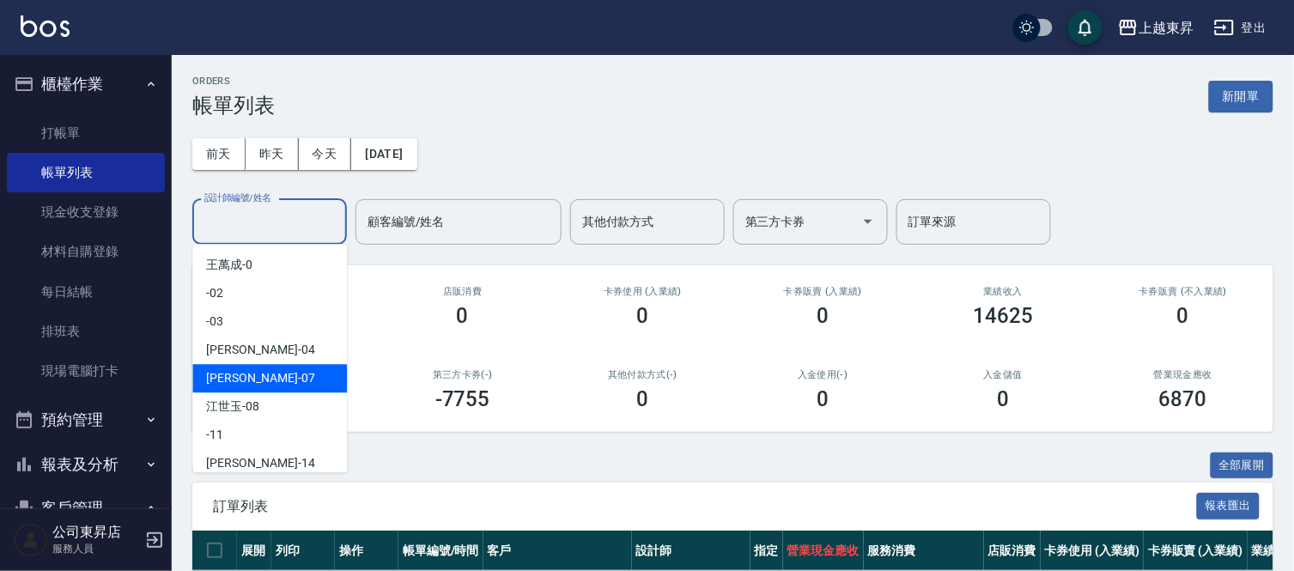
click at [229, 375] on span "[PERSON_NAME] -07" at bounding box center [260, 378] width 108 height 18
type input "[PERSON_NAME]-07"
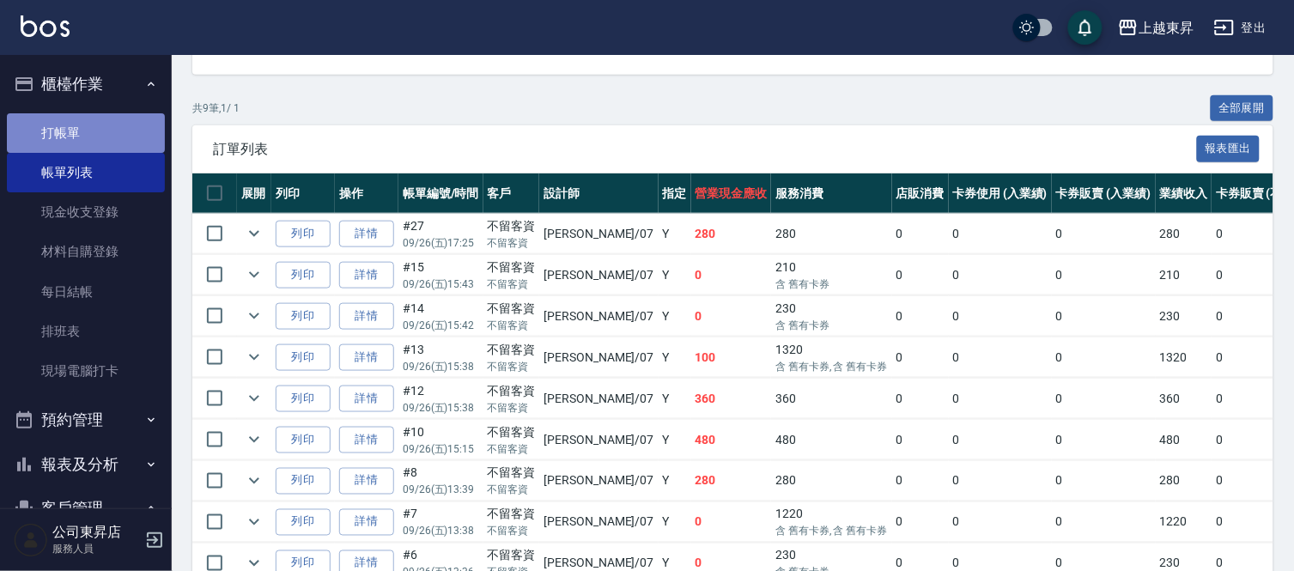
click at [112, 123] on link "打帳單" at bounding box center [86, 132] width 158 height 39
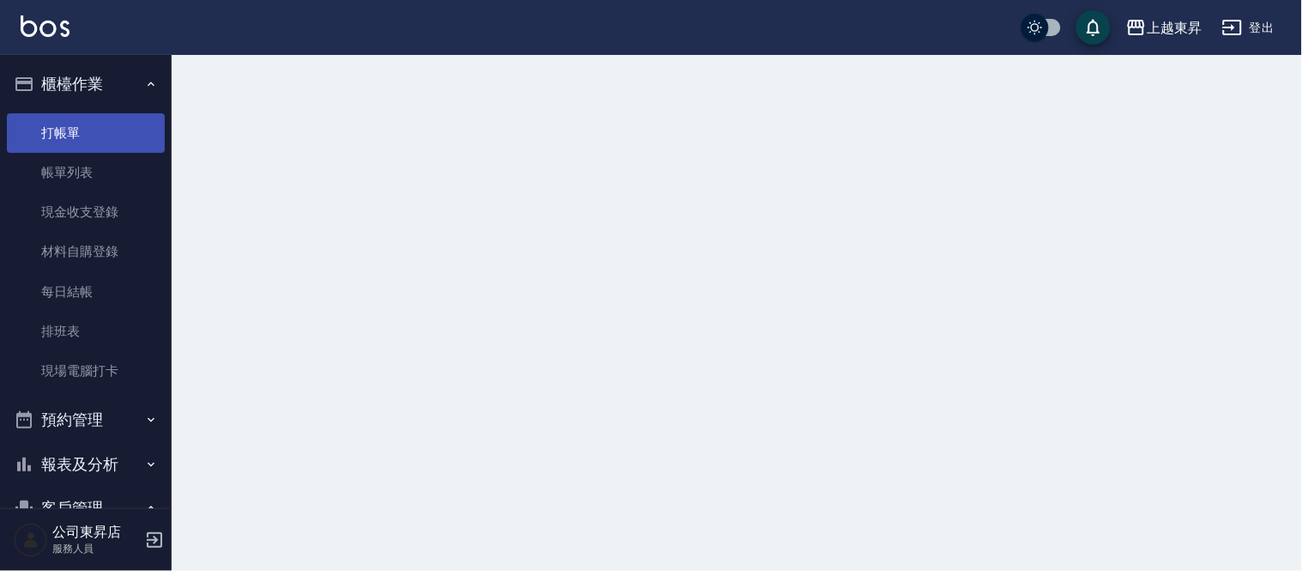
click at [112, 123] on link "打帳單" at bounding box center [86, 132] width 158 height 39
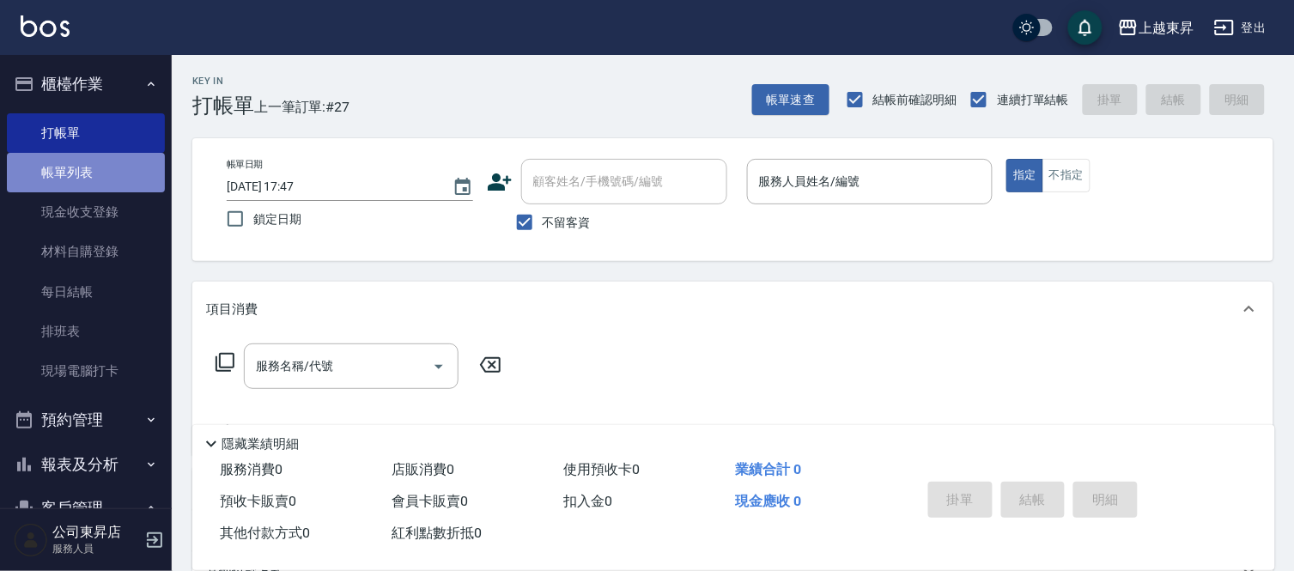
click at [106, 164] on link "帳單列表" at bounding box center [86, 172] width 158 height 39
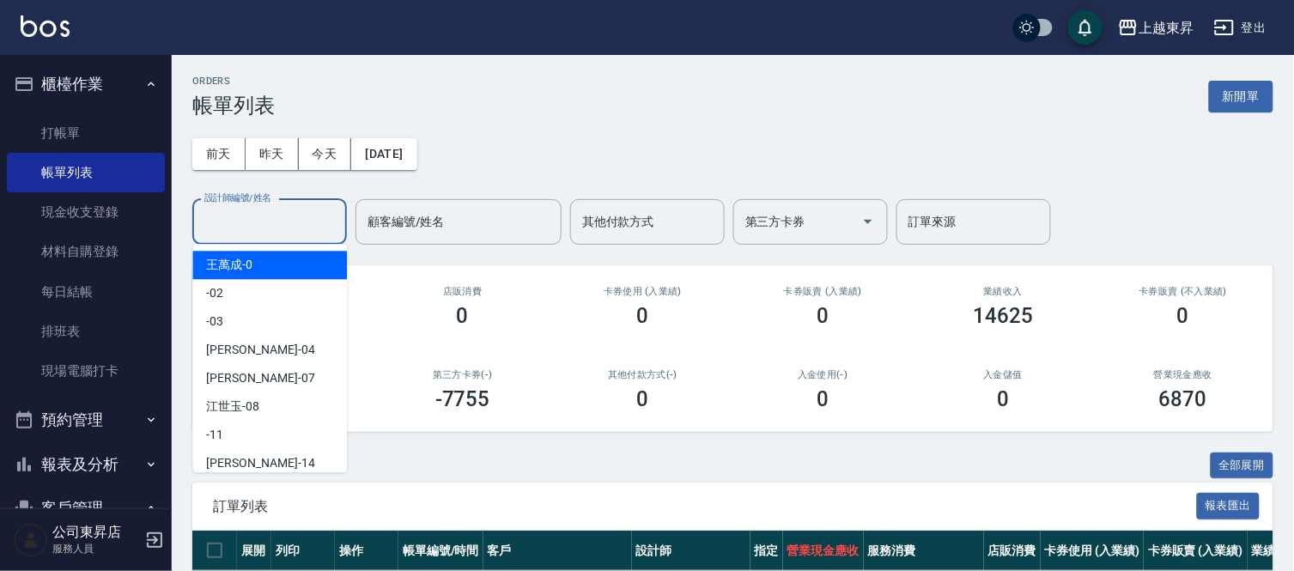
click at [213, 218] on input "設計師編號/姓名" at bounding box center [269, 222] width 139 height 30
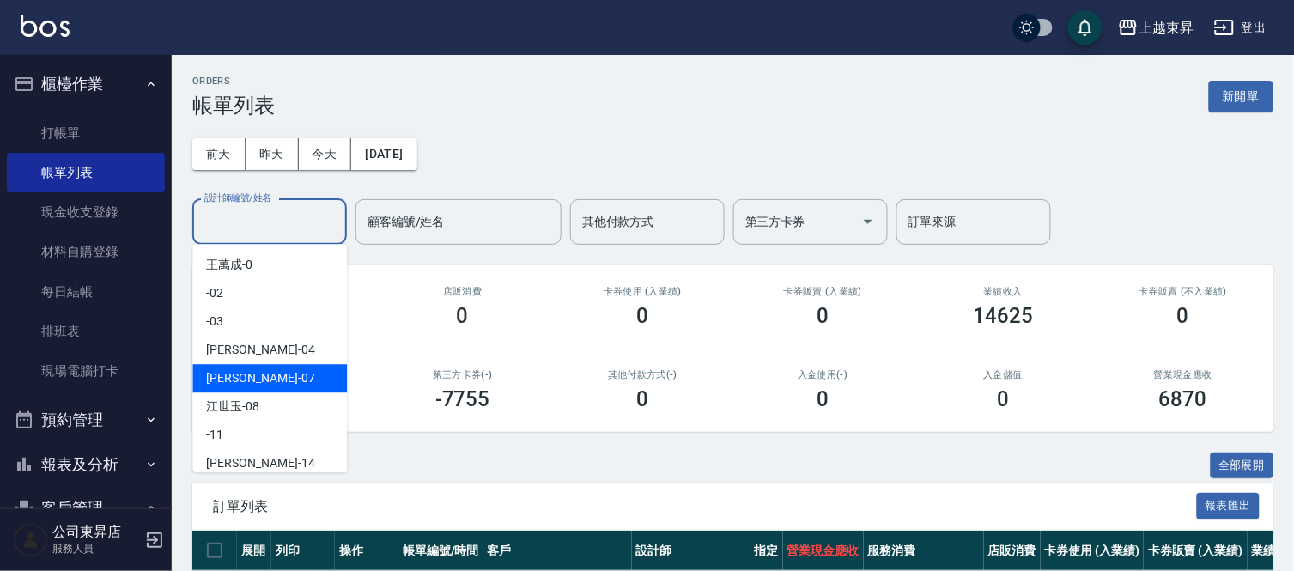
click at [261, 370] on div "[PERSON_NAME] -07" at bounding box center [269, 378] width 155 height 28
type input "[PERSON_NAME]-07"
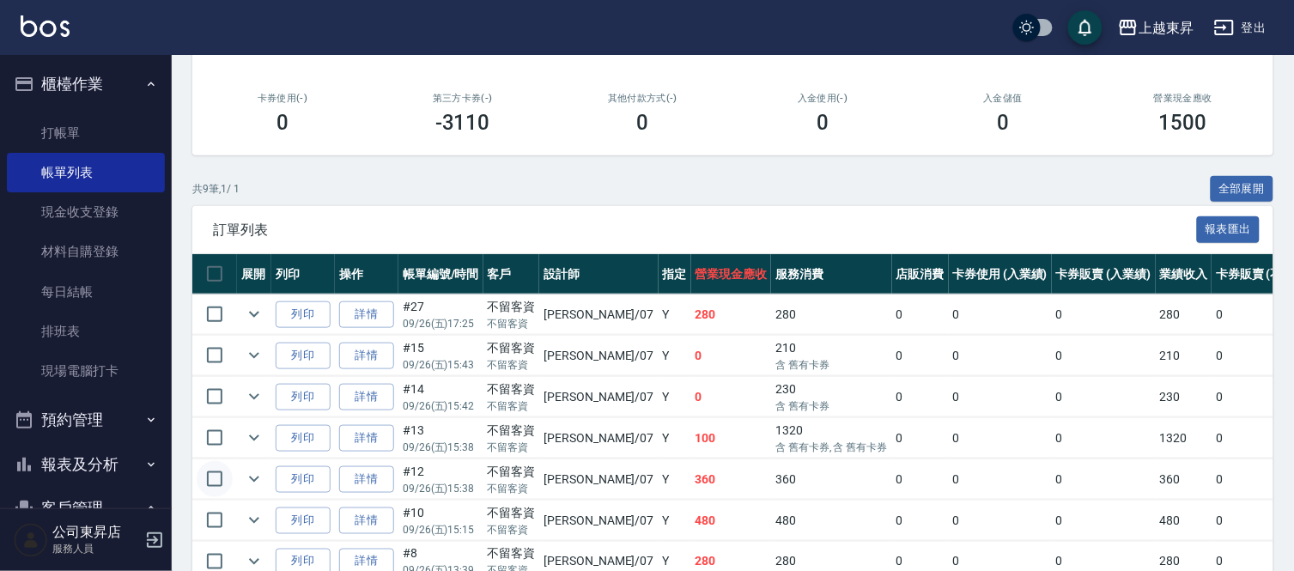
scroll to position [262, 0]
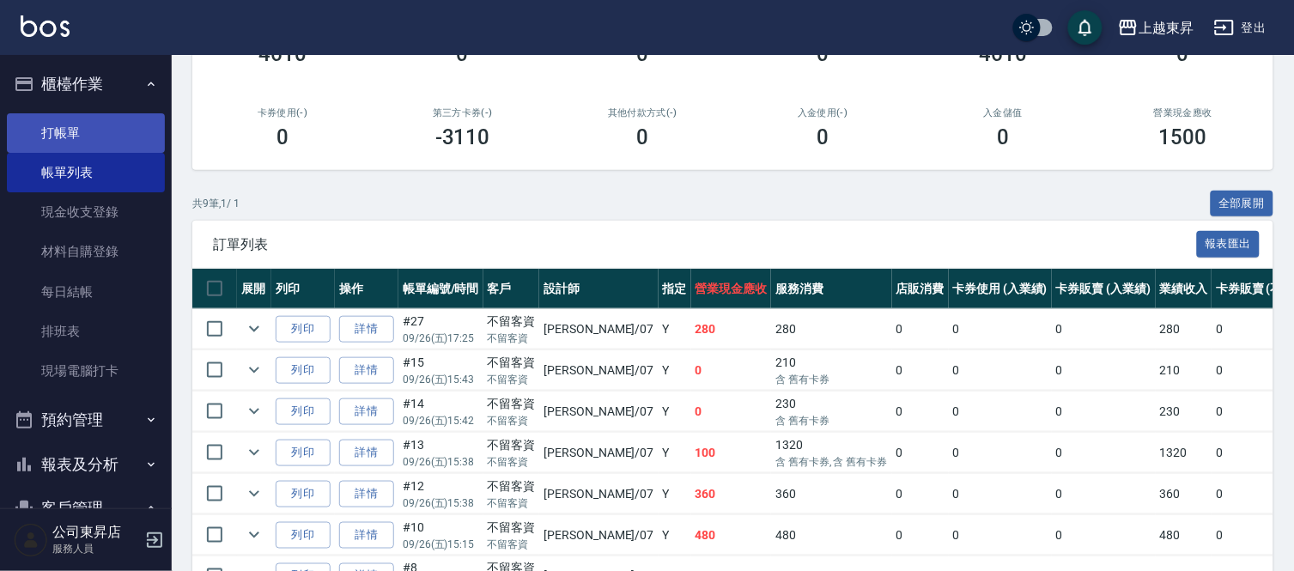
click at [58, 122] on link "打帳單" at bounding box center [86, 132] width 158 height 39
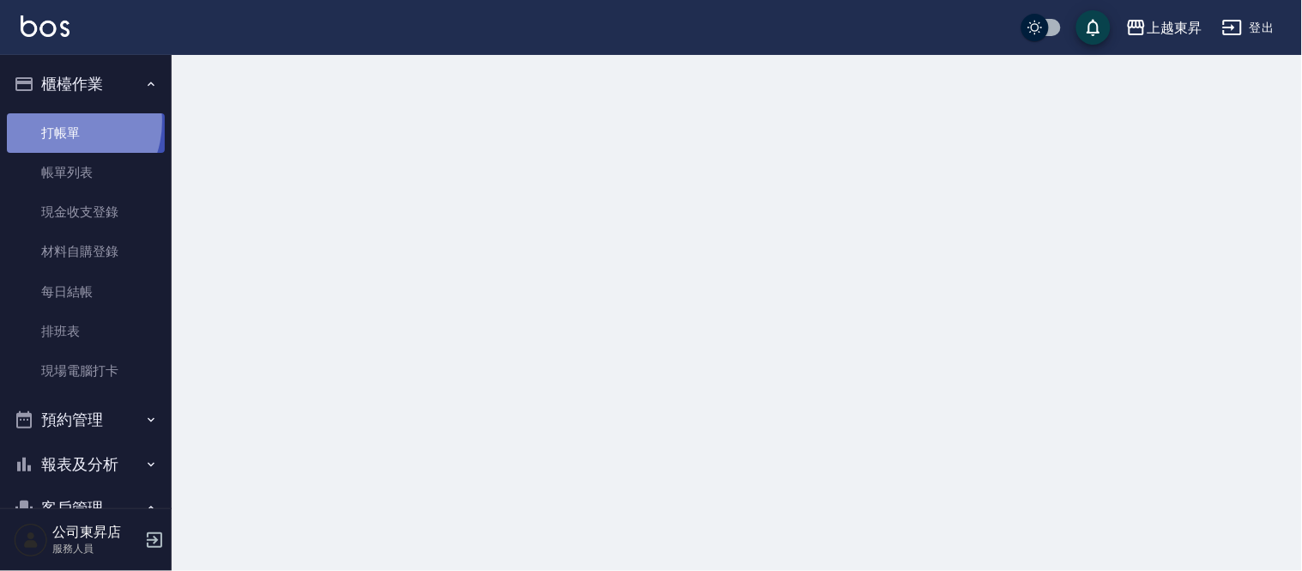
click at [58, 121] on link "打帳單" at bounding box center [86, 132] width 158 height 39
click at [49, 104] on li "櫃檯作業 打帳單 帳單列表 現金收支登錄 材料自購登錄 每日結帳 排班表 現場電腦打卡" at bounding box center [86, 230] width 158 height 336
